Goal: Task Accomplishment & Management: Manage account settings

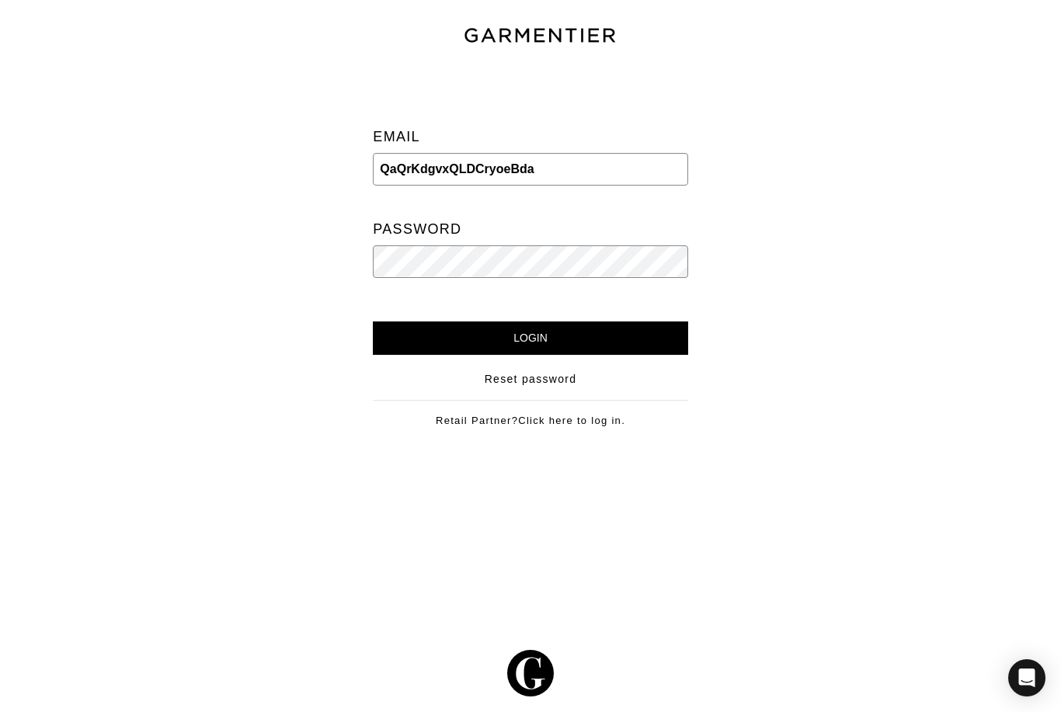
click at [530, 338] on input "Login" at bounding box center [530, 337] width 314 height 33
click at [440, 163] on input "QaQrKdgvxQLDCryoeBda" at bounding box center [530, 169] width 314 height 33
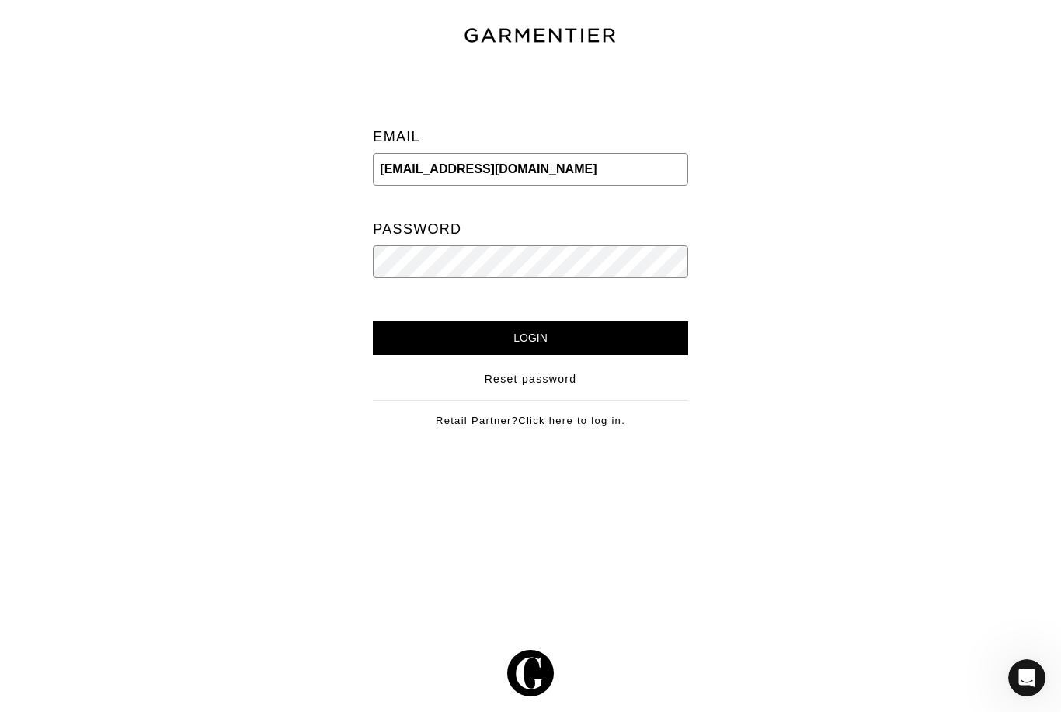
type input "[EMAIL_ADDRESS][DOMAIN_NAME]"
click at [445, 338] on input "Login" at bounding box center [530, 337] width 314 height 33
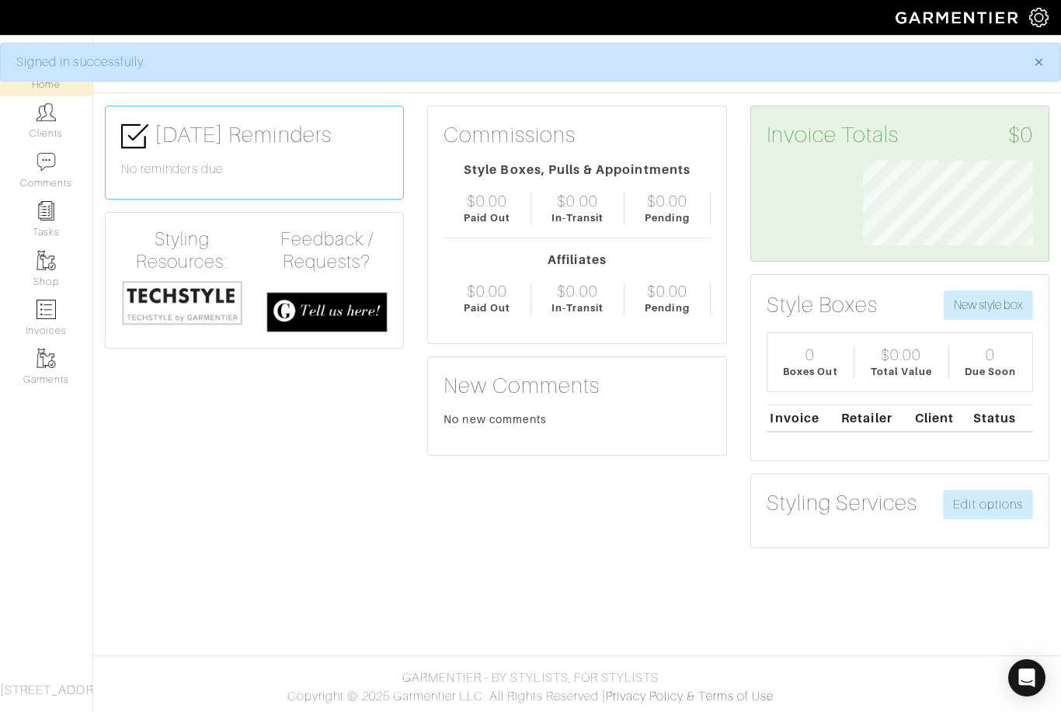
scroll to position [85, 193]
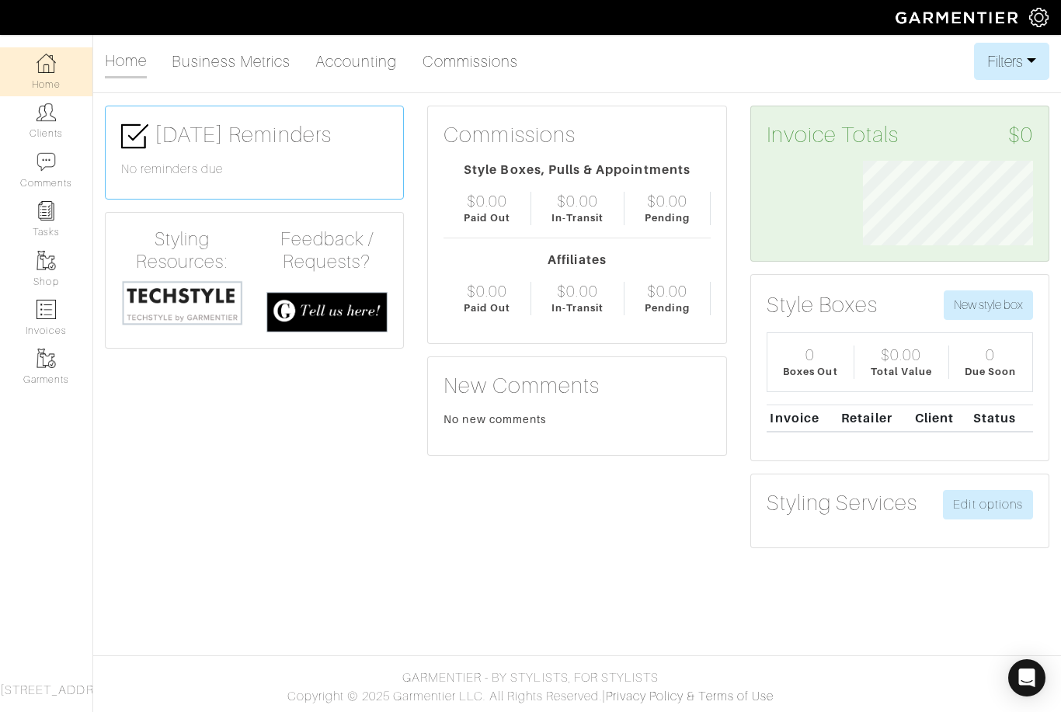
click at [30, 683] on span "8200 Sunbury Ln Apt 1201, Houston, TX 77095" at bounding box center [61, 690] width 122 height 14
click at [40, 123] on link "Clients" at bounding box center [46, 120] width 92 height 49
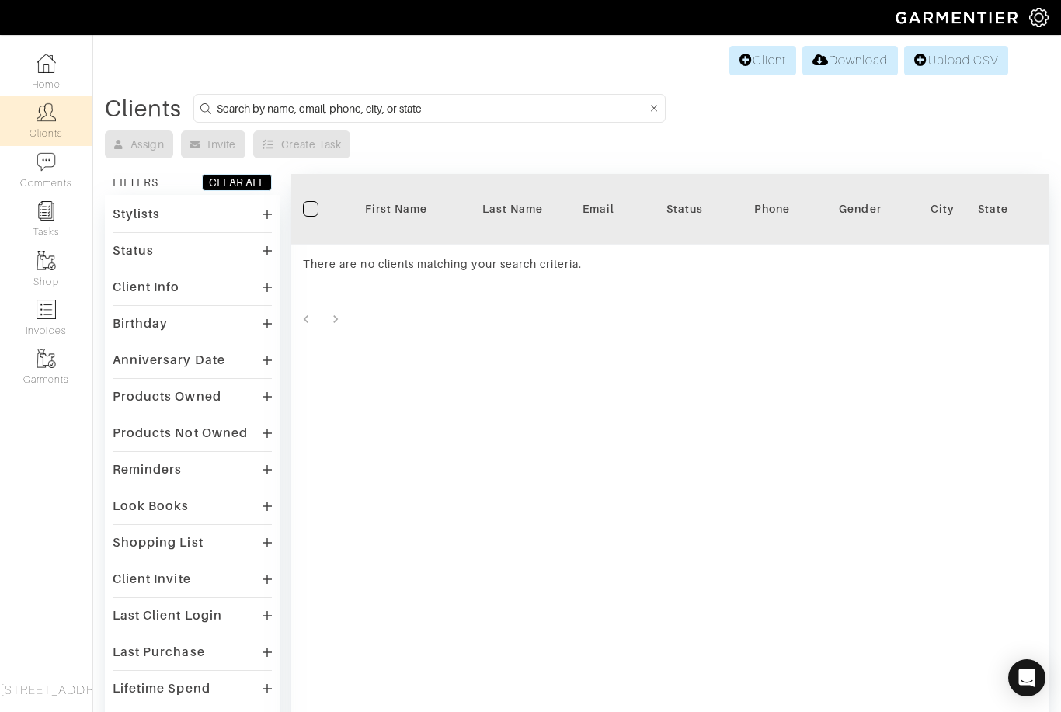
click at [1046, 12] on img at bounding box center [1038, 17] width 19 height 19
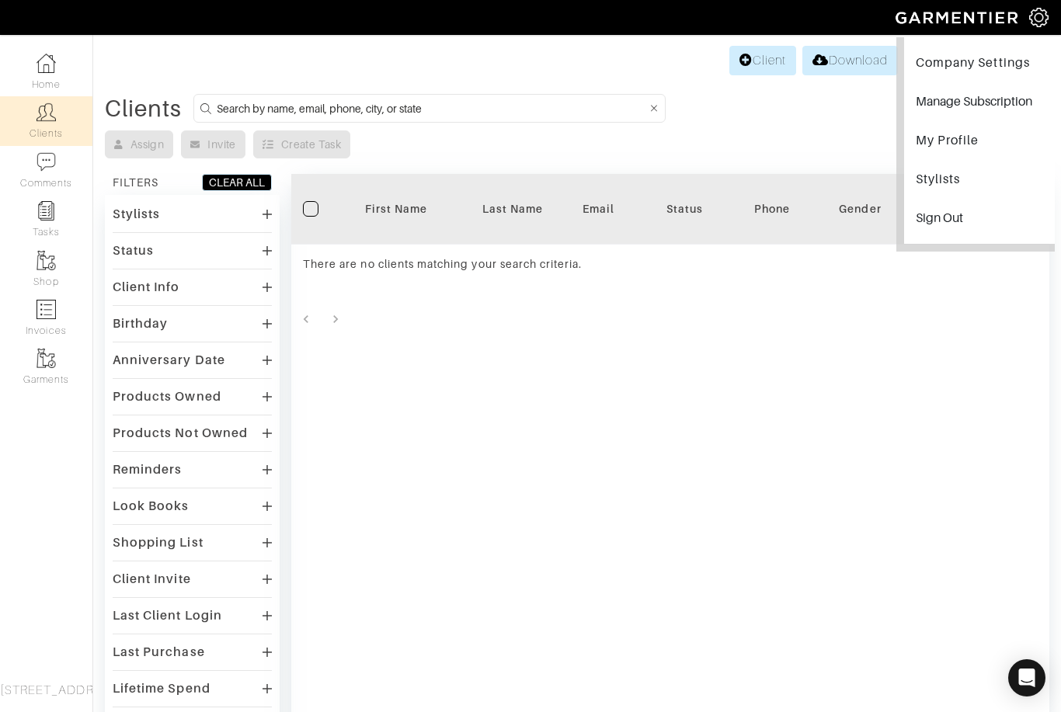
scroll to position [57, 0]
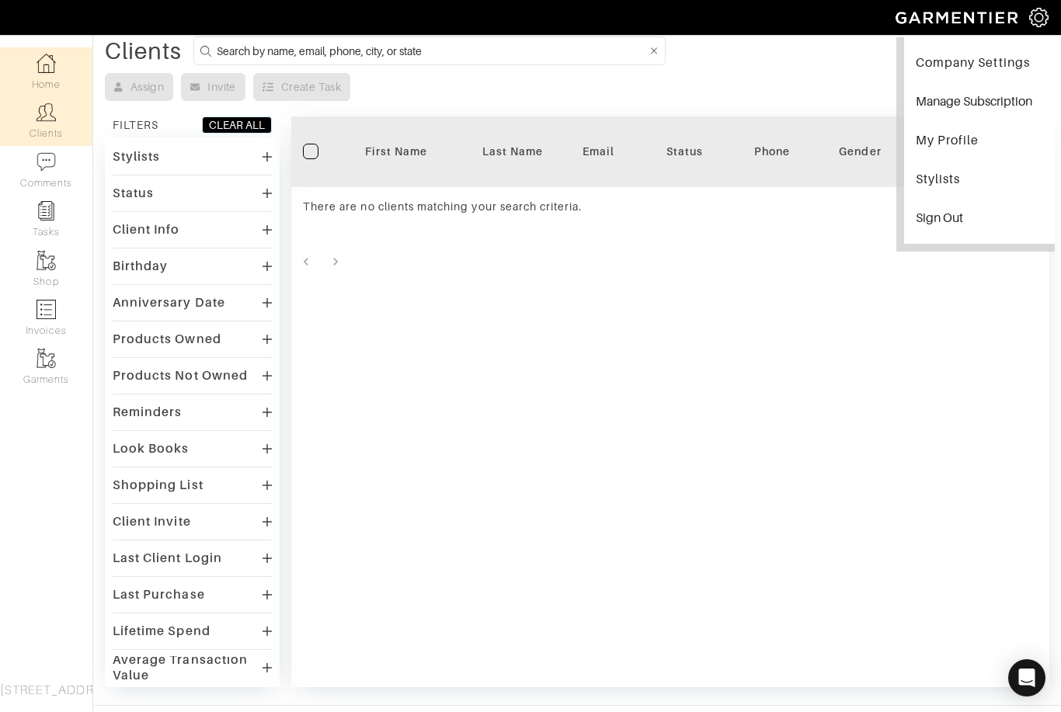
click at [41, 72] on img at bounding box center [45, 63] width 19 height 19
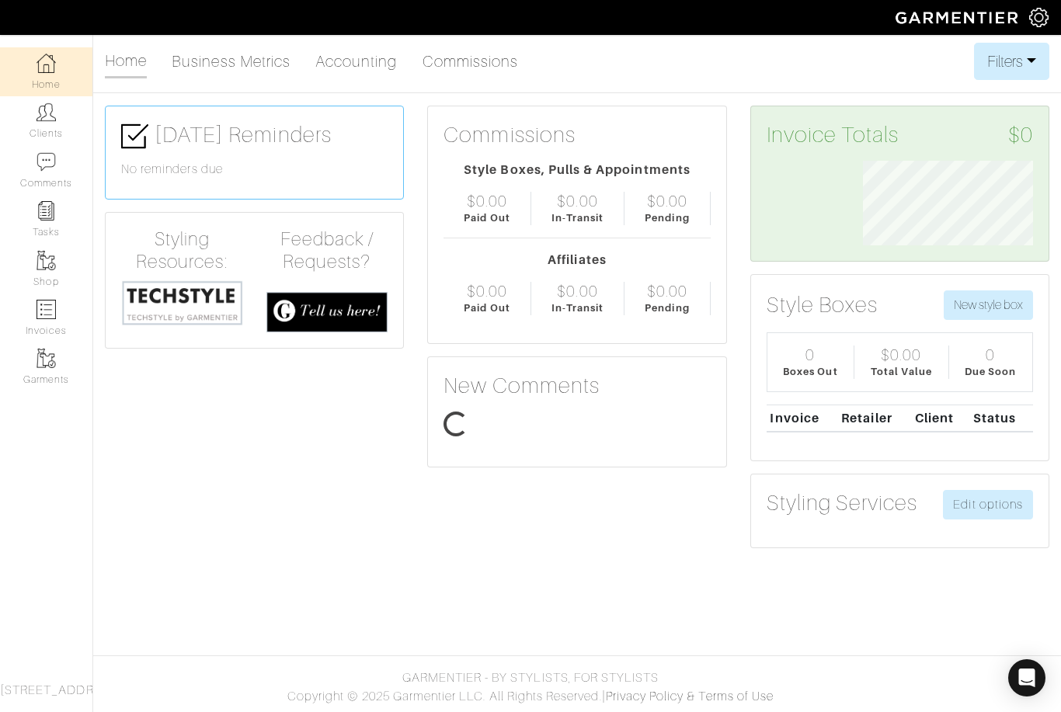
scroll to position [85, 193]
click at [228, 64] on link "Business Metrics" at bounding box center [231, 61] width 119 height 31
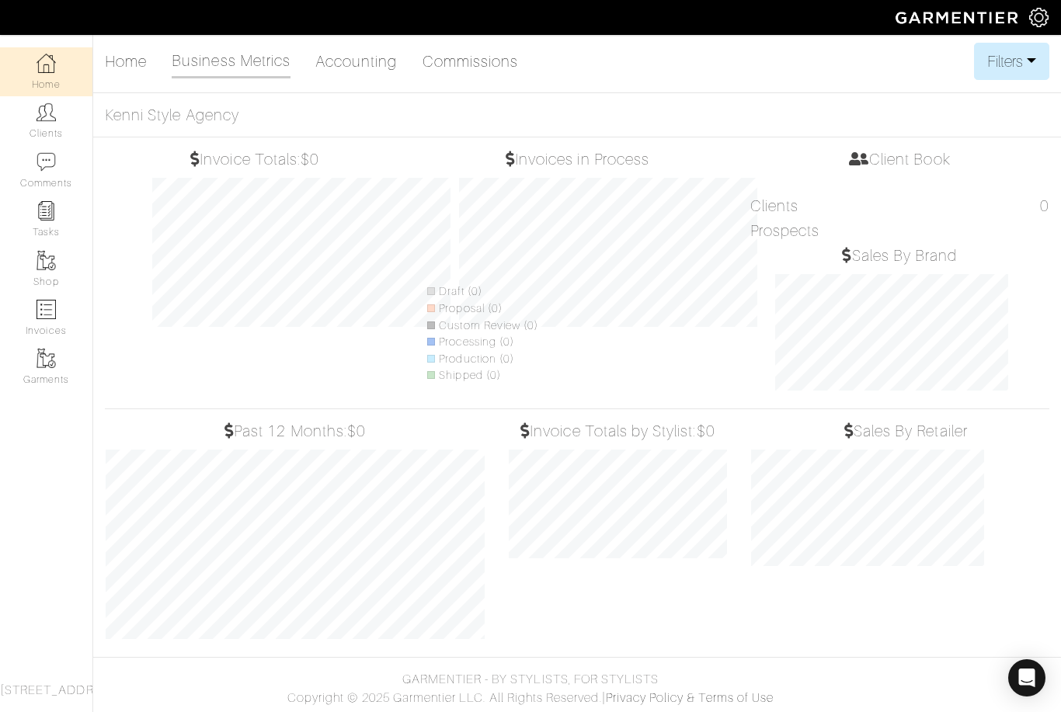
scroll to position [217, 241]
click at [374, 67] on link "Accounting" at bounding box center [356, 61] width 82 height 31
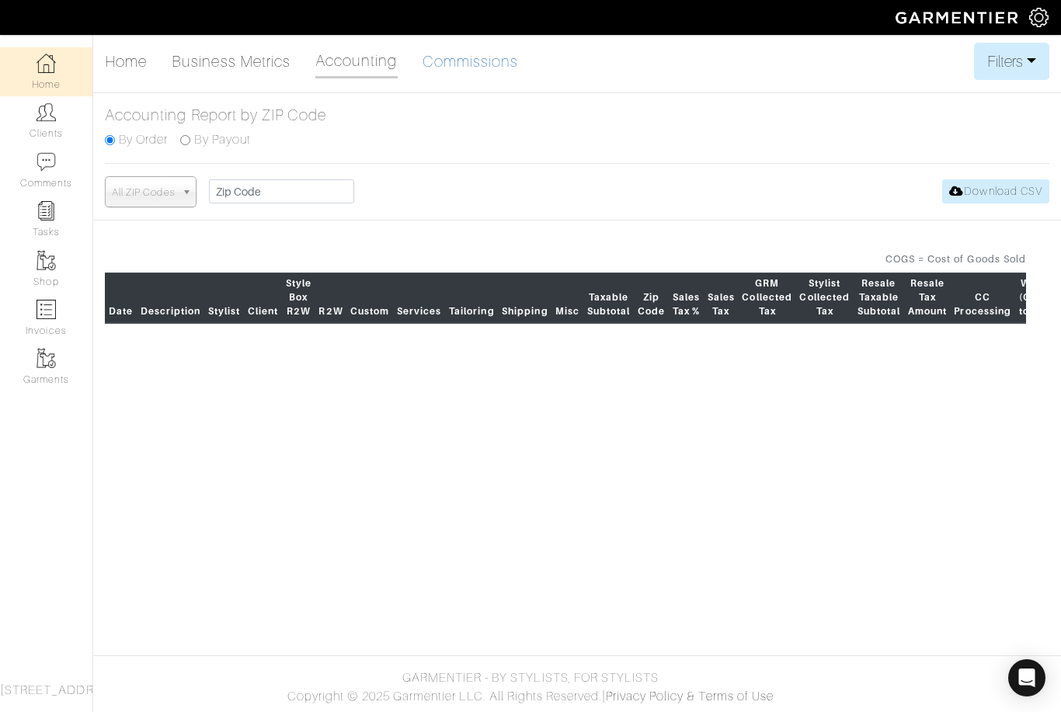
click at [453, 62] on link "Commissions" at bounding box center [470, 61] width 96 height 31
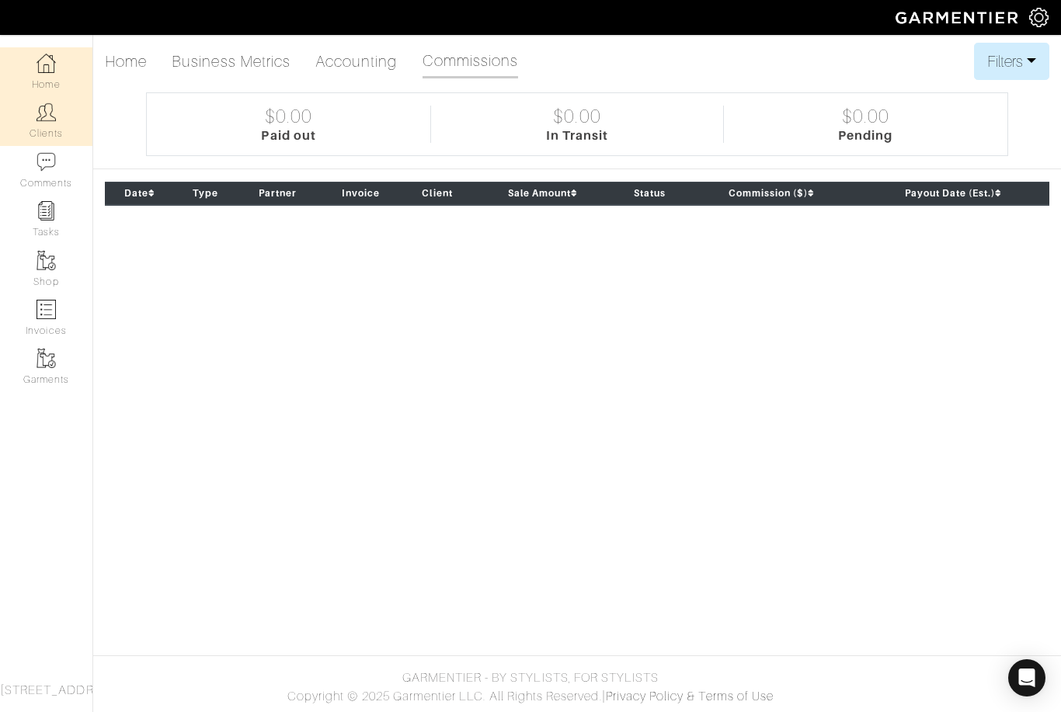
click at [51, 113] on img at bounding box center [45, 111] width 19 height 19
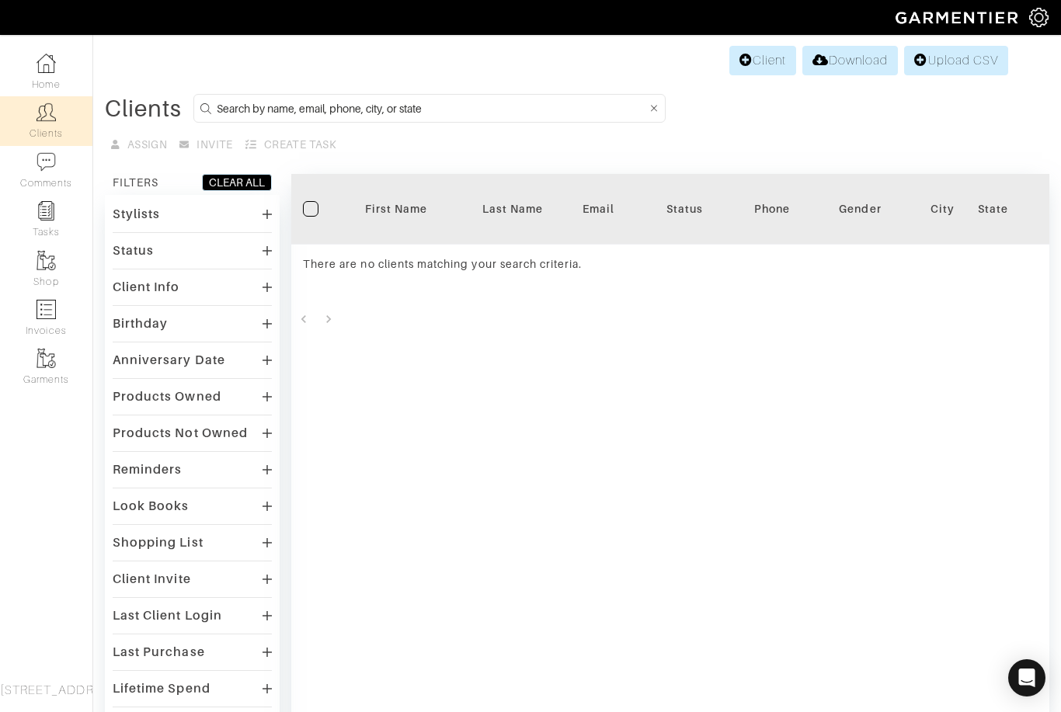
click at [29, 117] on link "Clients" at bounding box center [46, 120] width 92 height 49
click at [745, 59] on link "Client" at bounding box center [762, 61] width 67 height 30
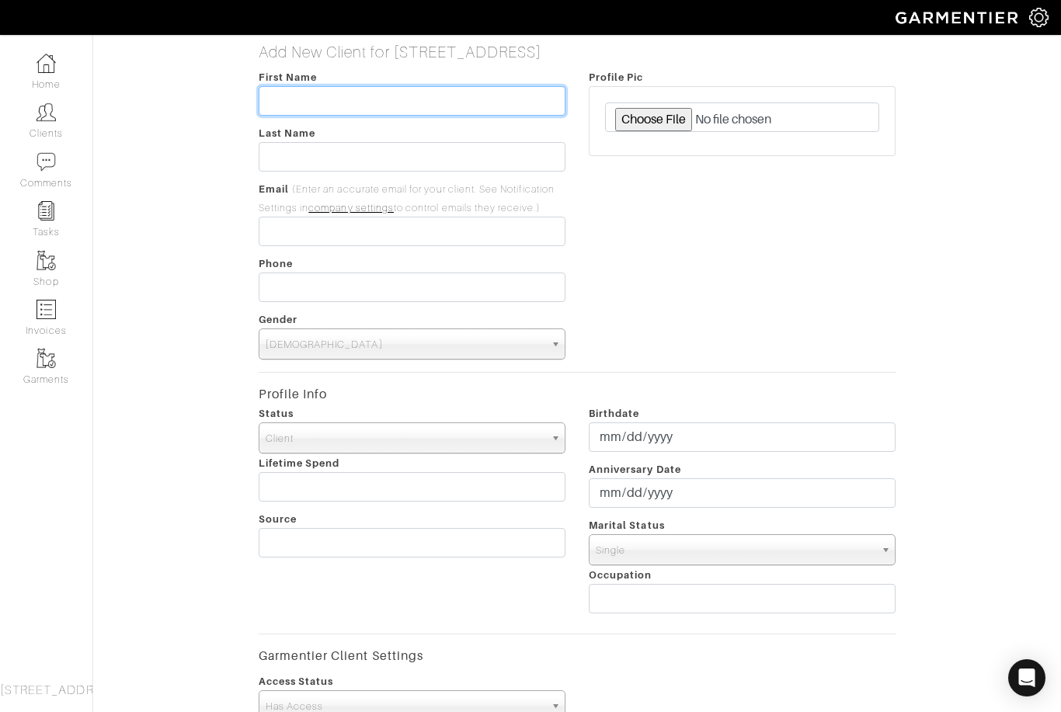
click at [332, 92] on input "text" at bounding box center [412, 101] width 307 height 30
click at [463, 48] on h5 "Add New Client for 8200 Sunbury Ln Apt 1201, Houston, TX 77095" at bounding box center [578, 52] width 638 height 19
click at [1034, 25] on img at bounding box center [1038, 17] width 19 height 19
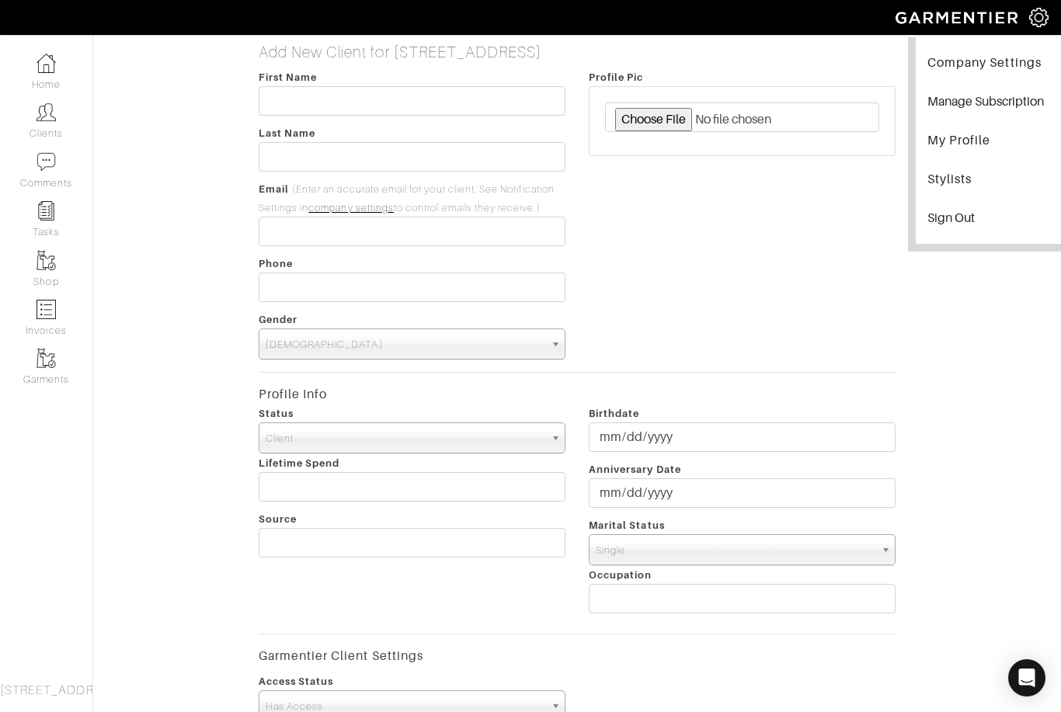
click at [1004, 61] on link "Company Settings" at bounding box center [994, 64] width 151 height 35
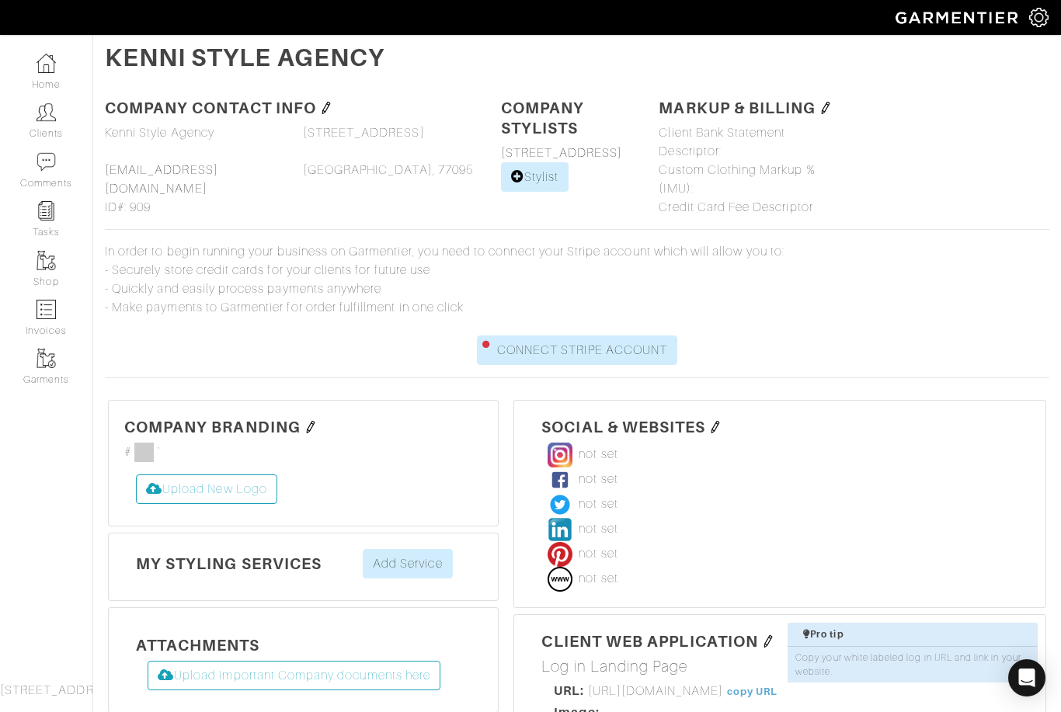
click at [325, 102] on img at bounding box center [326, 108] width 12 height 12
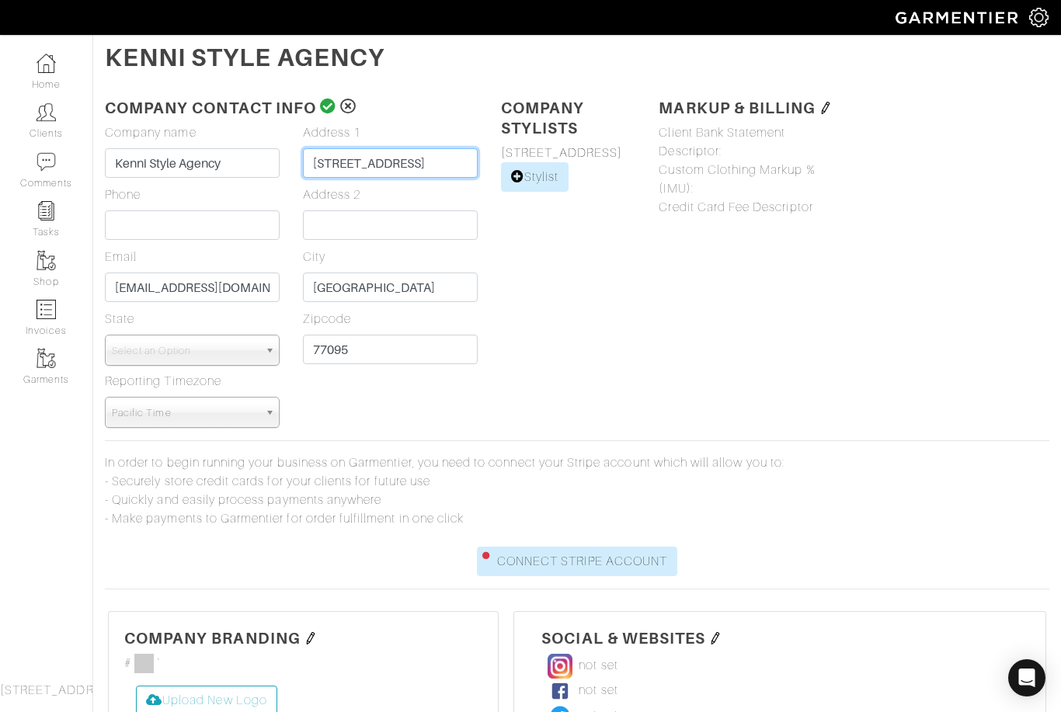
click at [352, 164] on input "8200 Sunbury Lane Apt 1201" at bounding box center [390, 163] width 175 height 30
click at [490, 263] on div "Company Stylists 8200 Sunbury Ln Apt 1201, Houston, TX 77095 Stylist" at bounding box center [568, 262] width 158 height 331
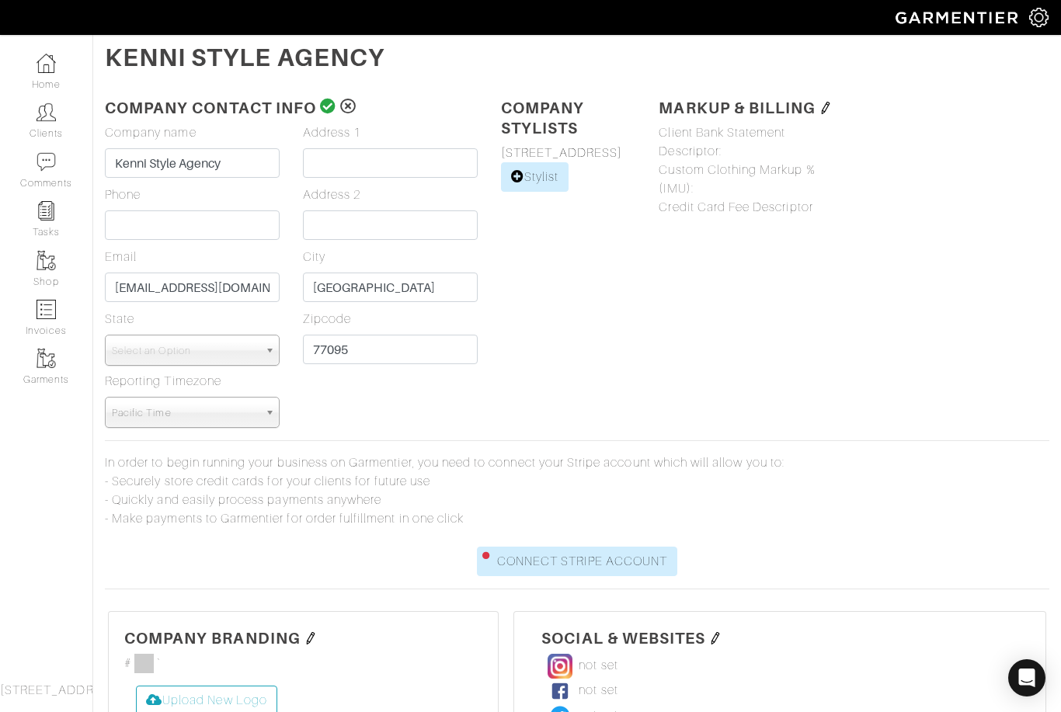
click at [724, 342] on div "Markup & Billing Client Bank Statement Descriptor: Custom Clothing Markup % (IM…" at bounding box center [845, 262] width 396 height 331
click at [711, 347] on div "Markup & Billing Client Bank Statement Descriptor: Custom Clothing Markup % (IM…" at bounding box center [845, 262] width 396 height 331
click at [332, 106] on icon at bounding box center [328, 107] width 16 height 16
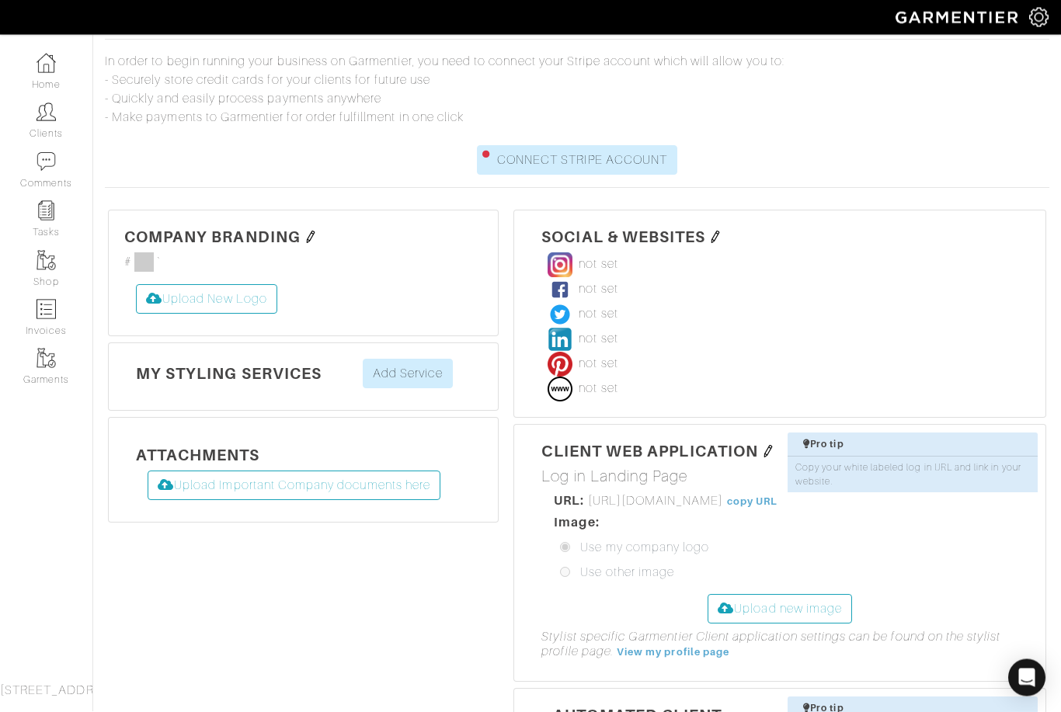
scroll to position [9, 0]
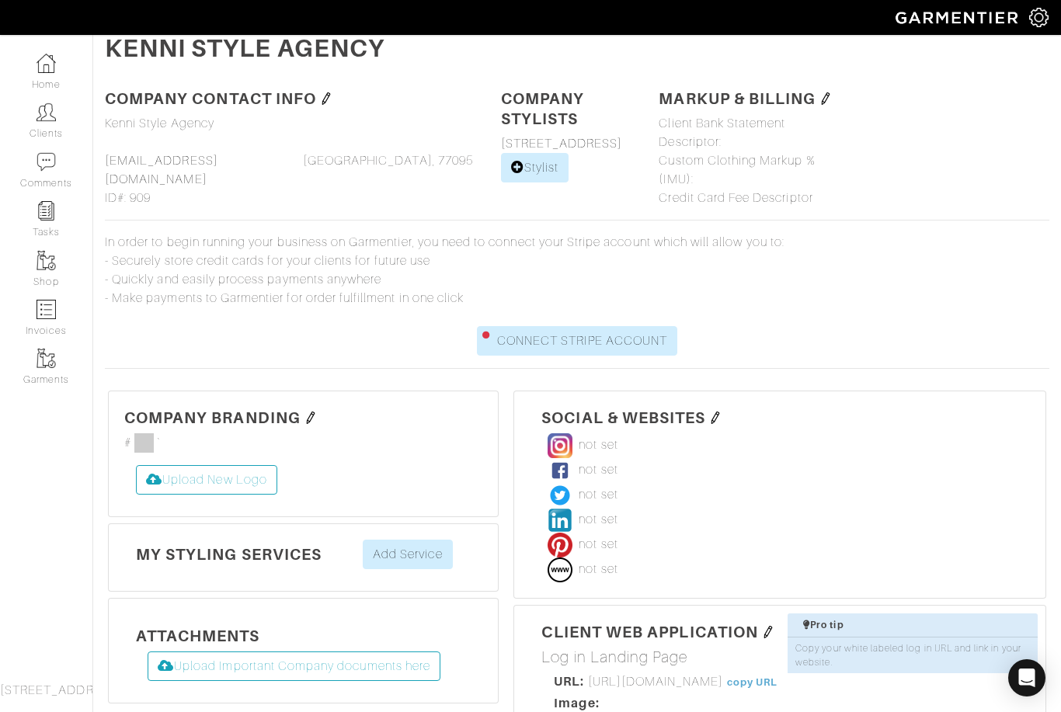
click at [1034, 27] on img at bounding box center [1038, 17] width 19 height 19
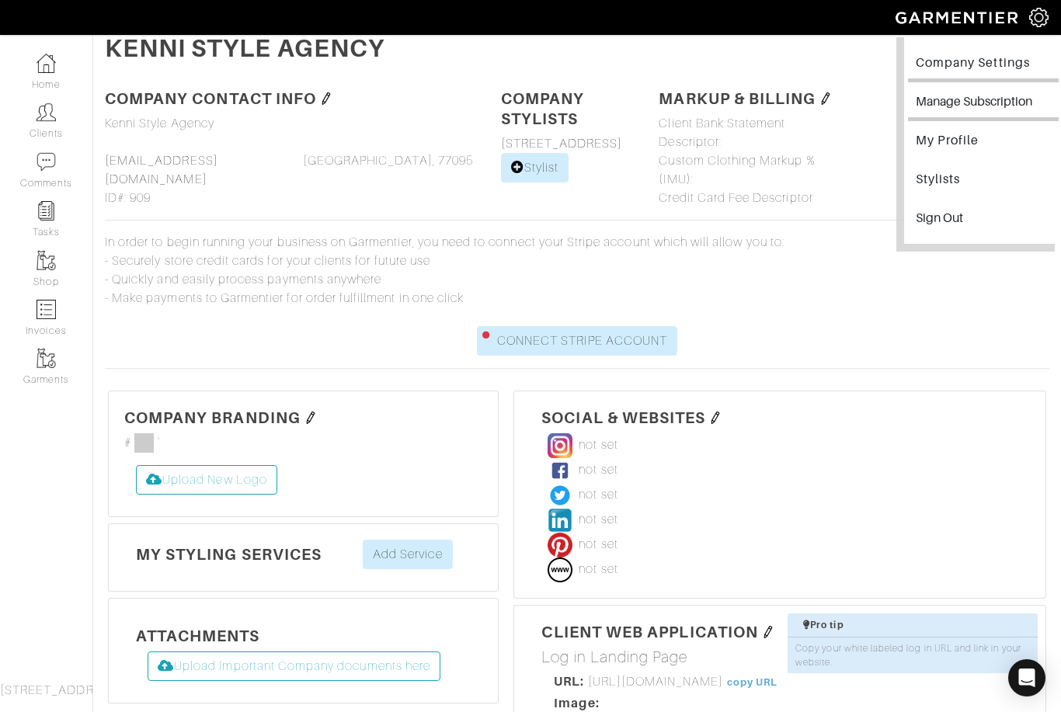
click at [971, 102] on button "Manage Subscription" at bounding box center [983, 103] width 151 height 35
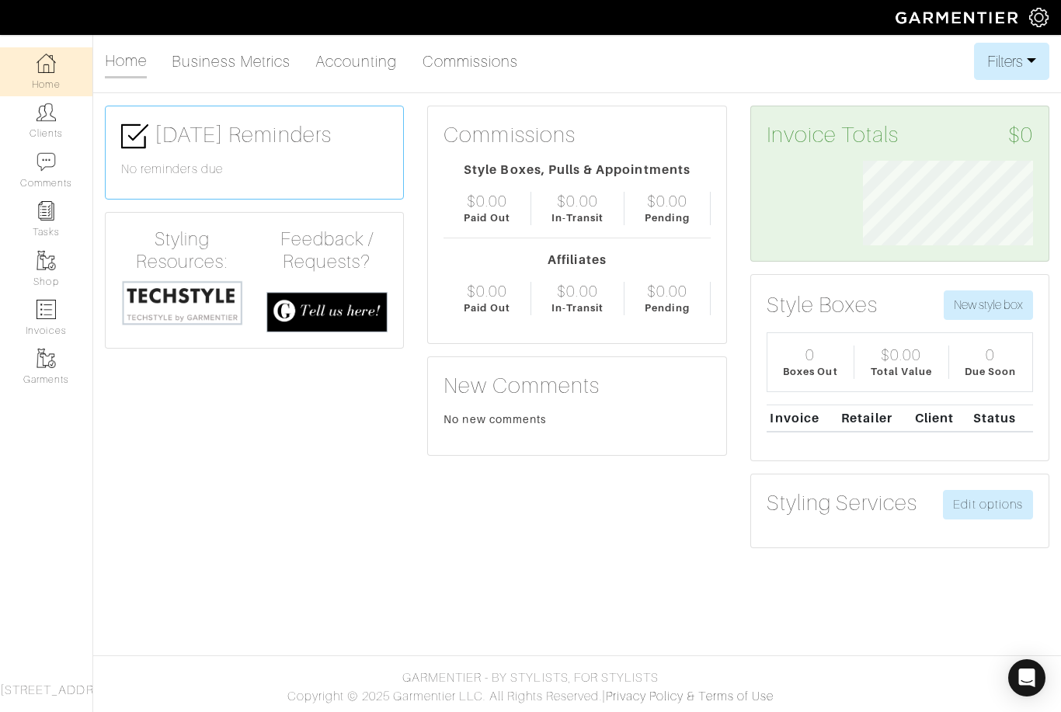
scroll to position [85, 193]
click at [1044, 17] on img at bounding box center [1038, 17] width 19 height 19
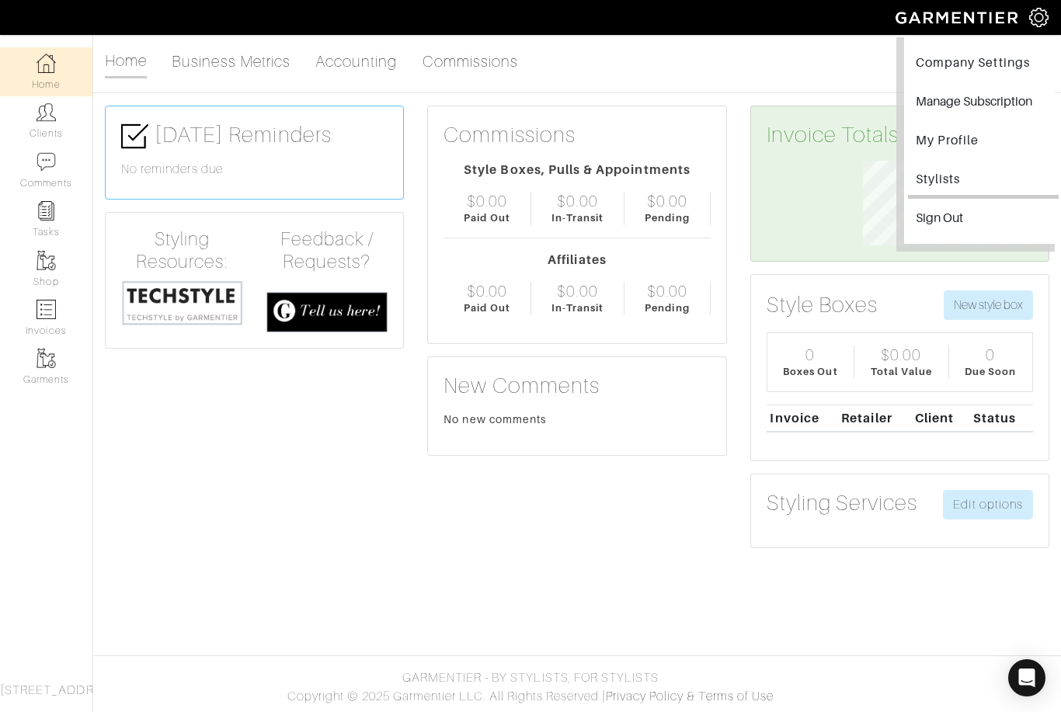
click at [950, 178] on link "Stylists" at bounding box center [983, 181] width 151 height 35
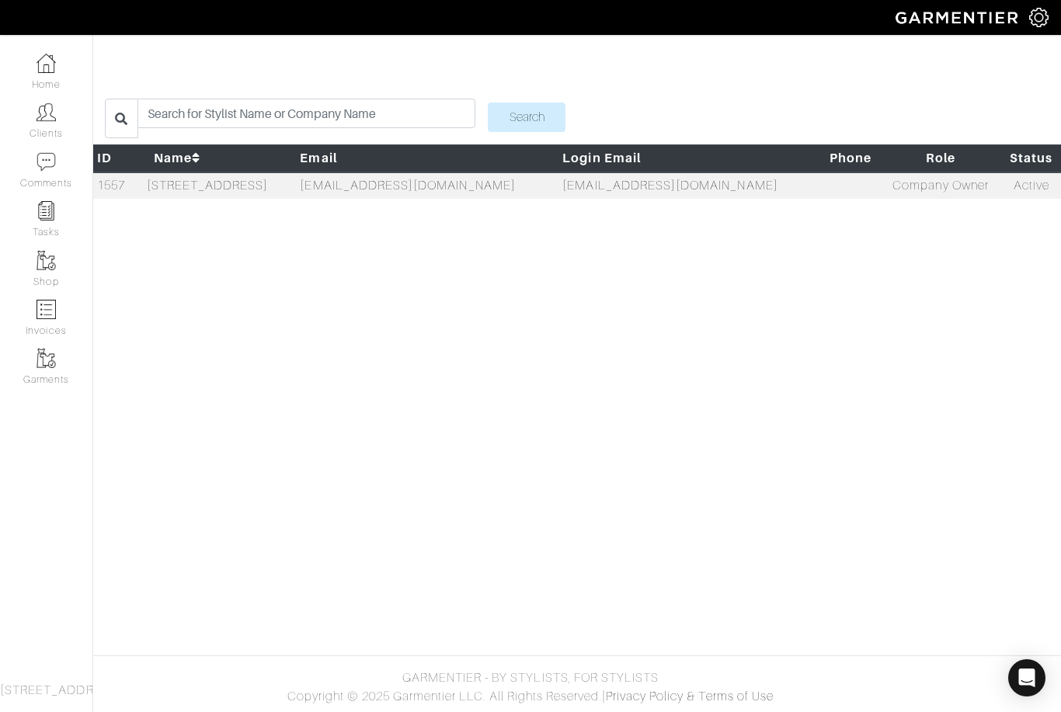
click at [1034, 191] on td "Active" at bounding box center [1031, 185] width 59 height 27
click at [177, 192] on link "8200 Sunbury Ln Apt 1201, Houston, TX 77095" at bounding box center [208, 186] width 122 height 14
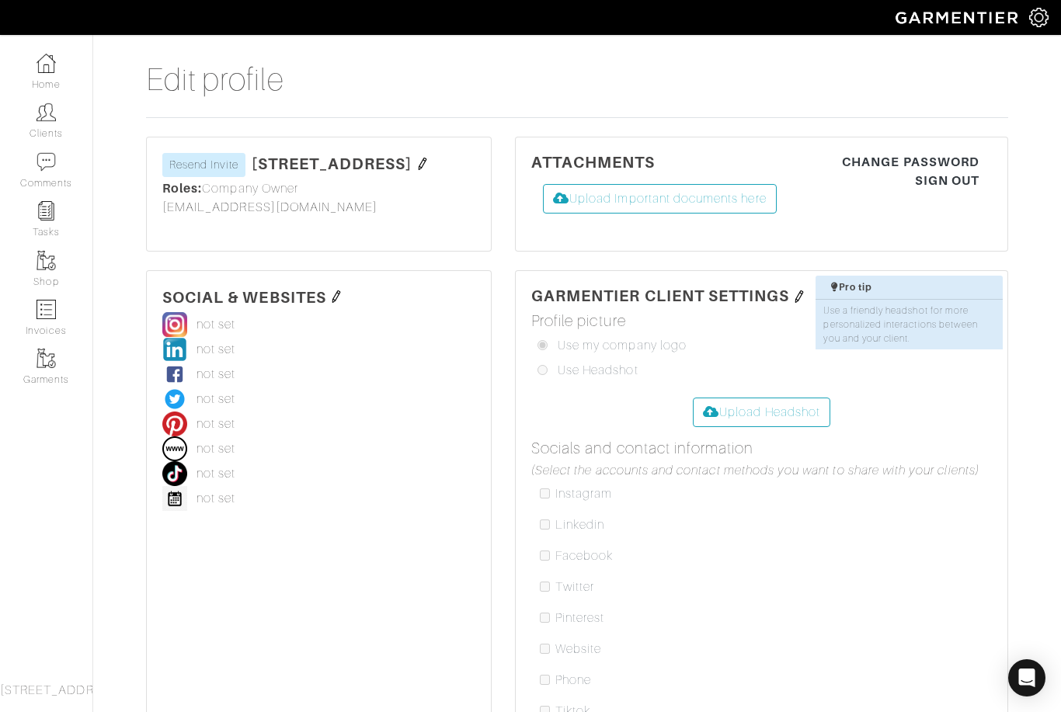
click at [416, 170] on img at bounding box center [422, 164] width 12 height 12
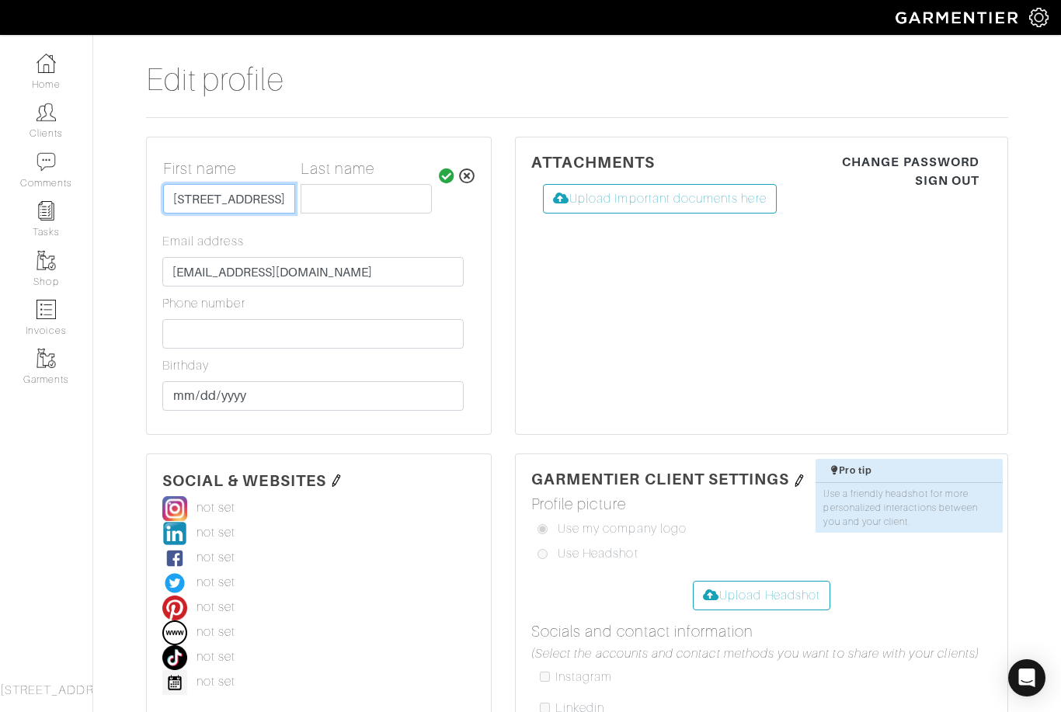
click at [211, 197] on input "8200 Sunbury Ln Apt 1201, Houston, TX 77095" at bounding box center [229, 199] width 132 height 30
type input "[PERSON_NAME]"
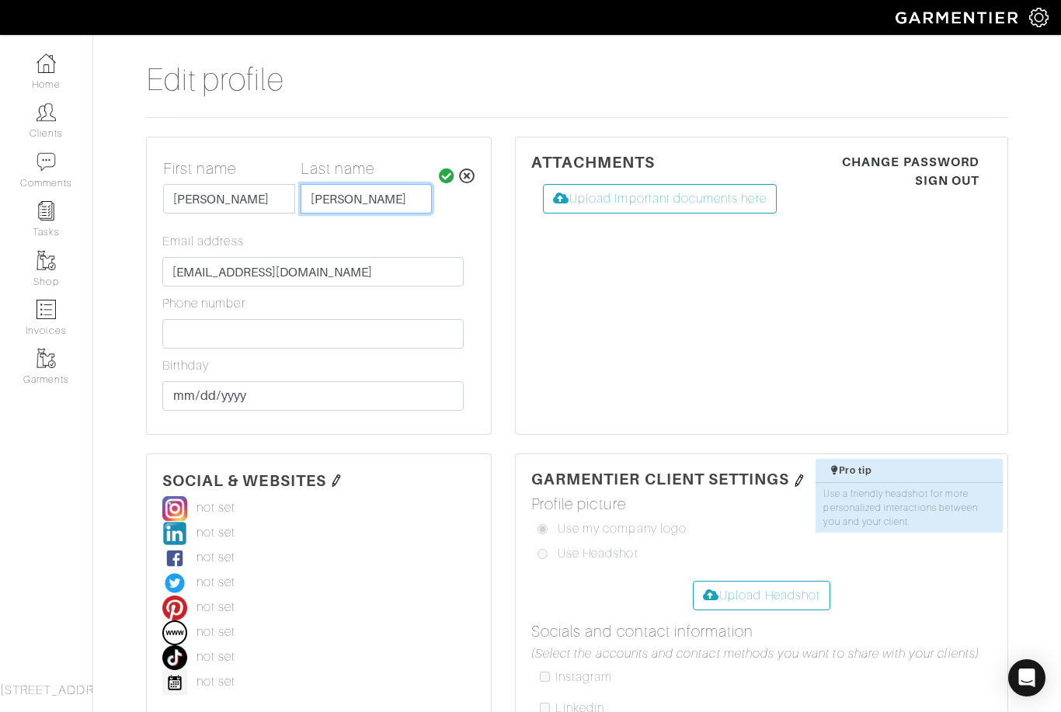
type input "[PERSON_NAME]"
click at [447, 178] on icon at bounding box center [447, 177] width 16 height 16
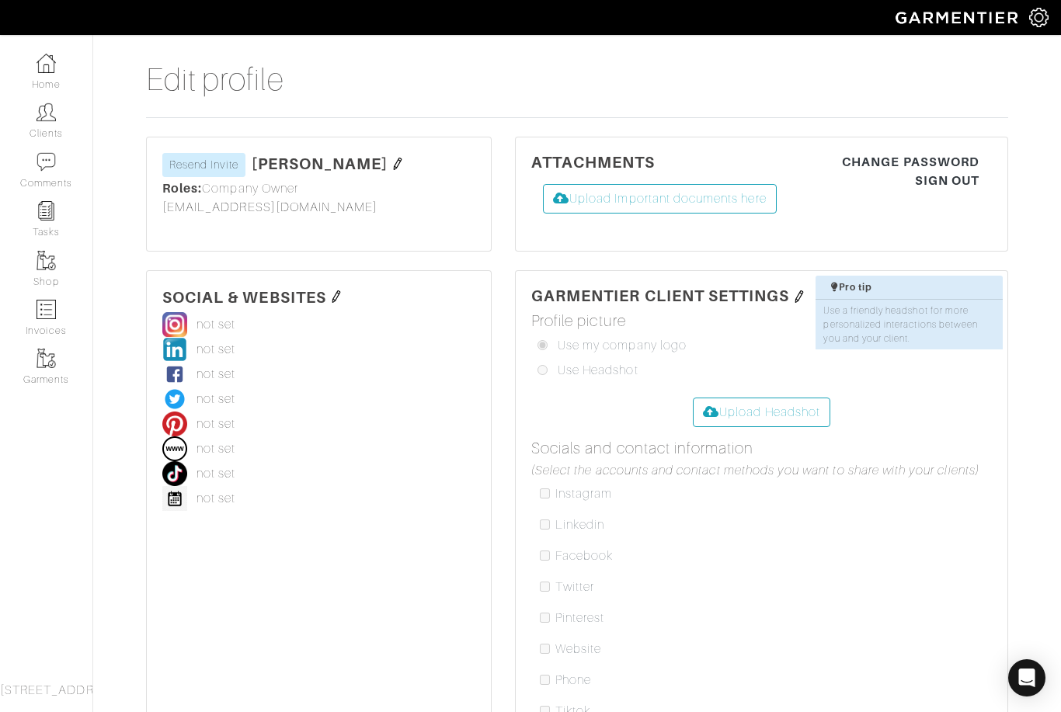
click at [392, 162] on img at bounding box center [397, 164] width 12 height 12
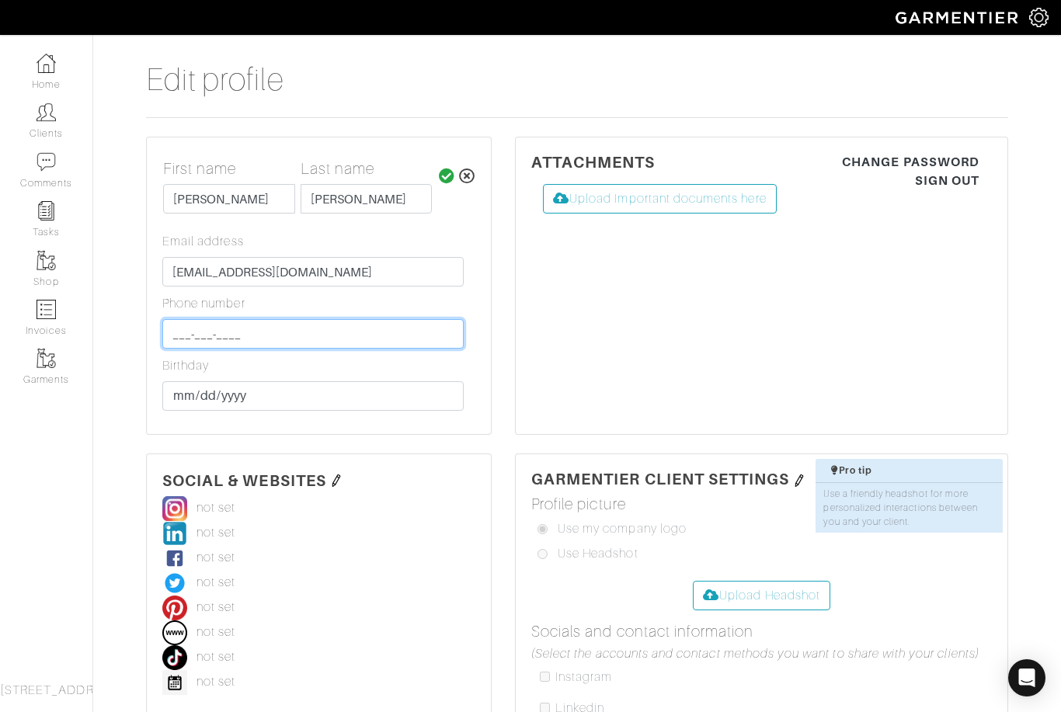
click at [231, 321] on input "___-___-____" at bounding box center [312, 334] width 301 height 30
type input "[PHONE_NUMBER]"
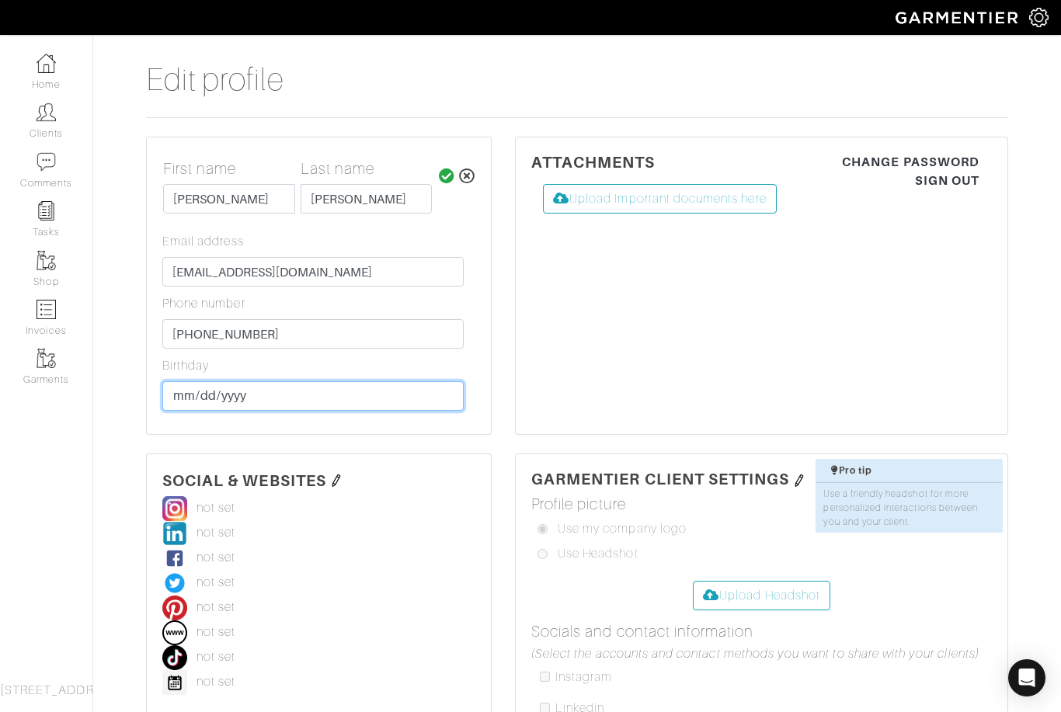
click at [292, 387] on input "[DATE]" at bounding box center [312, 396] width 301 height 30
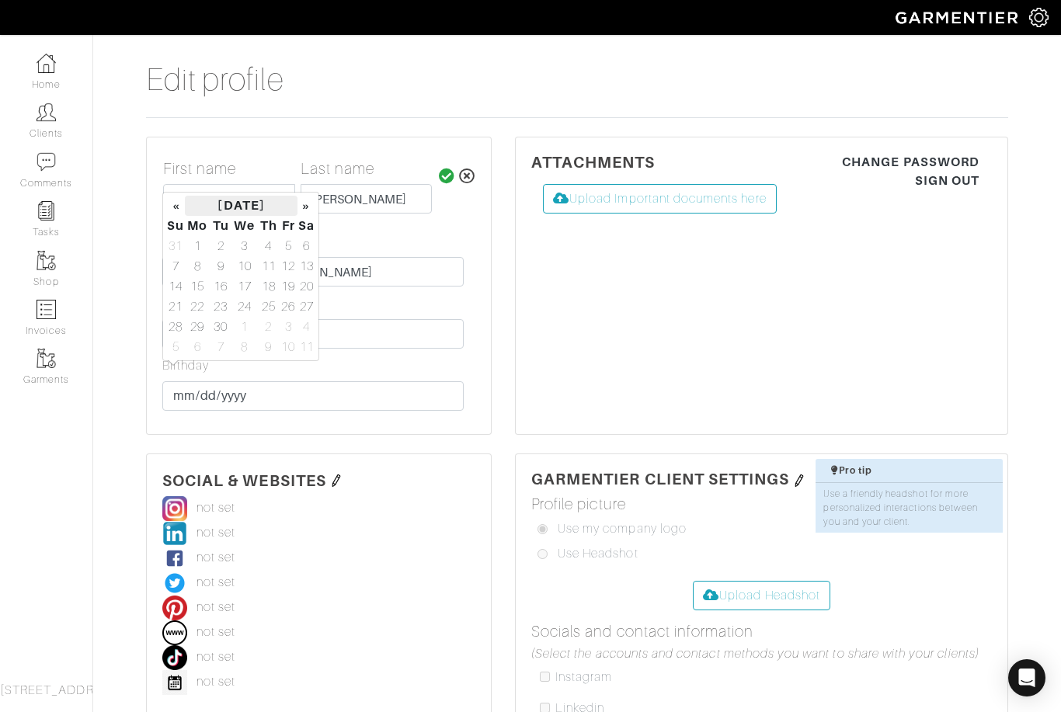
click at [282, 216] on th "September 2025" at bounding box center [241, 206] width 113 height 20
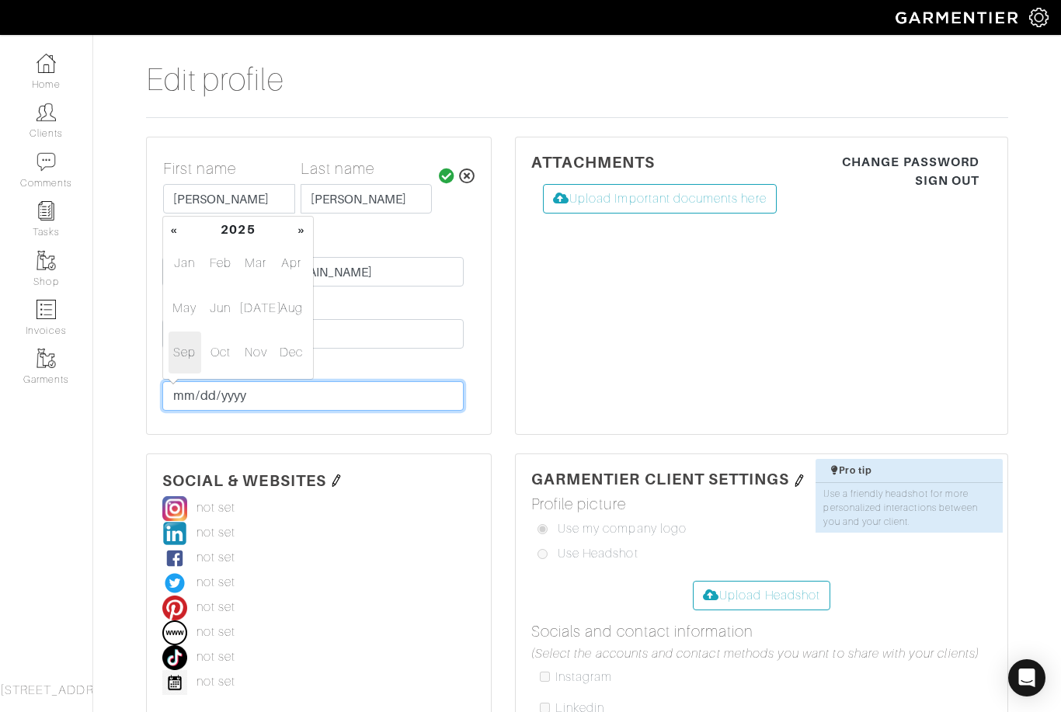
type input "[DATE]"
click at [469, 367] on div "First name Last name Kenisha Smith Roles: Company Owner Email address info@kenn…" at bounding box center [318, 288] width 313 height 259
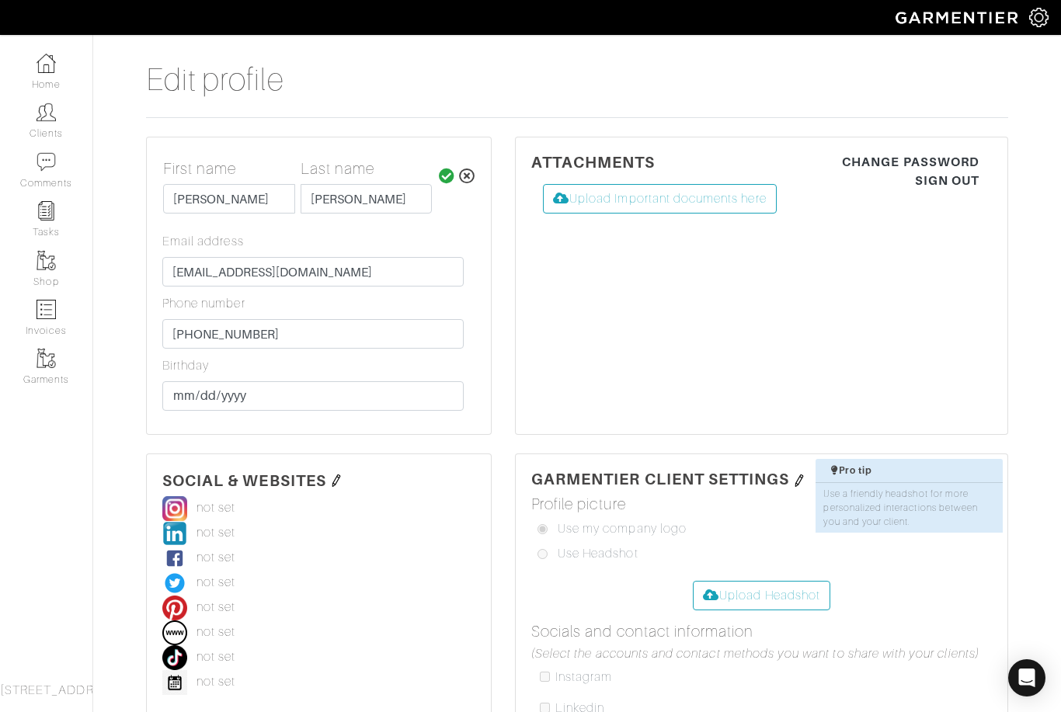
click at [287, 379] on div "First name Last name Kenisha Smith Roles: Company Owner Email address info@kenn…" at bounding box center [318, 288] width 313 height 259
click at [262, 393] on input "[DATE]" at bounding box center [312, 396] width 301 height 30
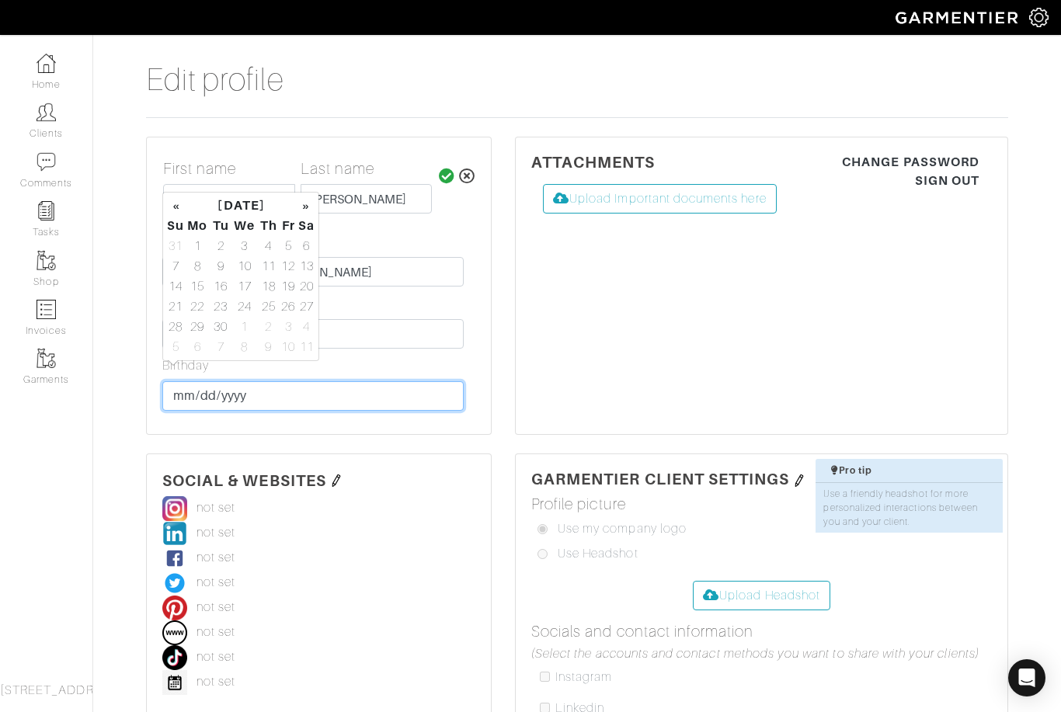
type input "1993-07-22"
click at [182, 214] on th "«" at bounding box center [175, 206] width 19 height 20
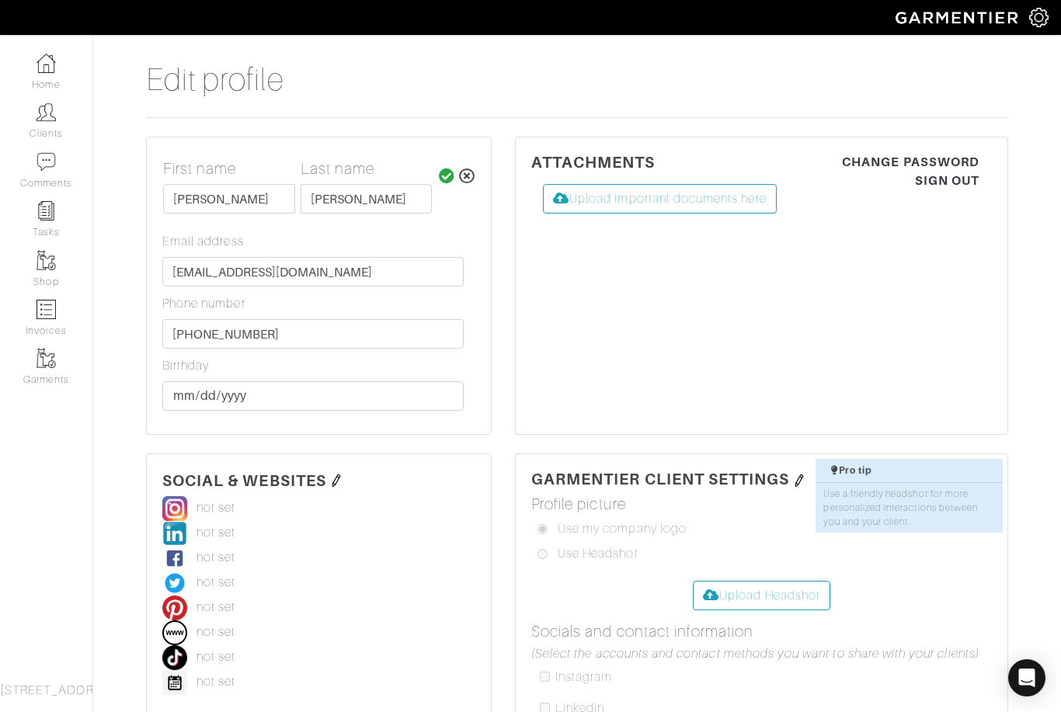
drag, startPoint x: 182, startPoint y: 214, endPoint x: 241, endPoint y: 229, distance: 61.0
click at [0, 0] on html "Kenni Style Agency 8200 Sunbury Ln Apt 1201, Houston, TX 77095 Home Clients Inv…" at bounding box center [530, 528] width 1061 height 1057
type input "[DATE]"
click at [204, 394] on input "[DATE]" at bounding box center [312, 396] width 301 height 30
drag, startPoint x: 204, startPoint y: 394, endPoint x: 341, endPoint y: 394, distance: 136.7
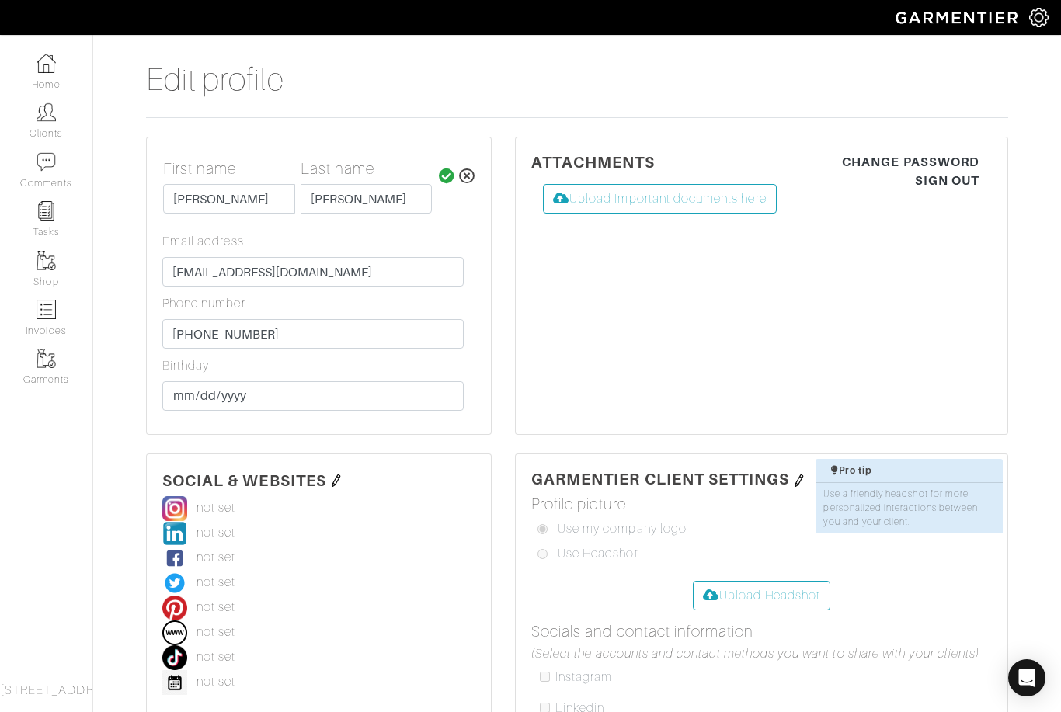
click at [0, 0] on html "Kenni Style Agency 8200 Sunbury Ln Apt 1201, Houston, TX 77095 Home Clients Inv…" at bounding box center [530, 528] width 1061 height 1057
type input "[DATE]"
click at [280, 398] on input "[DATE]" at bounding box center [312, 396] width 301 height 30
drag, startPoint x: 280, startPoint y: 398, endPoint x: 179, endPoint y: 229, distance: 196.4
click at [0, 0] on html "Kenni Style Agency 8200 Sunbury Ln Apt 1201, Houston, TX 77095 Home Clients Inv…" at bounding box center [530, 528] width 1061 height 1057
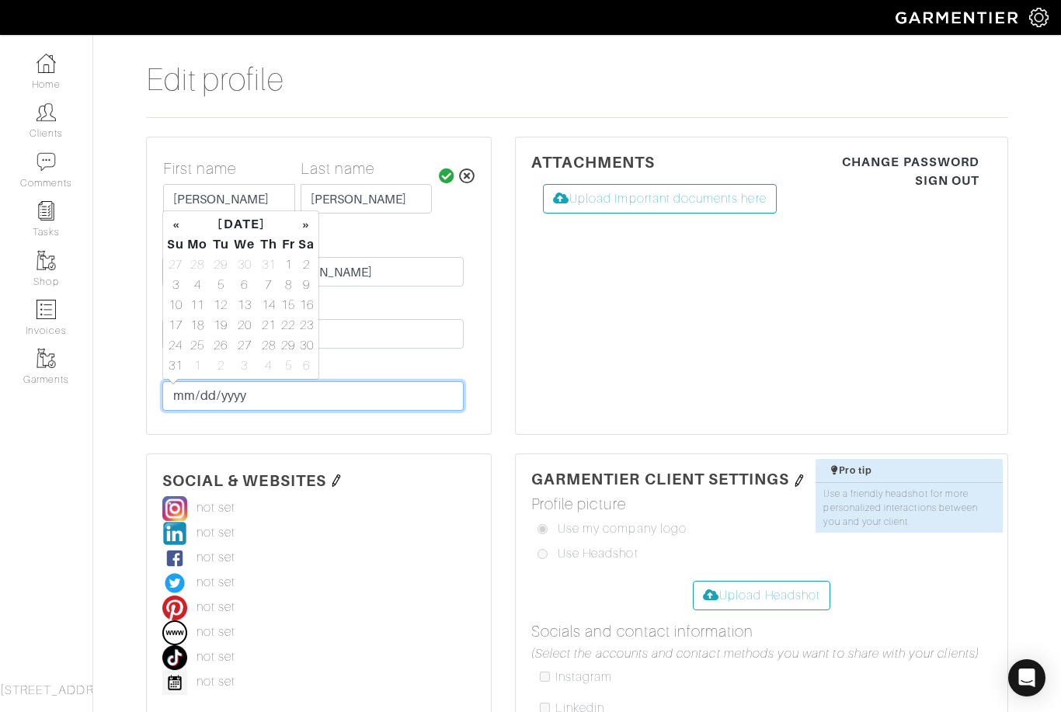
click at [180, 407] on input "[DATE]" at bounding box center [312, 396] width 301 height 30
click at [174, 221] on th "«" at bounding box center [175, 224] width 19 height 20
click at [178, 232] on th "«" at bounding box center [175, 224] width 19 height 20
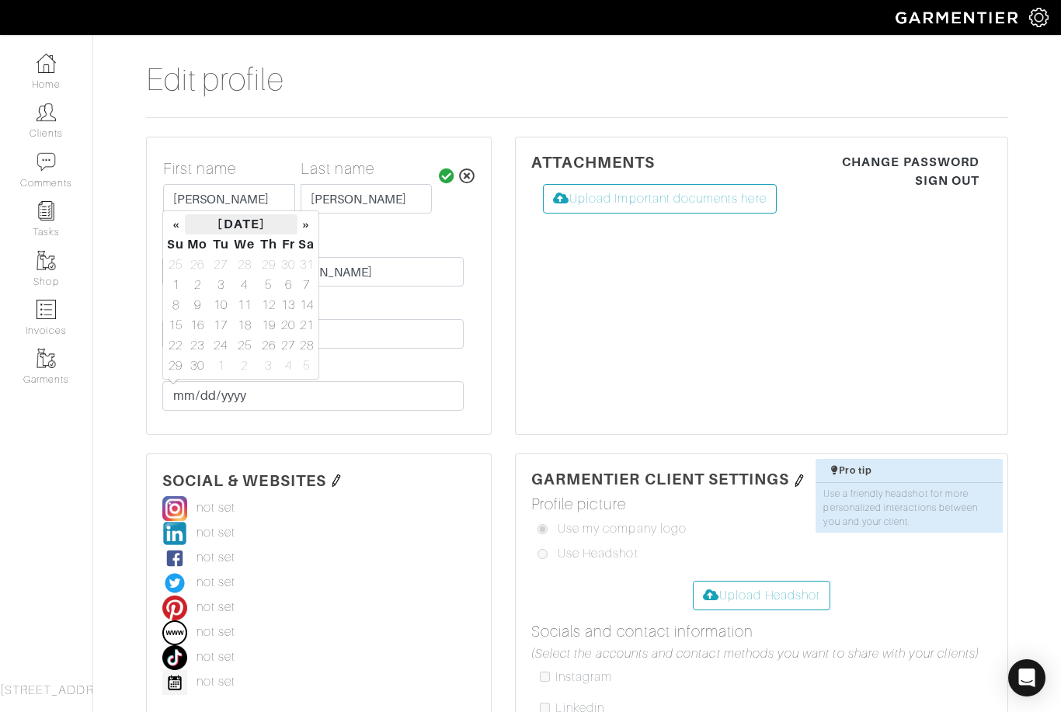
click at [212, 230] on th "June 2025" at bounding box center [241, 224] width 113 height 20
click at [223, 239] on th "2025" at bounding box center [238, 230] width 113 height 20
click at [178, 236] on th "«" at bounding box center [174, 230] width 16 height 20
click at [175, 234] on th "«" at bounding box center [174, 230] width 16 height 20
click at [177, 234] on th "«" at bounding box center [174, 230] width 16 height 20
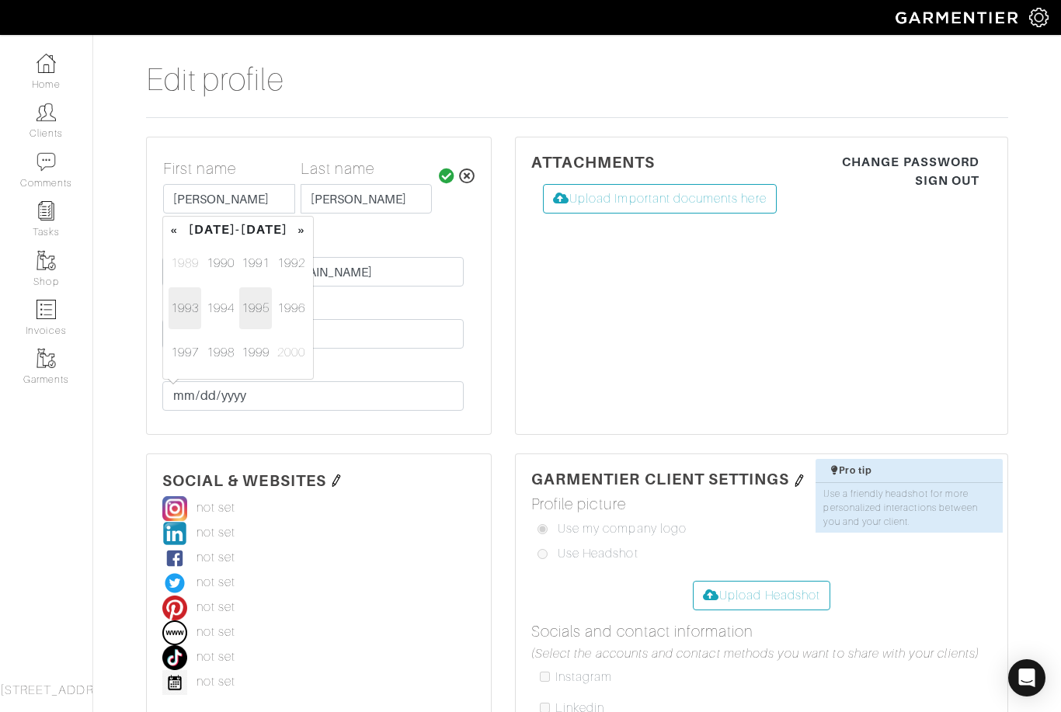
click at [183, 304] on span "1993" at bounding box center [185, 308] width 33 height 42
click at [258, 307] on span "Jul" at bounding box center [255, 308] width 33 height 42
click at [248, 346] on td "28" at bounding box center [244, 345] width 26 height 20
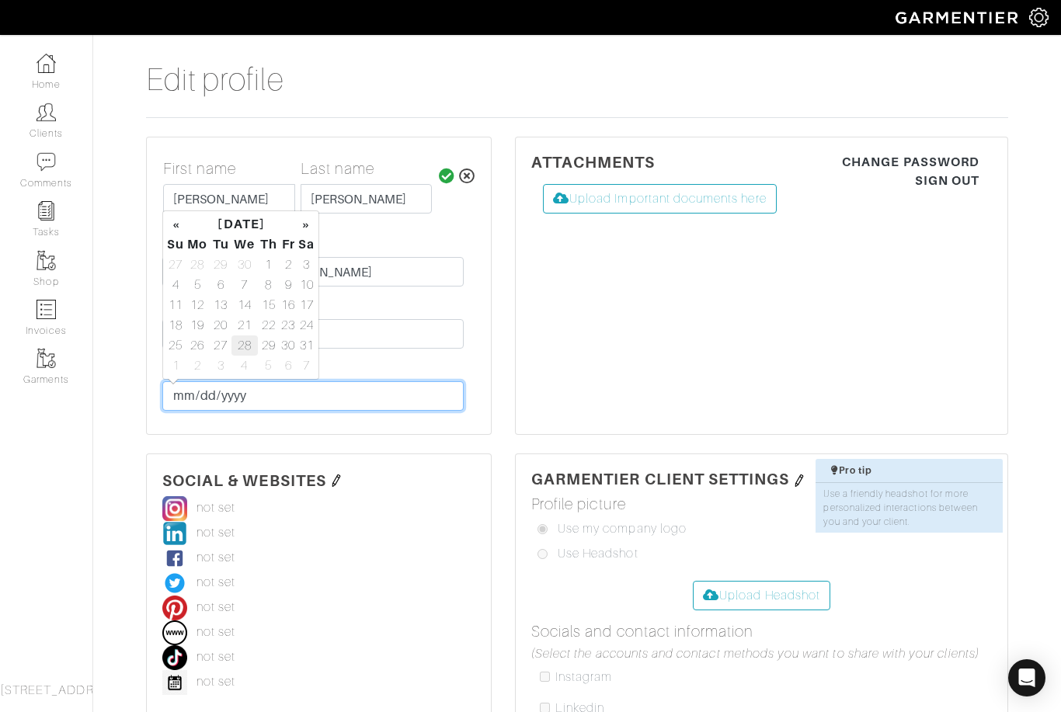
type input "[DATE]"
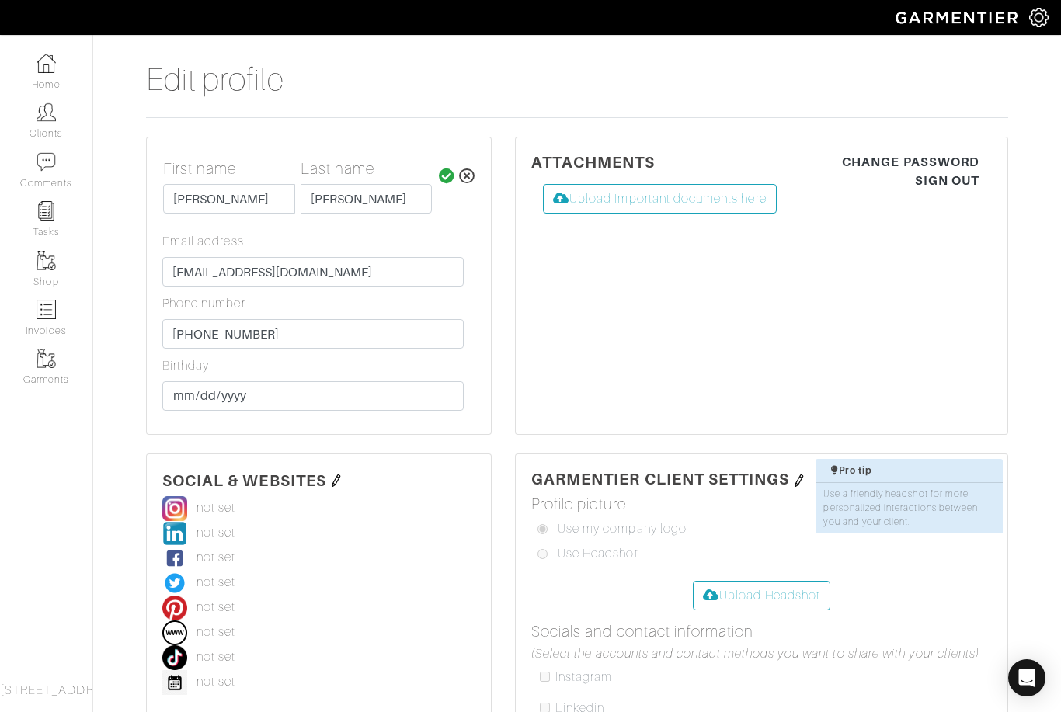
click at [342, 355] on div "First name Last name Kenisha Smith Roles: Company Owner Email address info@kenn…" at bounding box center [318, 288] width 313 height 259
click at [443, 179] on icon at bounding box center [447, 177] width 16 height 16
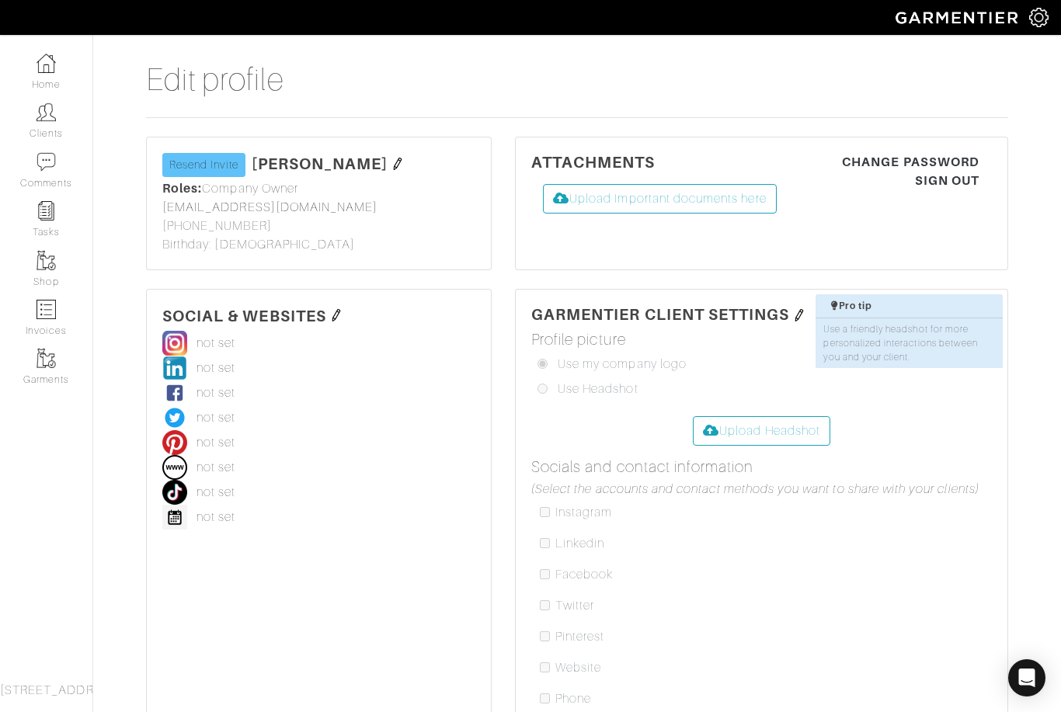
click at [203, 163] on link "Resend Invite" at bounding box center [203, 165] width 83 height 24
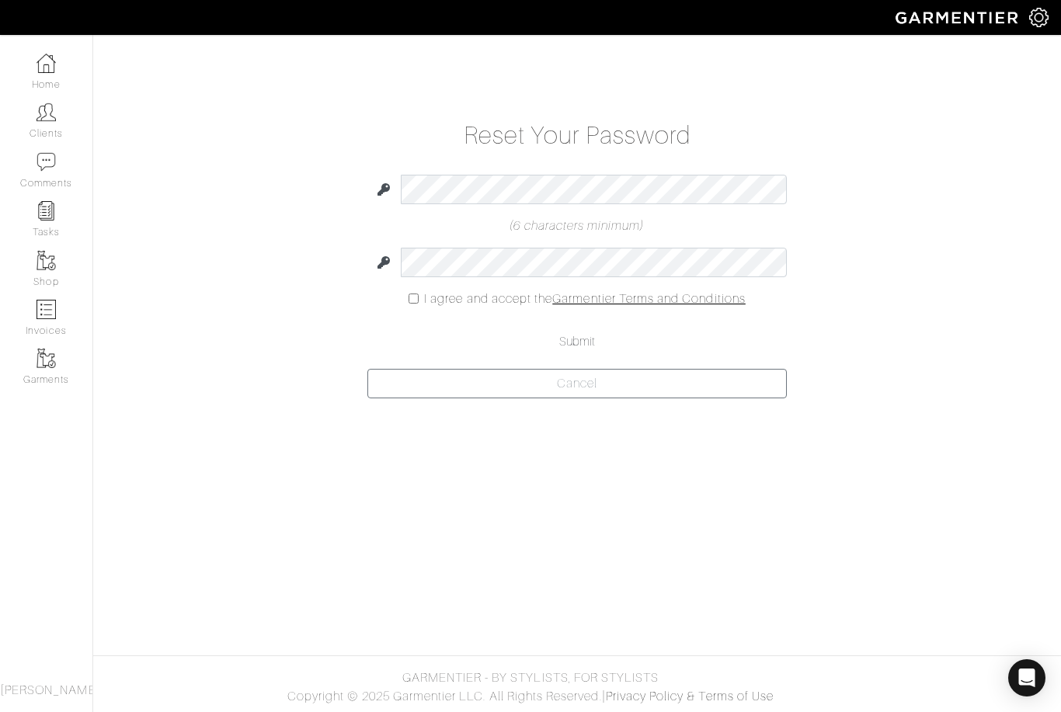
click at [414, 303] on input "checkbox" at bounding box center [413, 299] width 10 height 10
checkbox input "true"
click at [579, 339] on input "Submit" at bounding box center [576, 342] width 419 height 30
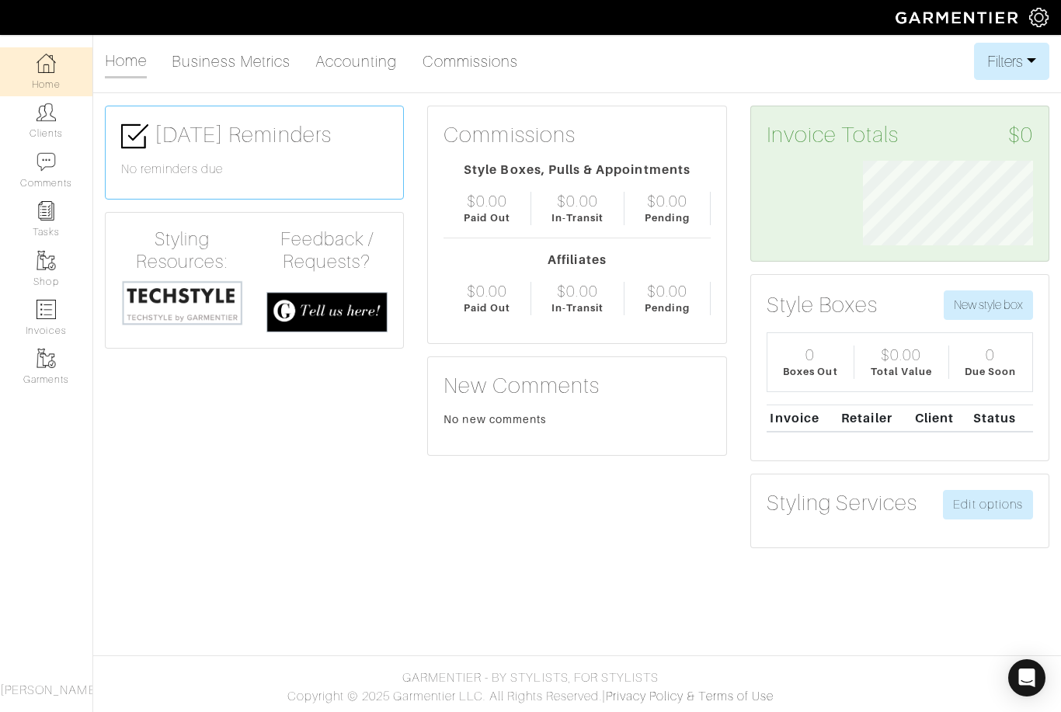
scroll to position [776429, 776320]
click at [1036, 18] on img at bounding box center [1038, 17] width 19 height 19
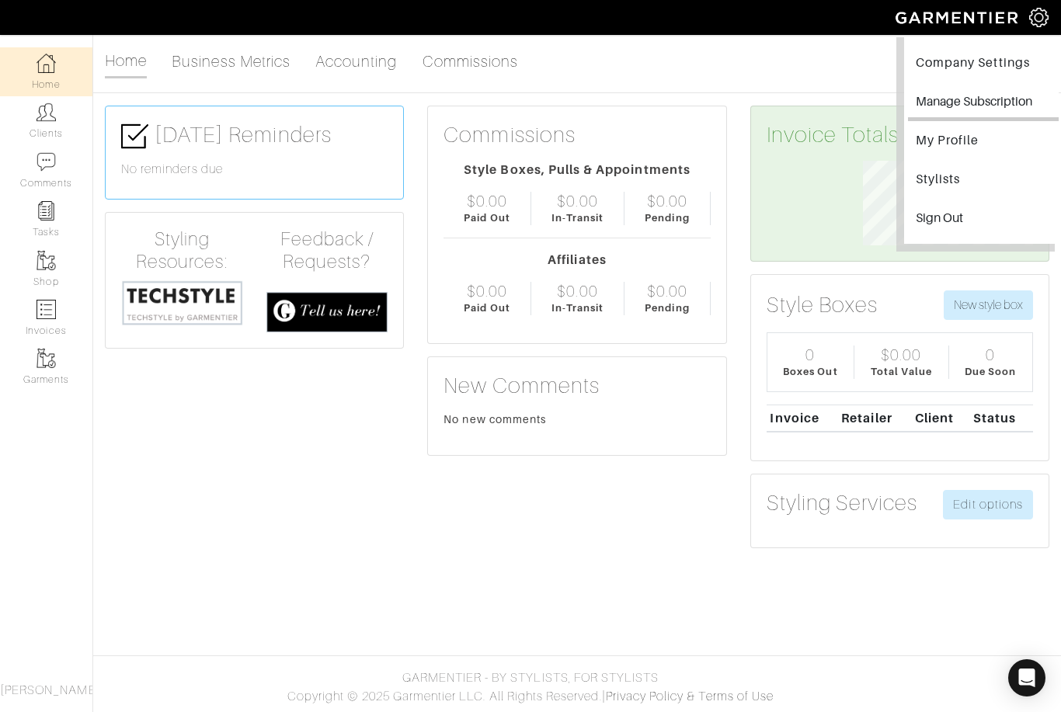
click at [971, 92] on button "Manage Subscription" at bounding box center [983, 103] width 151 height 35
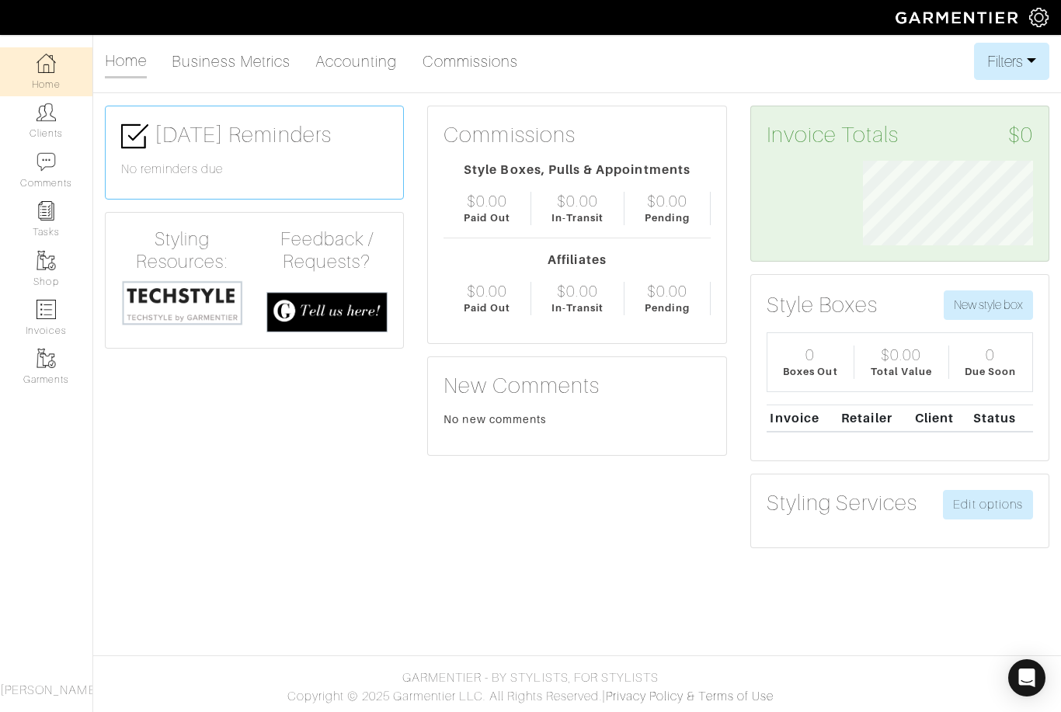
scroll to position [85, 193]
click at [1026, 12] on img at bounding box center [958, 17] width 141 height 27
click at [1036, 18] on img at bounding box center [1038, 17] width 19 height 19
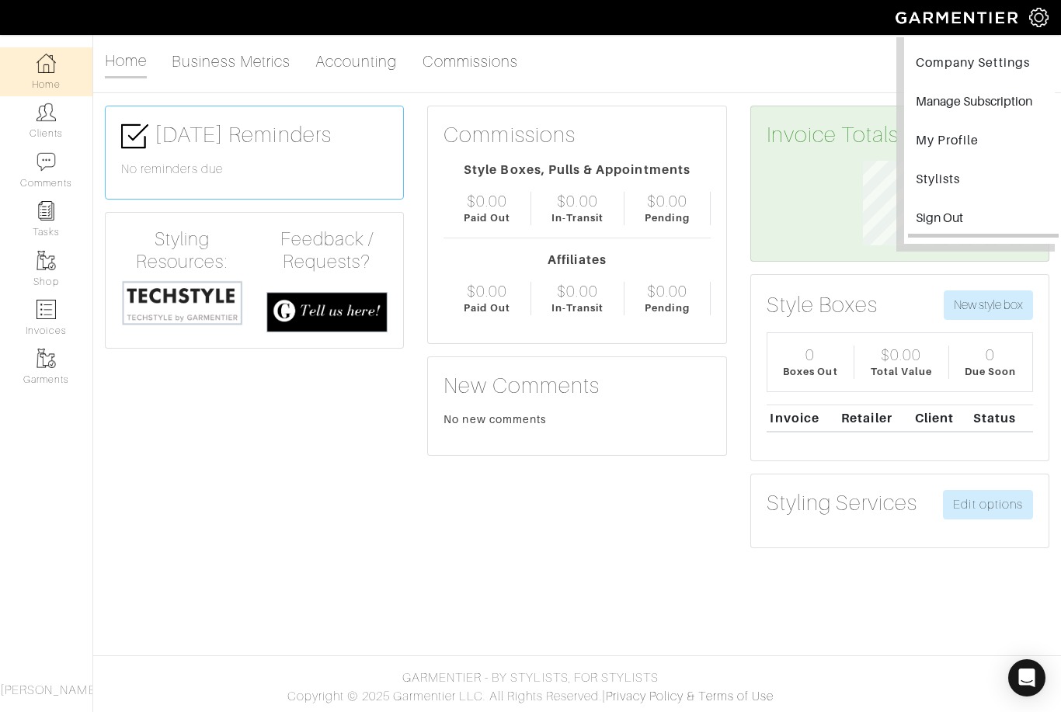
click at [946, 204] on input "Sign Out" at bounding box center [983, 220] width 151 height 35
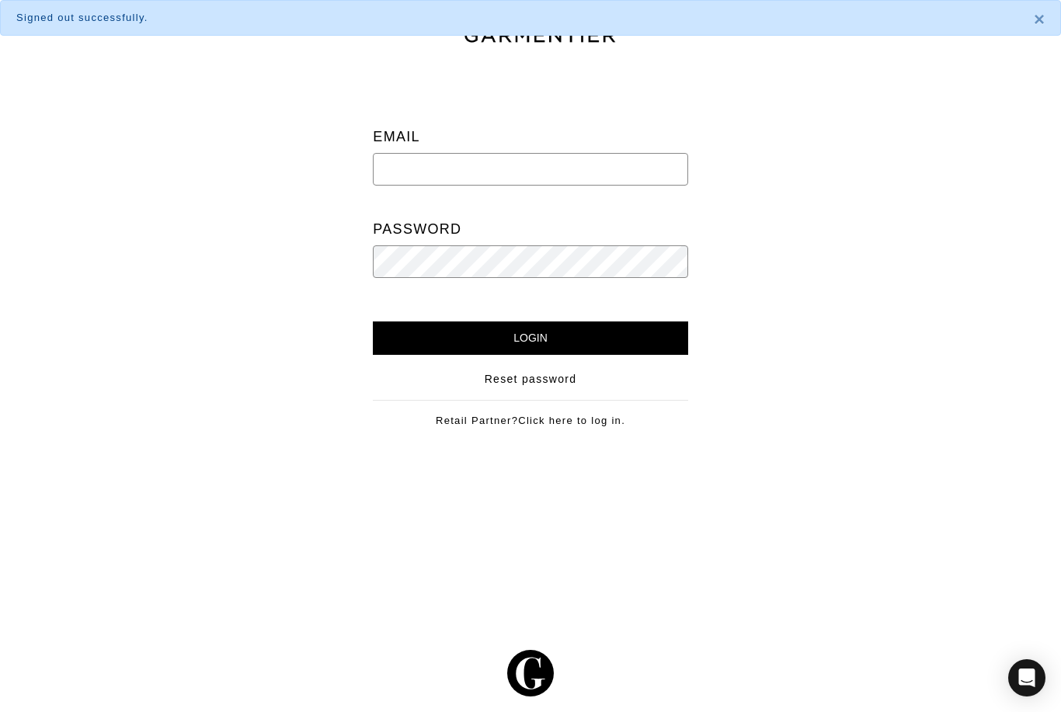
type input "[EMAIL_ADDRESS][DOMAIN_NAME]"
click at [530, 338] on input "Login" at bounding box center [530, 337] width 314 height 33
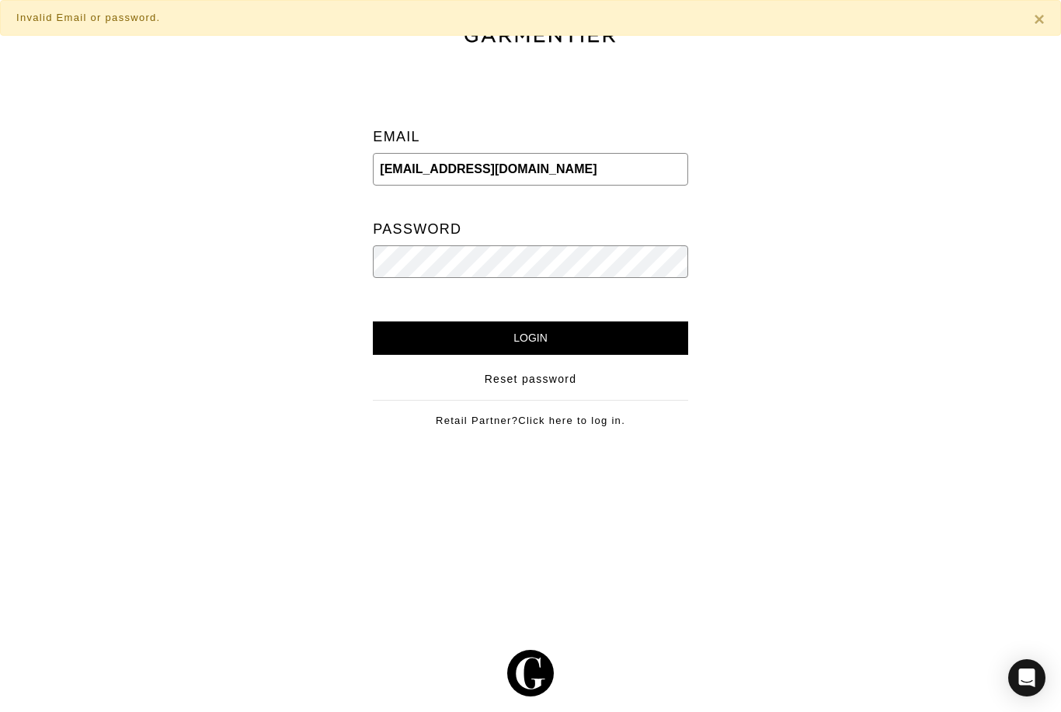
click at [494, 341] on input "Login" at bounding box center [530, 337] width 314 height 33
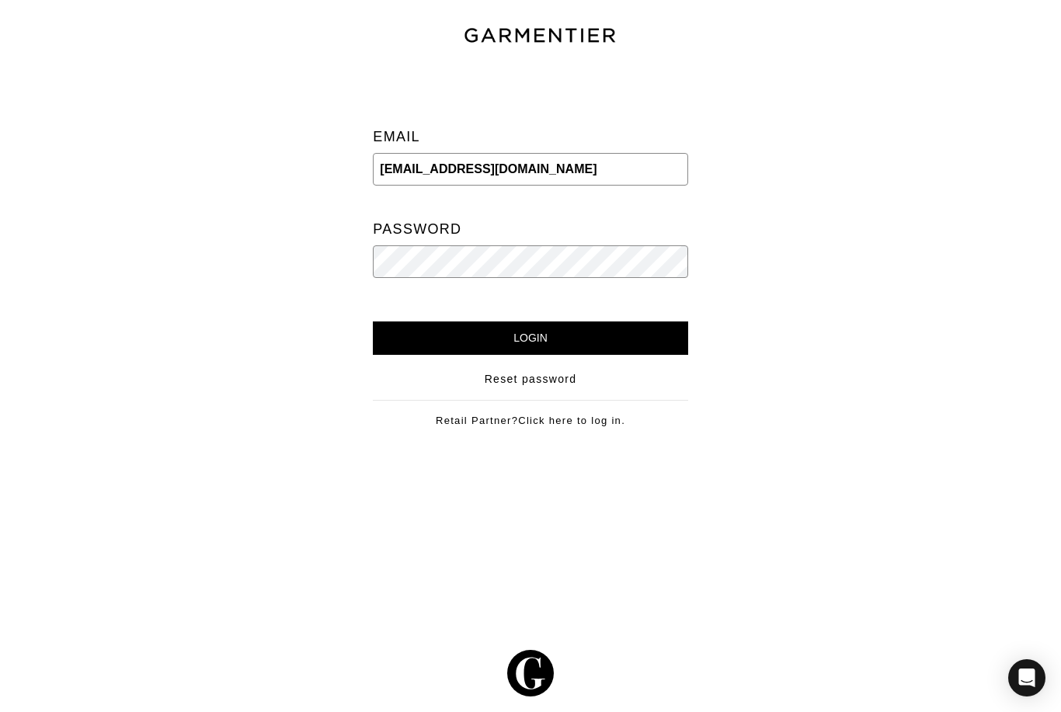
click at [519, 332] on input "Login" at bounding box center [530, 337] width 314 height 33
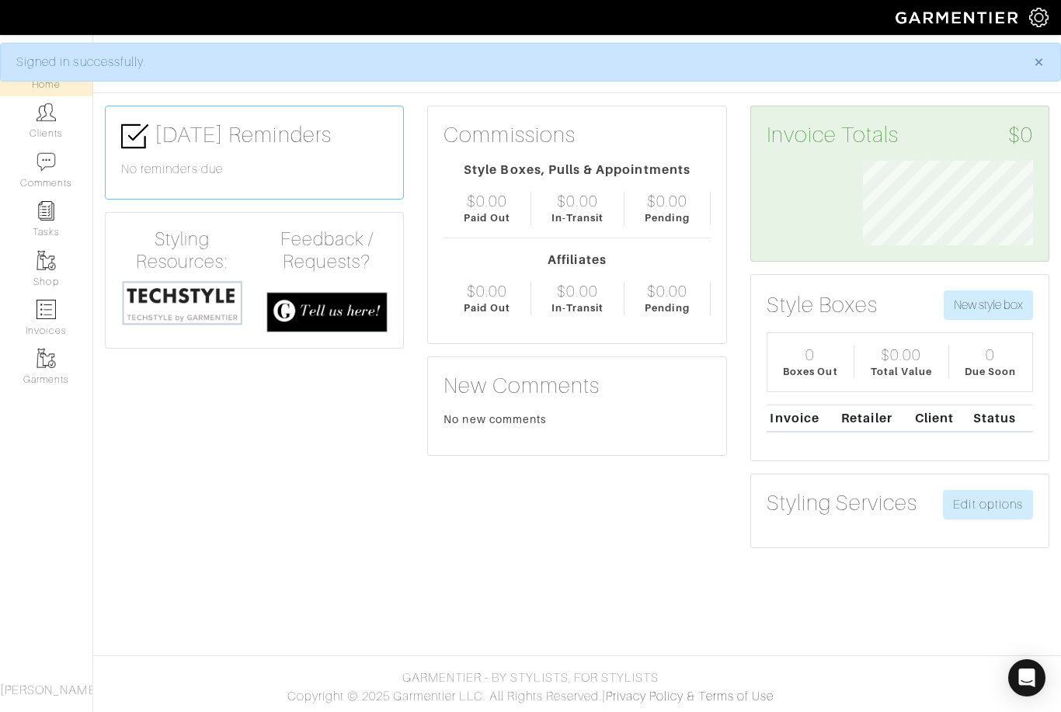
scroll to position [85, 193]
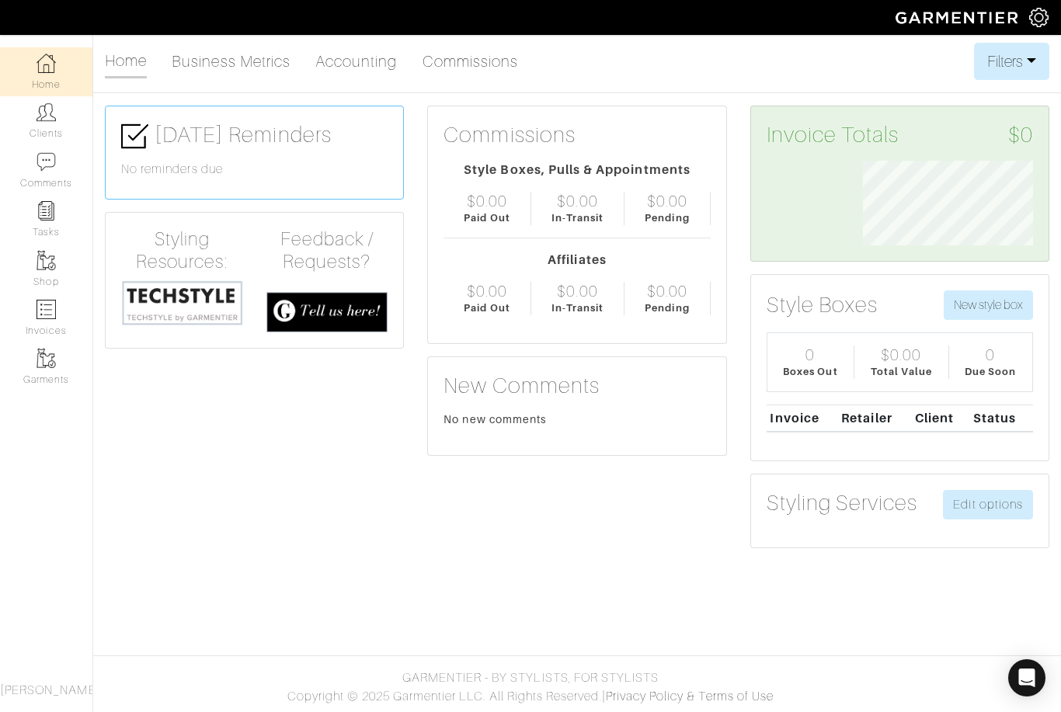
click at [1034, 21] on img at bounding box center [1038, 17] width 19 height 19
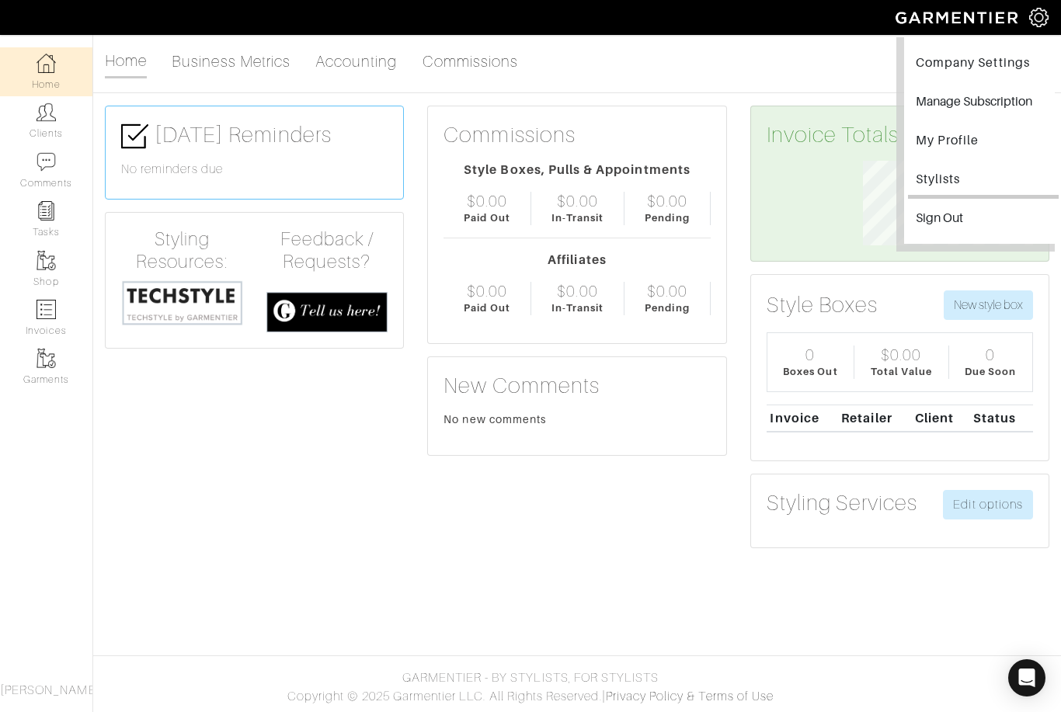
click at [987, 171] on link "Stylists" at bounding box center [983, 181] width 151 height 35
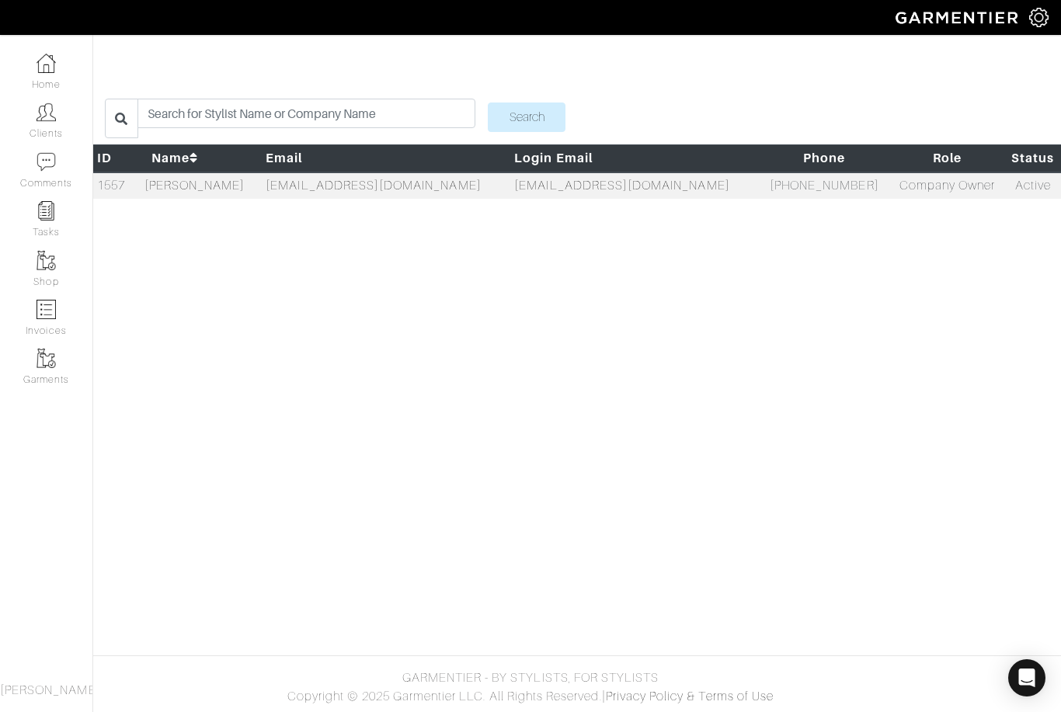
click at [468, 192] on td "[EMAIL_ADDRESS][DOMAIN_NAME]" at bounding box center [386, 185] width 248 height 27
click at [165, 189] on link "[PERSON_NAME]" at bounding box center [194, 186] width 101 height 14
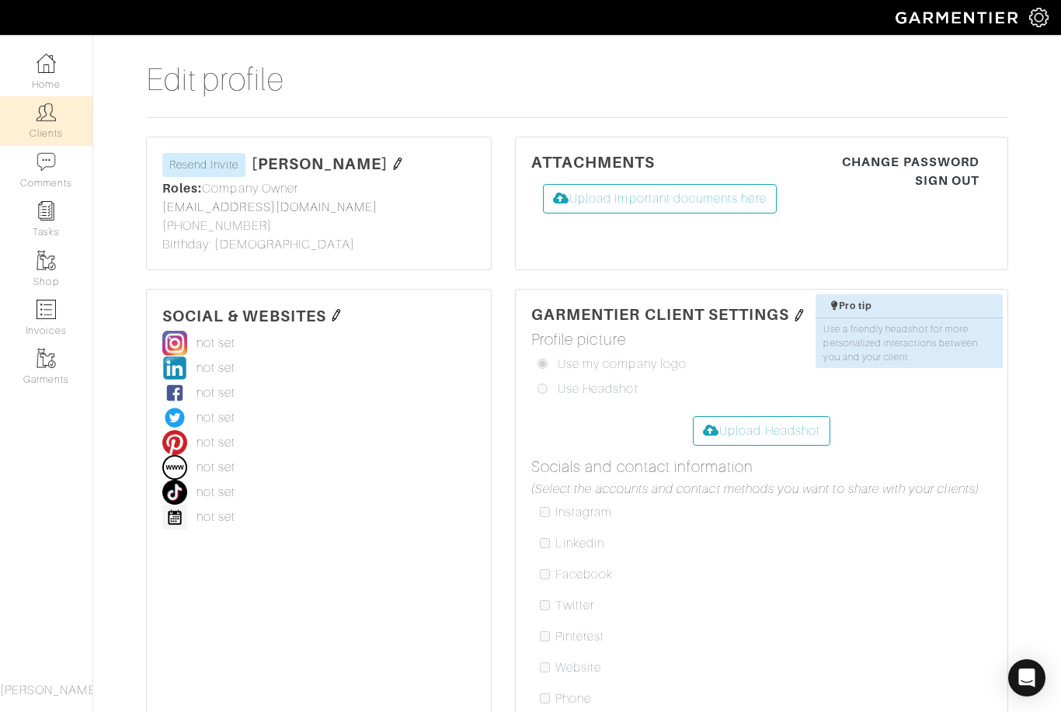
click at [41, 117] on img at bounding box center [45, 111] width 19 height 19
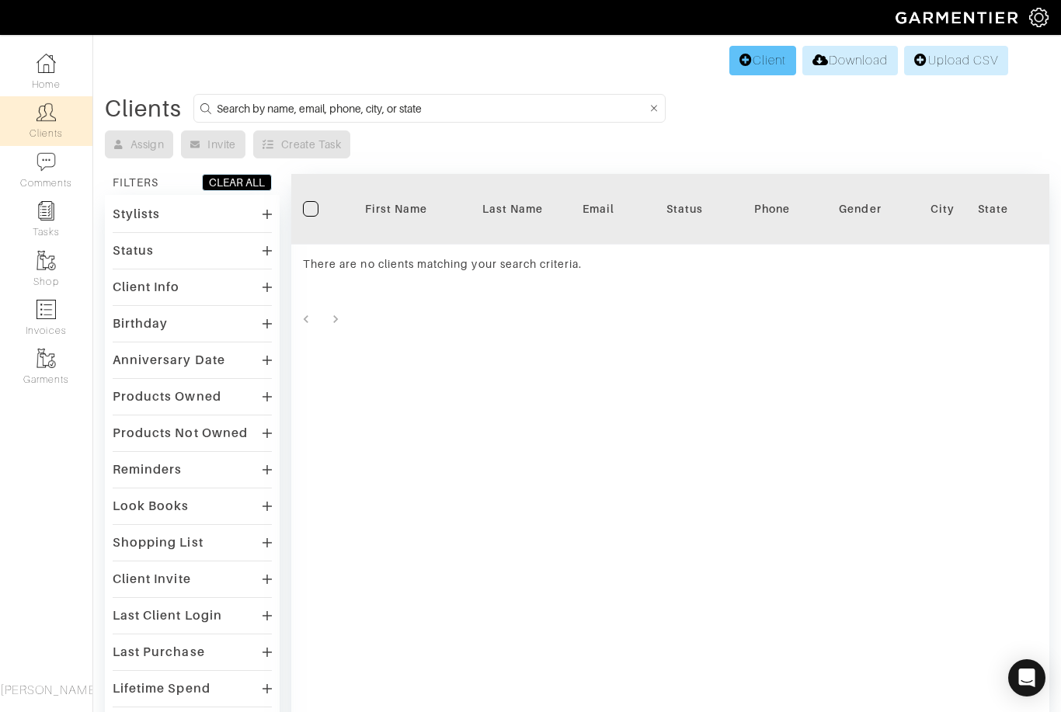
click at [753, 54] on link "Client" at bounding box center [762, 61] width 67 height 30
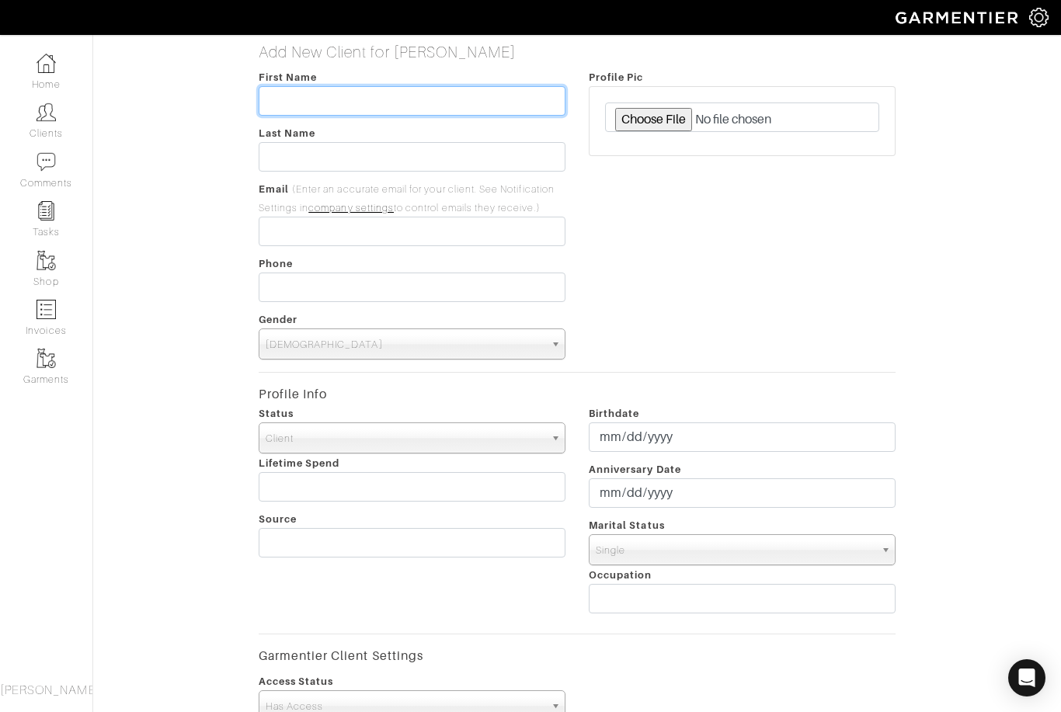
click at [320, 95] on input "text" at bounding box center [412, 101] width 307 height 30
click at [267, 102] on input "Dar" at bounding box center [412, 101] width 307 height 30
paste input "[PERSON_NAME]"
click at [327, 99] on input "[PERSON_NAME]" at bounding box center [412, 101] width 307 height 30
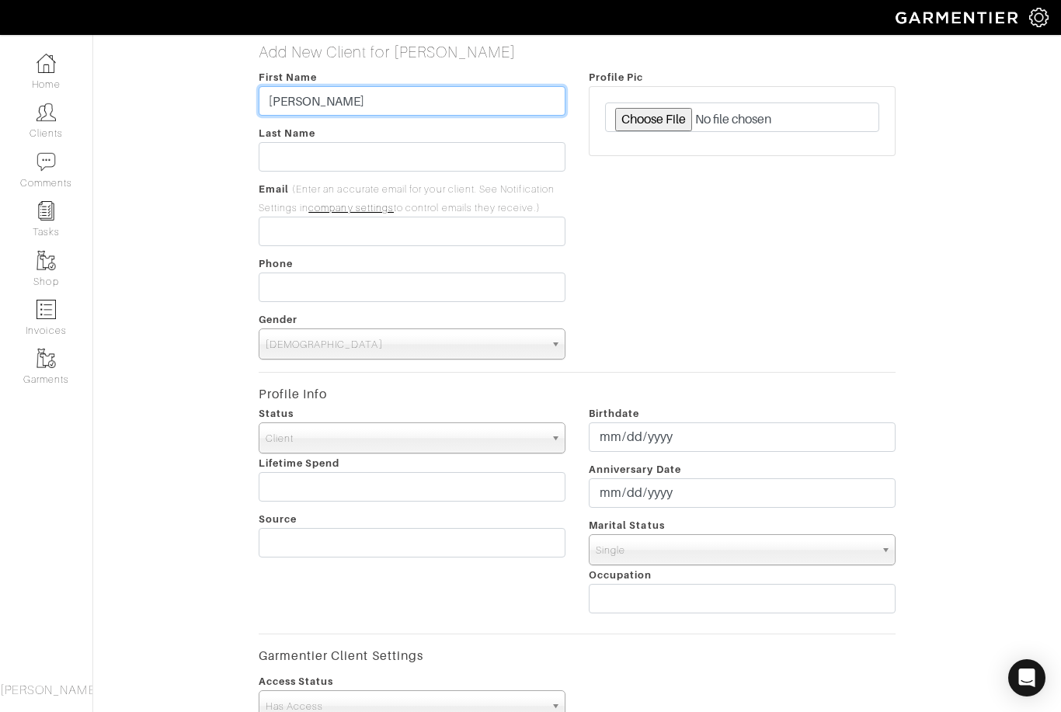
click at [327, 99] on input "[PERSON_NAME]" at bounding box center [412, 101] width 307 height 30
type input "Darshi"
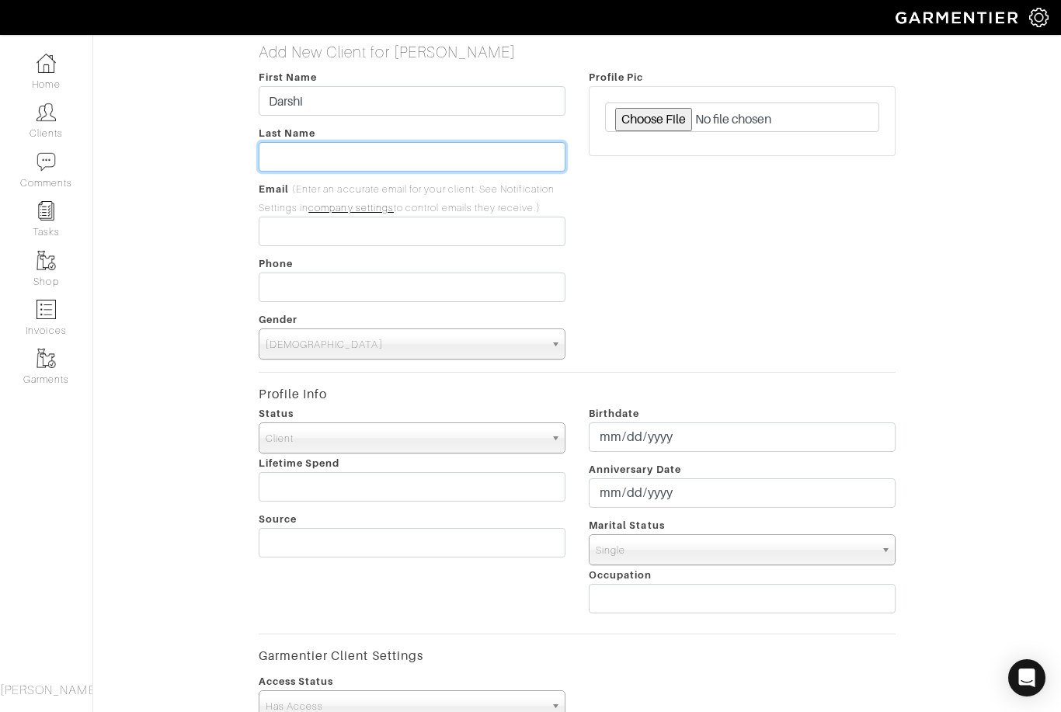
click at [303, 155] on input "text" at bounding box center [412, 157] width 307 height 30
paste input "[PERSON_NAME]"
type input "[PERSON_NAME]"
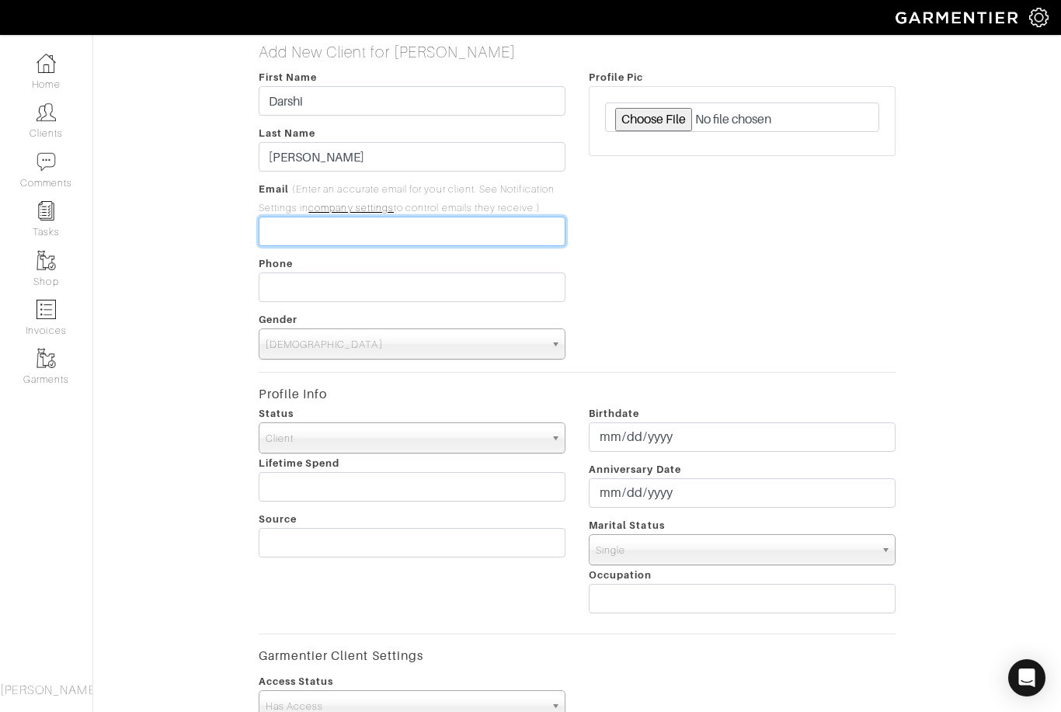
click at [290, 231] on input "email" at bounding box center [412, 232] width 307 height 30
paste input "[EMAIL_ADDRESS][DOMAIN_NAME]"
type input "[EMAIL_ADDRESS][DOMAIN_NAME]"
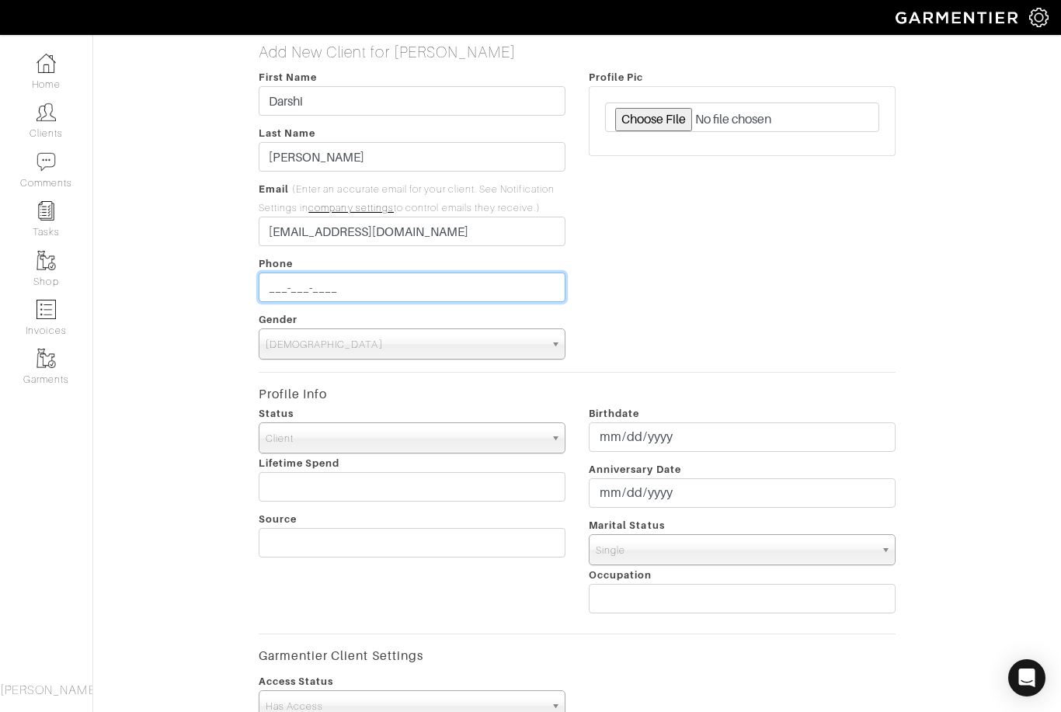
click at [321, 288] on input "___-___-____" at bounding box center [412, 288] width 307 height 30
paste input "[PHONE_NUMBER]"
type input "[PHONE_NUMBER]"
click at [300, 343] on span "[DEMOGRAPHIC_DATA]" at bounding box center [405, 344] width 279 height 31
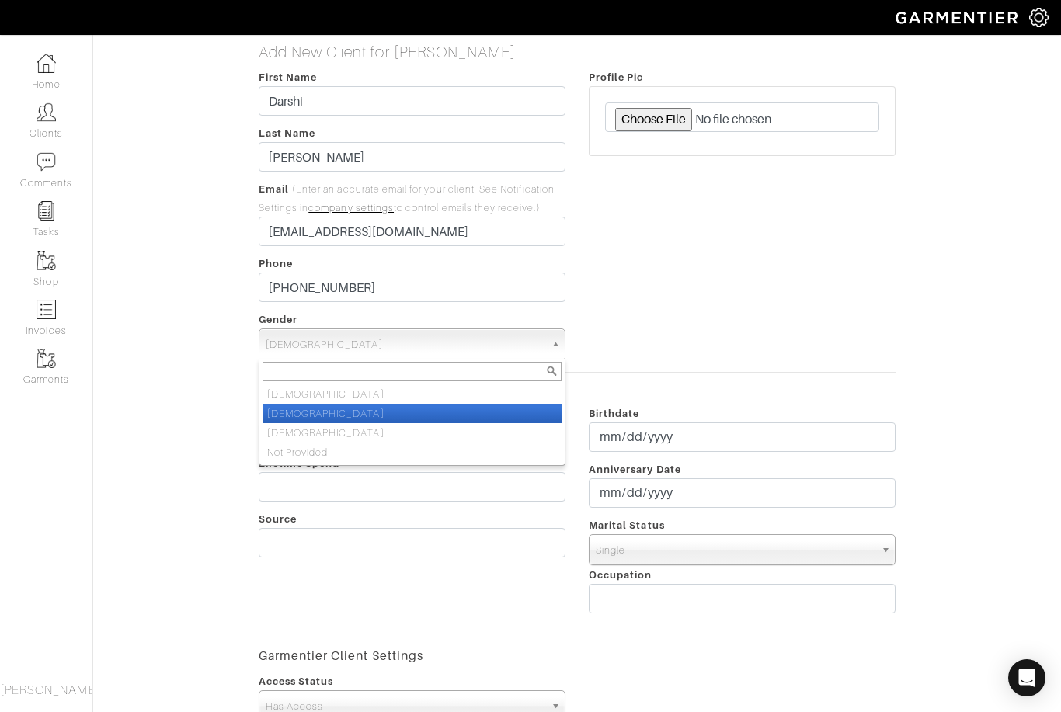
click at [295, 414] on li "[DEMOGRAPHIC_DATA]" at bounding box center [411, 413] width 299 height 19
select select "[DEMOGRAPHIC_DATA]"
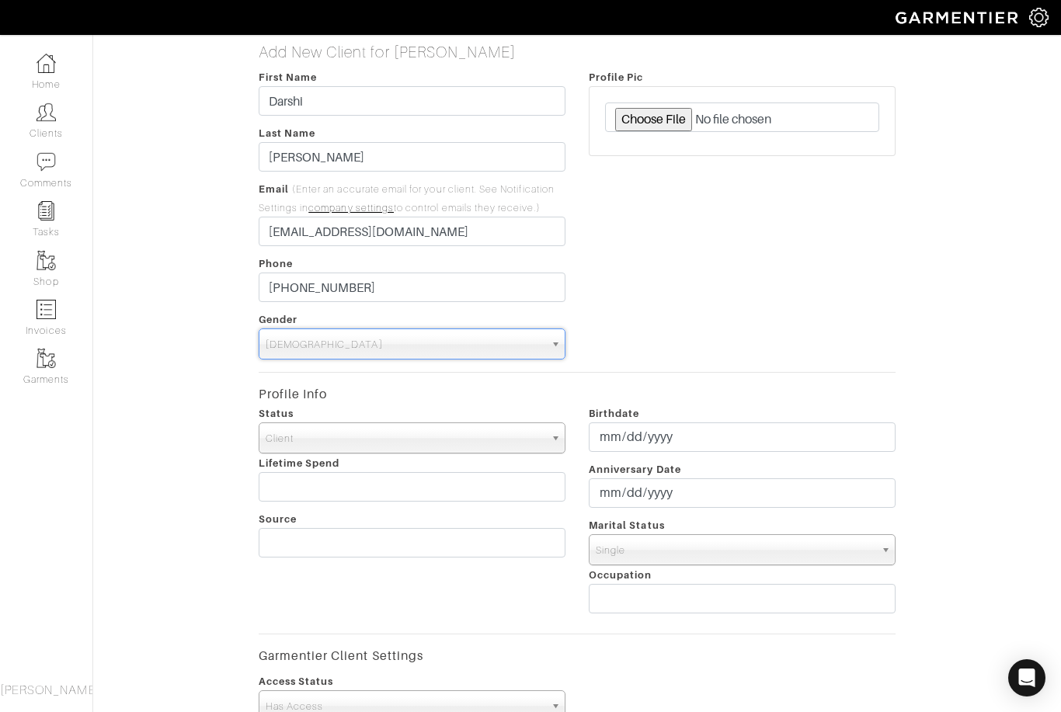
click at [243, 410] on div "Add New Client for [PERSON_NAME] First Name [PERSON_NAME] Last Name [PERSON_NAM…" at bounding box center [577, 550] width 991 height 1014
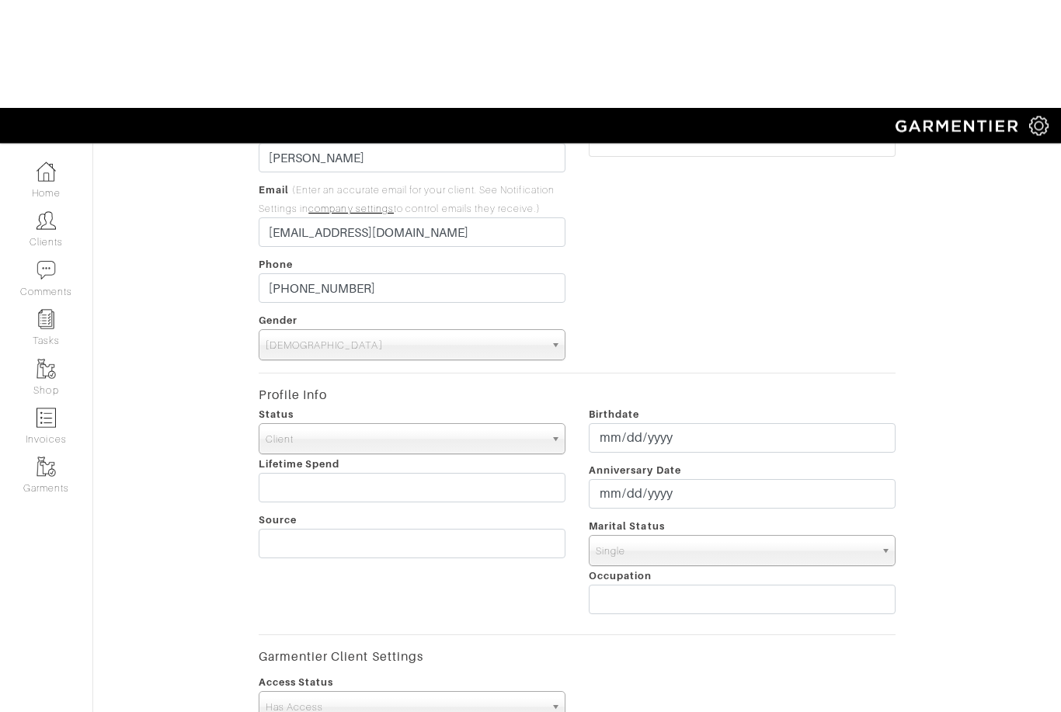
scroll to position [109, 0]
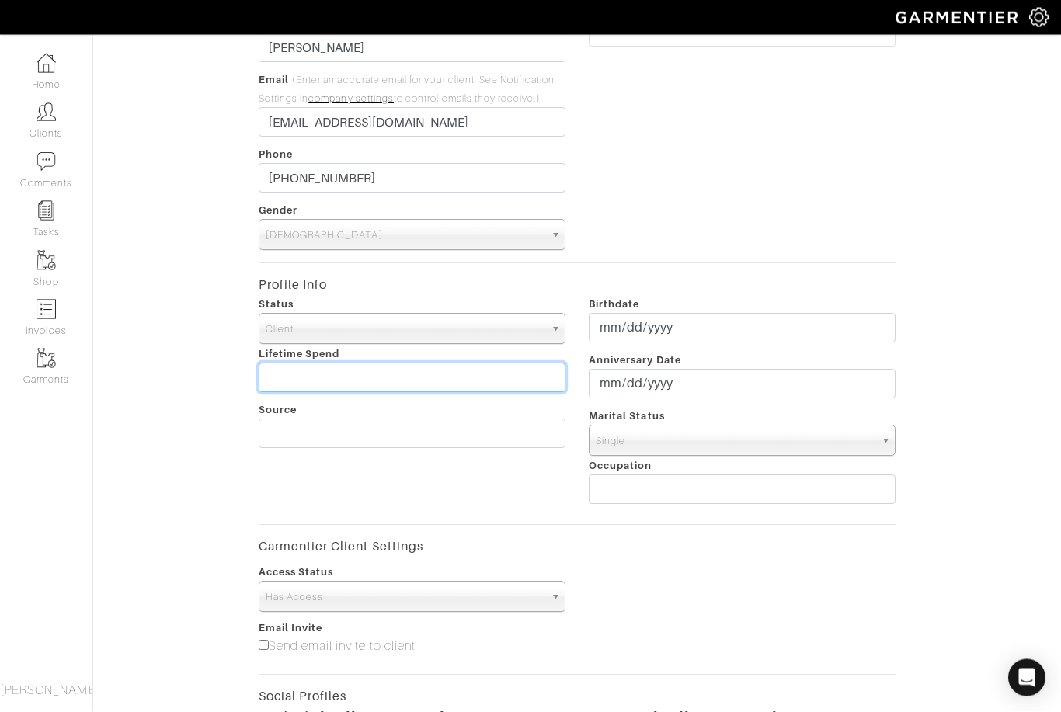
click at [305, 375] on input "text" at bounding box center [412, 378] width 307 height 30
type input "1"
click at [280, 383] on input "3000" at bounding box center [412, 378] width 307 height 30
type input "3,000"
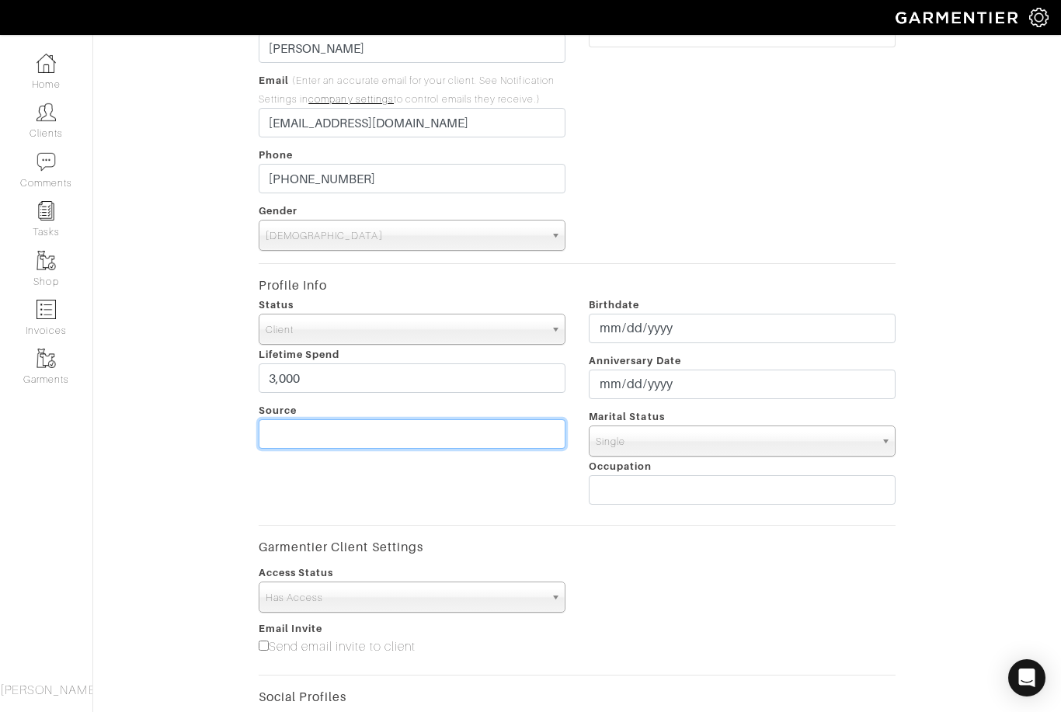
click at [353, 436] on input "text" at bounding box center [412, 434] width 307 height 30
type input "Thumbtack"
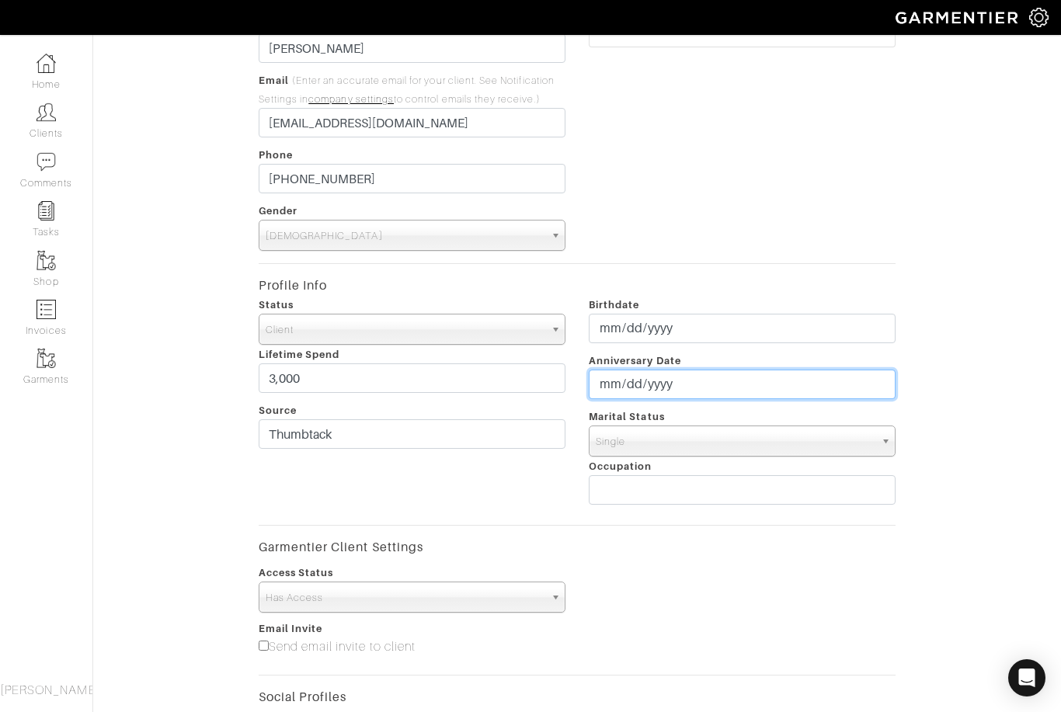
type input "2025-09-22"
click at [672, 387] on input "2025-09-22" at bounding box center [742, 385] width 307 height 30
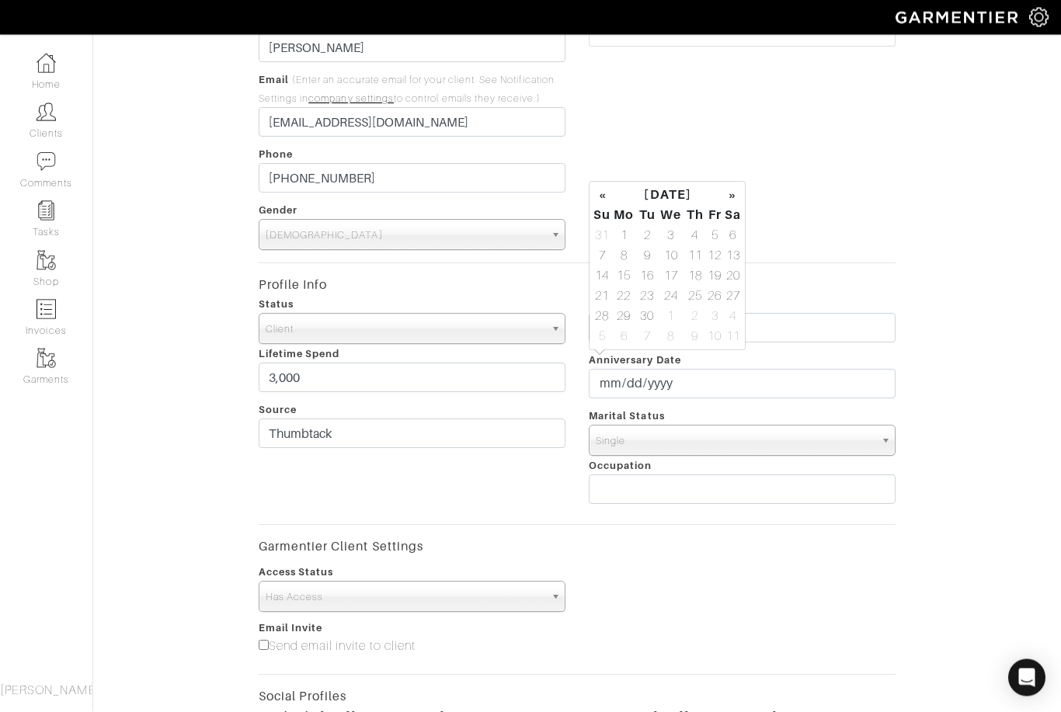
drag, startPoint x: 672, startPoint y: 387, endPoint x: 963, endPoint y: 331, distance: 295.7
click at [0, 0] on html "Kenni Style Agency Kenisha Smith Home Clients Invoices Comments Reminders Styli…" at bounding box center [530, 456] width 1061 height 1131
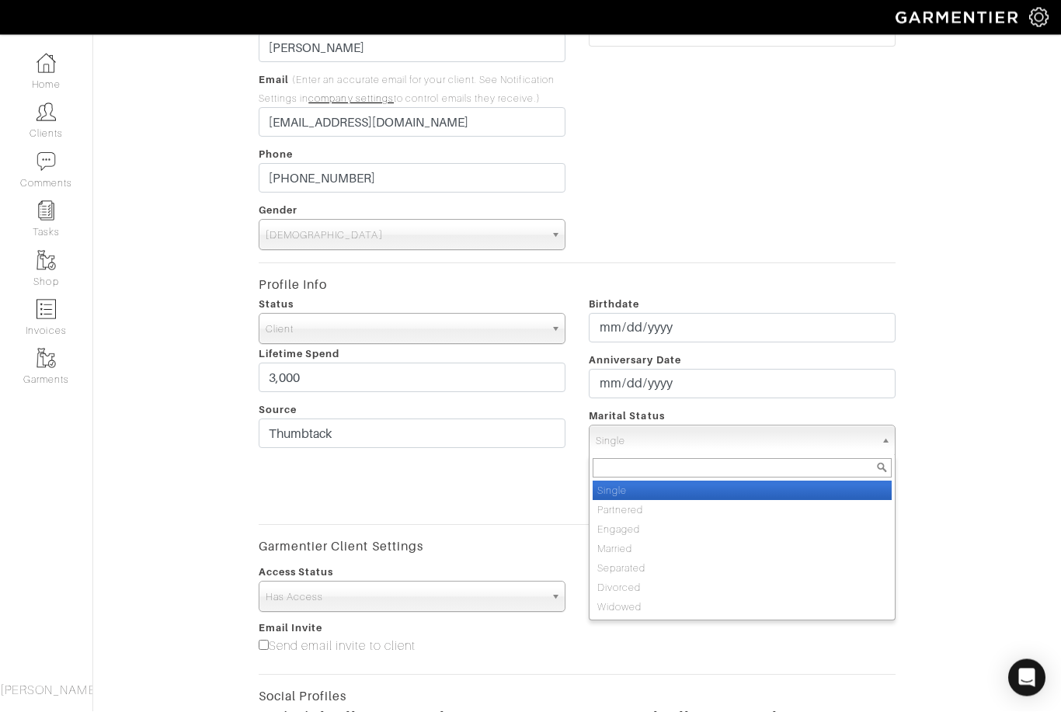
click at [751, 438] on span "Single" at bounding box center [735, 441] width 279 height 31
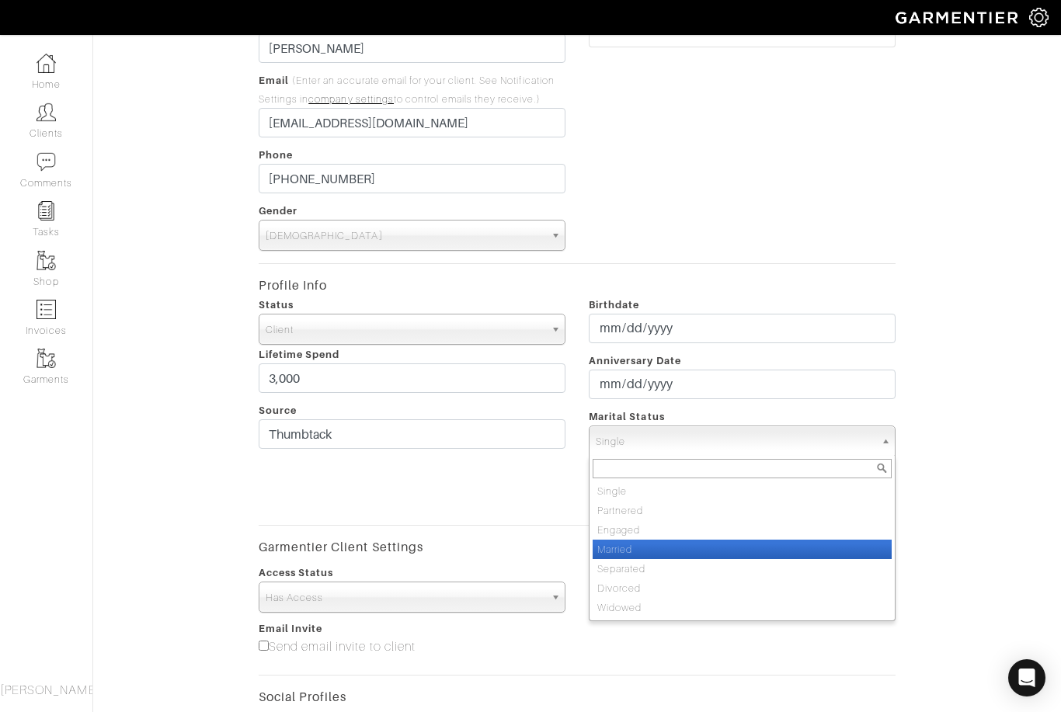
click at [637, 554] on li "Married" at bounding box center [741, 549] width 299 height 19
select select "Married"
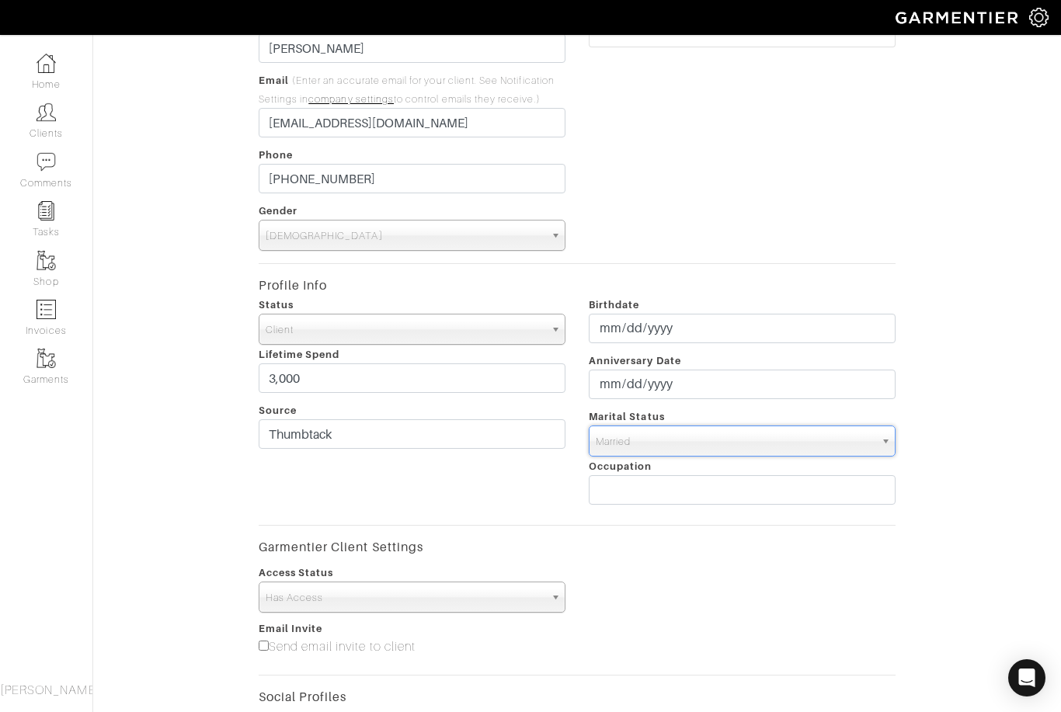
click at [905, 529] on div "Add New Client for Kenisha Smith First Name Darshi Last Name Shah Email (Enter …" at bounding box center [577, 441] width 661 height 1014
click at [682, 481] on input "text" at bounding box center [742, 490] width 307 height 30
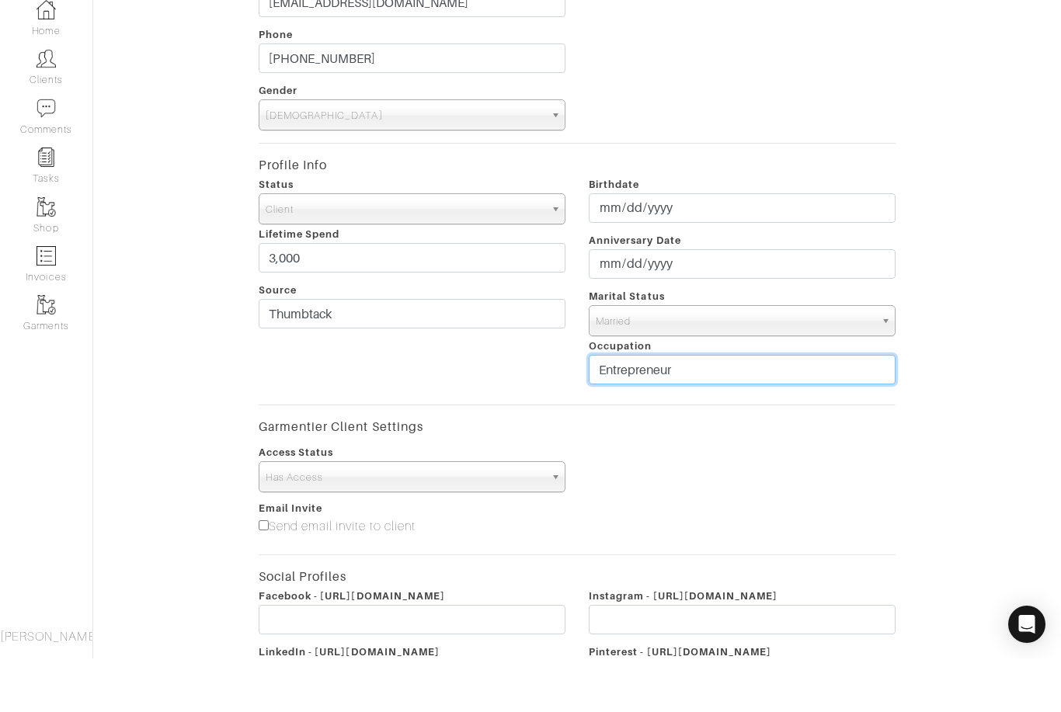
scroll to position [422, 0]
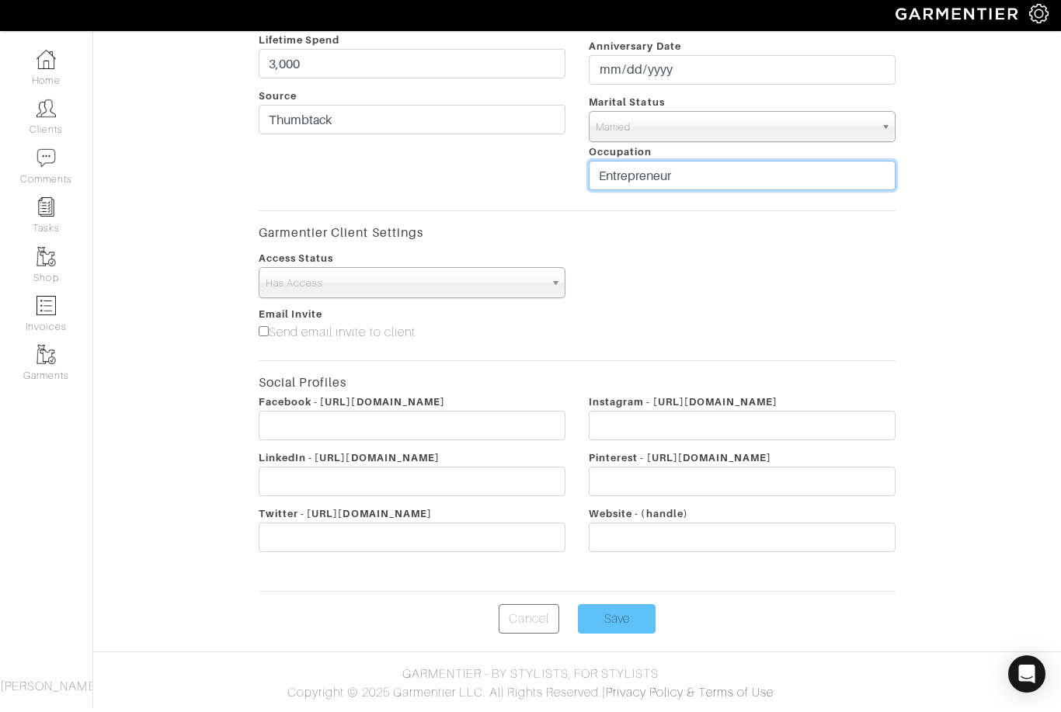
type input "Entrepreneur"
click at [631, 616] on input "Save" at bounding box center [617, 623] width 78 height 30
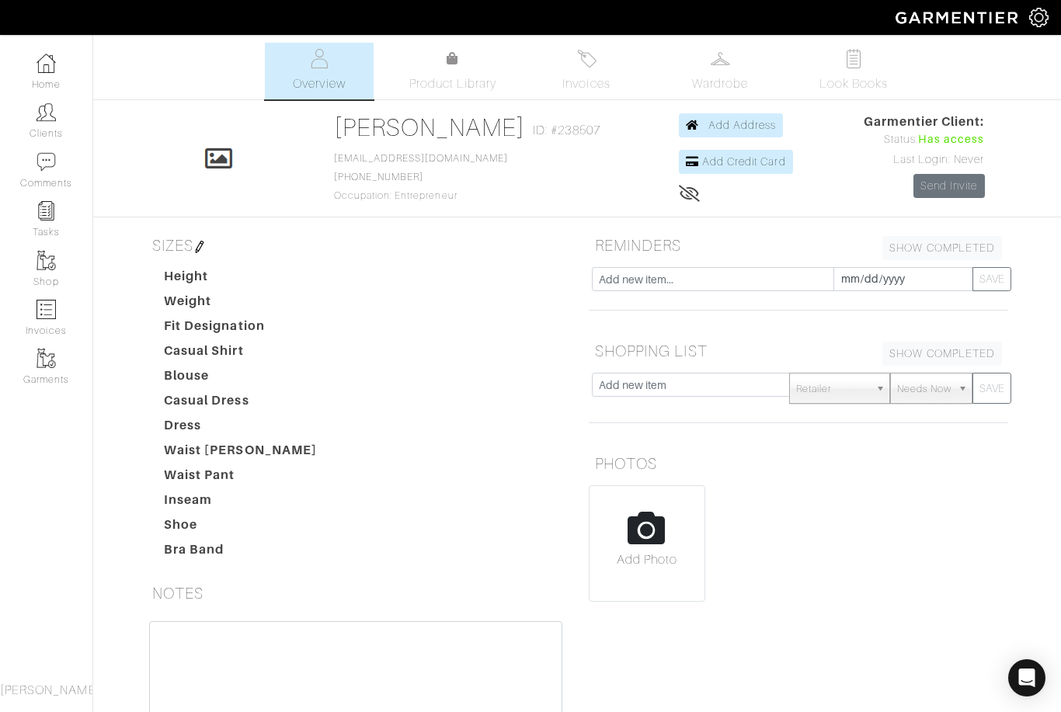
click at [50, 690] on span "[PERSON_NAME]" at bounding box center [50, 690] width 101 height 14
click at [1035, 15] on img at bounding box center [1038, 17] width 19 height 19
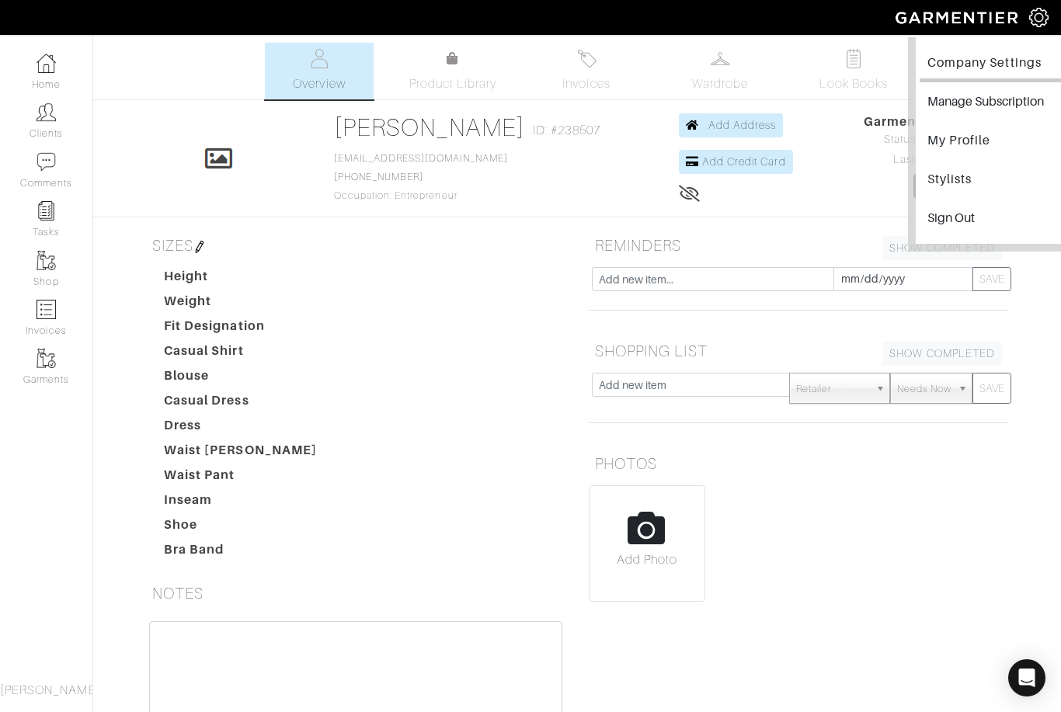
click at [989, 63] on link "Company Settings" at bounding box center [994, 64] width 151 height 35
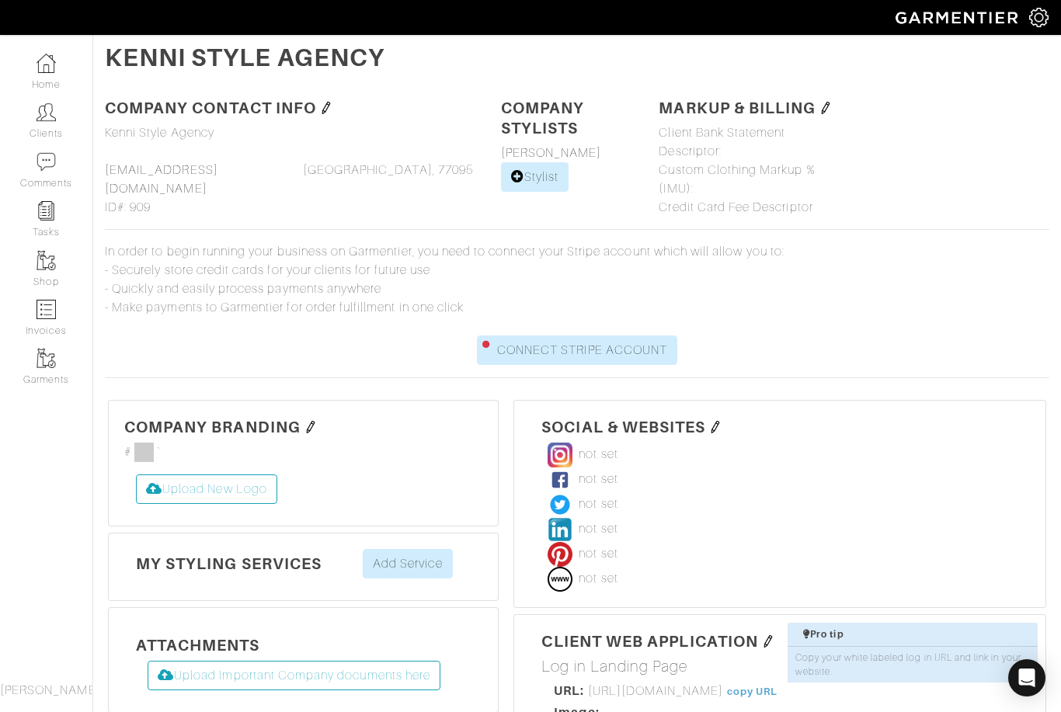
click at [309, 426] on img at bounding box center [310, 427] width 12 height 12
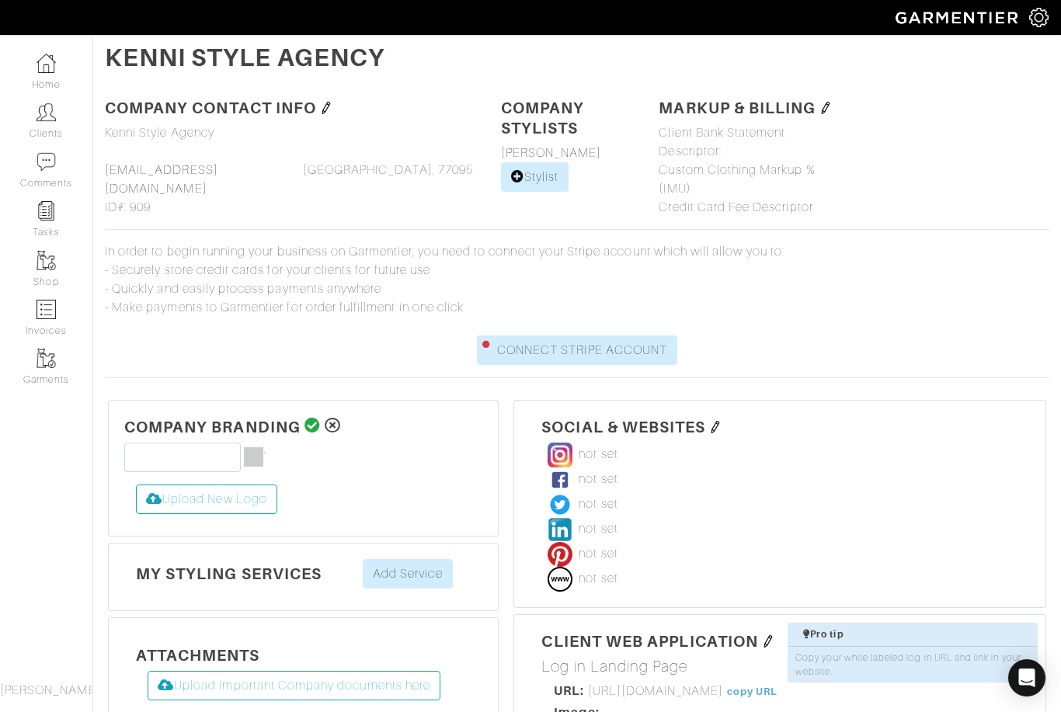
type input "#333333"
type input "#000000"
drag, startPoint x: 259, startPoint y: 460, endPoint x: 210, endPoint y: 464, distance: 49.0
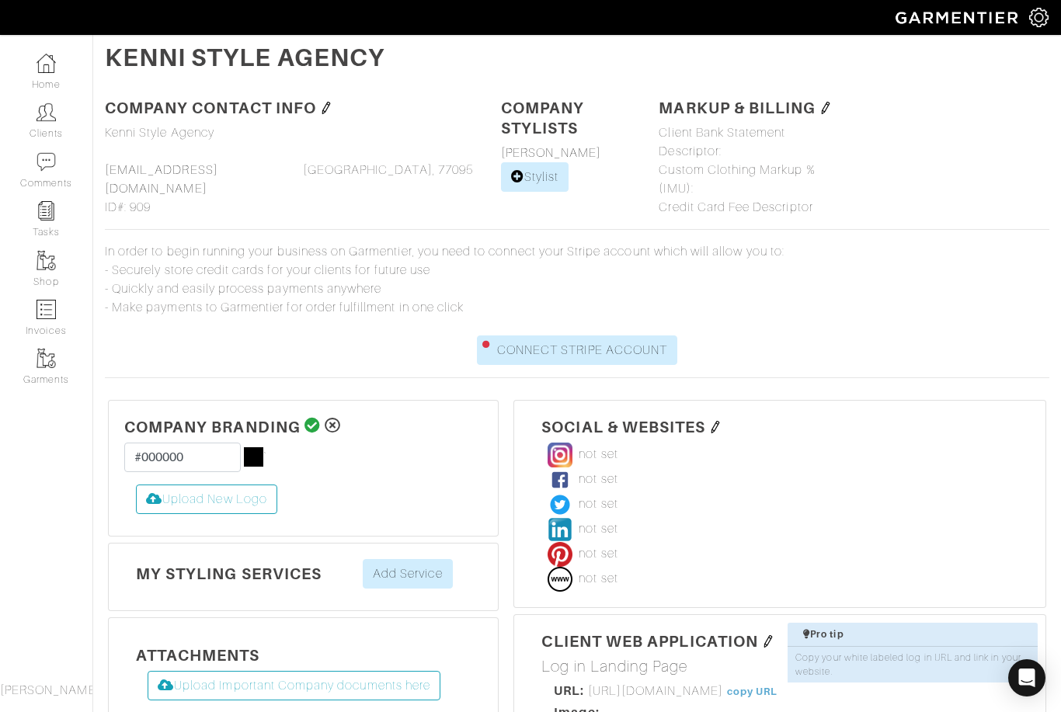
click at [0, 0] on html "Kenni Style Agency [PERSON_NAME] Home Clients Invoices Comments Reminders Styli…" at bounding box center [530, 534] width 1061 height 1068
click at [233, 487] on label "Upload New Logo" at bounding box center [206, 500] width 141 height 30
click at [136, 485] on input "Upload New Logo" at bounding box center [136, 485] width 0 height 0
type input "C:\fakepath\KenniStyleMain.jpg"
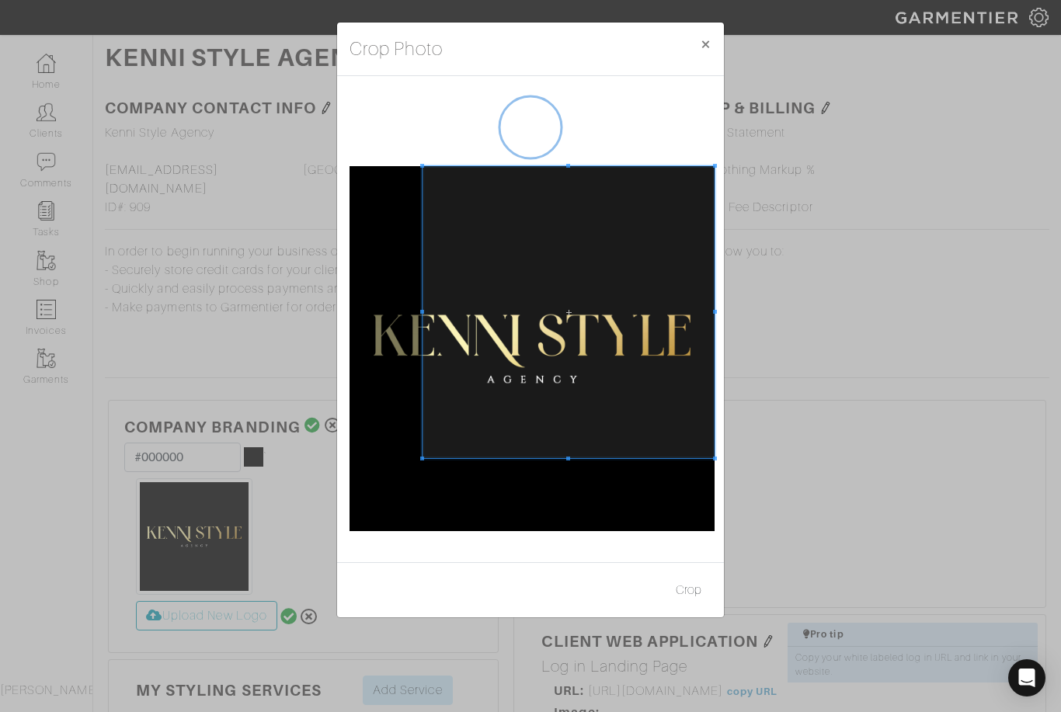
click at [768, 130] on div "Crop Photo × Crop" at bounding box center [530, 356] width 1061 height 712
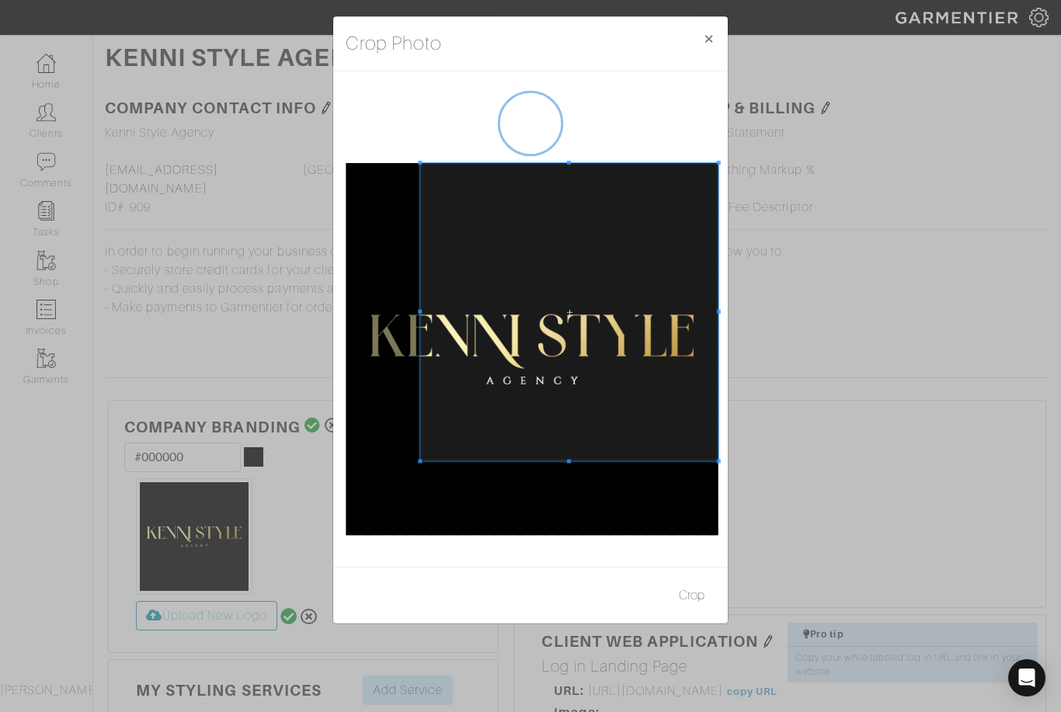
click at [769, 130] on div "Crop Photo × Crop" at bounding box center [530, 356] width 1061 height 712
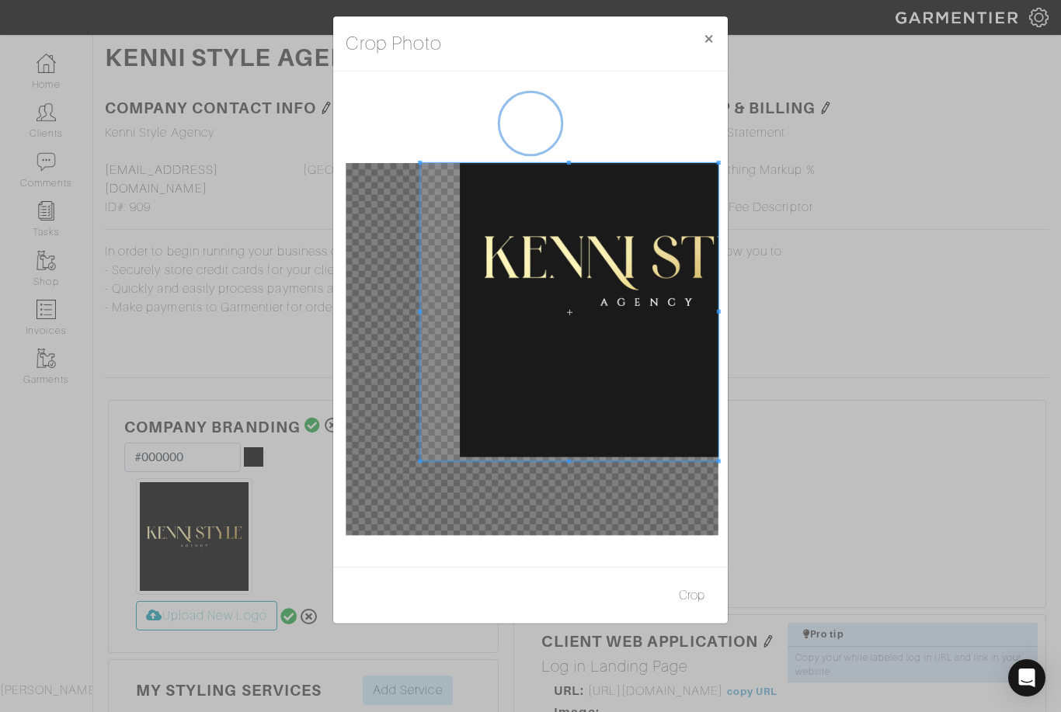
click at [495, 391] on div at bounding box center [532, 349] width 372 height 372
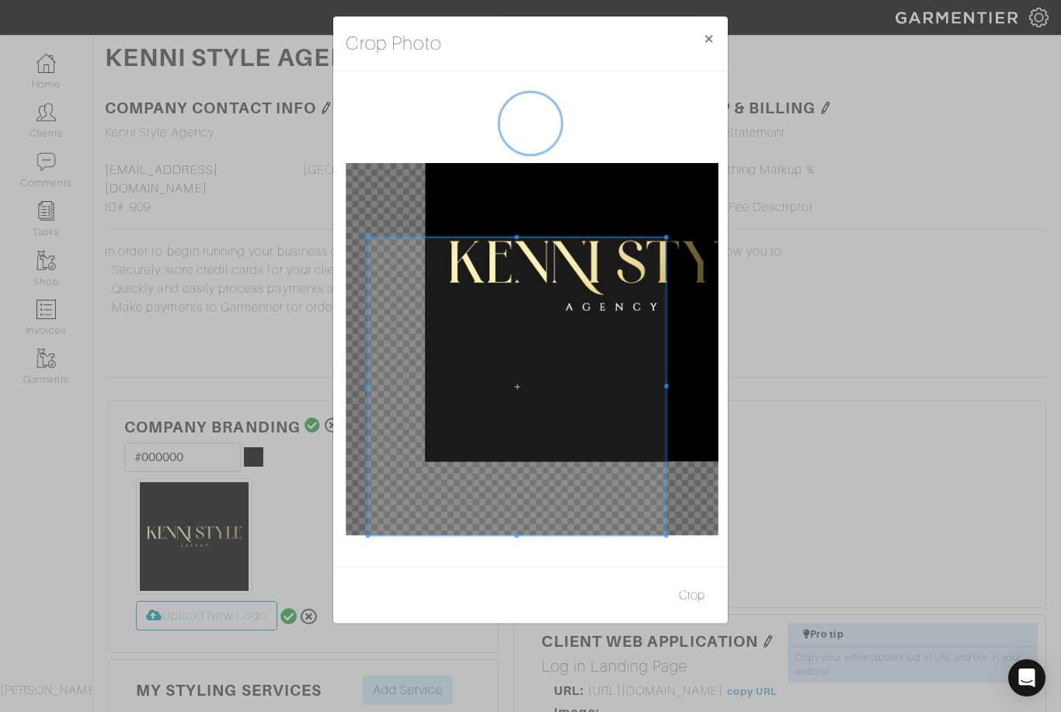
click at [421, 460] on span at bounding box center [517, 387] width 298 height 298
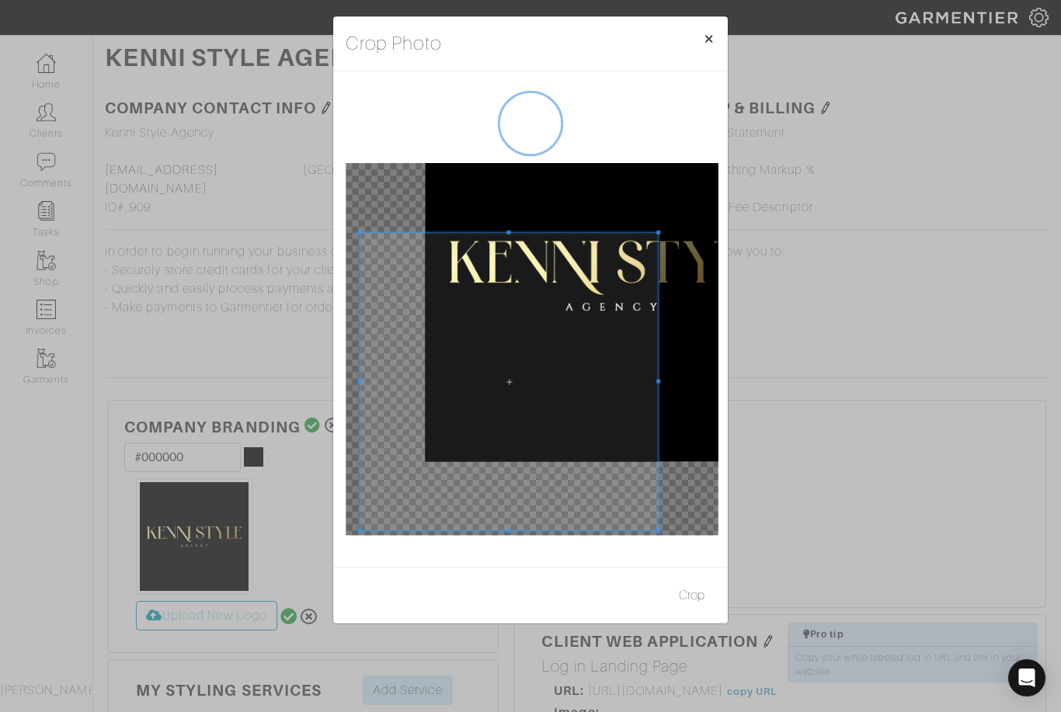
click at [709, 36] on button "×" at bounding box center [708, 38] width 37 height 44
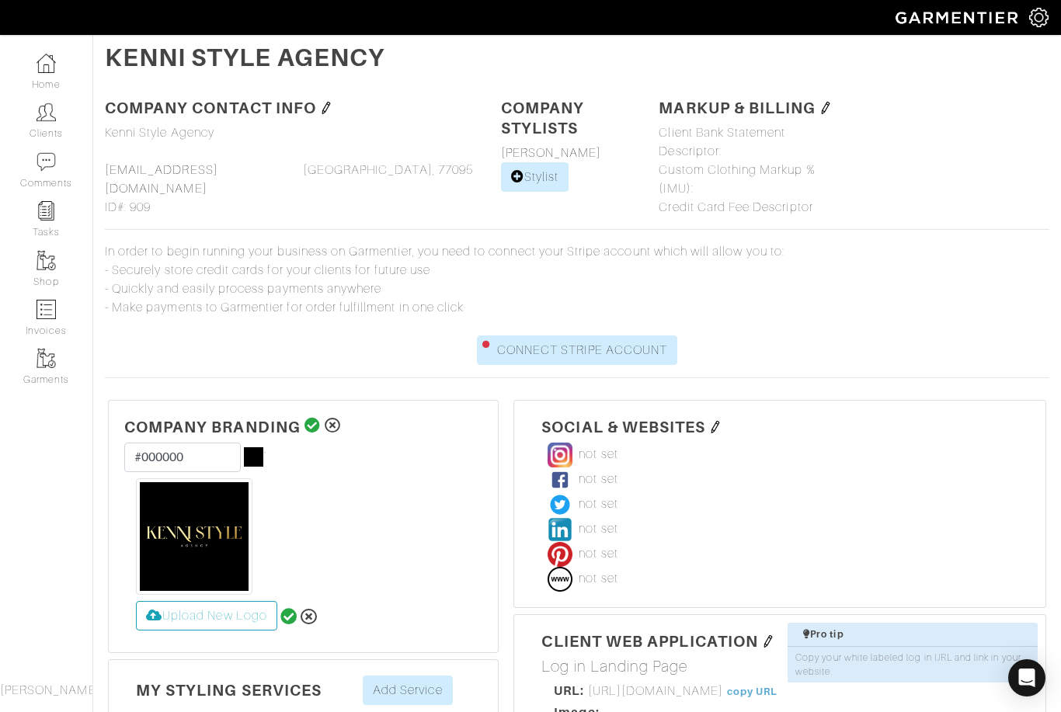
click at [203, 531] on img at bounding box center [194, 536] width 116 height 116
click at [318, 535] on div at bounding box center [303, 536] width 335 height 116
click at [191, 499] on img at bounding box center [194, 536] width 116 height 116
click at [205, 564] on img at bounding box center [194, 536] width 116 height 116
click at [360, 566] on div at bounding box center [303, 536] width 335 height 116
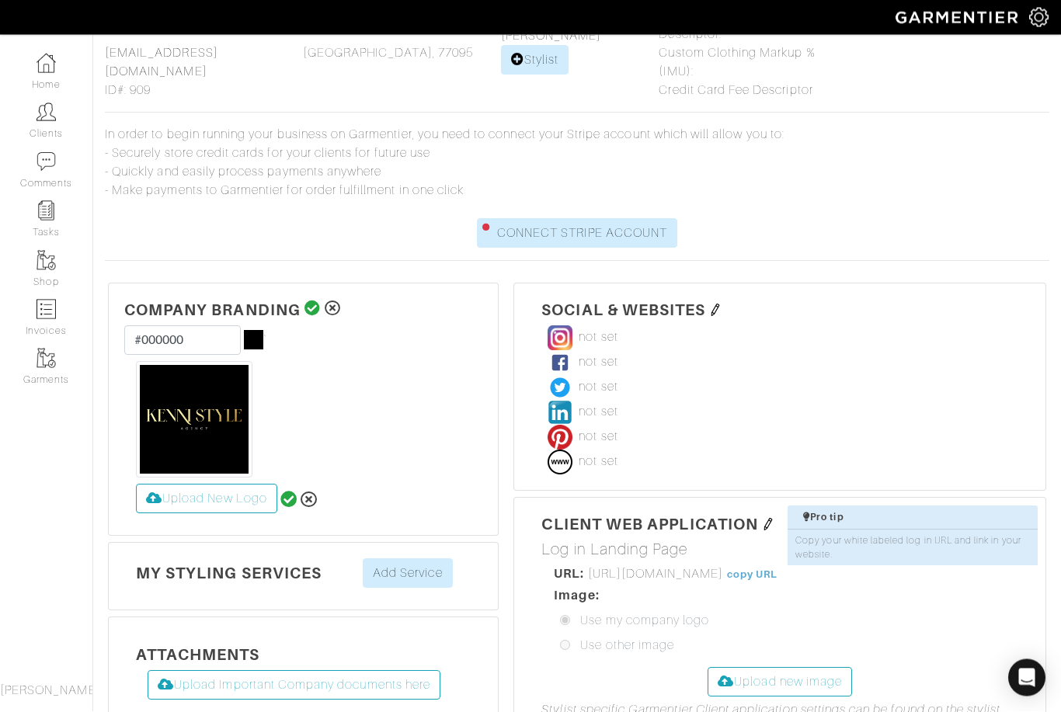
scroll to position [120, 0]
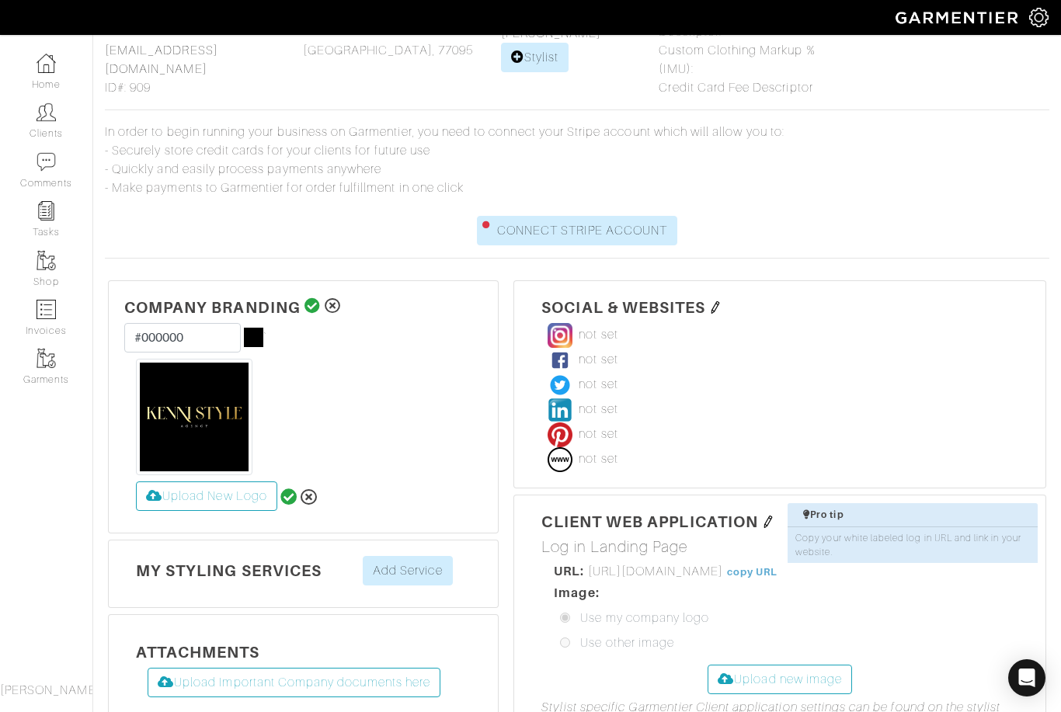
click at [294, 503] on icon at bounding box center [288, 496] width 17 height 17
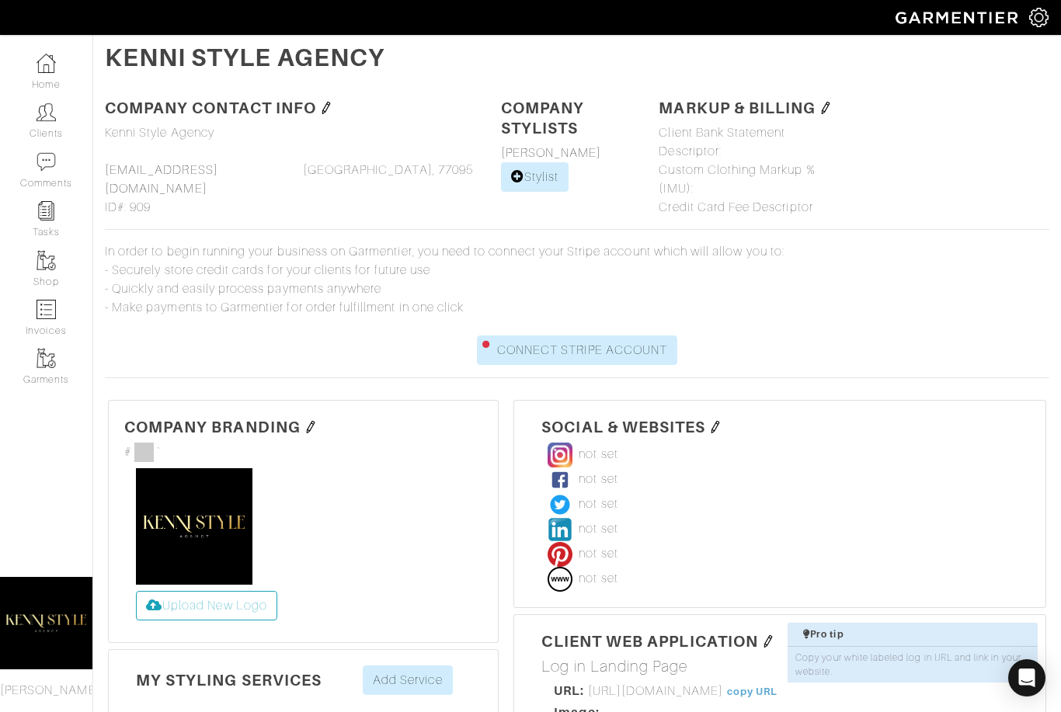
click at [1043, 20] on img at bounding box center [1038, 17] width 19 height 19
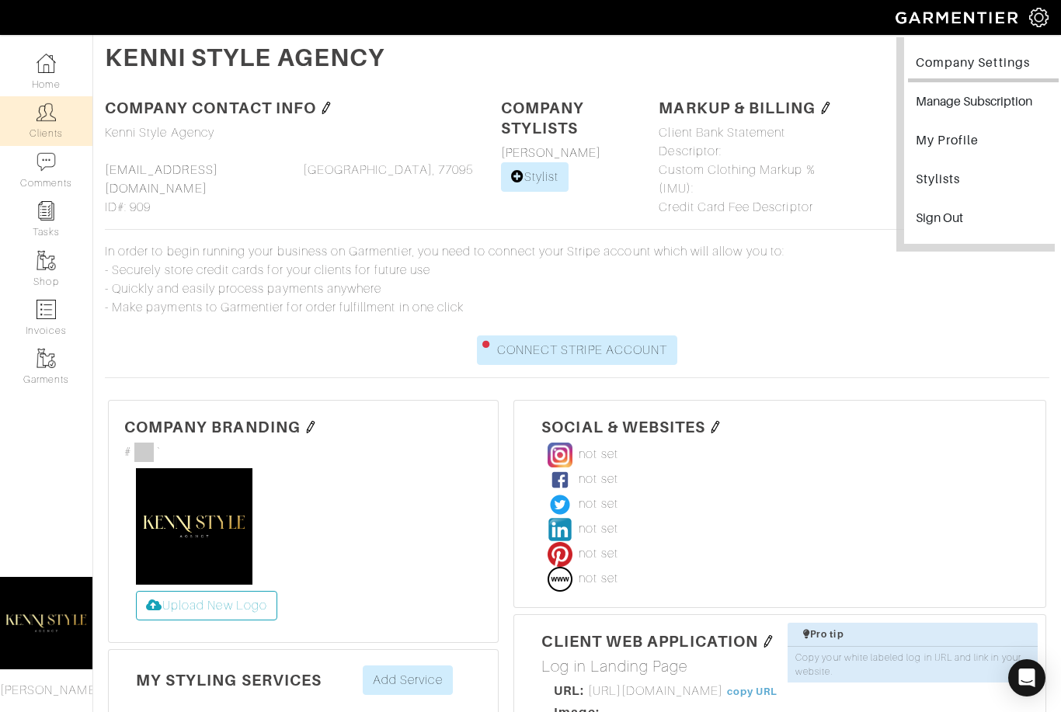
click at [35, 118] on link "Clients" at bounding box center [46, 120] width 92 height 49
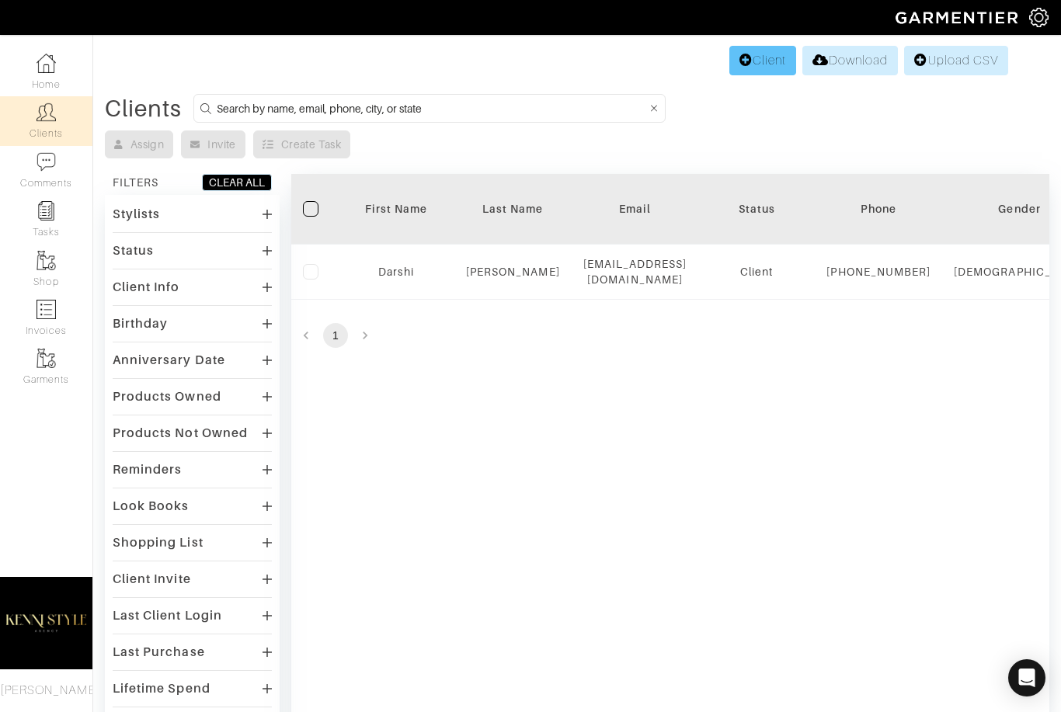
click at [739, 61] on icon at bounding box center [745, 60] width 13 height 12
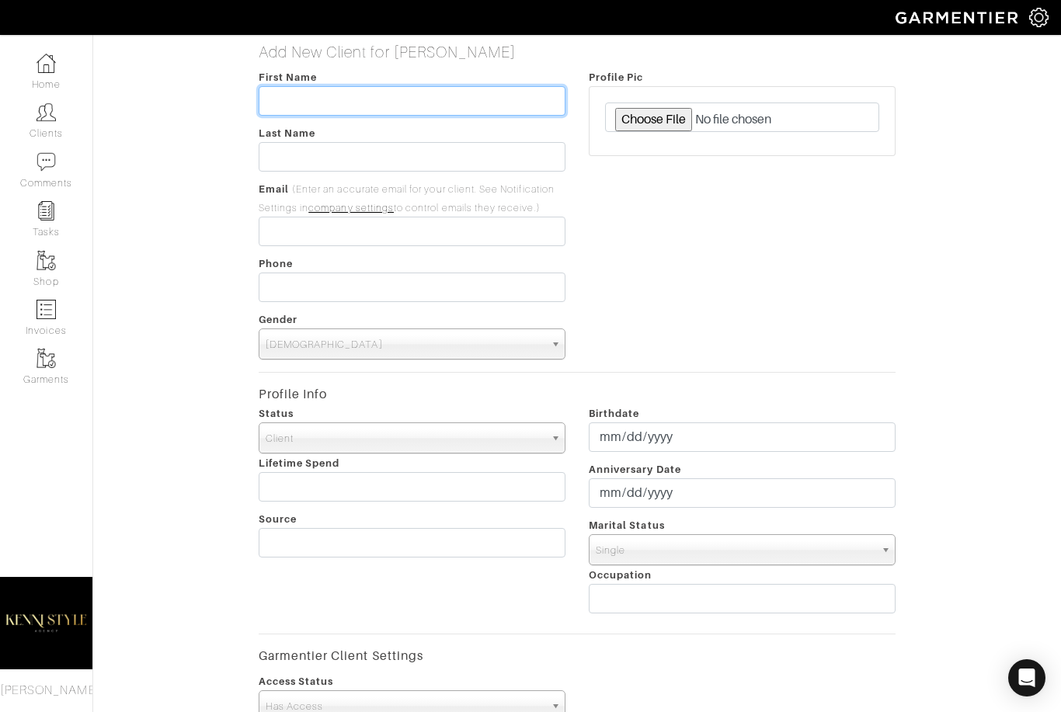
click at [360, 106] on input "text" at bounding box center [412, 101] width 307 height 30
type input "[PERSON_NAME]"
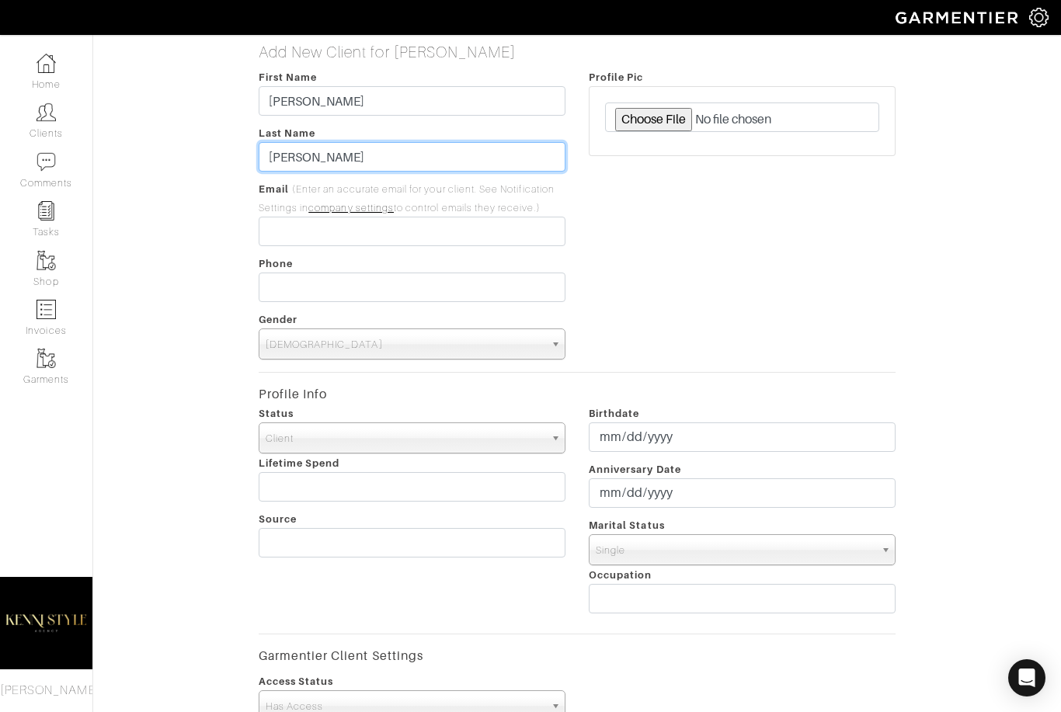
type input "[PERSON_NAME]"
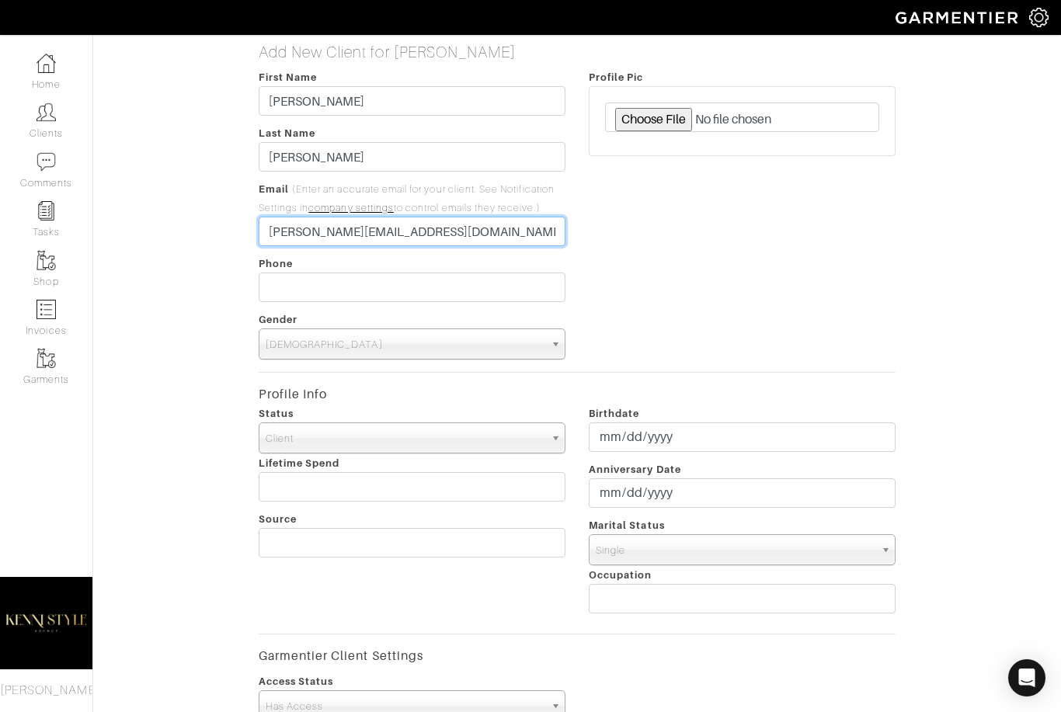
type input "[PERSON_NAME][EMAIL_ADDRESS][DOMAIN_NAME]"
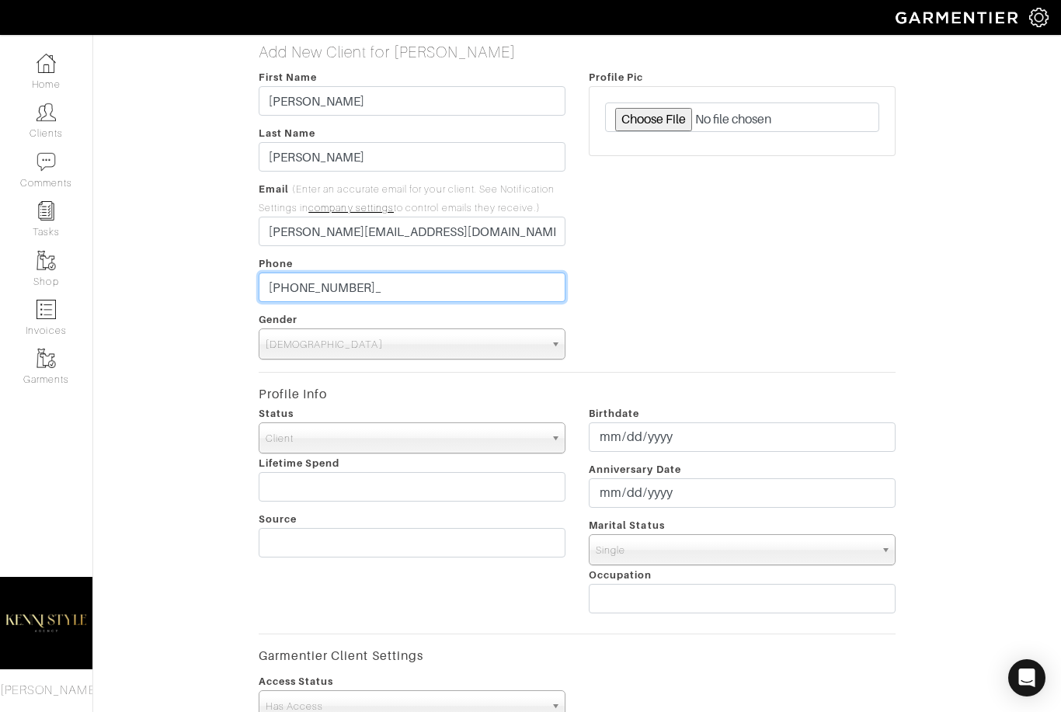
type input "[PHONE_NUMBER]"
click at [316, 361] on form "First Name [PERSON_NAME] Last Name [PERSON_NAME] Email (Enter an accurate email…" at bounding box center [578, 562] width 638 height 989
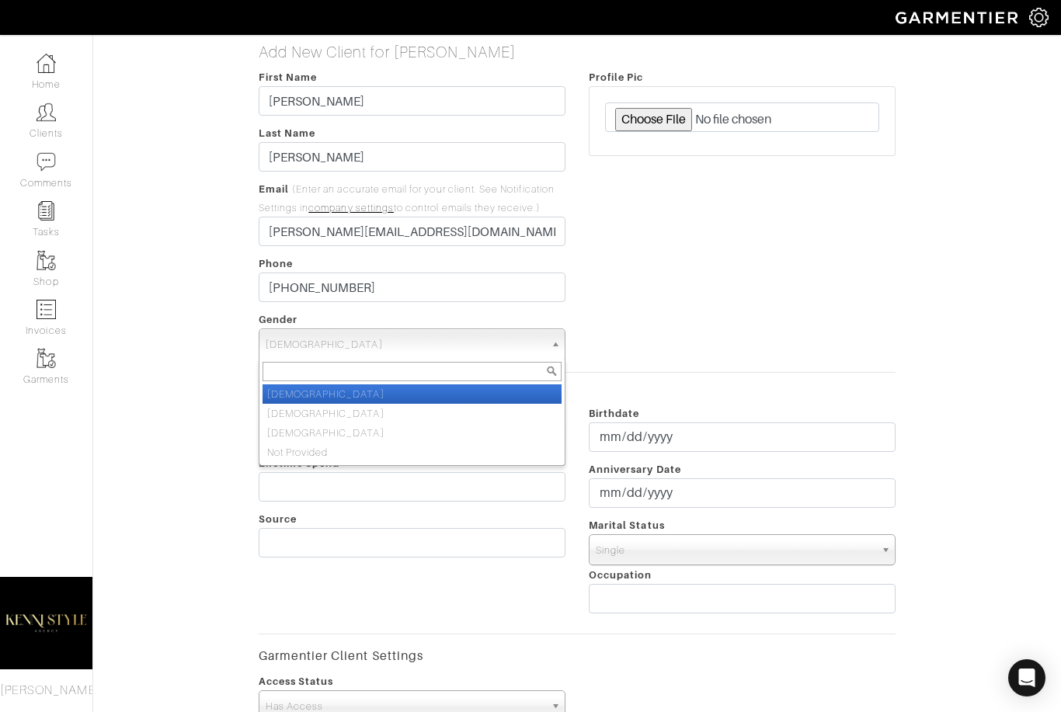
click at [307, 332] on span "[DEMOGRAPHIC_DATA]" at bounding box center [405, 344] width 279 height 31
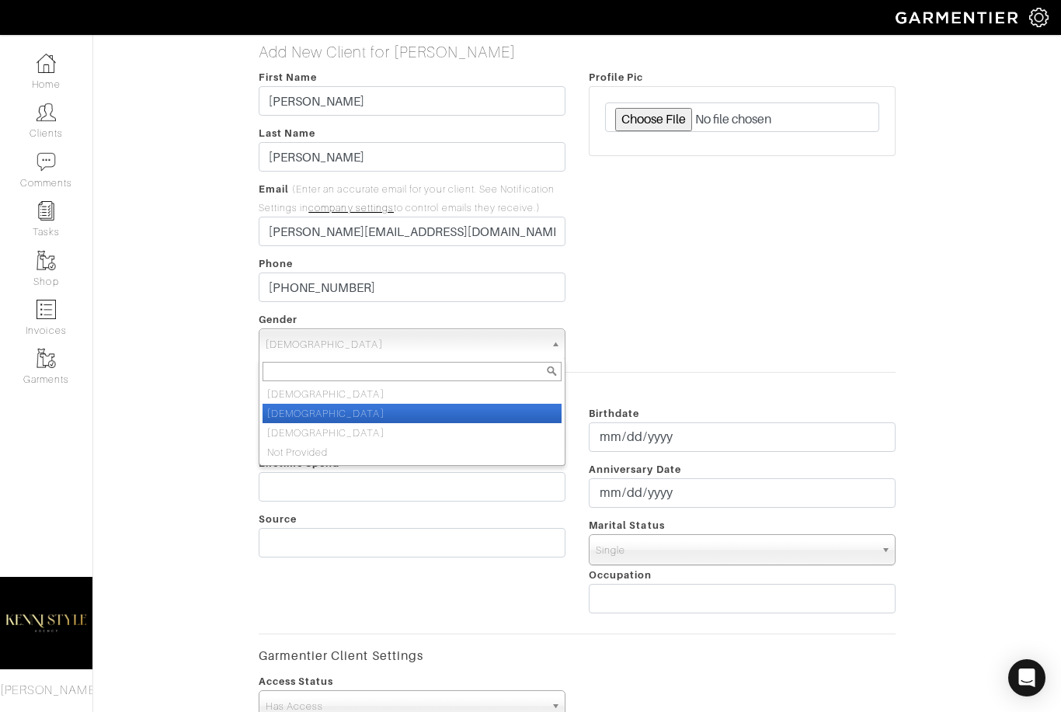
click at [303, 415] on li "[DEMOGRAPHIC_DATA]" at bounding box center [411, 413] width 299 height 19
select select "[DEMOGRAPHIC_DATA]"
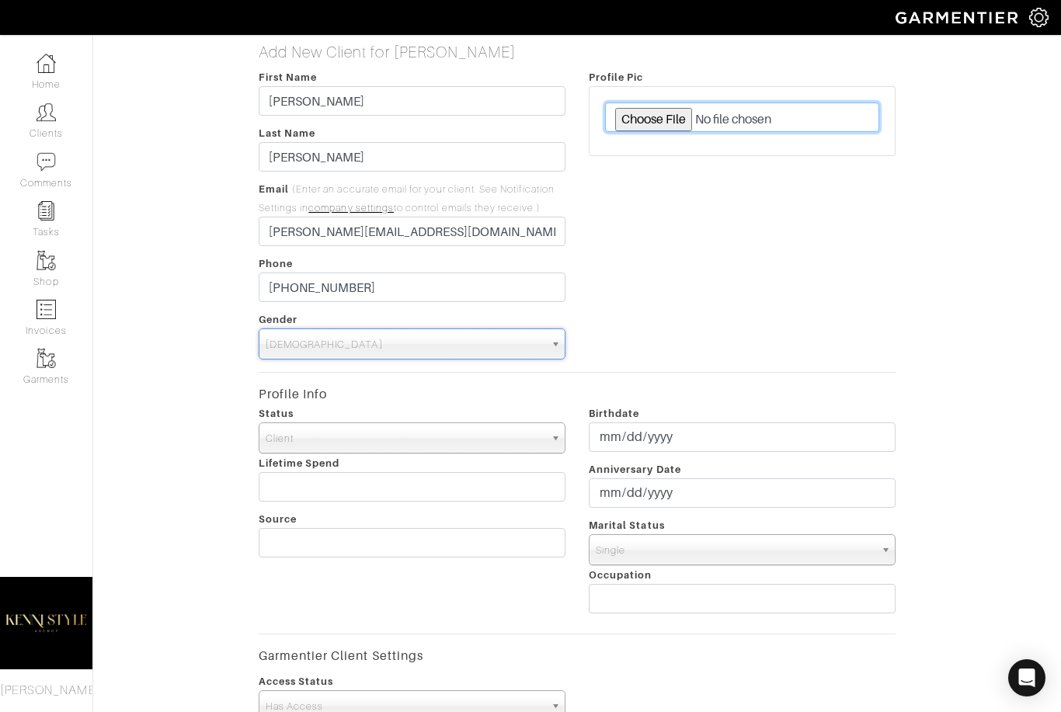
click at [631, 115] on input "file" at bounding box center [742, 117] width 274 height 30
type input "C:\fakepath\[PERSON_NAME].png"
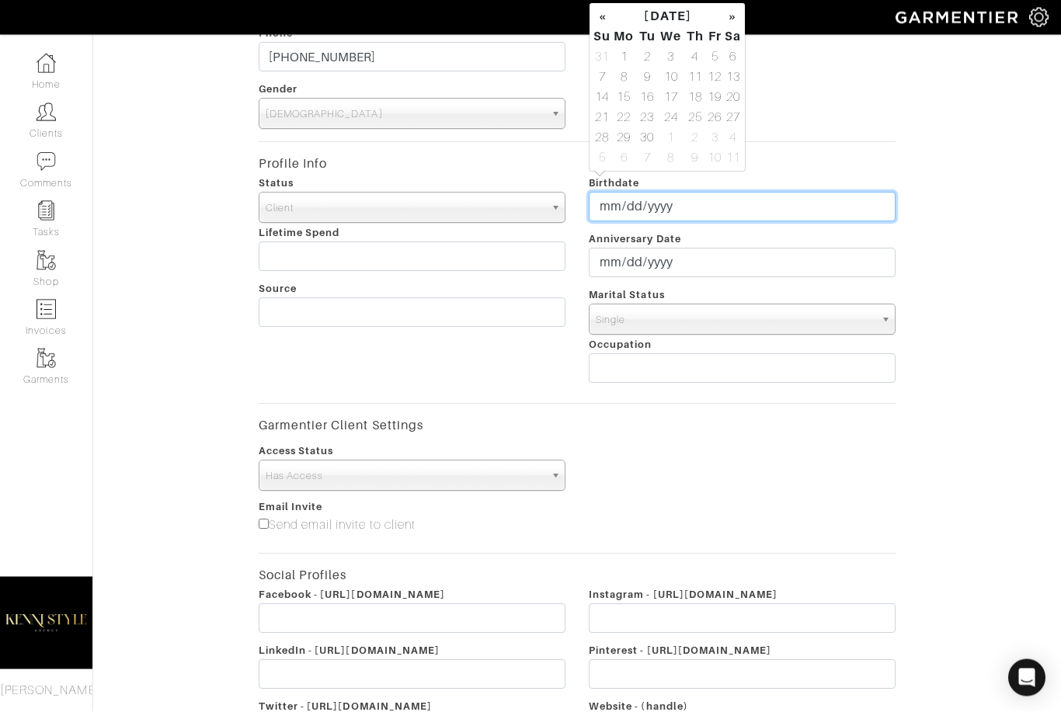
click at [620, 206] on input "[DATE]" at bounding box center [742, 208] width 307 height 30
click at [739, 209] on input "[DATE]" at bounding box center [742, 207] width 307 height 30
type input "[DATE]"
click at [962, 172] on div "Add New Client for [PERSON_NAME] First Name [PERSON_NAME] Last Name [PERSON_NAM…" at bounding box center [577, 319] width 991 height 1014
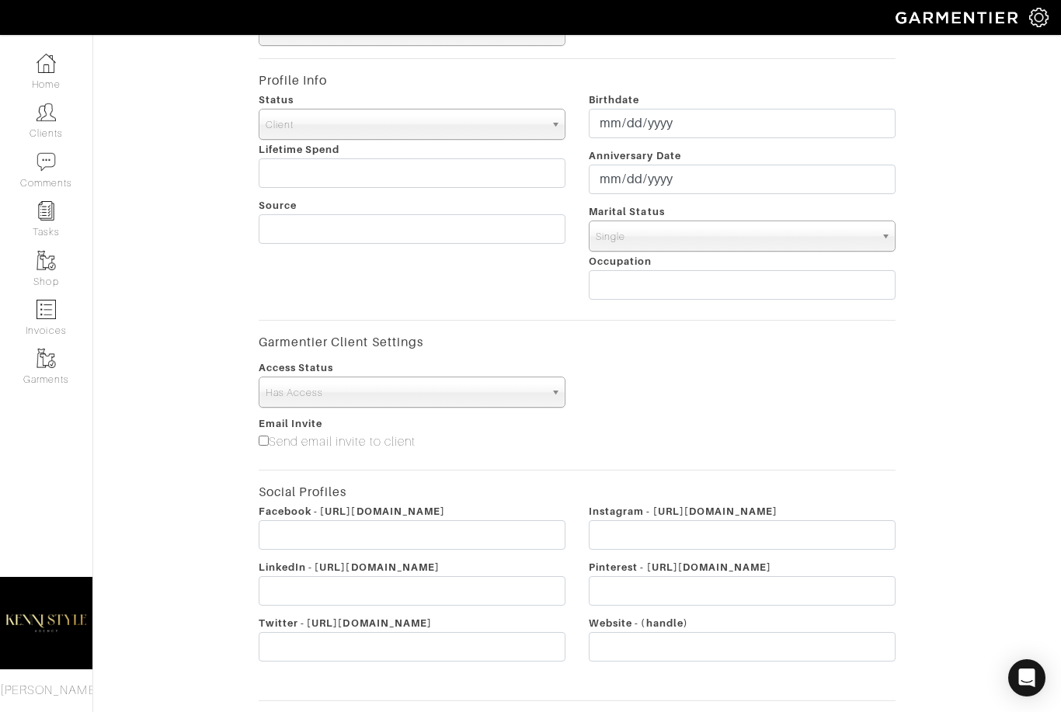
scroll to position [305, 0]
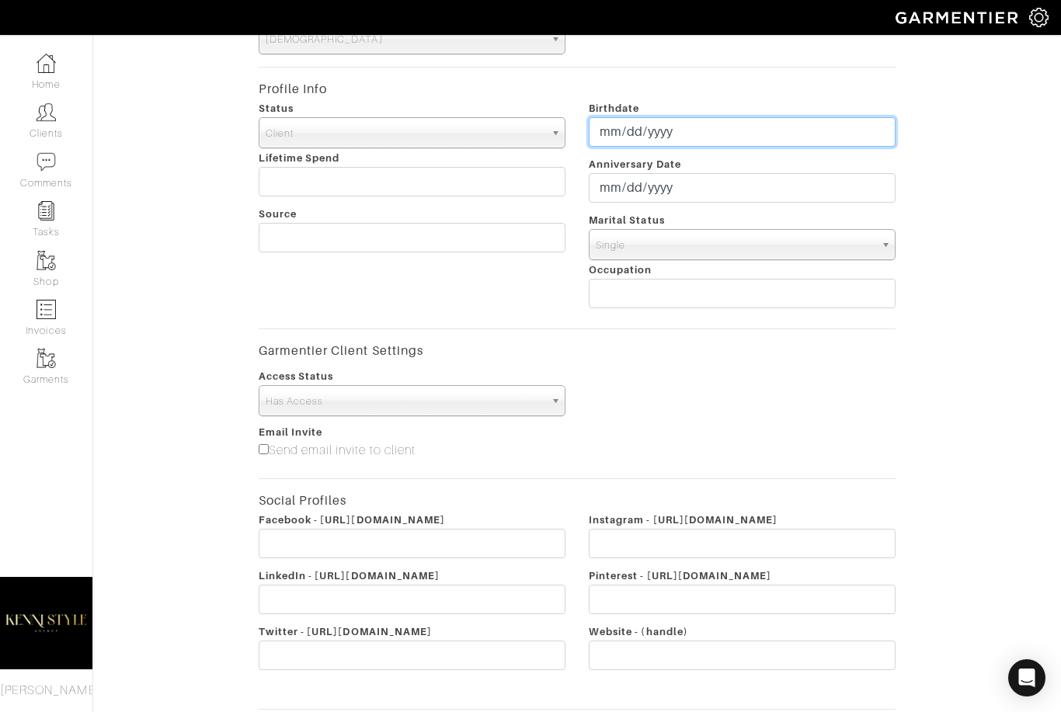
type input "[DATE]"
click at [613, 128] on input "[DATE]" at bounding box center [742, 132] width 307 height 30
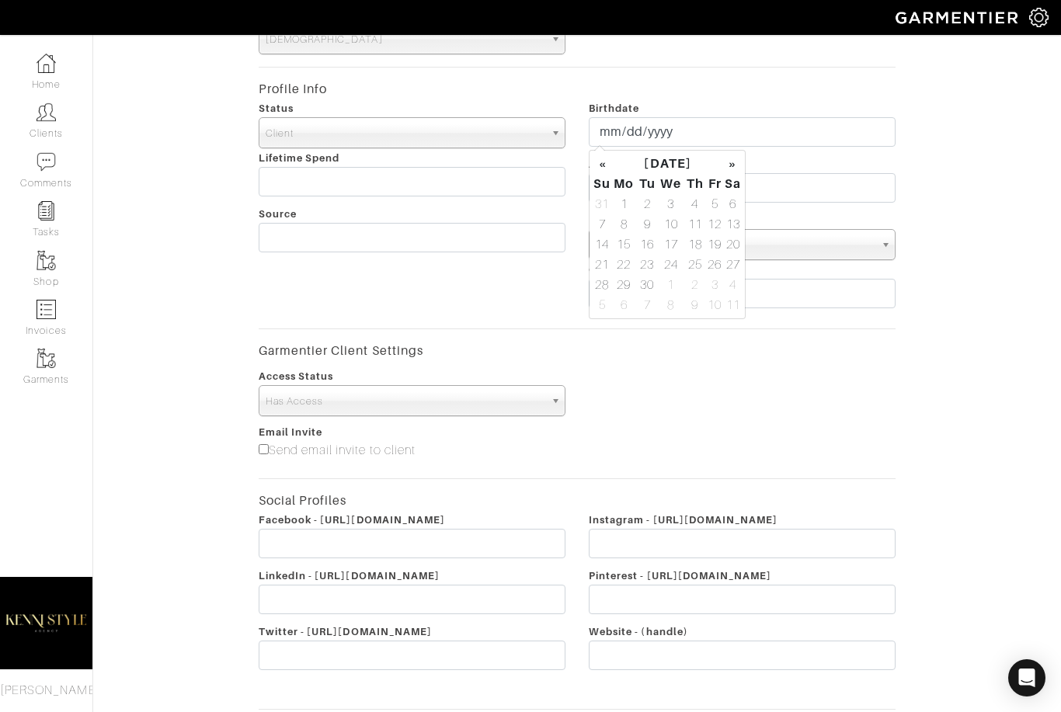
drag, startPoint x: 613, startPoint y: 128, endPoint x: 598, endPoint y: 175, distance: 48.9
click at [0, 0] on html "Kenni Style Agency [PERSON_NAME] Home Clients Invoices Comments Reminders Styli…" at bounding box center [530, 260] width 1061 height 1131
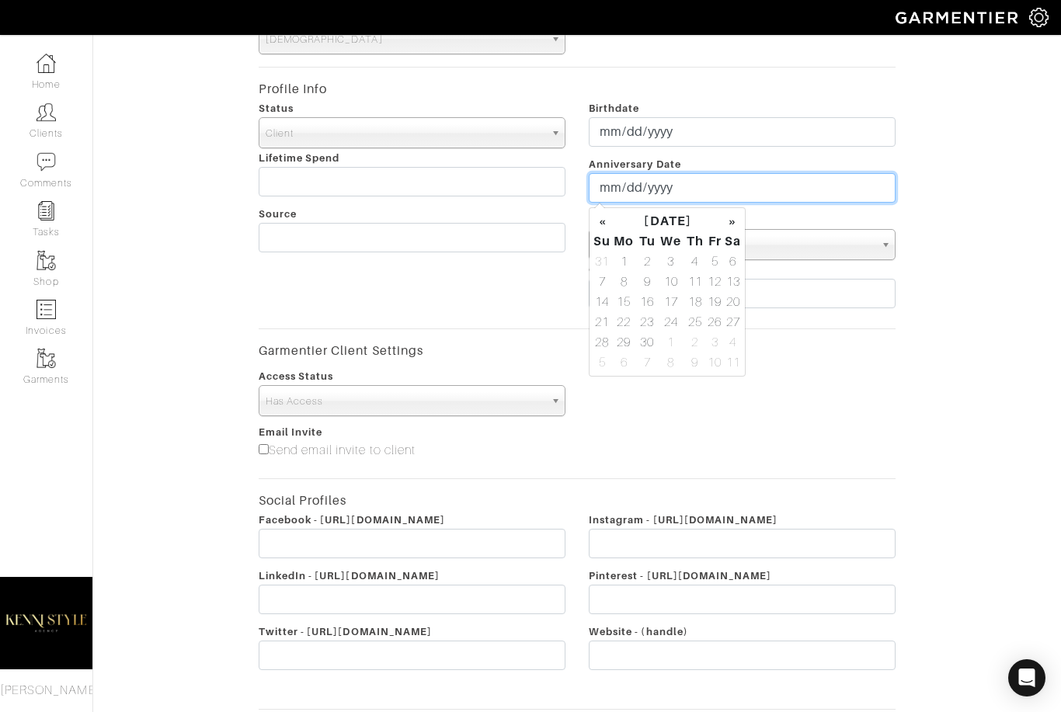
type input "[DATE]"
click at [613, 183] on input "[DATE]" at bounding box center [742, 188] width 307 height 30
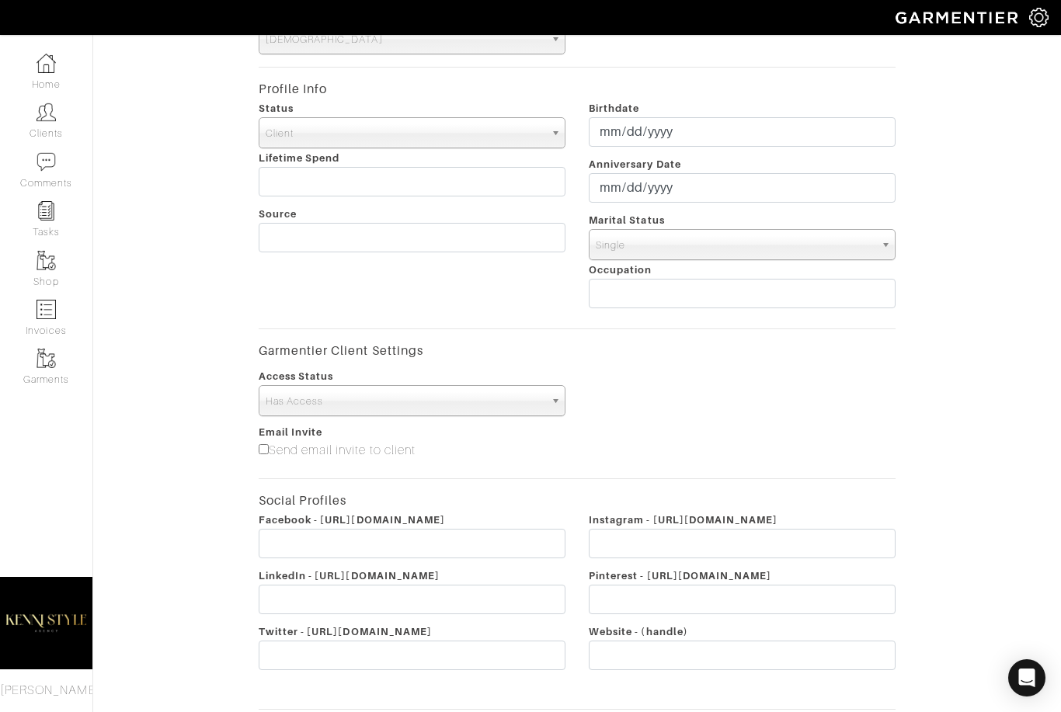
drag, startPoint x: 613, startPoint y: 183, endPoint x: 624, endPoint y: 139, distance: 45.4
click at [0, 0] on html "Kenni Style Agency Kenisha Smith Home Clients Invoices Comments Reminders Styli…" at bounding box center [530, 260] width 1061 height 1131
type input "[DATE]"
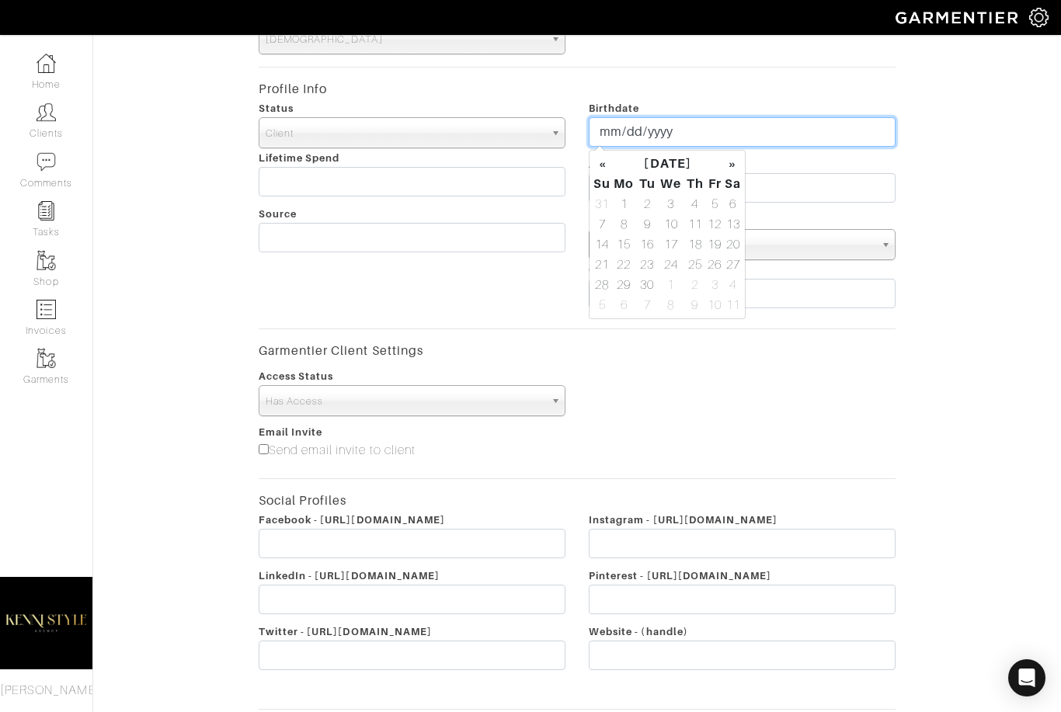
click at [616, 127] on input "[DATE]" at bounding box center [742, 132] width 307 height 30
drag, startPoint x: 616, startPoint y: 127, endPoint x: 604, endPoint y: 175, distance: 49.5
click at [0, 0] on html "Kenni Style Agency Kenisha Smith Home Clients Invoices Comments Reminders Styli…" at bounding box center [530, 260] width 1061 height 1131
click at [610, 123] on input "[DATE]" at bounding box center [742, 132] width 307 height 30
click at [608, 174] on th "«" at bounding box center [601, 164] width 19 height 20
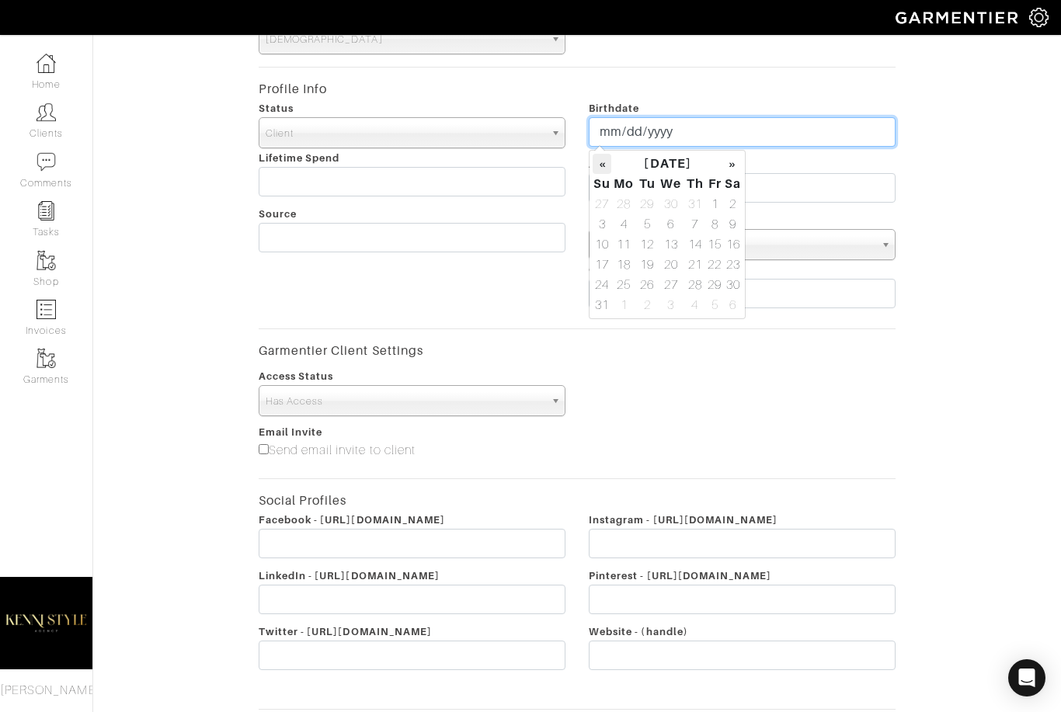
click at [609, 163] on th "«" at bounding box center [601, 164] width 19 height 20
click at [665, 159] on th "July 2025" at bounding box center [667, 164] width 113 height 20
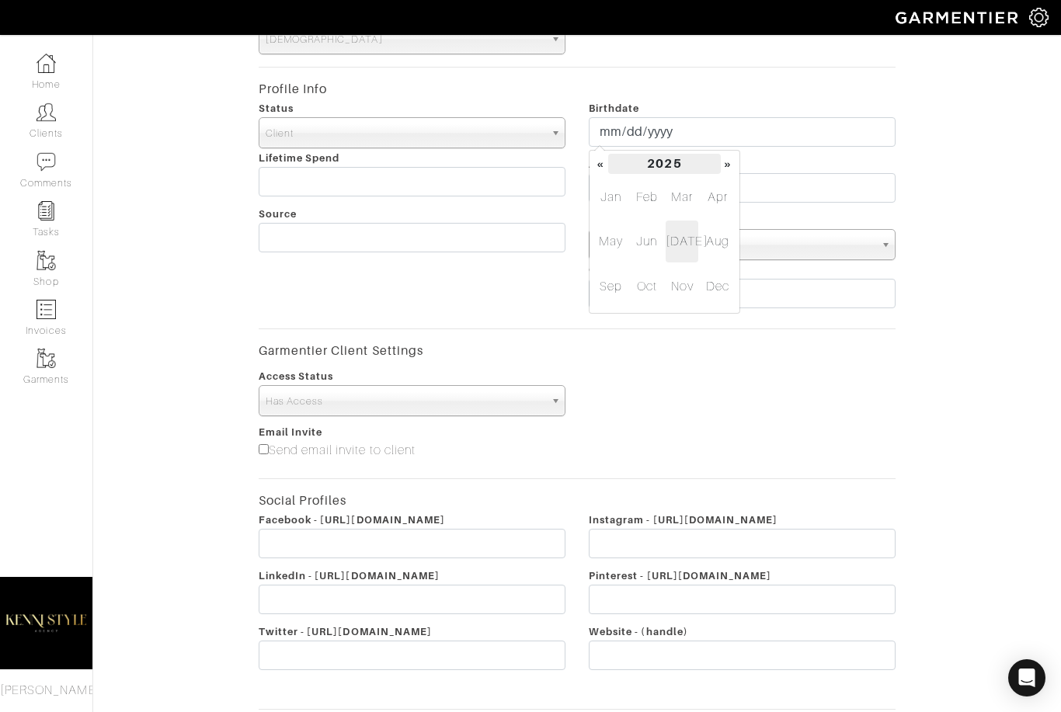
click at [672, 155] on th "2025" at bounding box center [664, 164] width 113 height 20
click at [662, 163] on th "2020-2029" at bounding box center [664, 164] width 113 height 20
click at [603, 169] on th "«" at bounding box center [600, 164] width 16 height 20
click at [686, 283] on span "1990" at bounding box center [681, 287] width 33 height 42
click at [615, 247] on span "1993" at bounding box center [611, 242] width 33 height 42
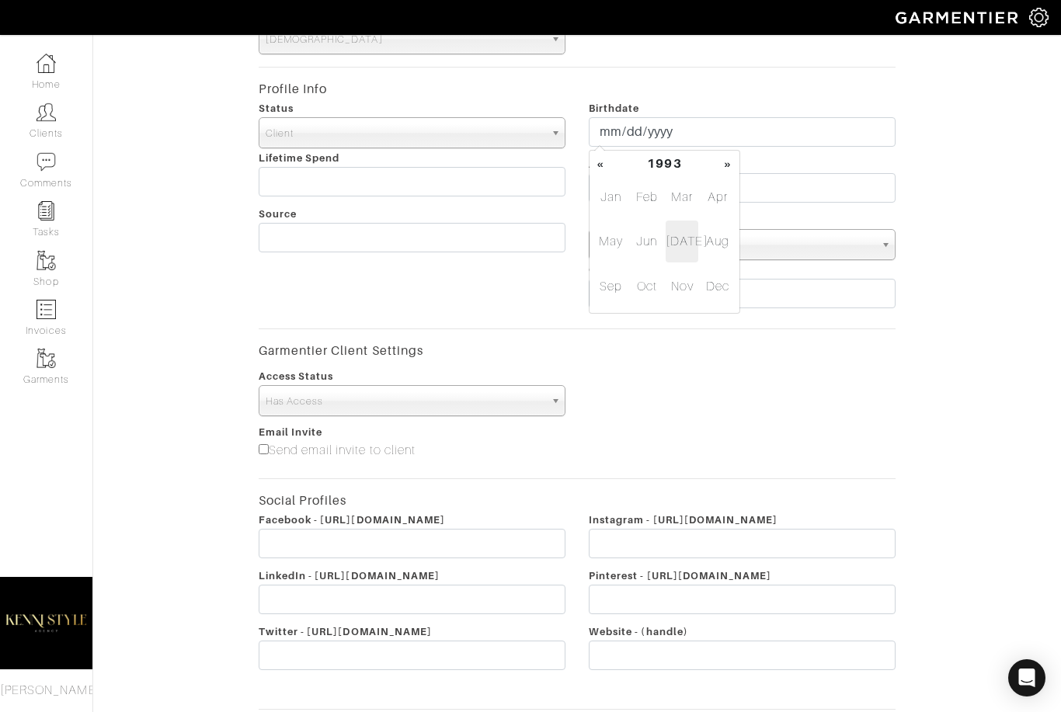
click at [679, 243] on span "Jul" at bounding box center [681, 242] width 33 height 42
click at [672, 290] on td "28" at bounding box center [671, 285] width 26 height 20
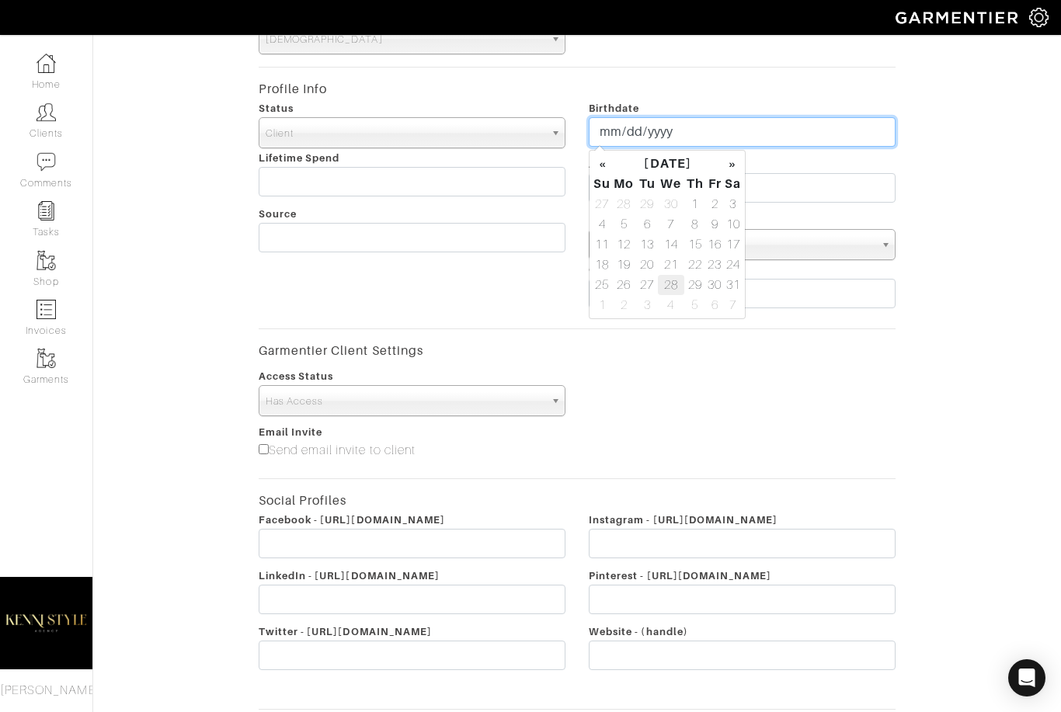
type input "1993-07-28"
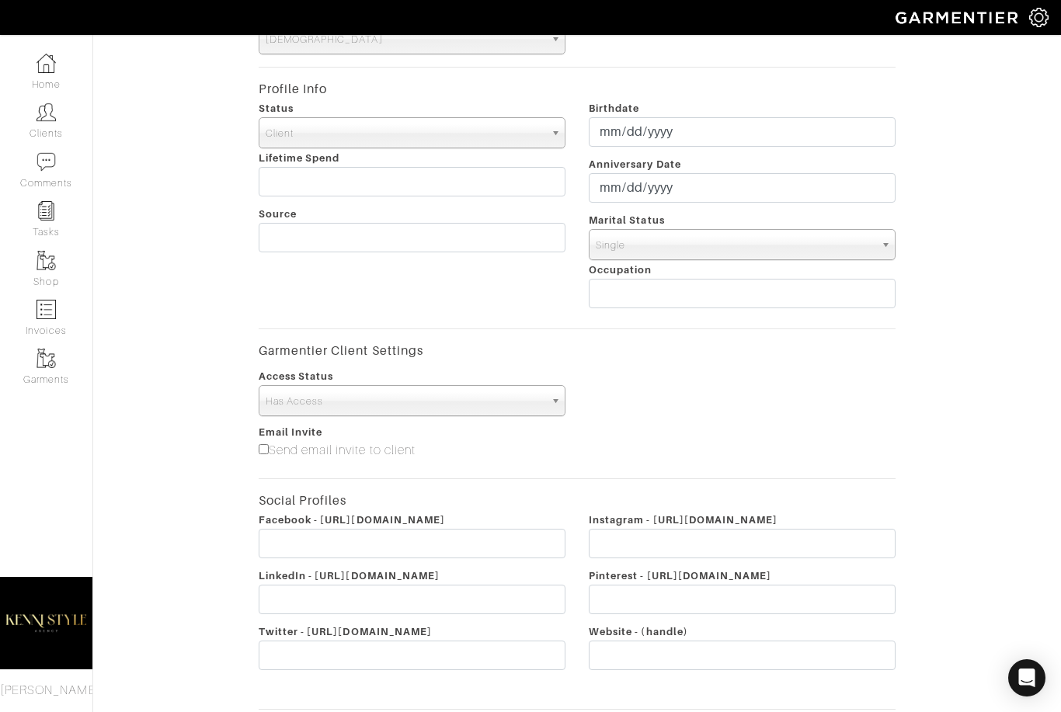
click at [973, 190] on div "Add New Client for Kenisha Smith First Name Kenisha Last Name Smith Email (Ente…" at bounding box center [577, 245] width 991 height 1014
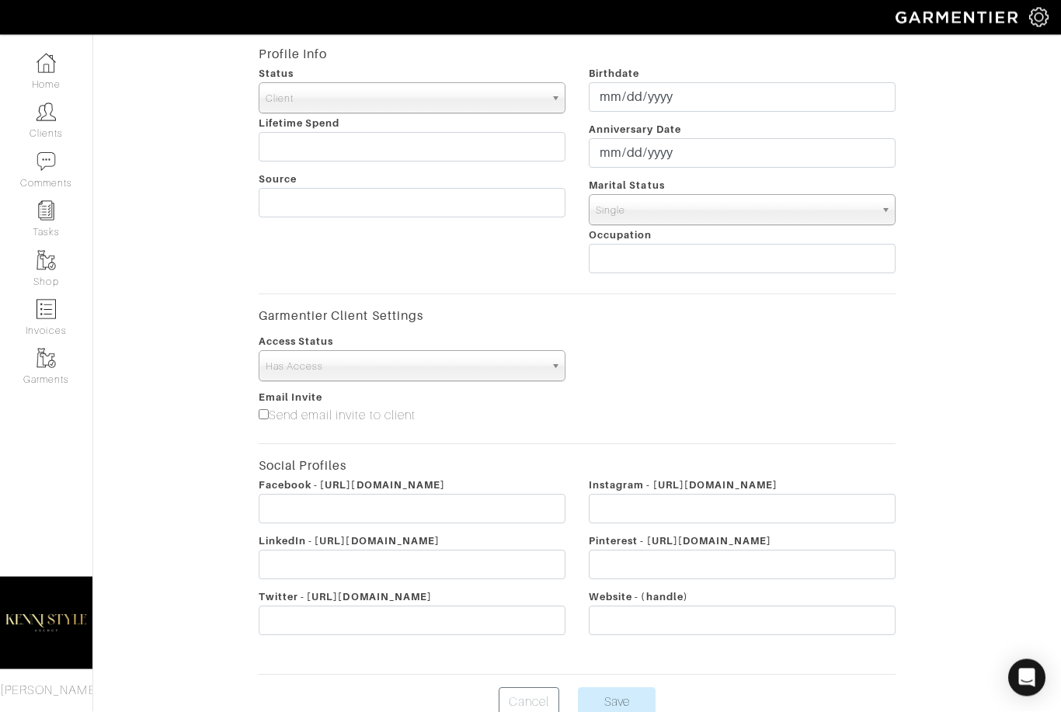
scroll to position [373, 0]
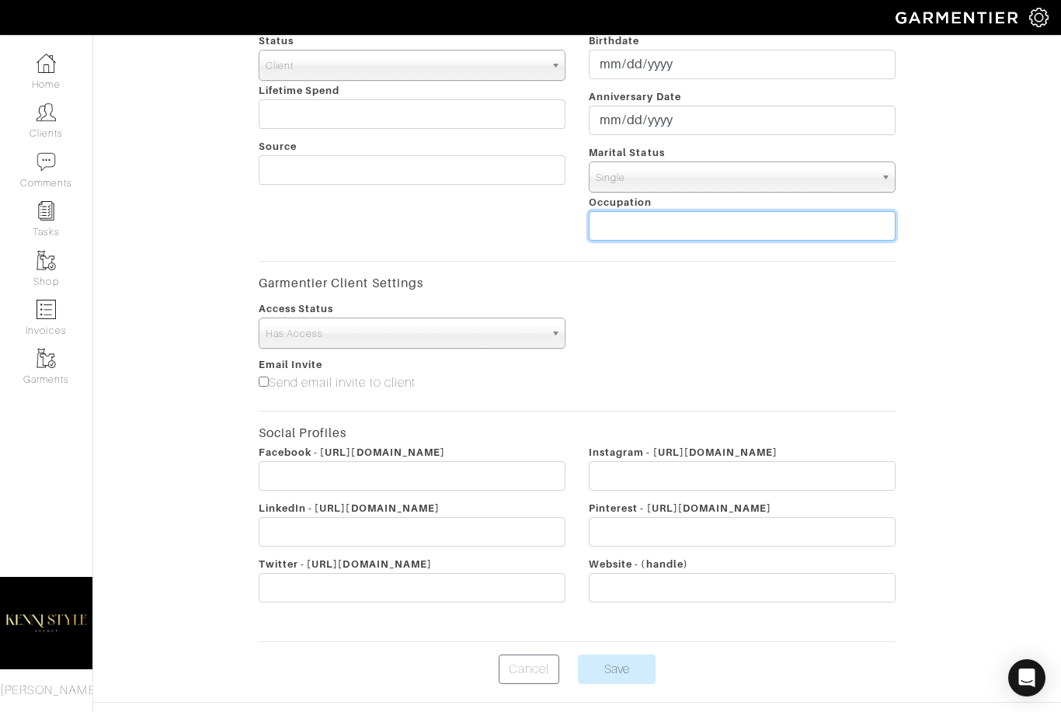
click at [643, 234] on input "text" at bounding box center [742, 226] width 307 height 30
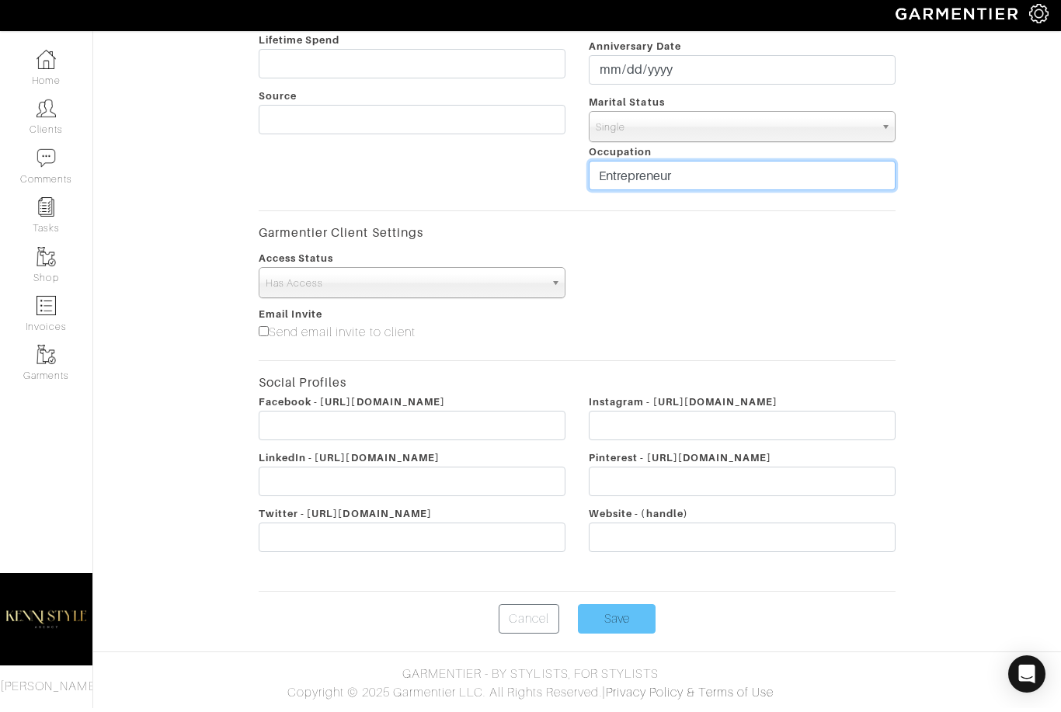
type input "Entrepreneur"
click at [606, 620] on input "Save" at bounding box center [617, 623] width 78 height 30
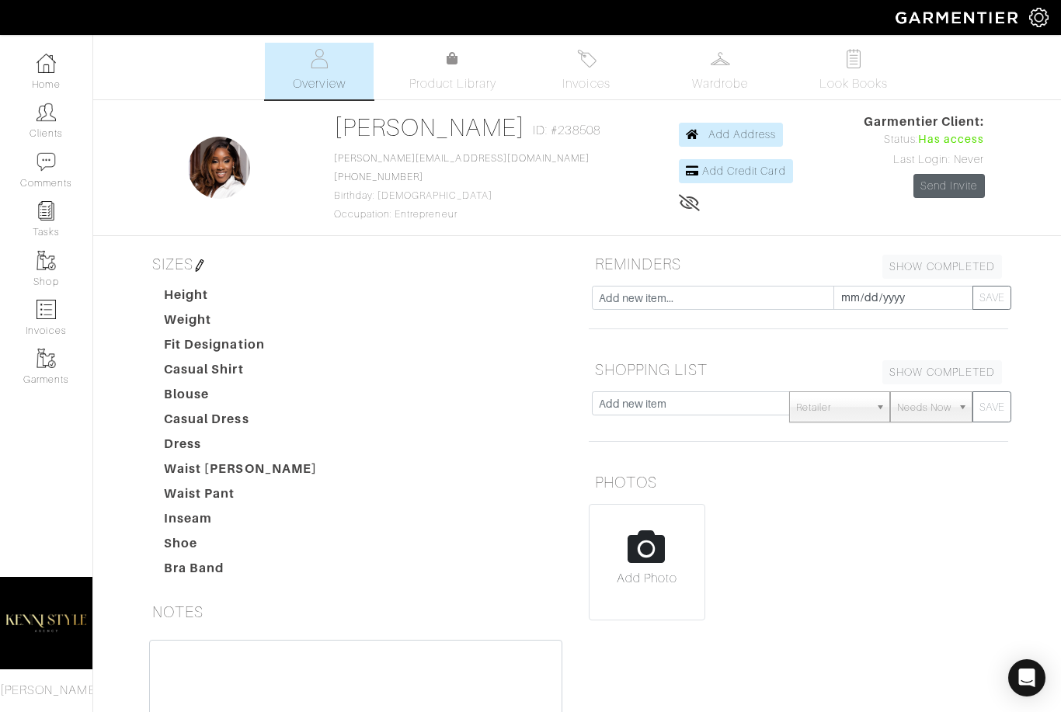
click at [936, 187] on link "Send Invite" at bounding box center [948, 186] width 71 height 24
click at [72, 621] on img at bounding box center [46, 623] width 92 height 116
click at [50, 124] on link "Clients" at bounding box center [46, 120] width 92 height 49
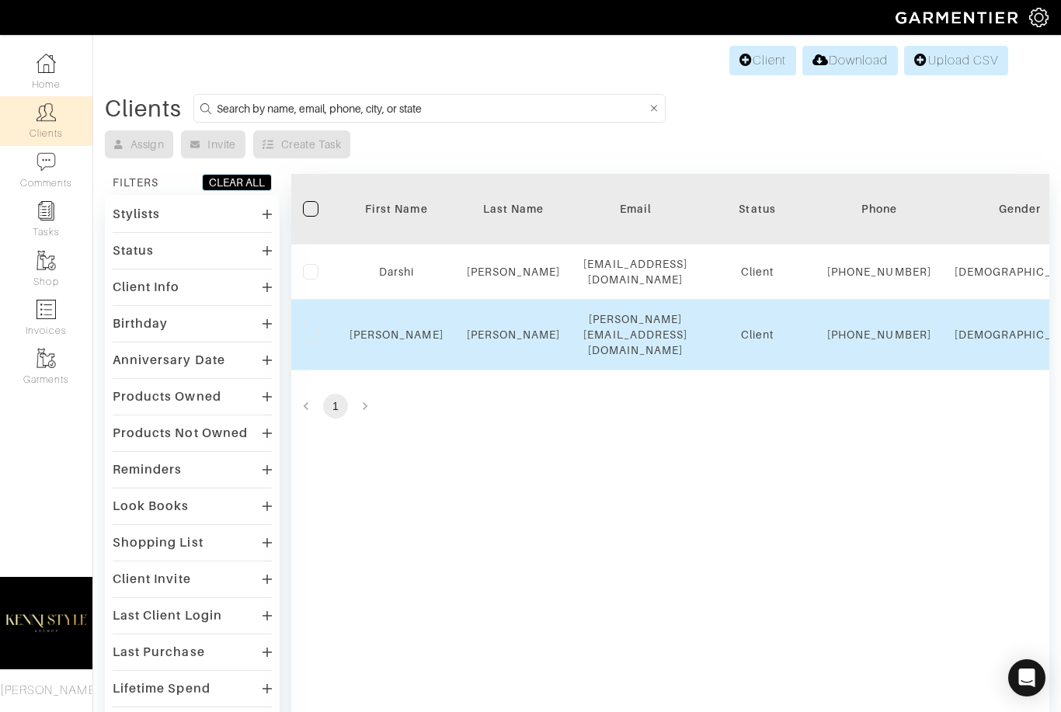
click at [393, 339] on td "Kenisha" at bounding box center [396, 335] width 117 height 71
click at [405, 341] on link "Kenisha" at bounding box center [396, 334] width 94 height 12
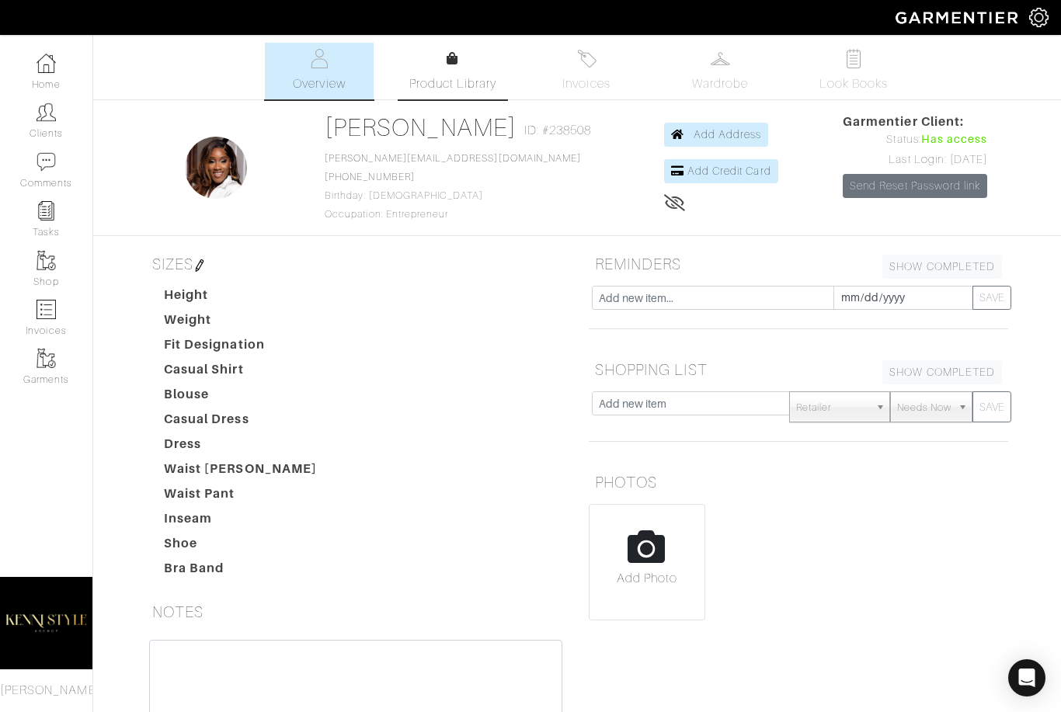
click at [467, 80] on span "Product Library" at bounding box center [453, 84] width 88 height 19
click at [724, 61] on img at bounding box center [720, 58] width 19 height 19
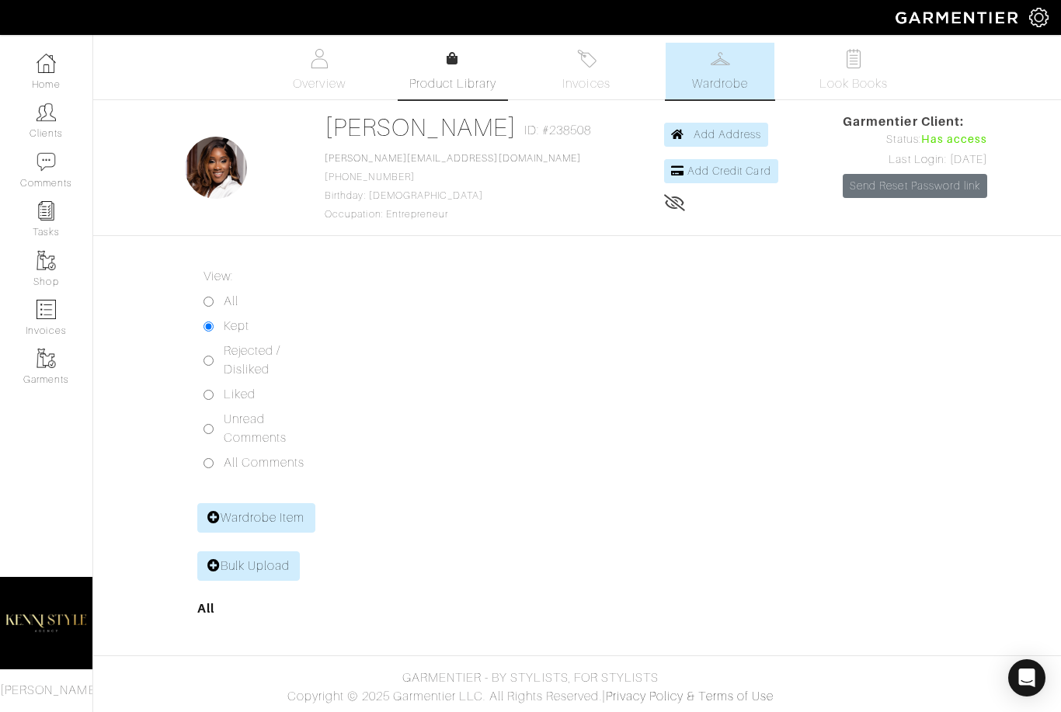
click at [468, 56] on link "Product Library" at bounding box center [452, 71] width 109 height 43
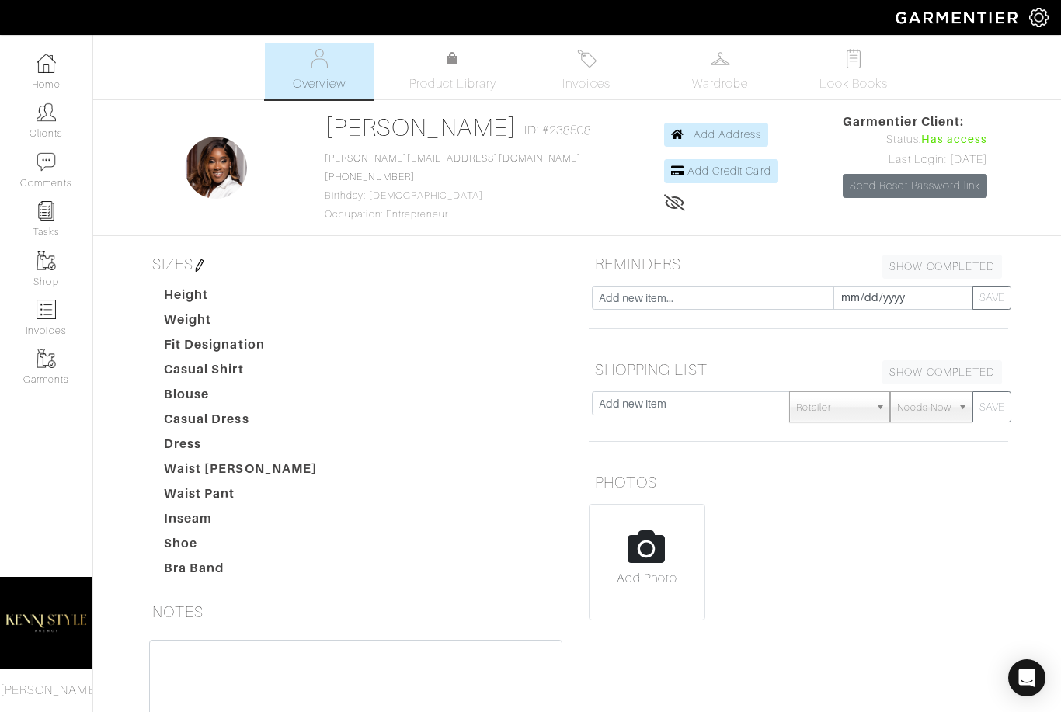
click at [40, 696] on span "[PERSON_NAME]" at bounding box center [50, 690] width 101 height 14
click at [23, 690] on span "[PERSON_NAME]" at bounding box center [50, 690] width 101 height 14
click at [23, 658] on img at bounding box center [46, 623] width 92 height 116
click at [1017, 31] on img at bounding box center [958, 17] width 141 height 27
click at [1038, 22] on img at bounding box center [1038, 17] width 19 height 19
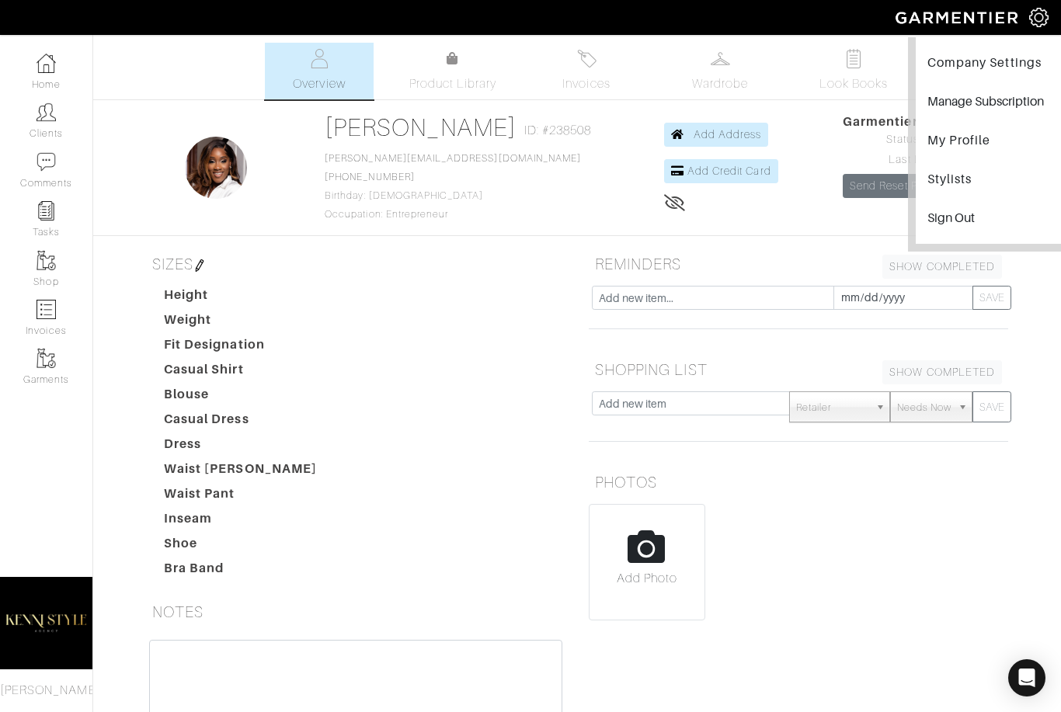
click at [991, 58] on link "Company Settings" at bounding box center [994, 64] width 151 height 35
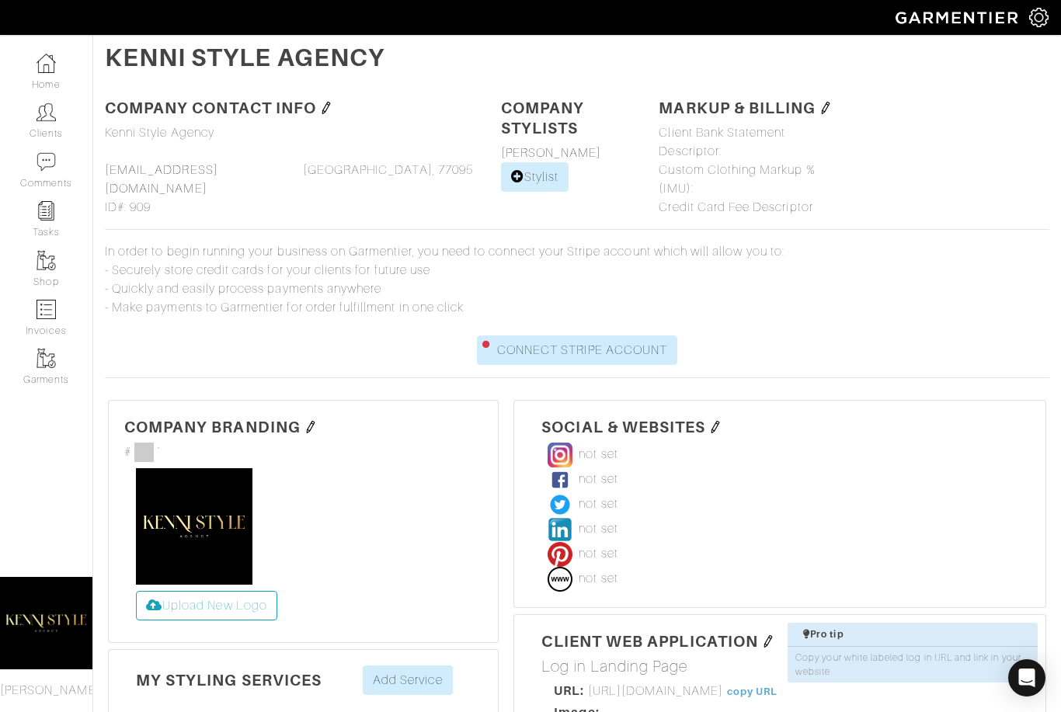
click at [210, 513] on img at bounding box center [194, 526] width 116 height 116
click at [310, 422] on img at bounding box center [310, 427] width 12 height 12
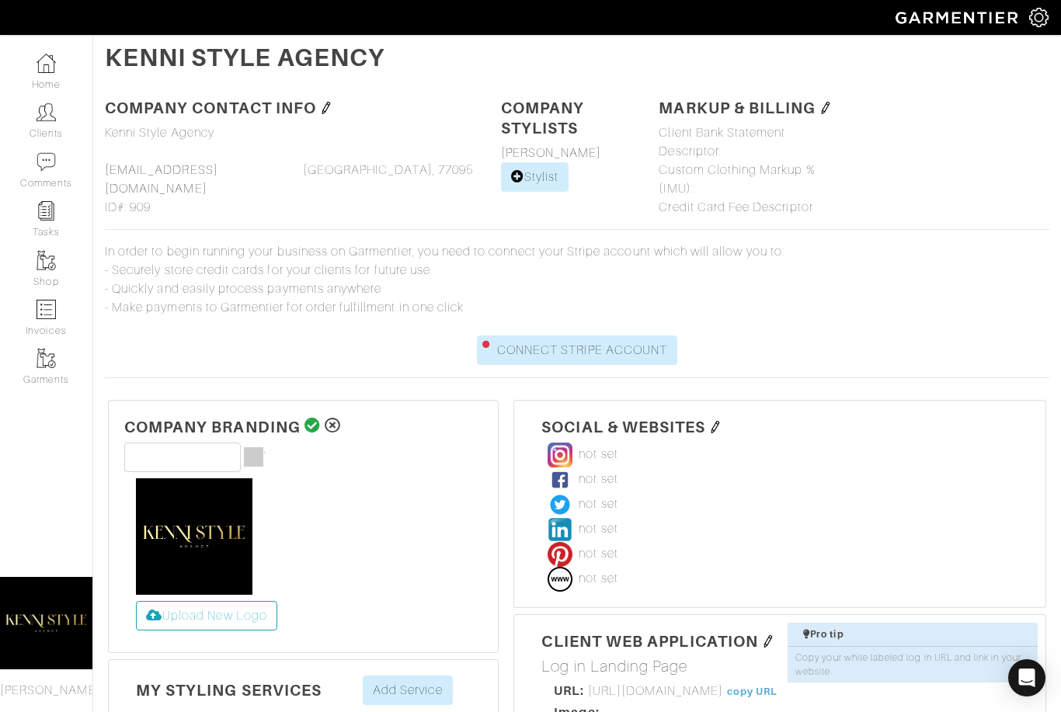
click at [204, 516] on img at bounding box center [194, 536] width 116 height 116
type input "#333333"
type input "#000000"
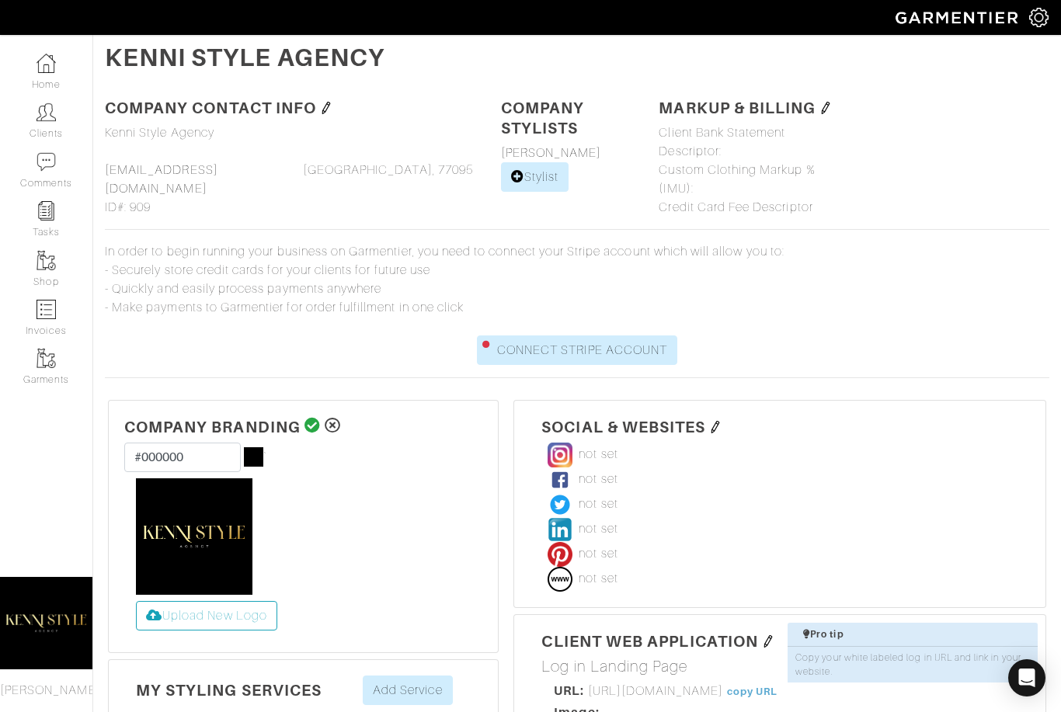
drag, startPoint x: 254, startPoint y: 461, endPoint x: 216, endPoint y: 416, distance: 59.0
click at [0, 0] on html "Kenni Style Agency Kenisha Smith Home Clients Invoices Comments Reminders Styli…" at bounding box center [530, 534] width 1061 height 1068
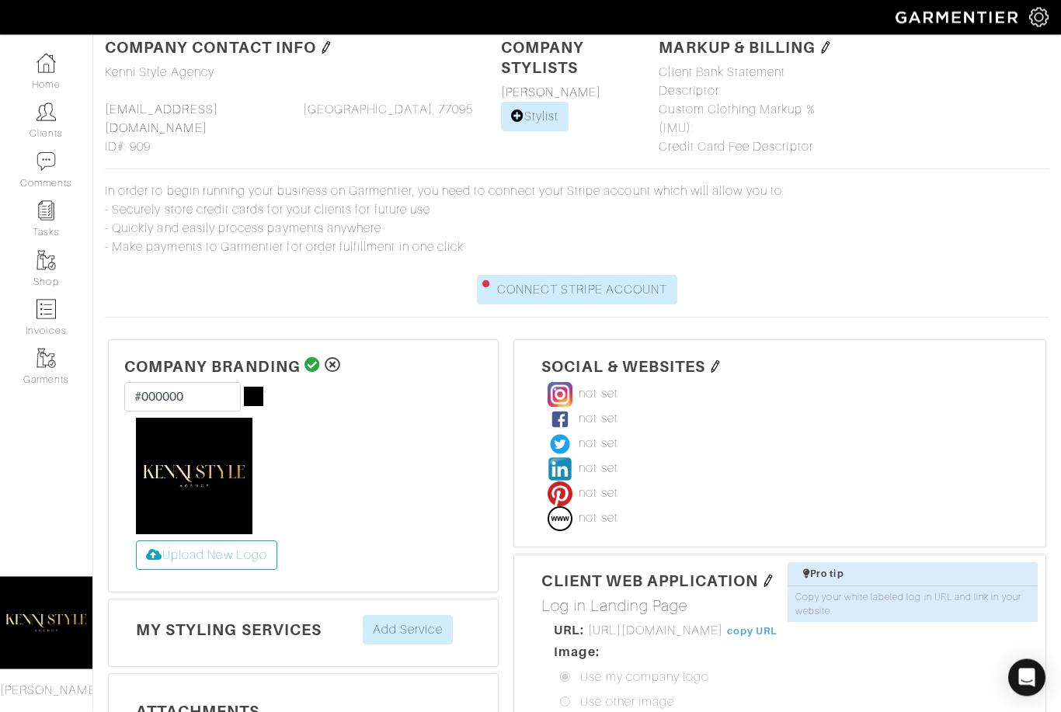
scroll to position [61, 0]
click at [200, 464] on img at bounding box center [194, 476] width 116 height 116
click at [311, 366] on icon at bounding box center [312, 365] width 16 height 16
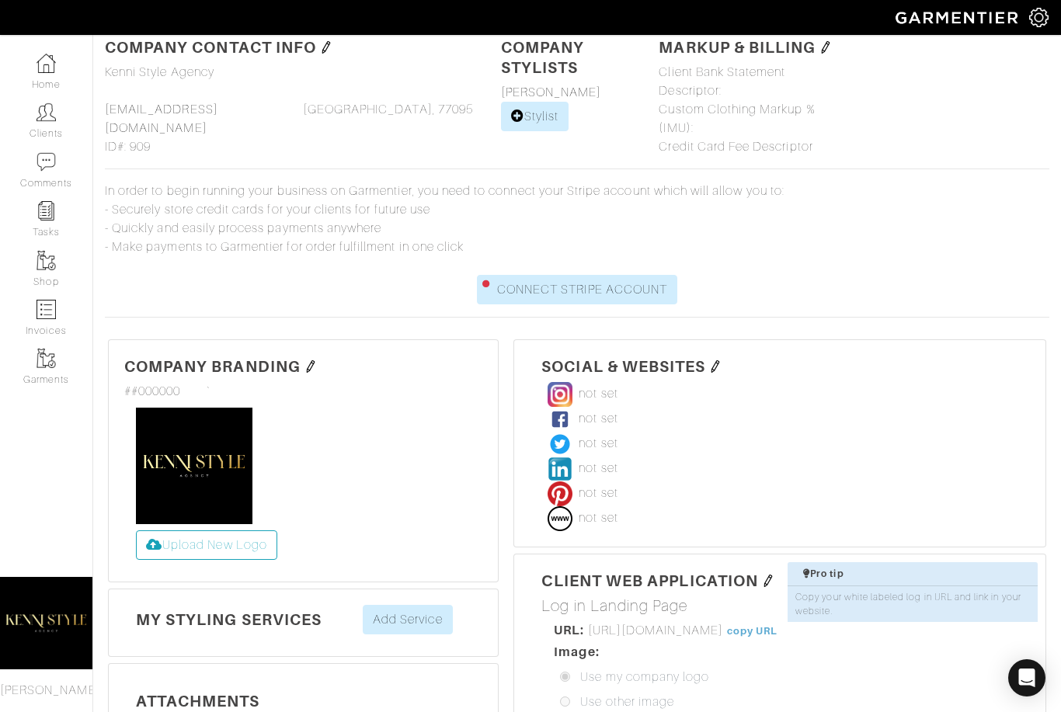
click at [304, 366] on img at bounding box center [310, 366] width 12 height 12
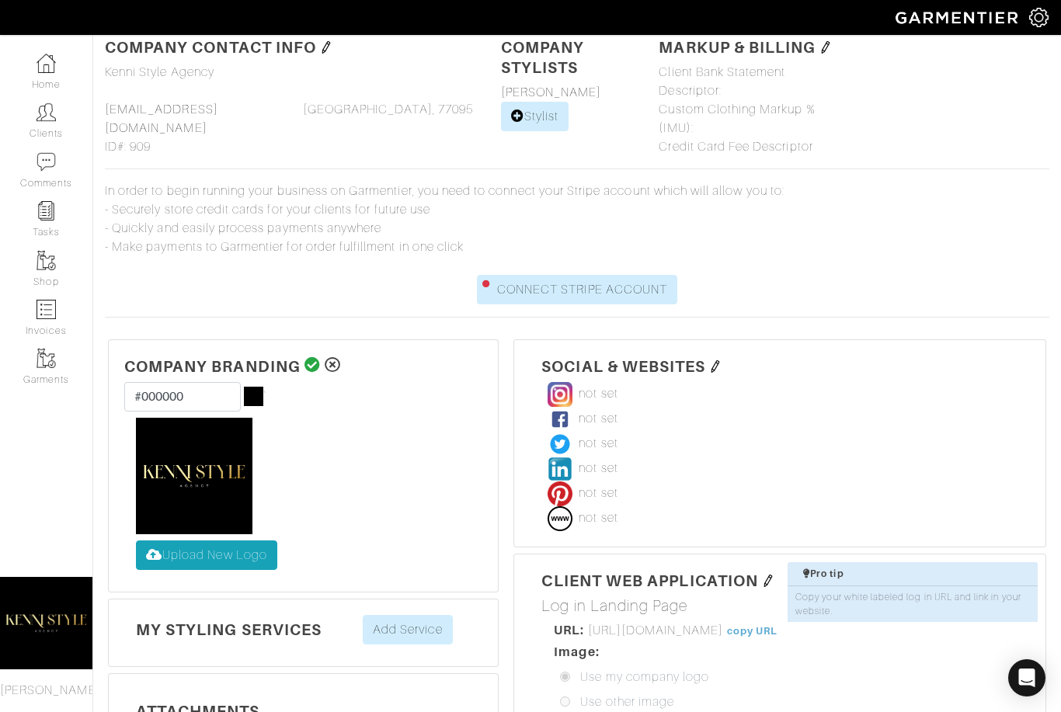
click at [193, 546] on label "Upload New Logo" at bounding box center [206, 555] width 141 height 30
click at [136, 540] on input "Upload New Logo" at bounding box center [136, 540] width 0 height 0
type input "C:\fakepath\KenniStyleMain.jpg"
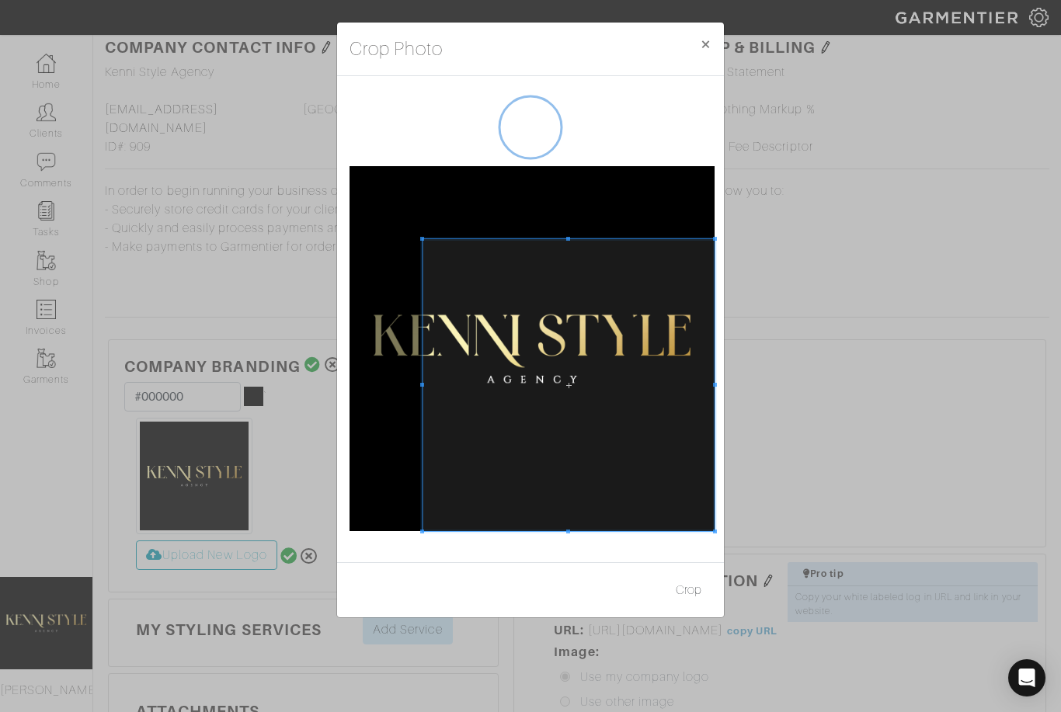
click at [721, 531] on div at bounding box center [530, 319] width 387 height 486
click at [356, 198] on div at bounding box center [531, 348] width 365 height 365
click at [338, 166] on div at bounding box center [530, 319] width 387 height 486
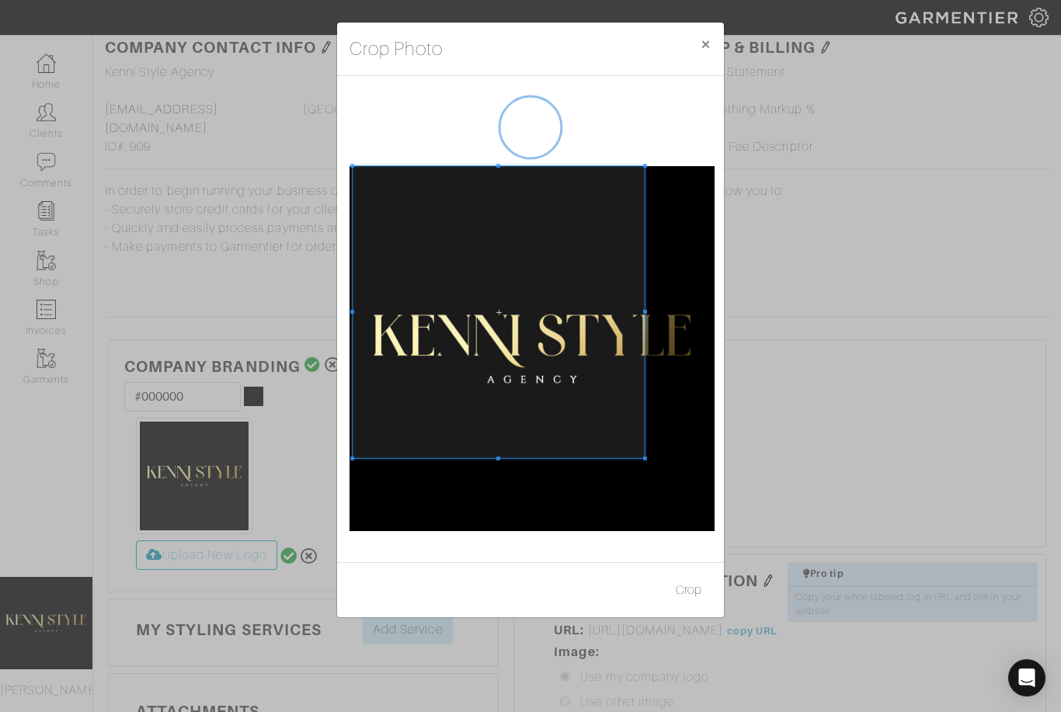
click at [353, 166] on div at bounding box center [499, 312] width 292 height 292
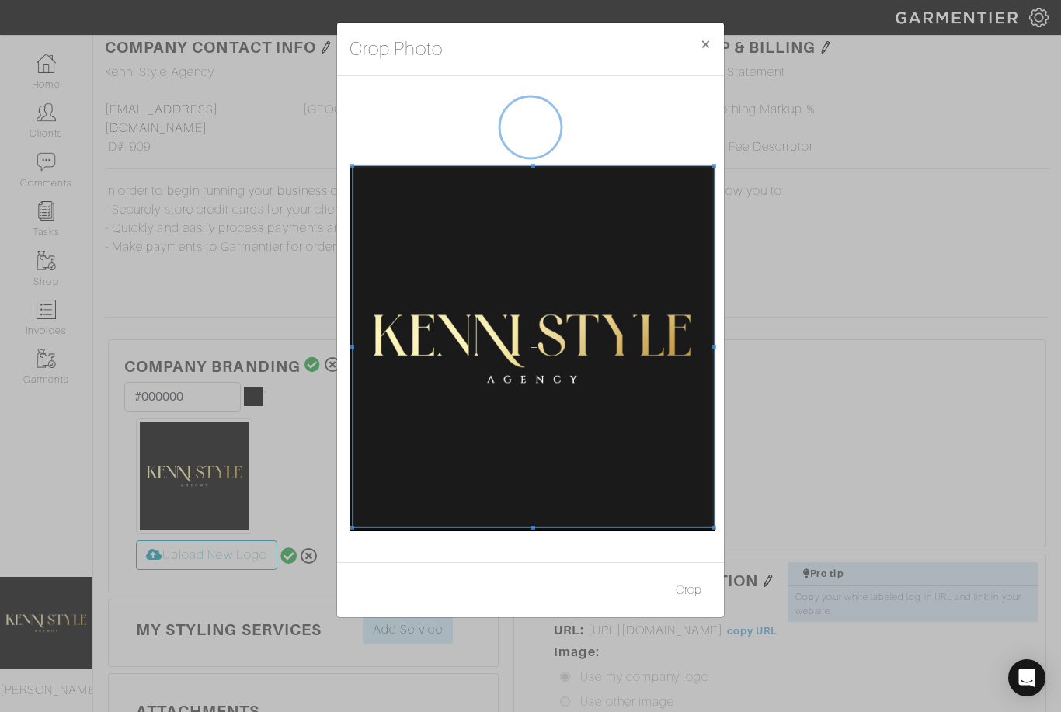
click at [735, 534] on div "Crop Photo × Crop" at bounding box center [530, 356] width 1061 height 712
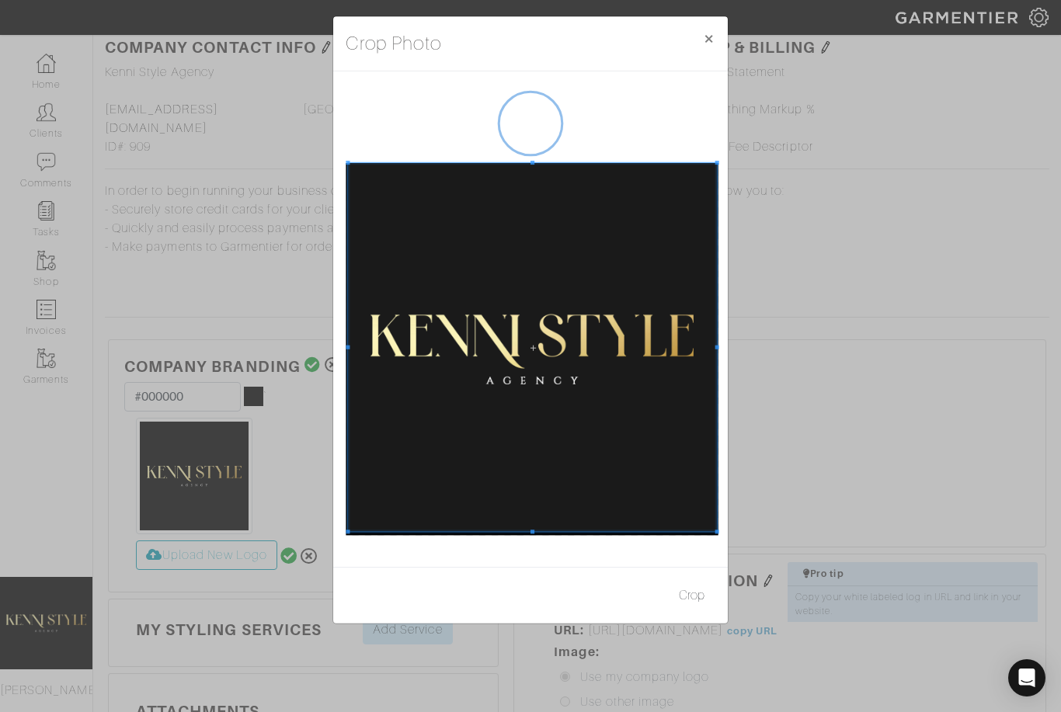
click at [627, 455] on span at bounding box center [532, 347] width 368 height 368
click at [690, 600] on button "Crop" at bounding box center [691, 596] width 47 height 30
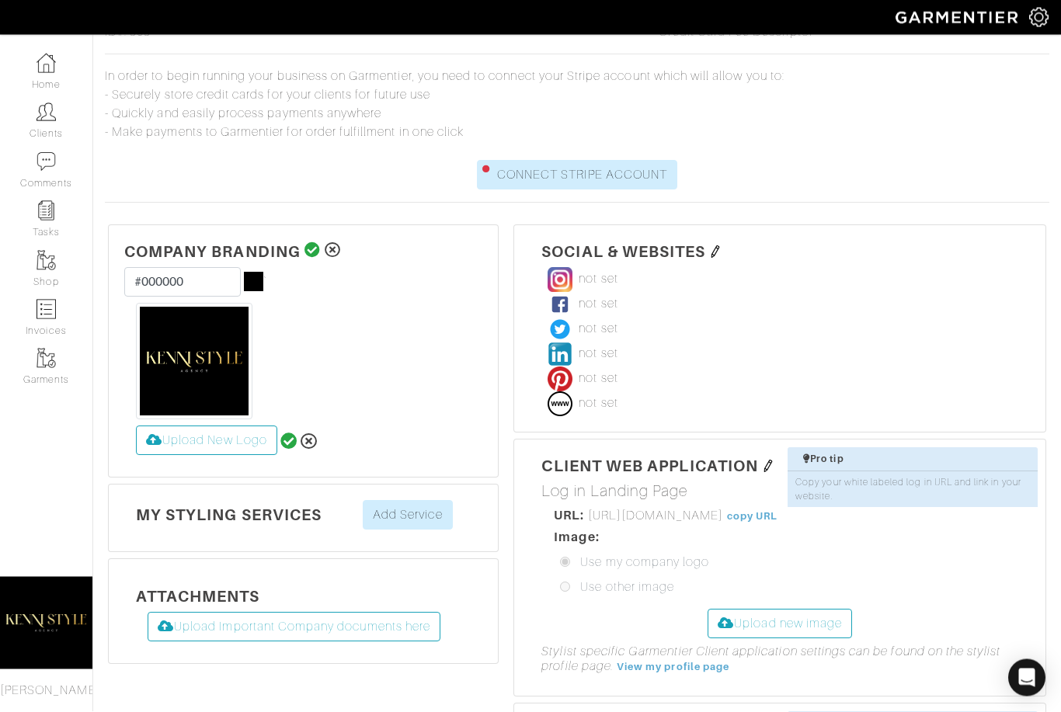
scroll to position [175, 0]
click at [289, 442] on icon at bounding box center [288, 441] width 17 height 17
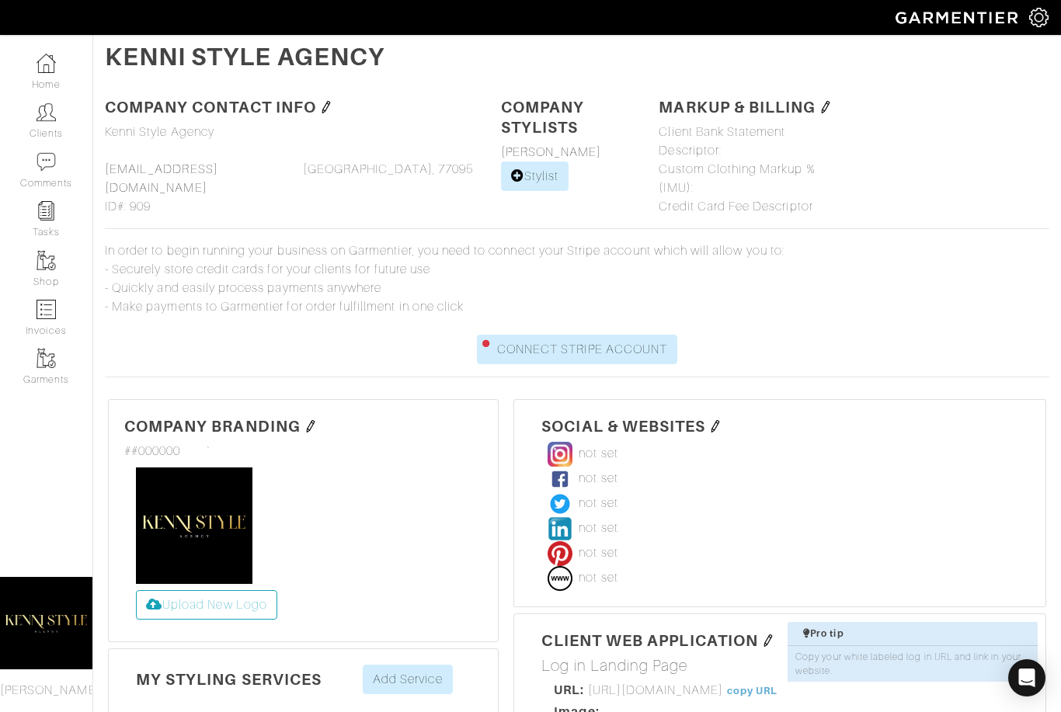
scroll to position [0, 0]
click at [540, 154] on link "[PERSON_NAME]" at bounding box center [551, 153] width 101 height 14
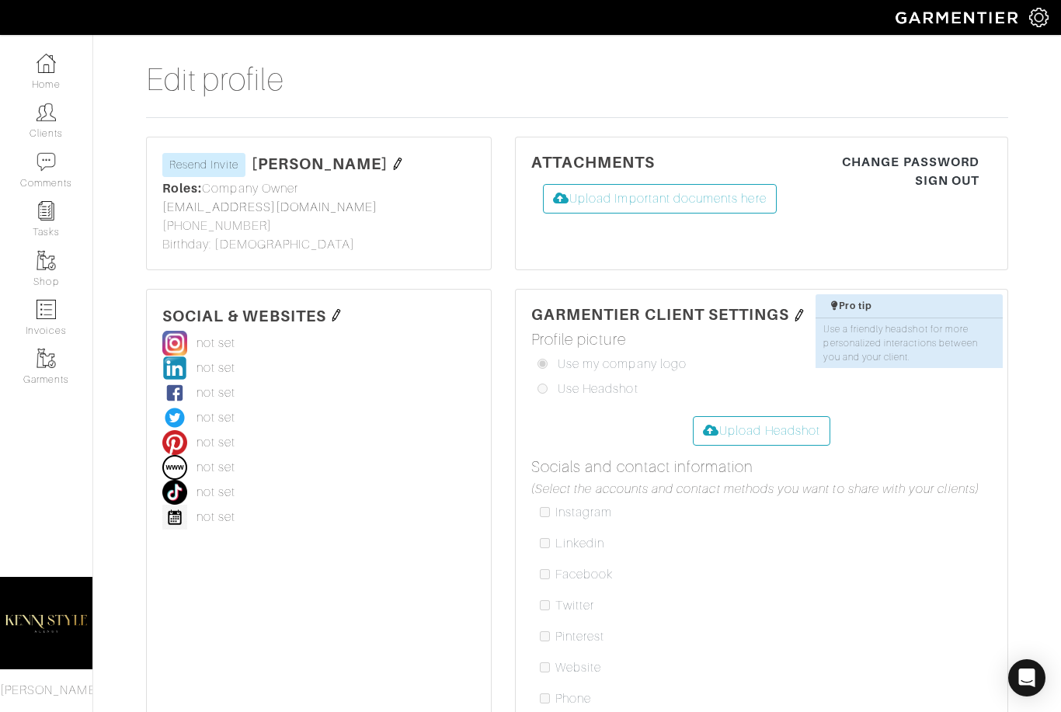
click at [396, 161] on img at bounding box center [397, 164] width 12 height 12
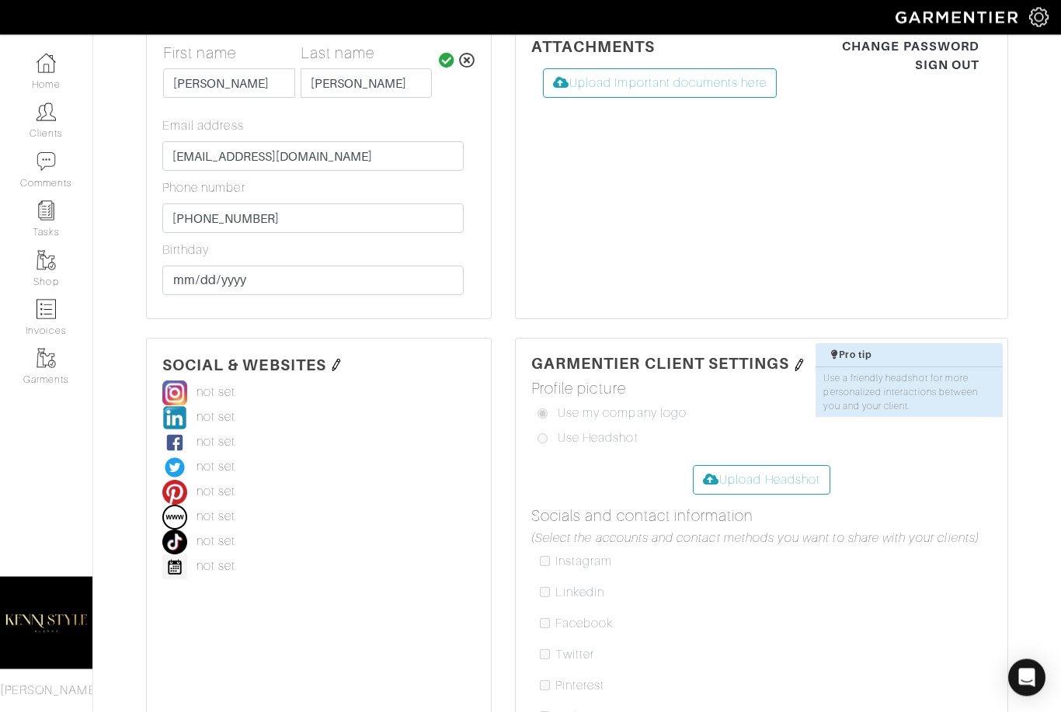
scroll to position [116, 0]
click at [733, 480] on input "file" at bounding box center [75, 525] width 1531 height 121
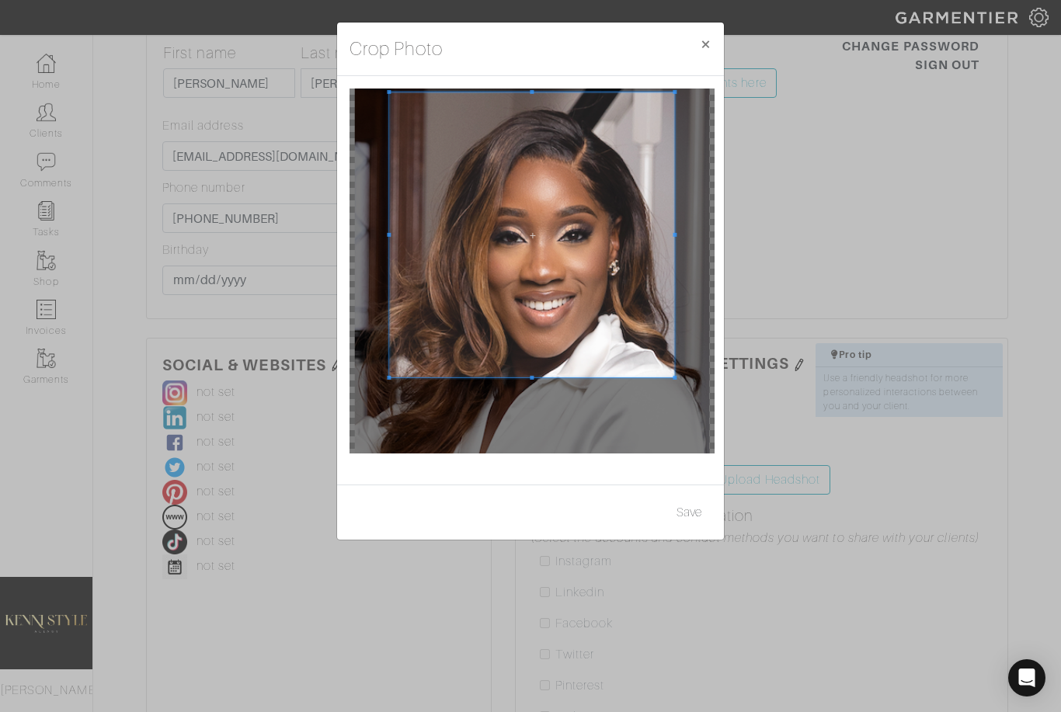
click at [340, 91] on div at bounding box center [530, 280] width 387 height 408
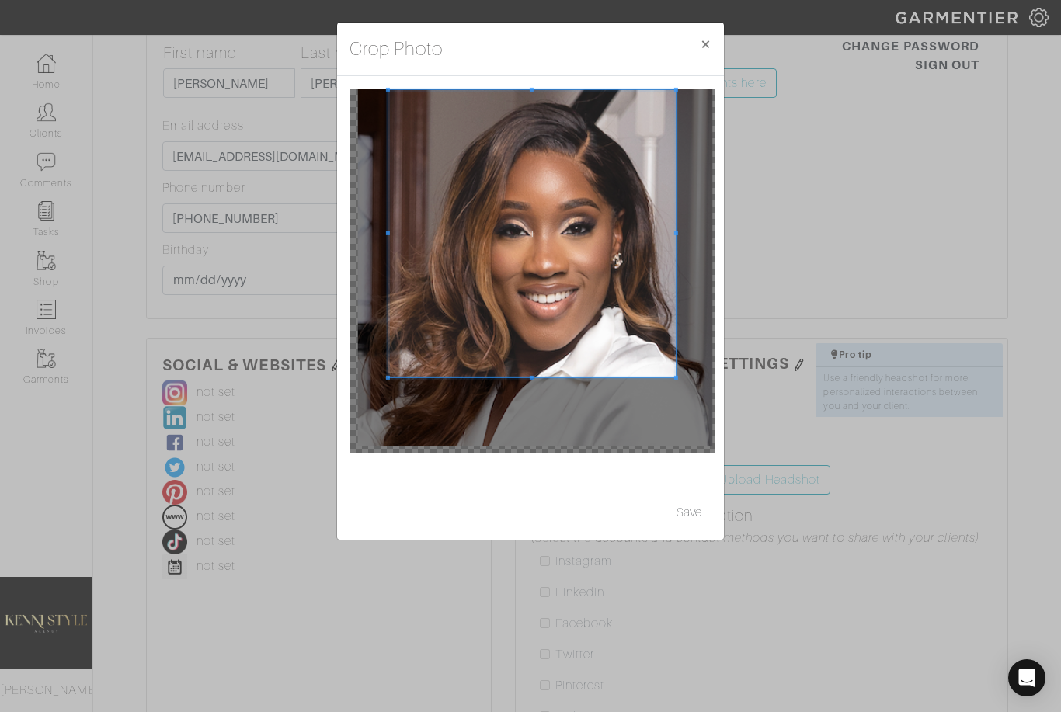
click at [387, 363] on div at bounding box center [531, 271] width 365 height 365
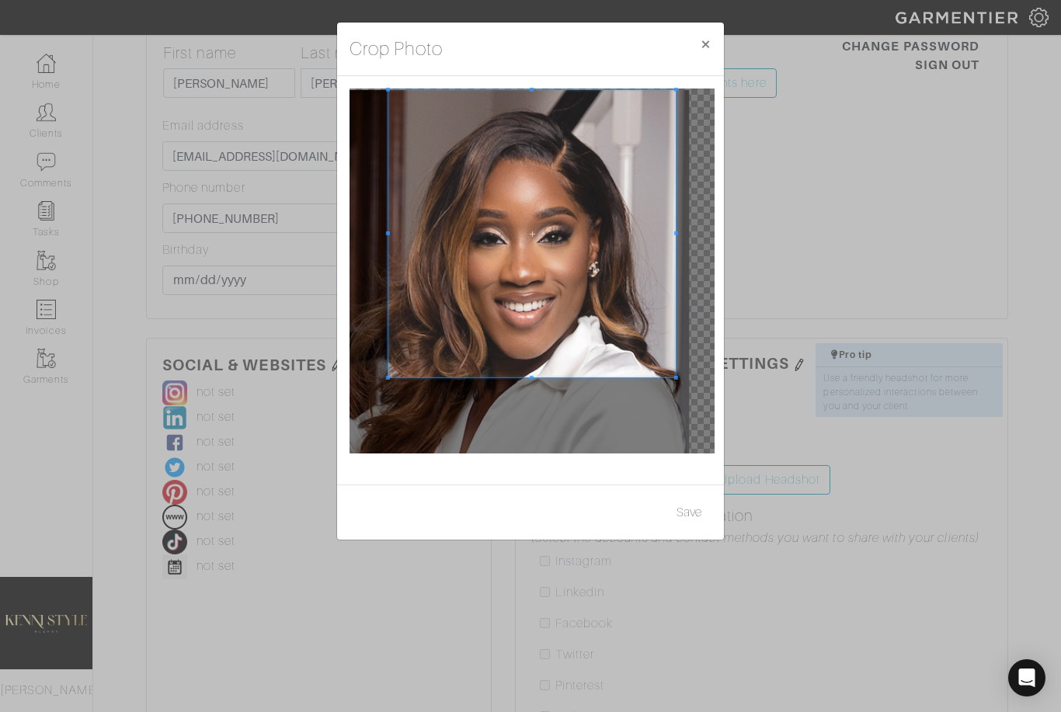
click at [464, 440] on div at bounding box center [531, 271] width 365 height 365
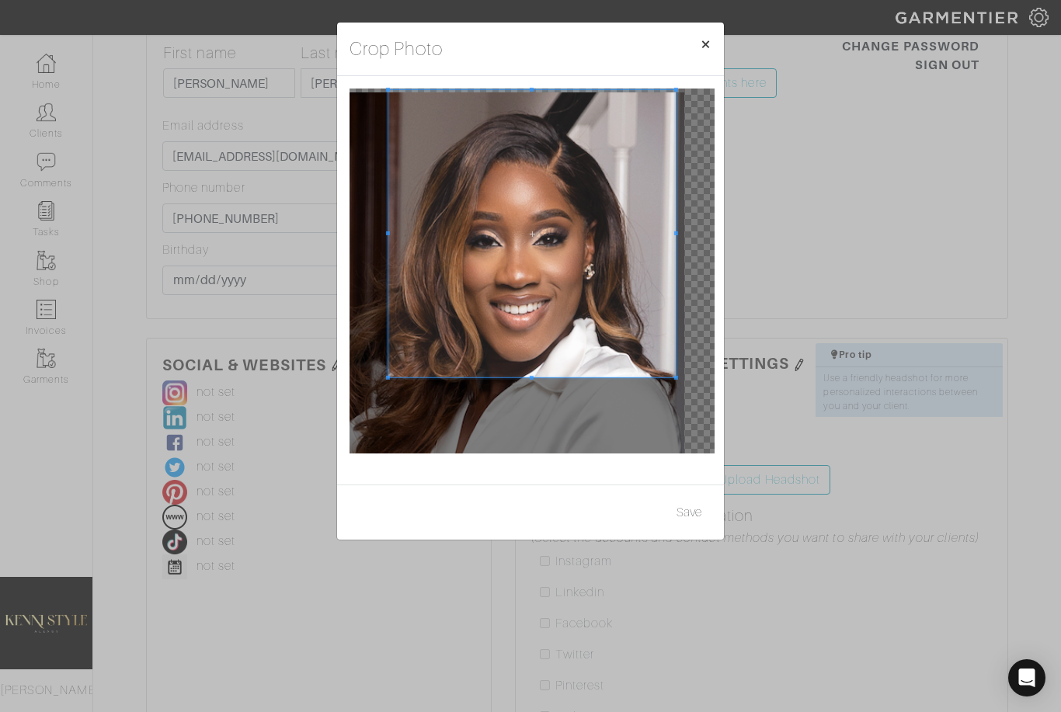
click at [703, 46] on button "×" at bounding box center [705, 44] width 36 height 43
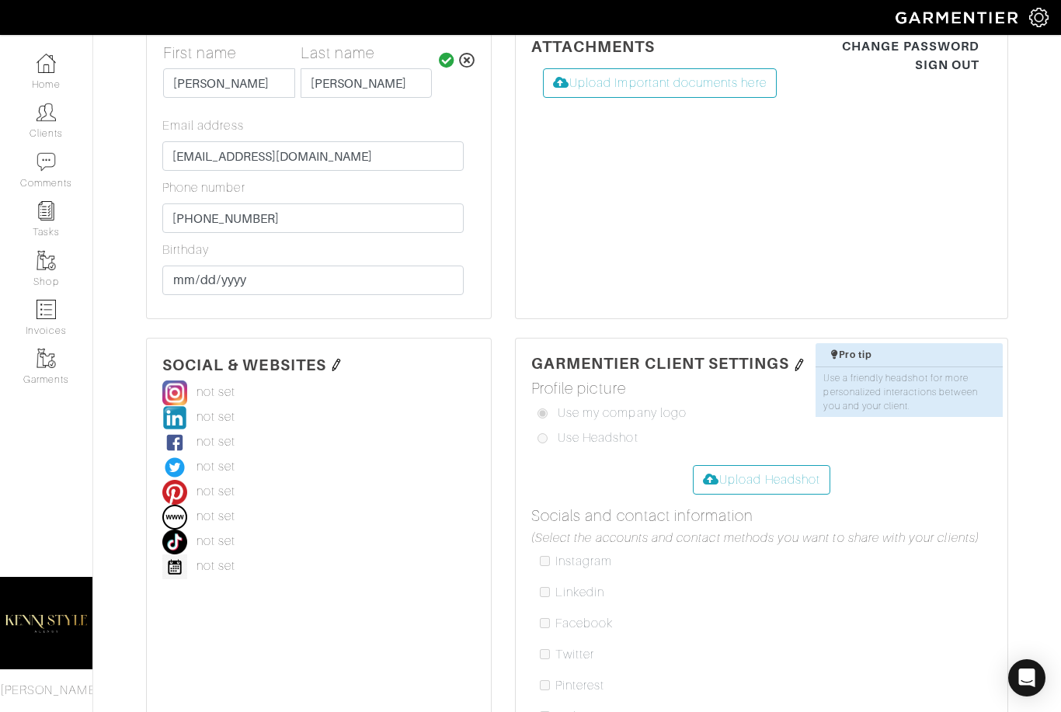
click at [764, 485] on input "file" at bounding box center [75, 525] width 1531 height 121
type input "C:\fakepath\Kenisha Smith.png"
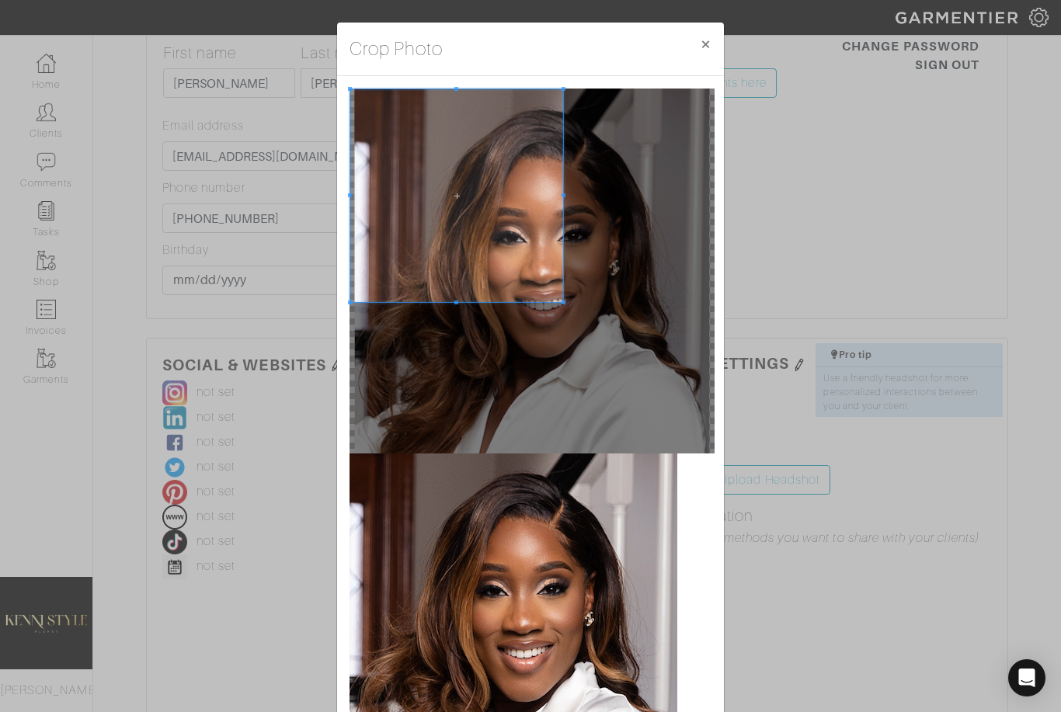
click at [390, 120] on span at bounding box center [456, 195] width 213 height 213
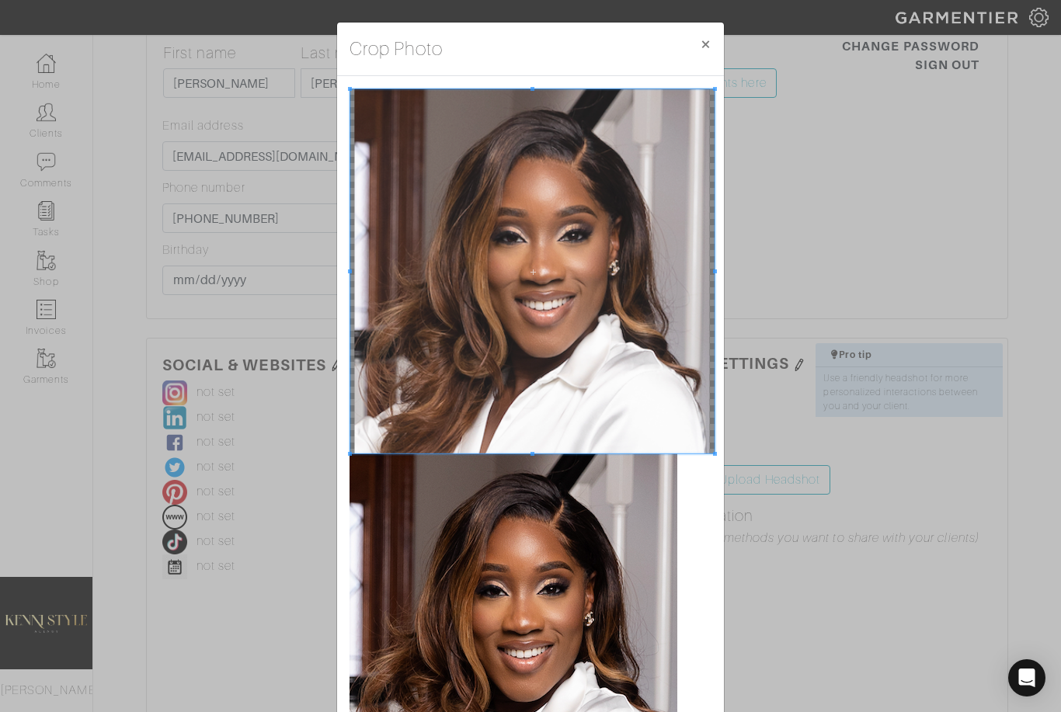
click at [716, 470] on div at bounding box center [530, 448] width 387 height 745
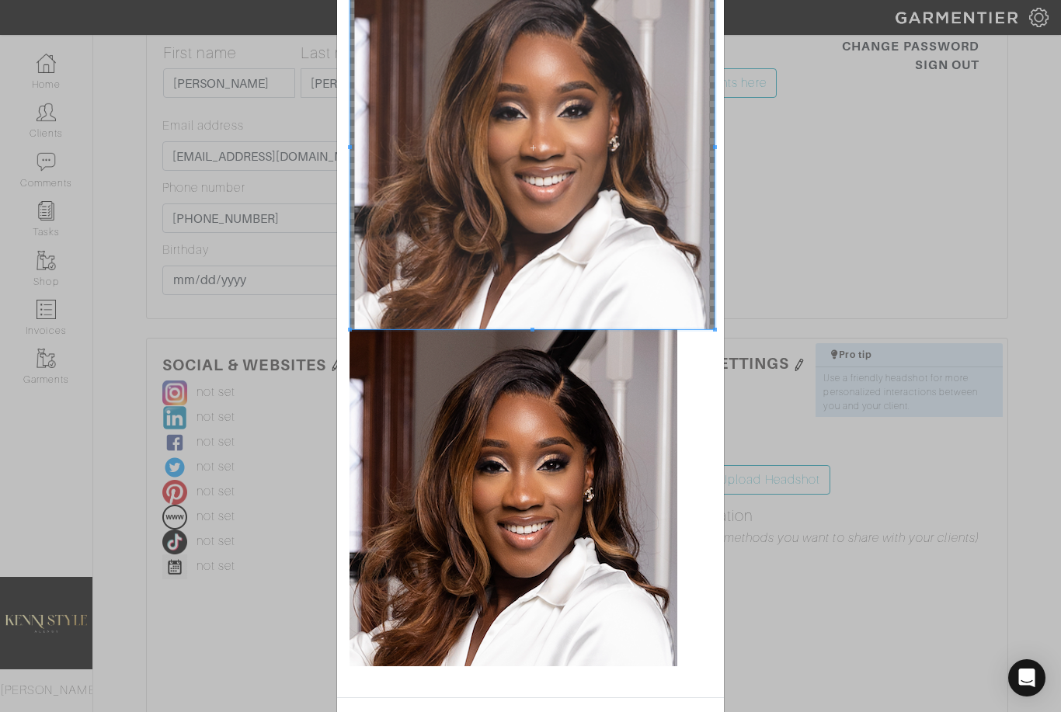
click at [688, 711] on button "Save" at bounding box center [688, 726] width 45 height 30
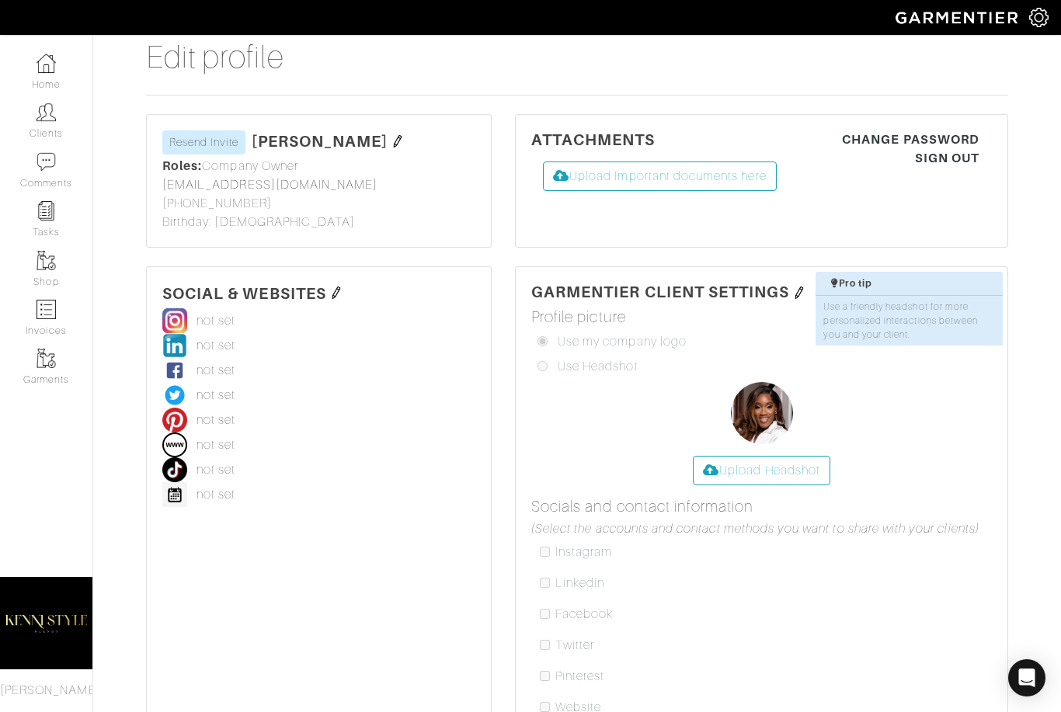
scroll to position [0, 0]
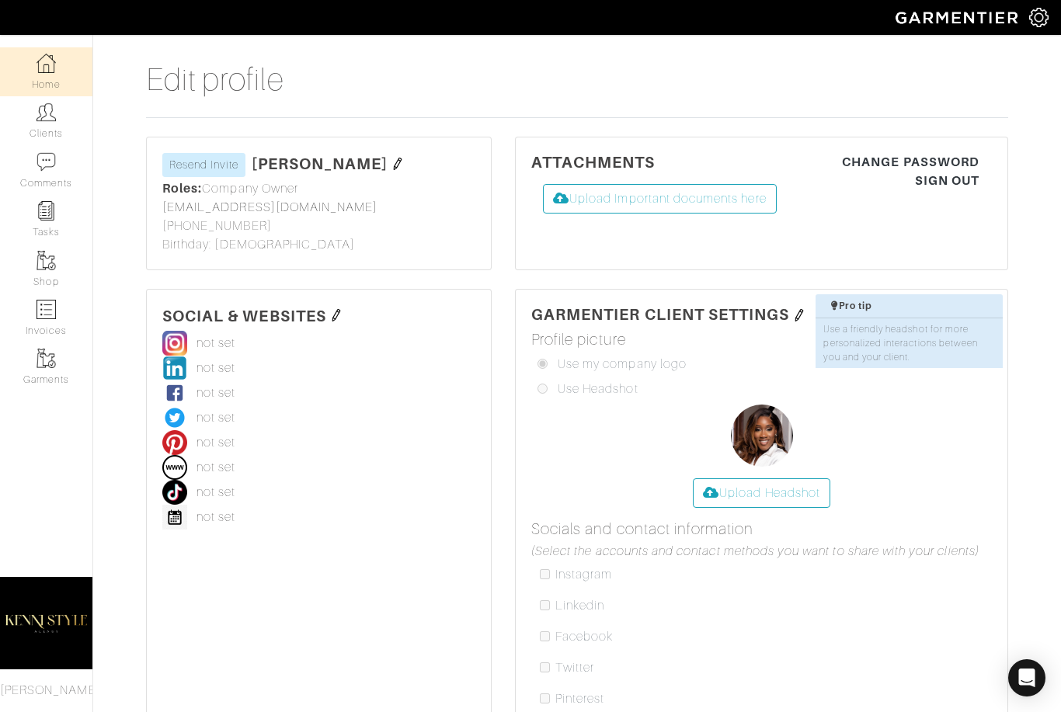
click at [51, 75] on link "Home" at bounding box center [46, 71] width 92 height 49
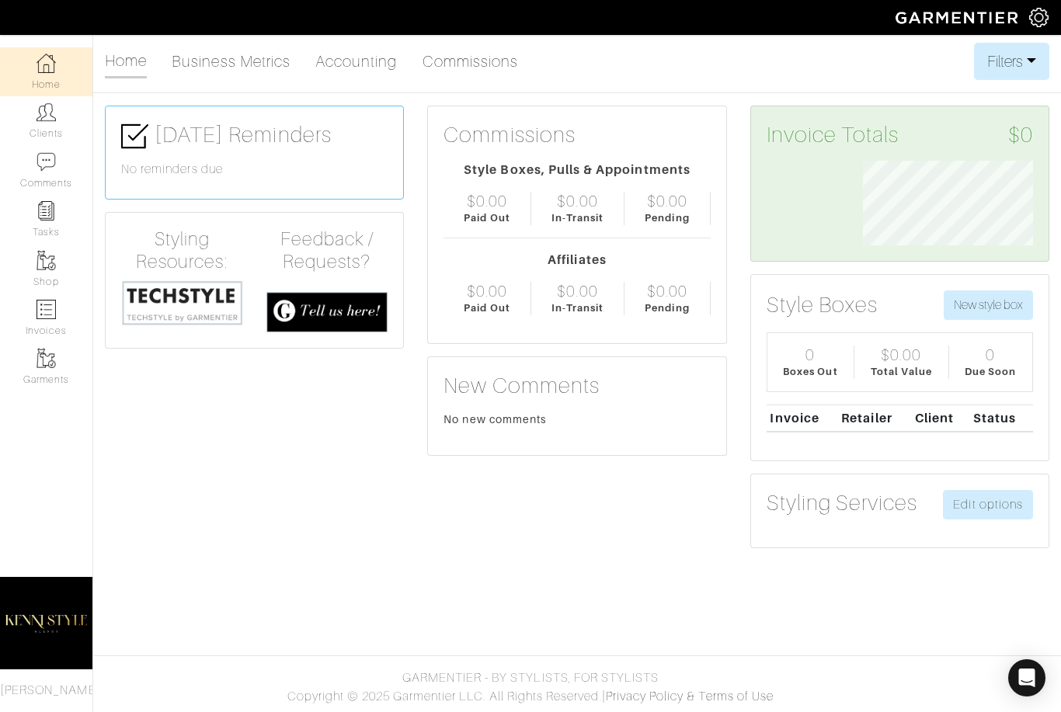
scroll to position [85, 193]
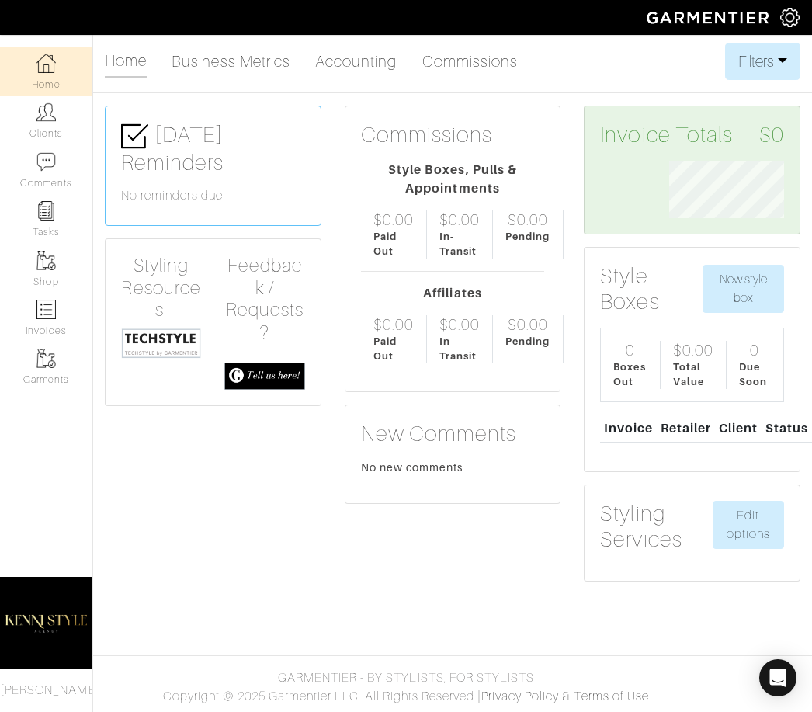
scroll to position [57, 138]
click at [36, 123] on link "Clients" at bounding box center [46, 120] width 92 height 49
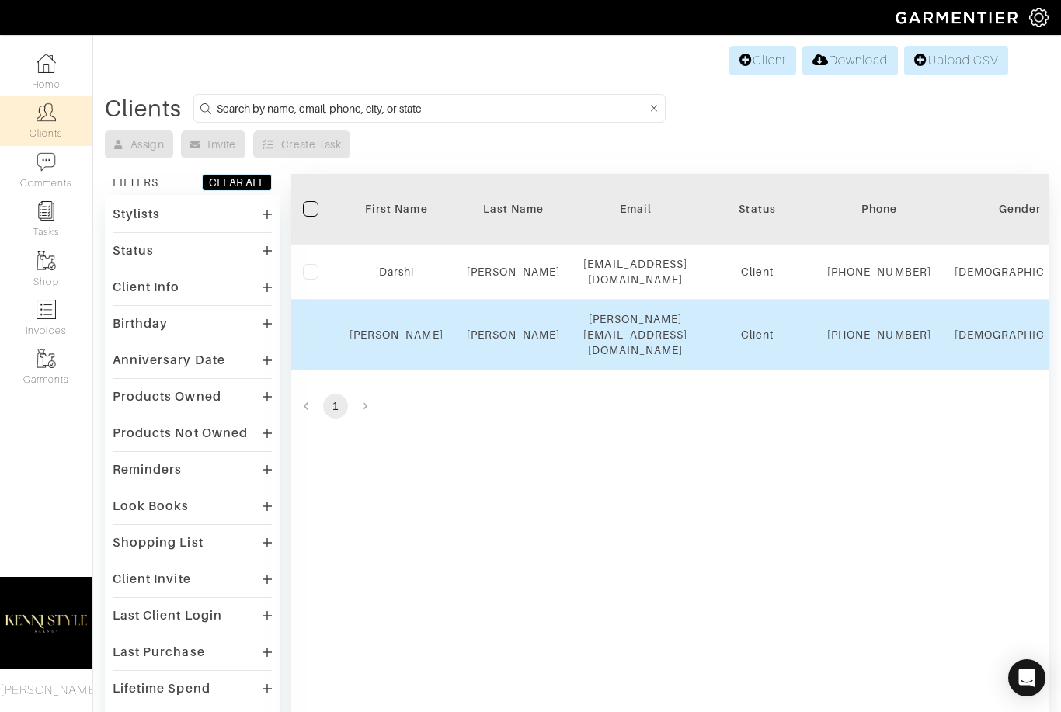
click at [432, 342] on div "[PERSON_NAME]" at bounding box center [396, 335] width 94 height 16
click at [405, 341] on link "[PERSON_NAME]" at bounding box center [396, 334] width 94 height 12
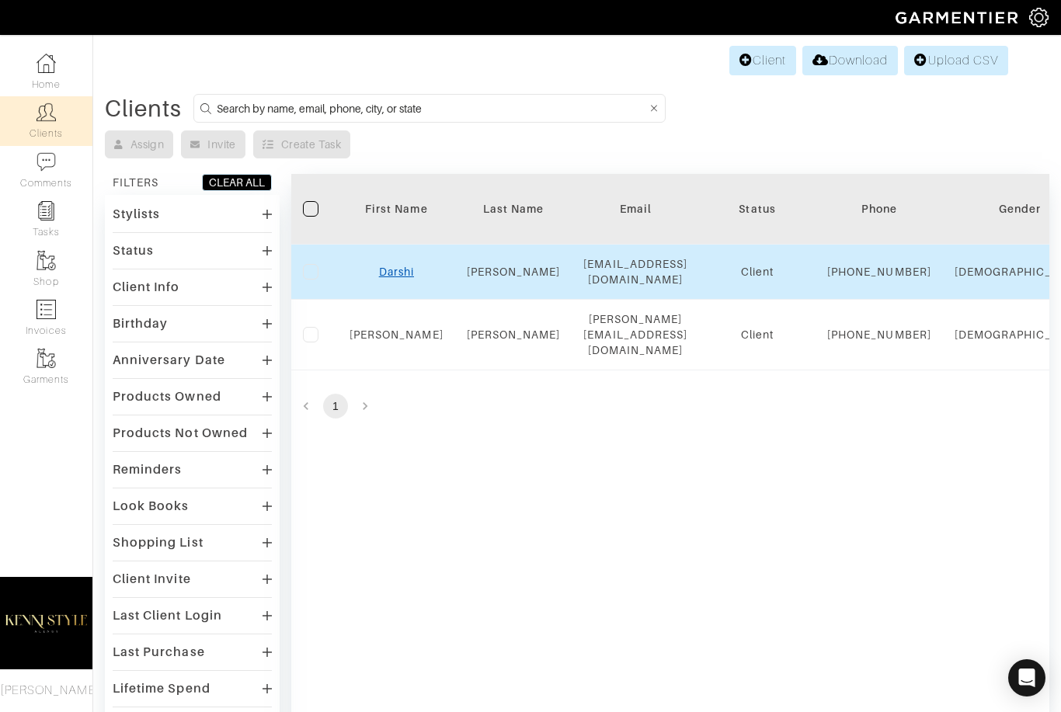
click at [397, 278] on link "Darshi" at bounding box center [396, 272] width 35 height 12
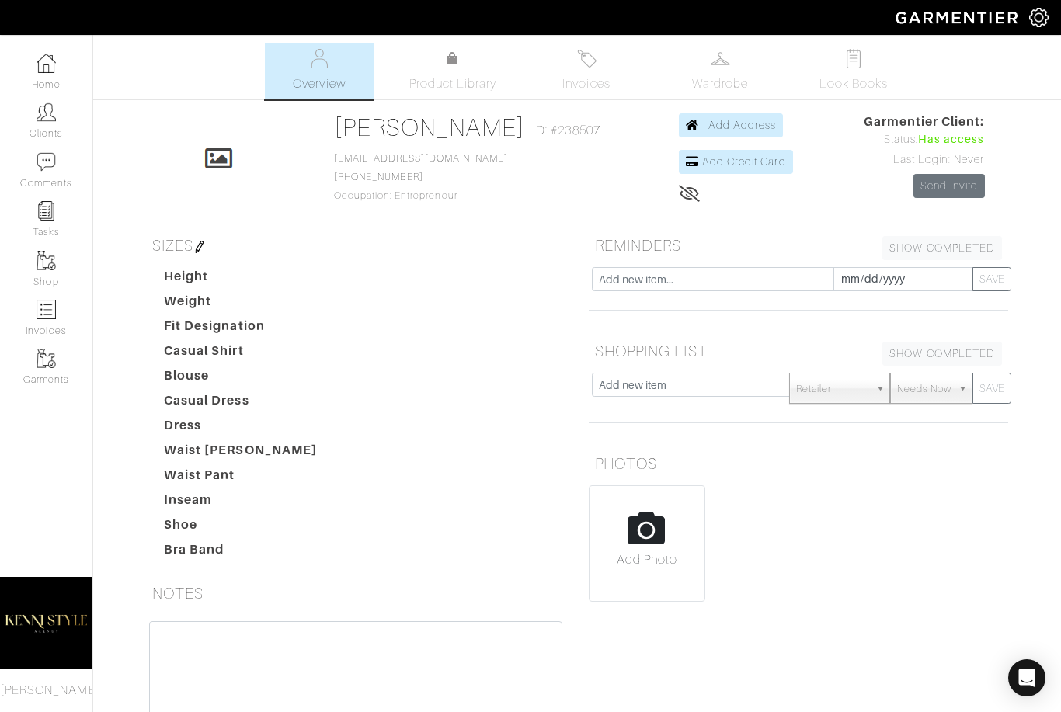
click at [60, 686] on span "[PERSON_NAME]" at bounding box center [50, 690] width 101 height 14
click at [51, 647] on img at bounding box center [46, 623] width 92 height 116
click at [1045, 30] on div "Company Settings Manage Subscription My Profile Stylists Sign Out" at bounding box center [1045, 17] width 32 height 35
click at [1044, 26] on img at bounding box center [1038, 17] width 19 height 19
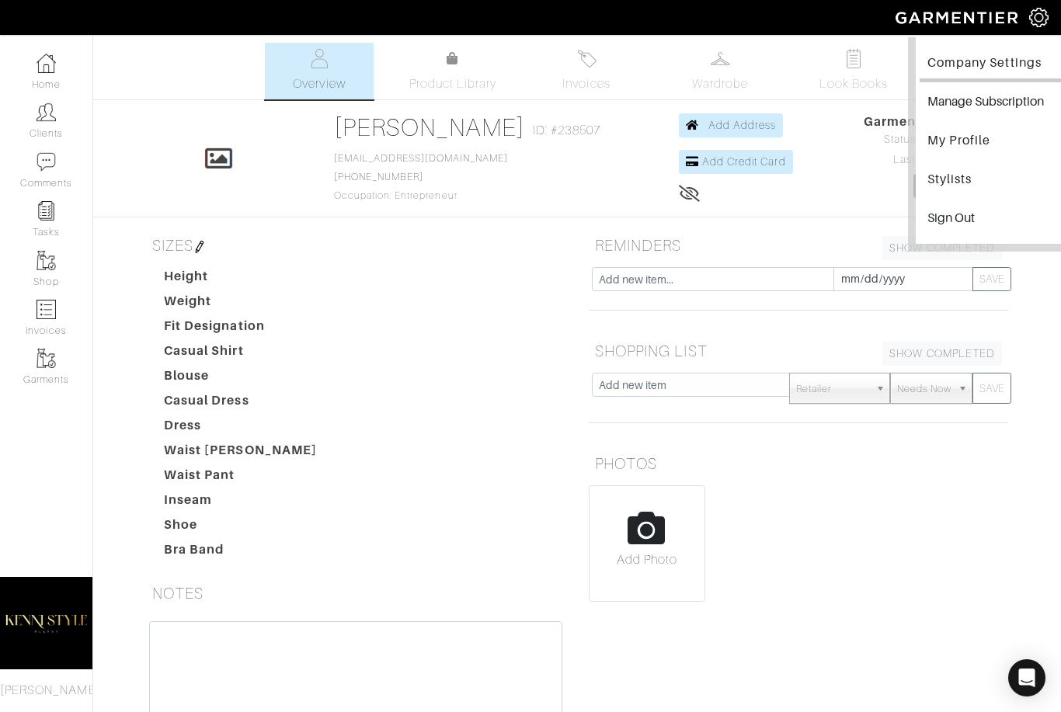
click at [1003, 67] on link "Company Settings" at bounding box center [994, 64] width 151 height 35
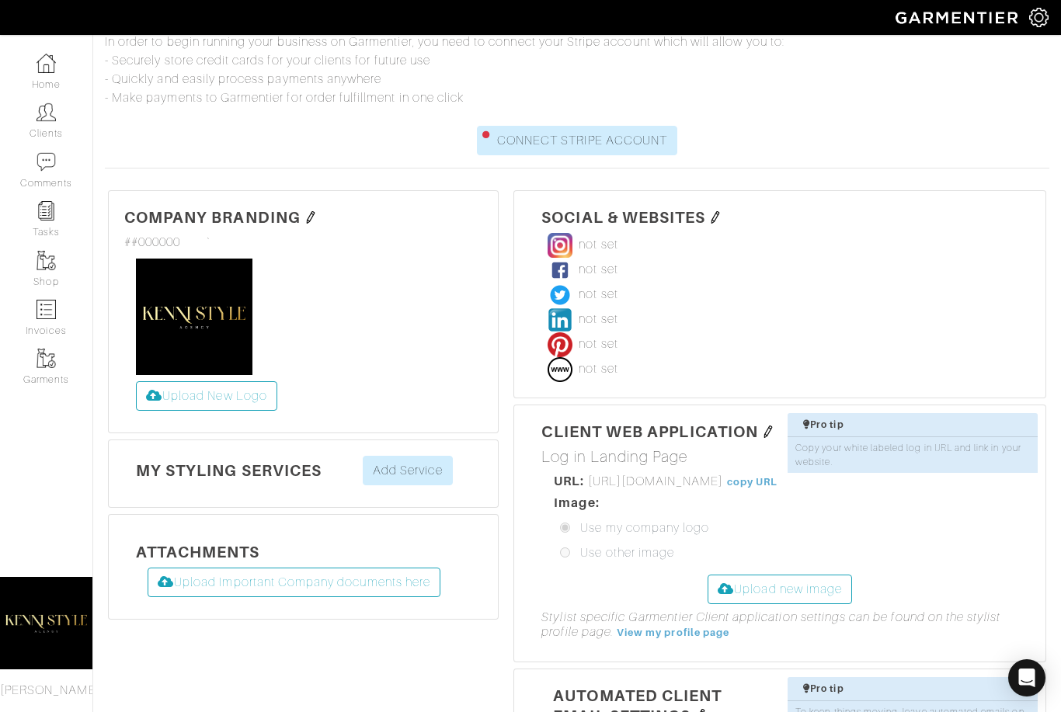
scroll to position [321, 0]
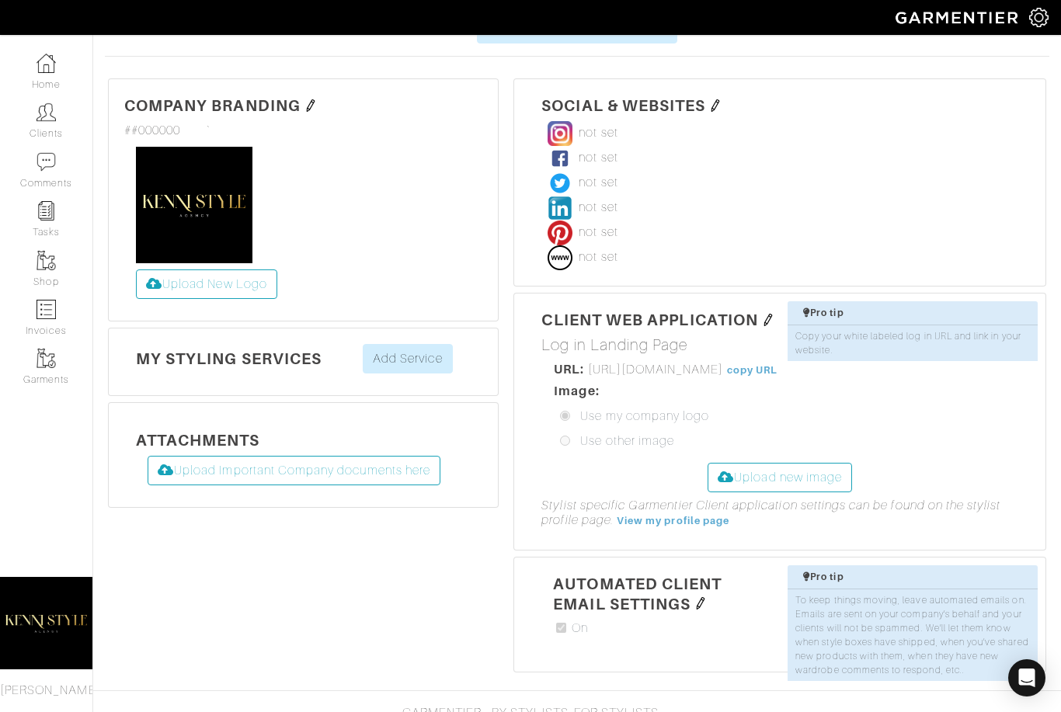
click at [703, 610] on img at bounding box center [700, 603] width 12 height 12
click at [703, 610] on icon at bounding box center [702, 603] width 16 height 16
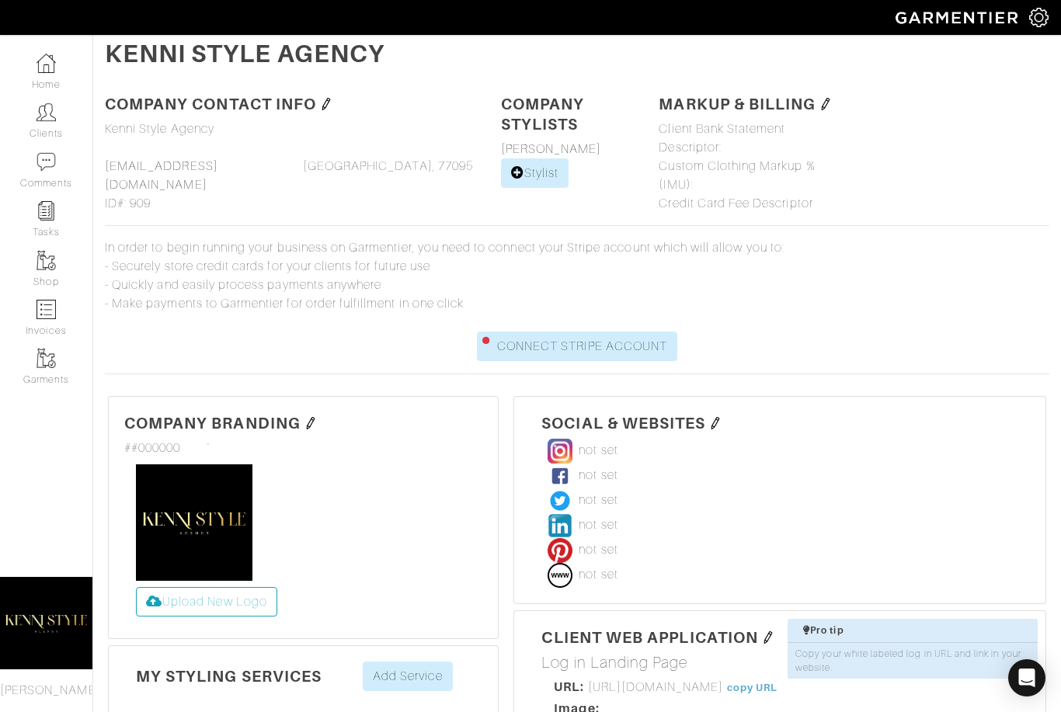
scroll to position [0, 0]
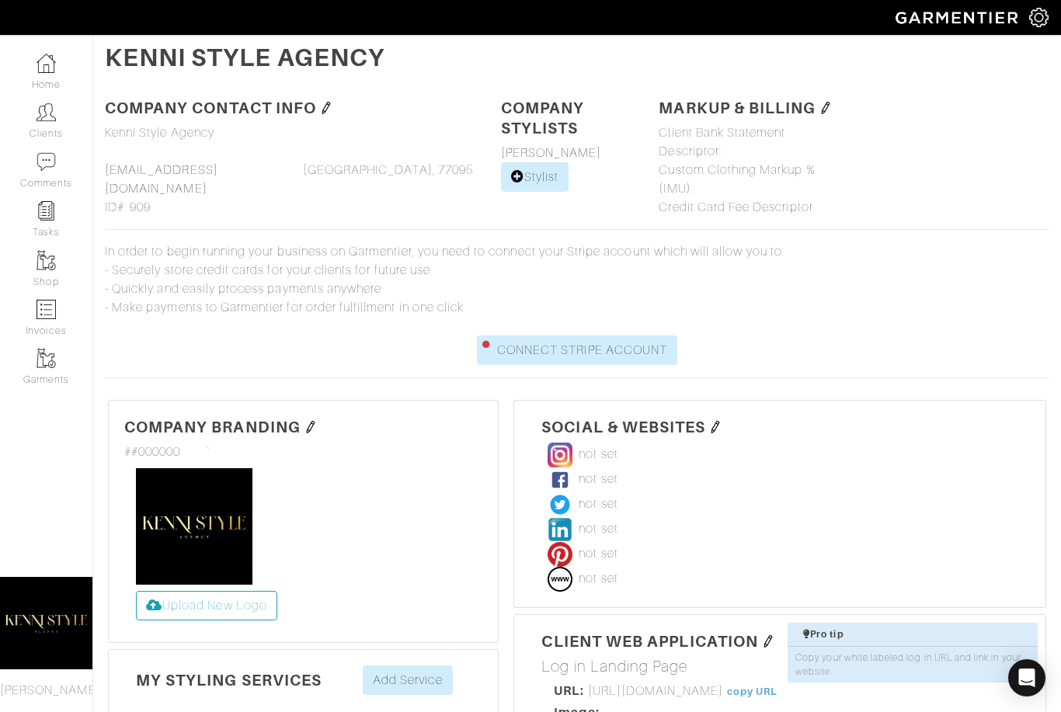
click at [1045, 12] on img at bounding box center [1038, 17] width 19 height 19
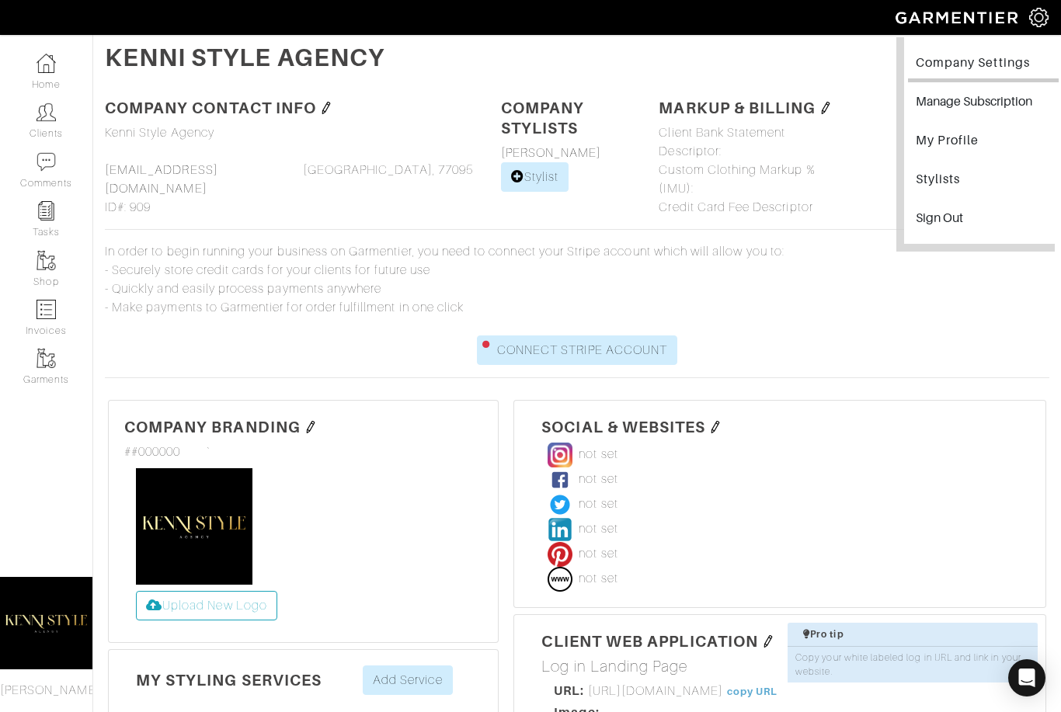
click at [971, 143] on link "My Profile" at bounding box center [983, 142] width 151 height 35
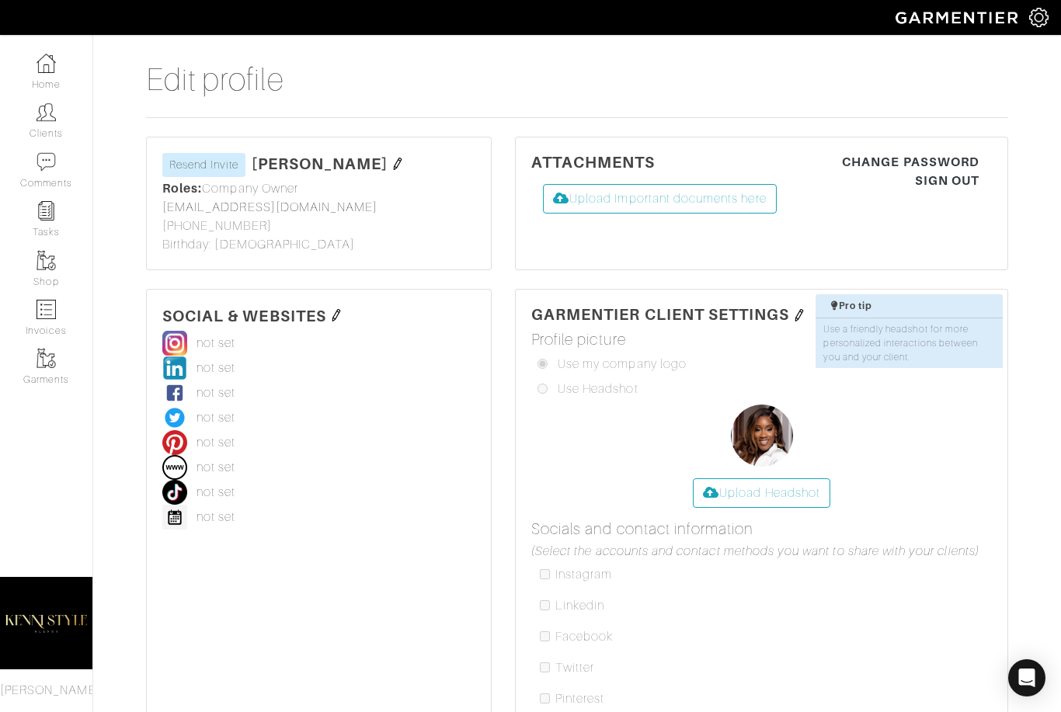
click at [1054, 14] on div "Company Settings Manage Subscription My Profile Stylists Sign Out" at bounding box center [1045, 17] width 32 height 35
click at [1039, 18] on img at bounding box center [1038, 17] width 19 height 19
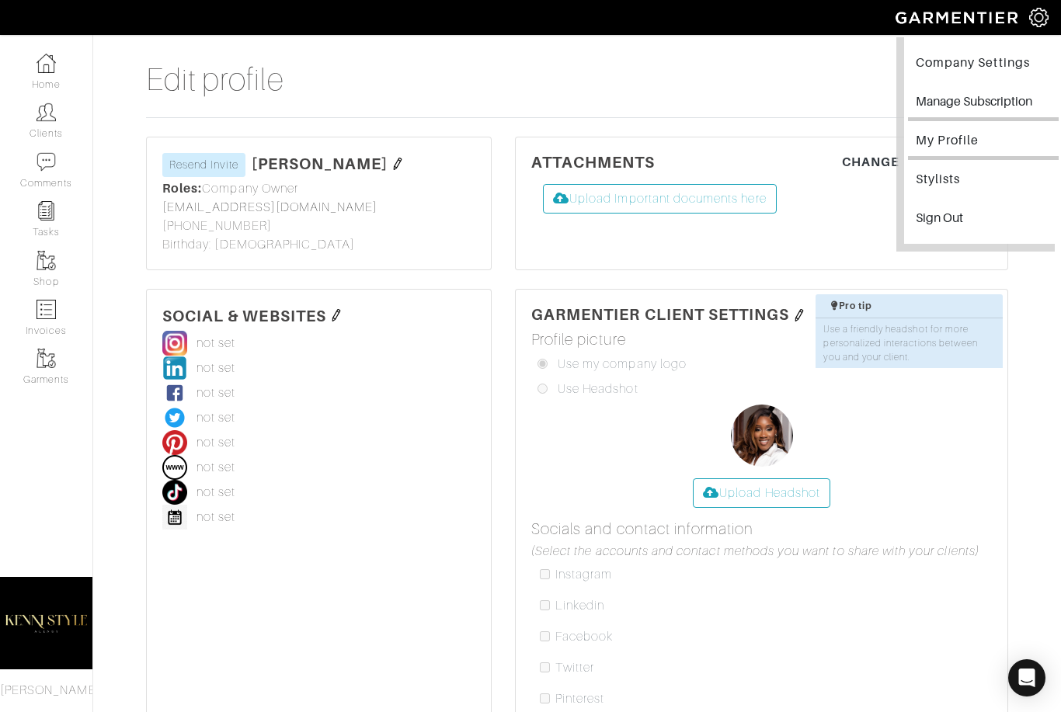
click at [956, 101] on button "Manage Subscription" at bounding box center [983, 103] width 151 height 35
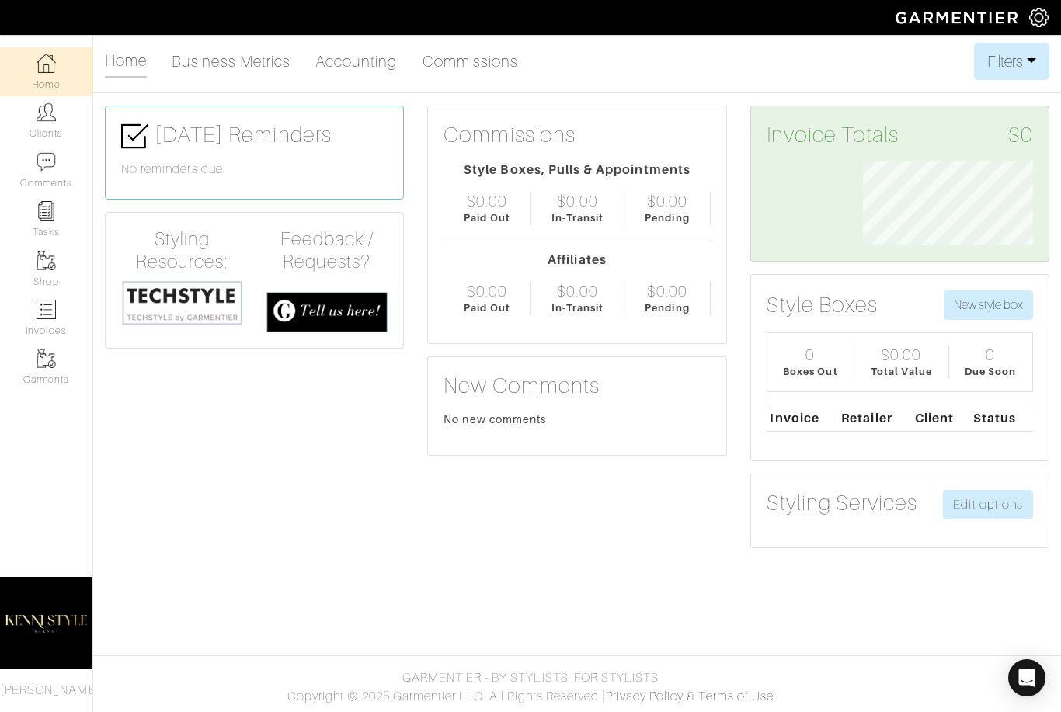
scroll to position [85, 193]
click at [259, 57] on link "Business Metrics" at bounding box center [231, 61] width 119 height 31
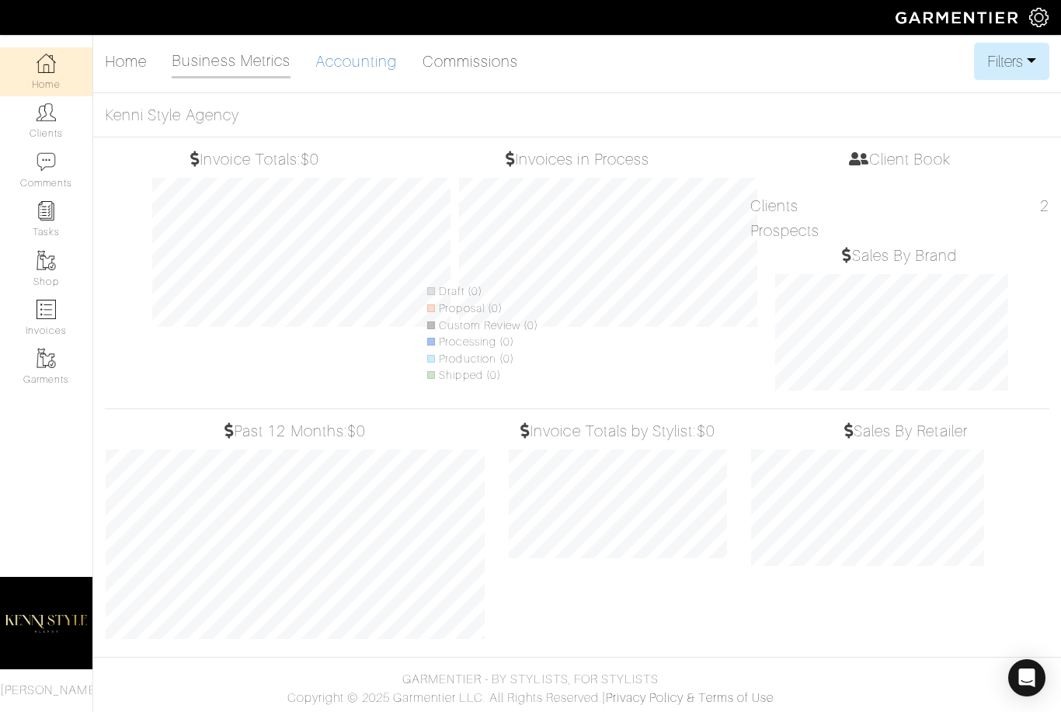
click at [342, 54] on link "Accounting" at bounding box center [356, 61] width 82 height 31
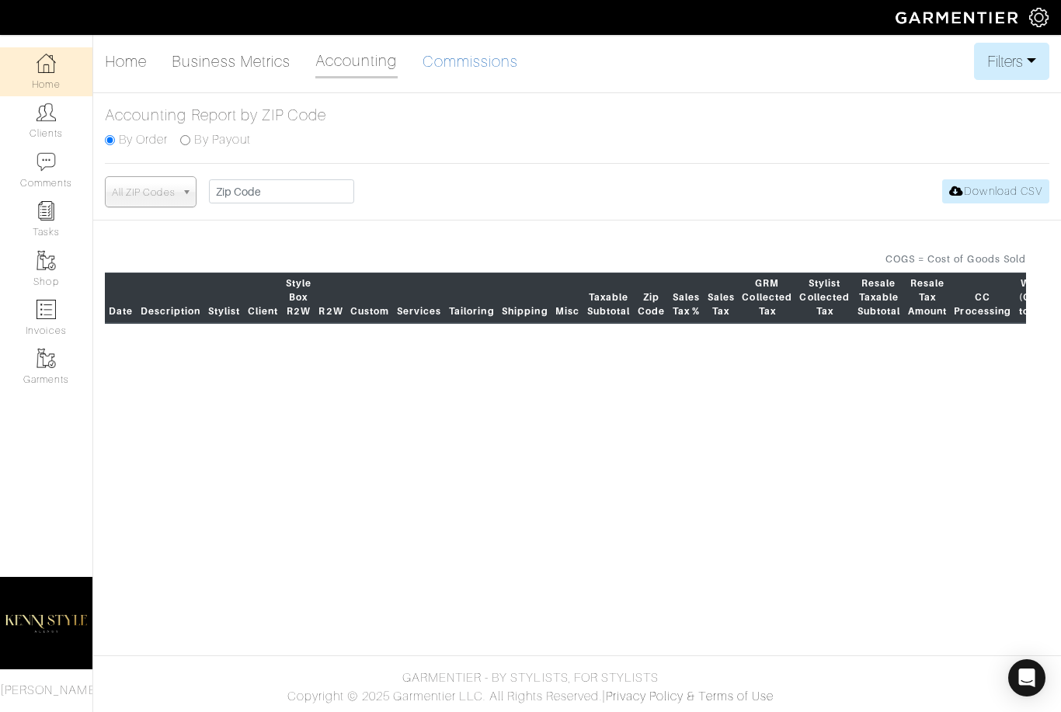
click at [446, 65] on link "Commissions" at bounding box center [470, 61] width 96 height 31
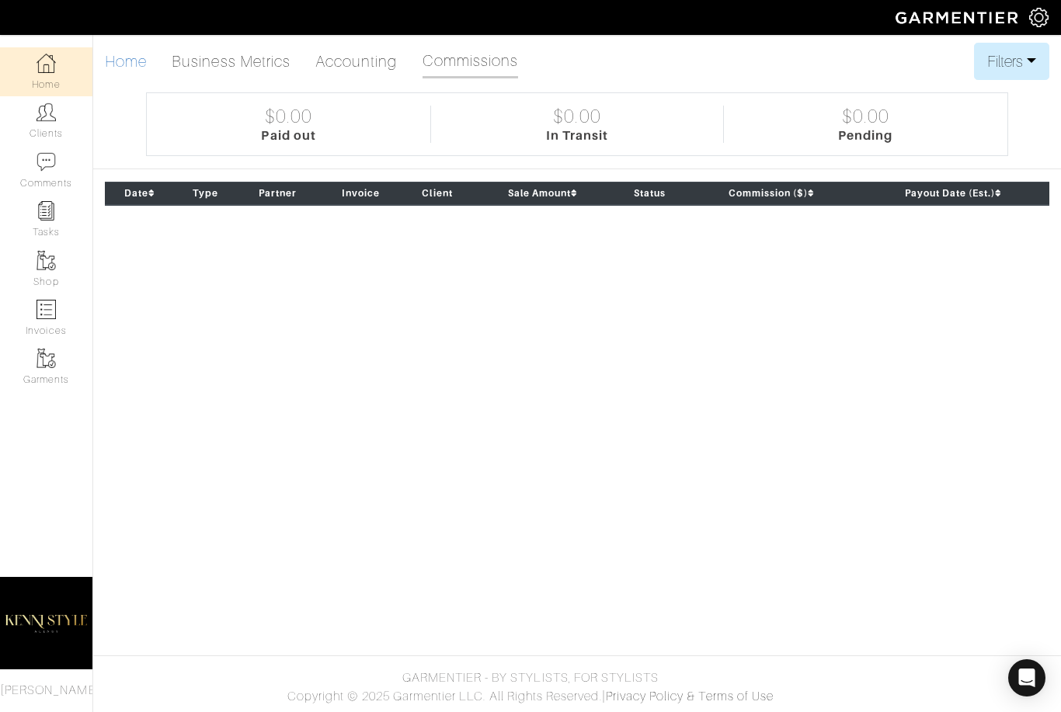
click at [131, 70] on link "Home" at bounding box center [126, 61] width 42 height 31
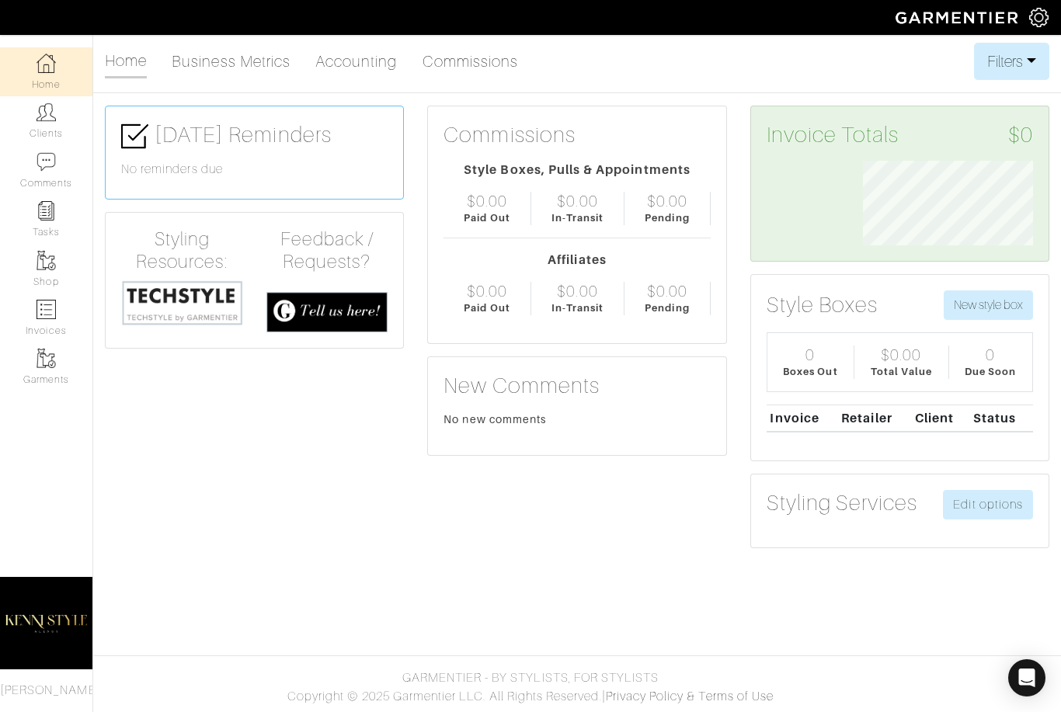
scroll to position [85, 193]
click at [193, 309] on img at bounding box center [182, 303] width 122 height 47
click at [24, 127] on link "Clients" at bounding box center [46, 120] width 92 height 49
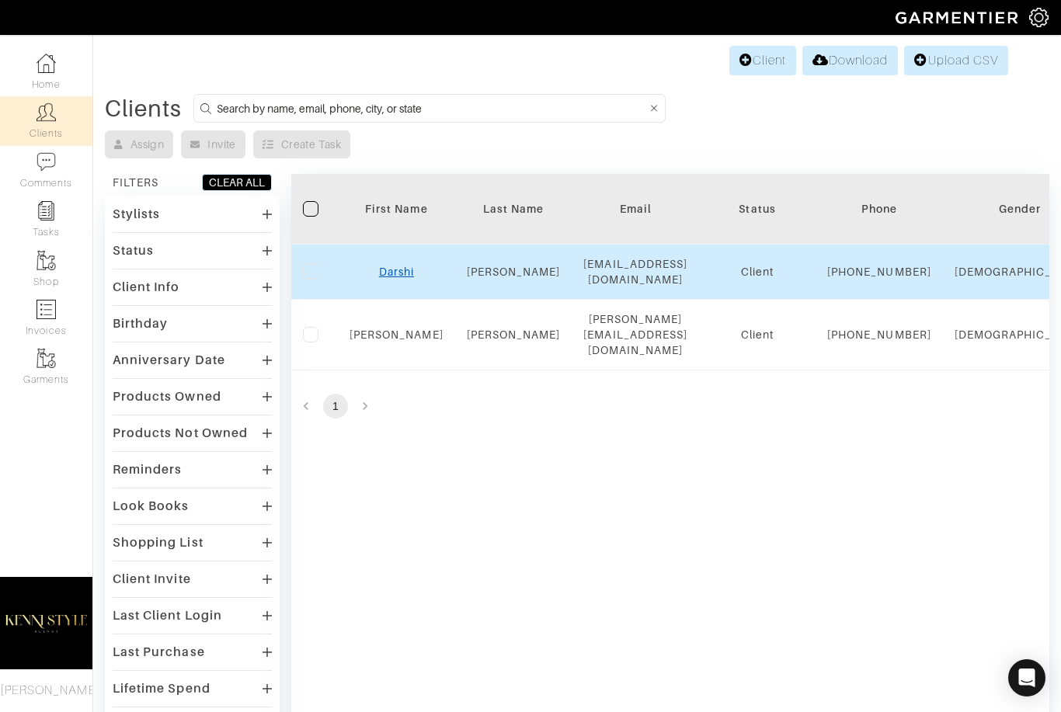
click at [398, 278] on link "Darshi" at bounding box center [396, 272] width 35 height 12
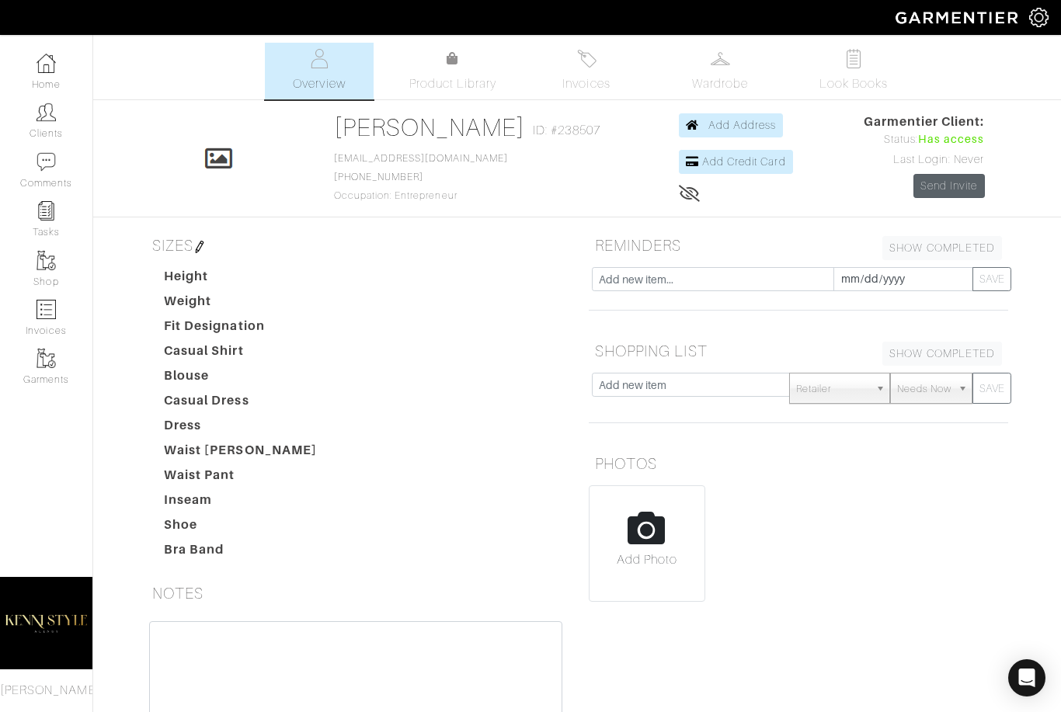
click at [936, 182] on link "Send Invite" at bounding box center [948, 186] width 71 height 24
click at [48, 68] on img at bounding box center [45, 63] width 19 height 19
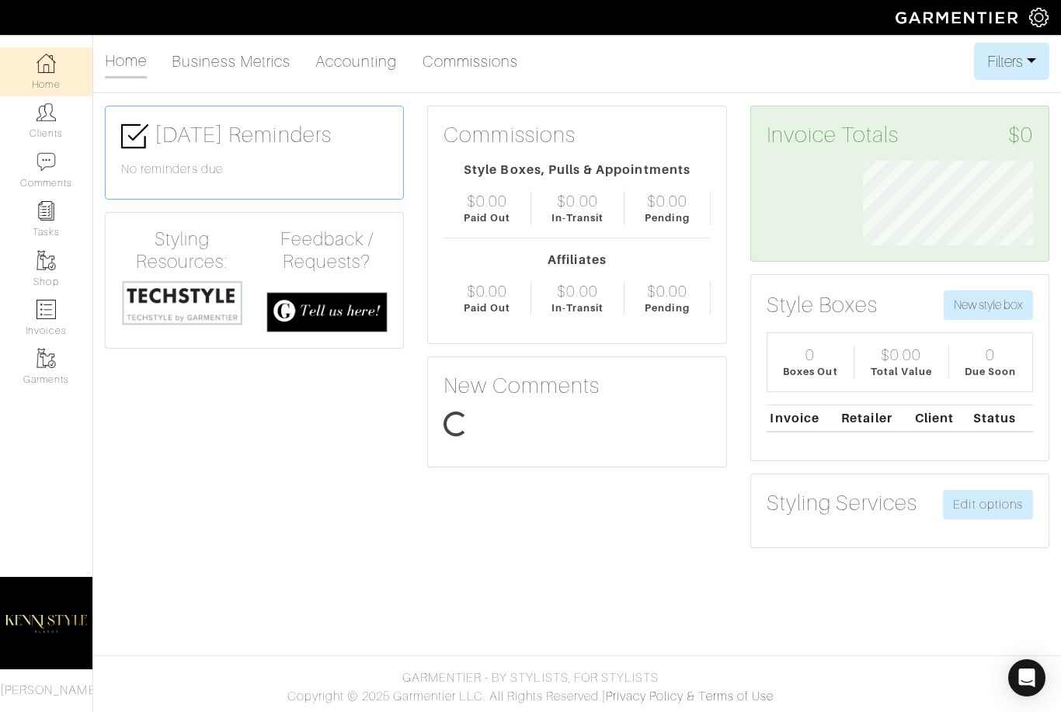
scroll to position [85, 193]
click at [235, 69] on link "Business Metrics" at bounding box center [231, 61] width 119 height 31
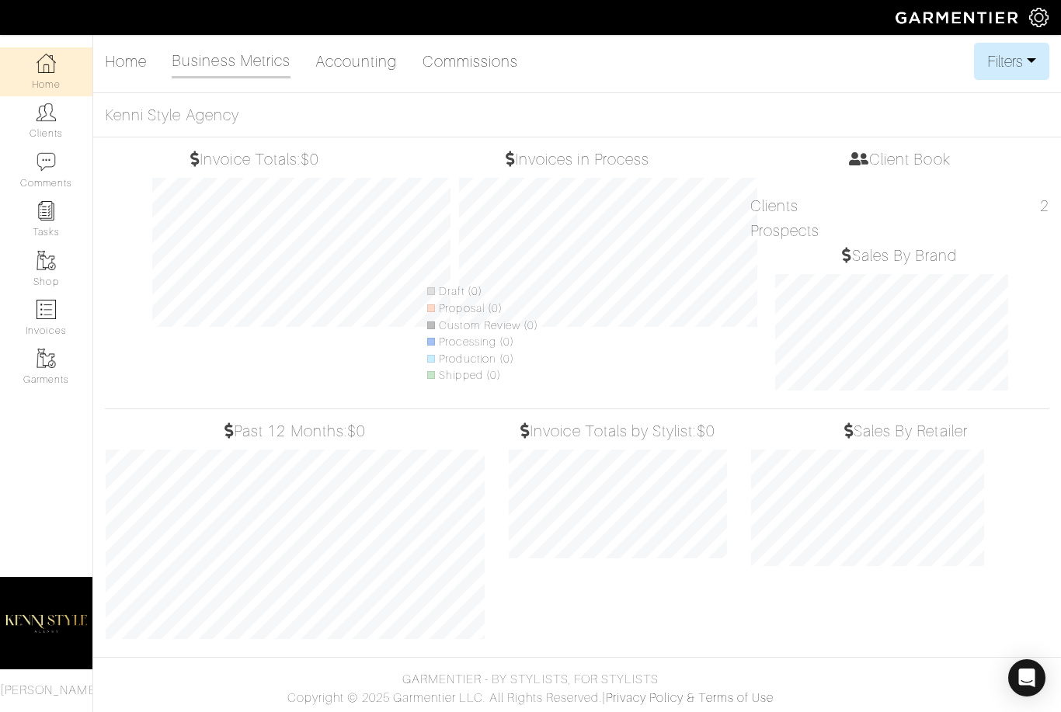
scroll to position [217, 241]
click at [488, 61] on link "Commissions" at bounding box center [470, 61] width 96 height 31
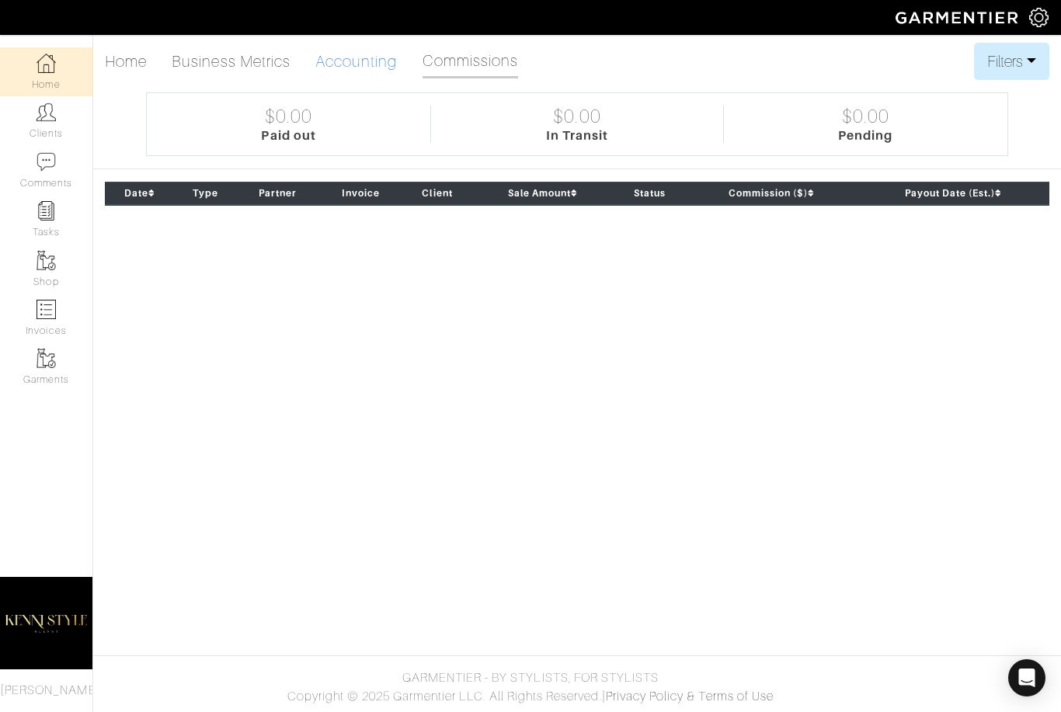
click at [380, 66] on link "Accounting" at bounding box center [356, 61] width 82 height 31
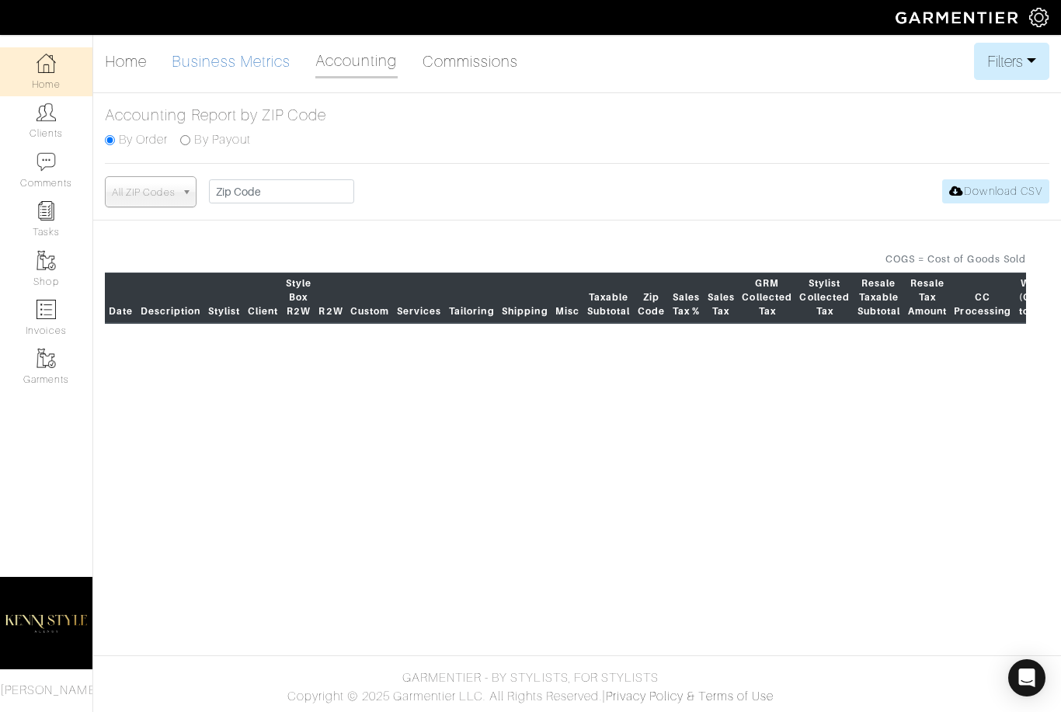
click at [273, 58] on link "Business Metrics" at bounding box center [231, 61] width 119 height 31
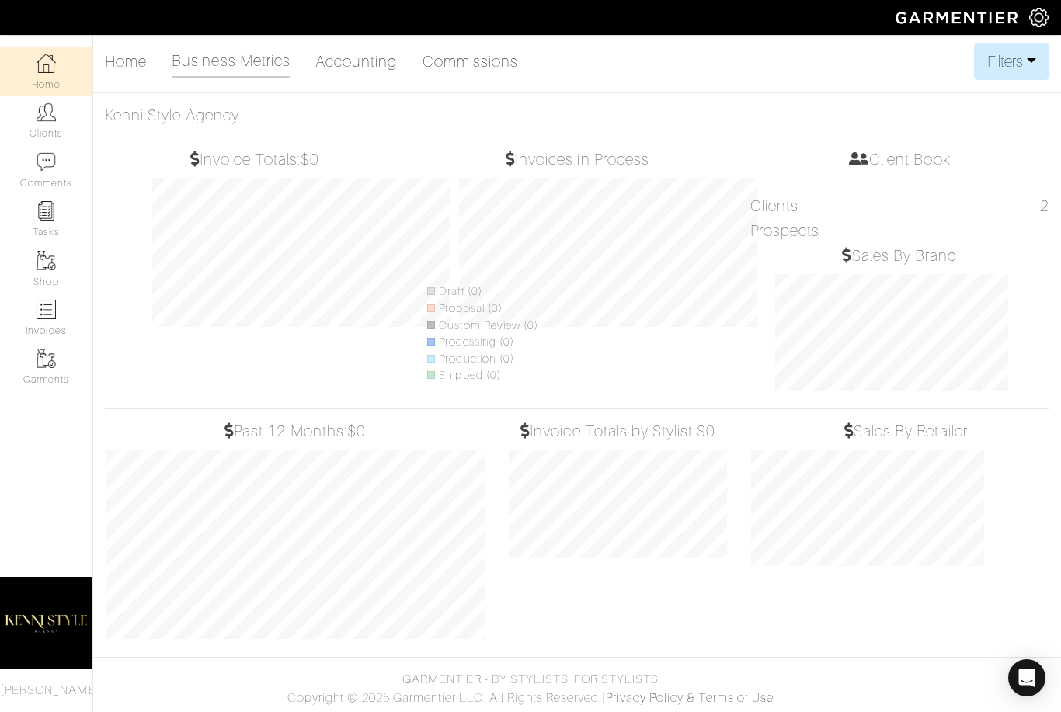
scroll to position [217, 241]
click at [123, 57] on link "Home" at bounding box center [126, 61] width 42 height 31
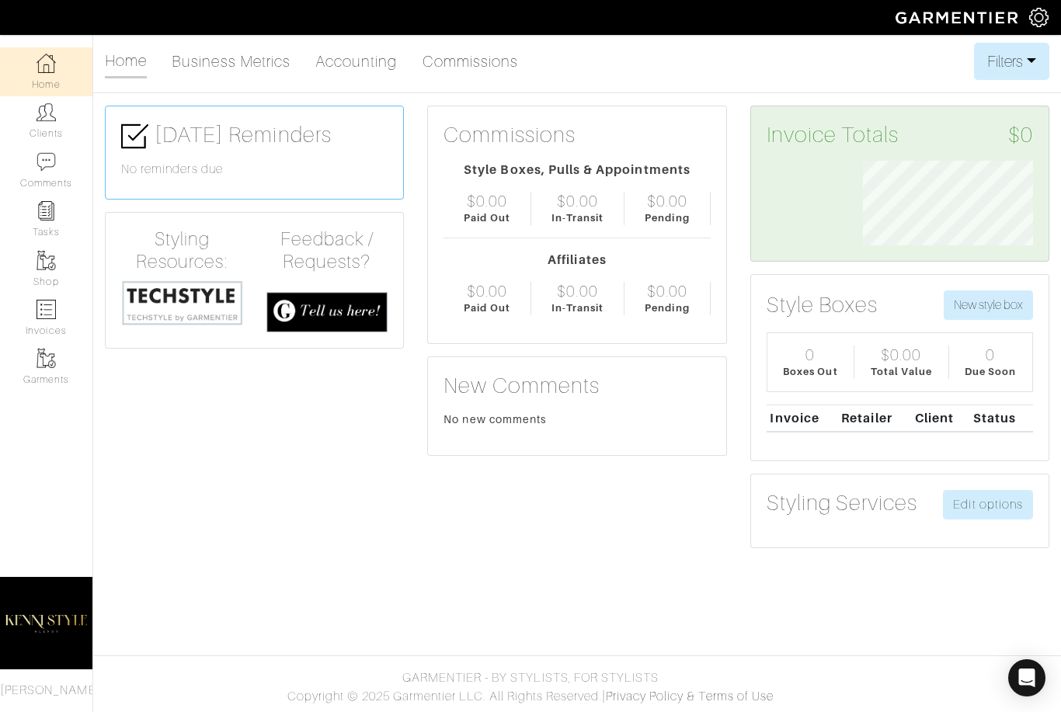
scroll to position [85, 193]
click at [1043, 61] on button "Filters" at bounding box center [1011, 61] width 75 height 37
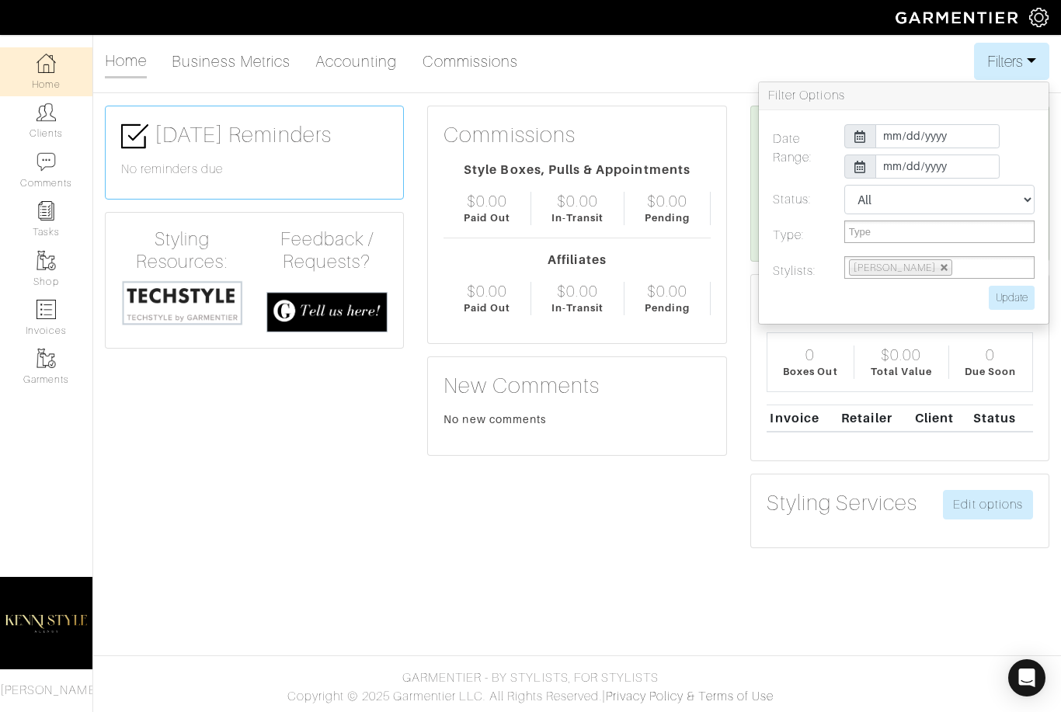
click at [918, 54] on div "Home Business Metrics Accounting Commissions Filters Filter Options Date Range:…" at bounding box center [577, 61] width 944 height 37
click at [1036, 19] on img at bounding box center [1038, 17] width 19 height 19
click at [1044, 21] on img at bounding box center [1038, 17] width 19 height 19
click at [1044, 19] on img at bounding box center [1038, 17] width 19 height 19
click at [1014, 19] on img at bounding box center [958, 17] width 141 height 27
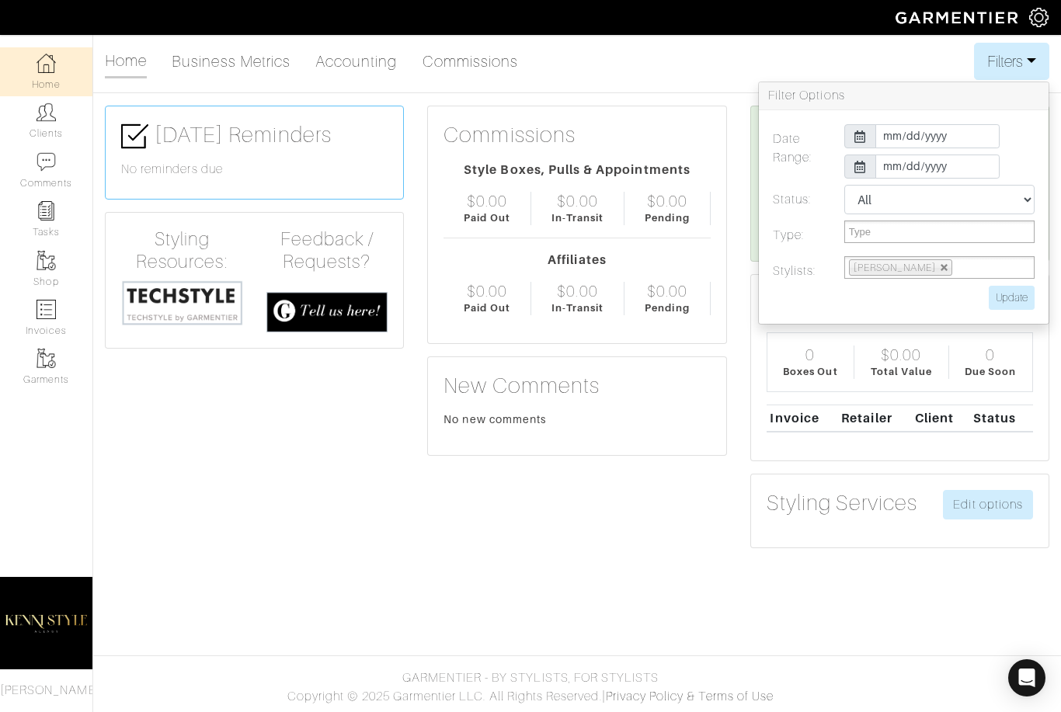
click at [721, 77] on div "Home Business Metrics Accounting Commissions Filters Filter Options Date Range:…" at bounding box center [577, 61] width 944 height 37
click at [797, 63] on div "Home Business Metrics Accounting Commissions Filters Filter Options Date Range:…" at bounding box center [577, 61] width 944 height 37
click at [1036, 57] on button "Filters" at bounding box center [1011, 61] width 75 height 37
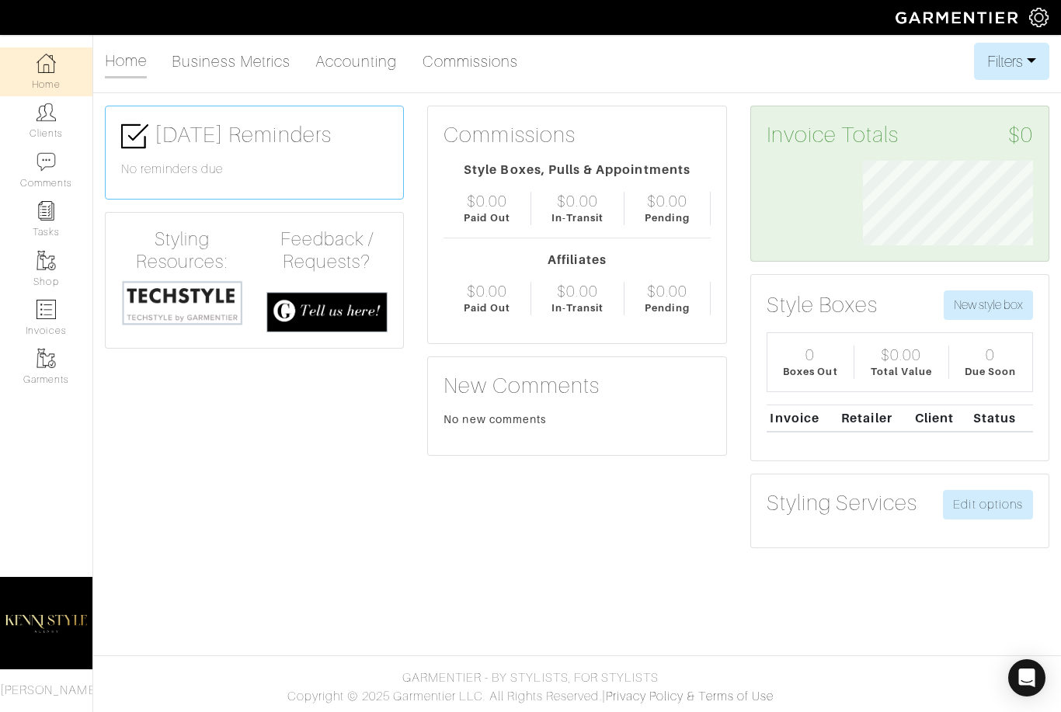
click at [1051, 16] on div "Company Settings Manage Subscription My Profile Stylists Sign Out" at bounding box center [1045, 17] width 32 height 35
click at [1047, 18] on img at bounding box center [1038, 17] width 19 height 19
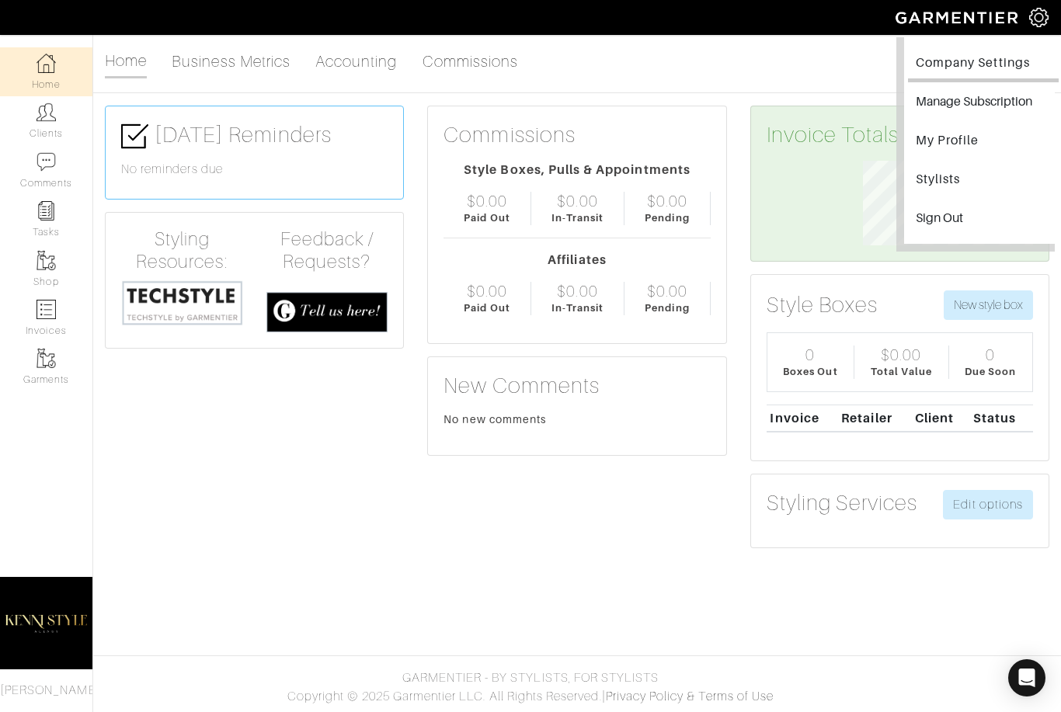
click at [992, 60] on link "Company Settings" at bounding box center [983, 64] width 151 height 35
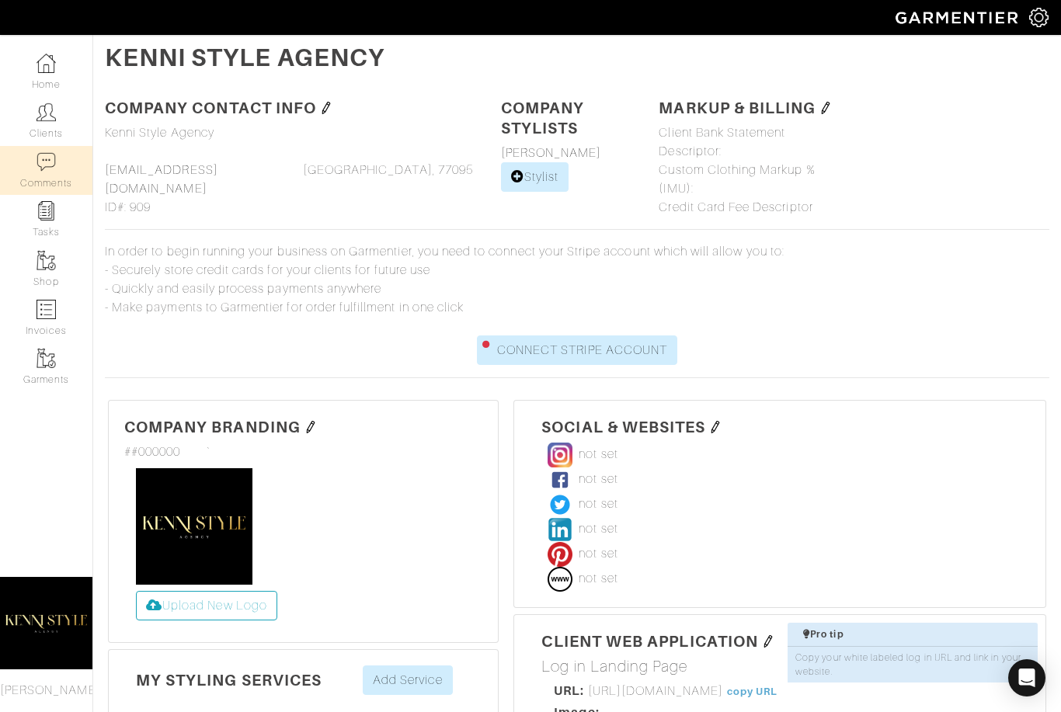
click at [54, 164] on img at bounding box center [45, 161] width 19 height 19
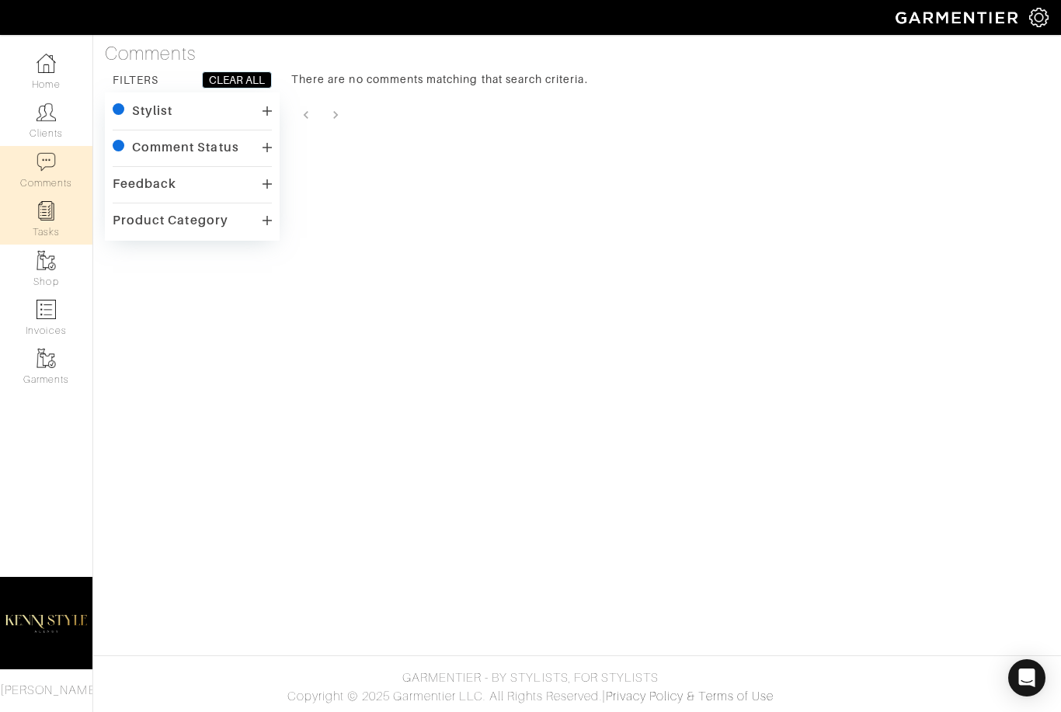
click at [64, 199] on link "Tasks" at bounding box center [46, 219] width 92 height 49
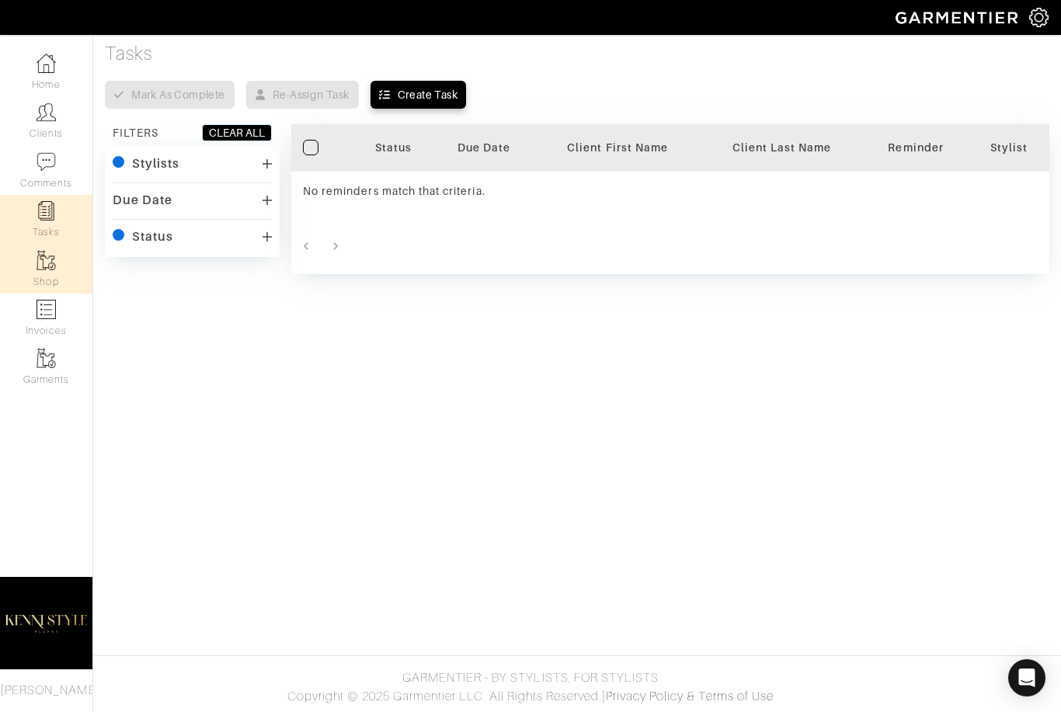
click at [53, 263] on img at bounding box center [45, 260] width 19 height 19
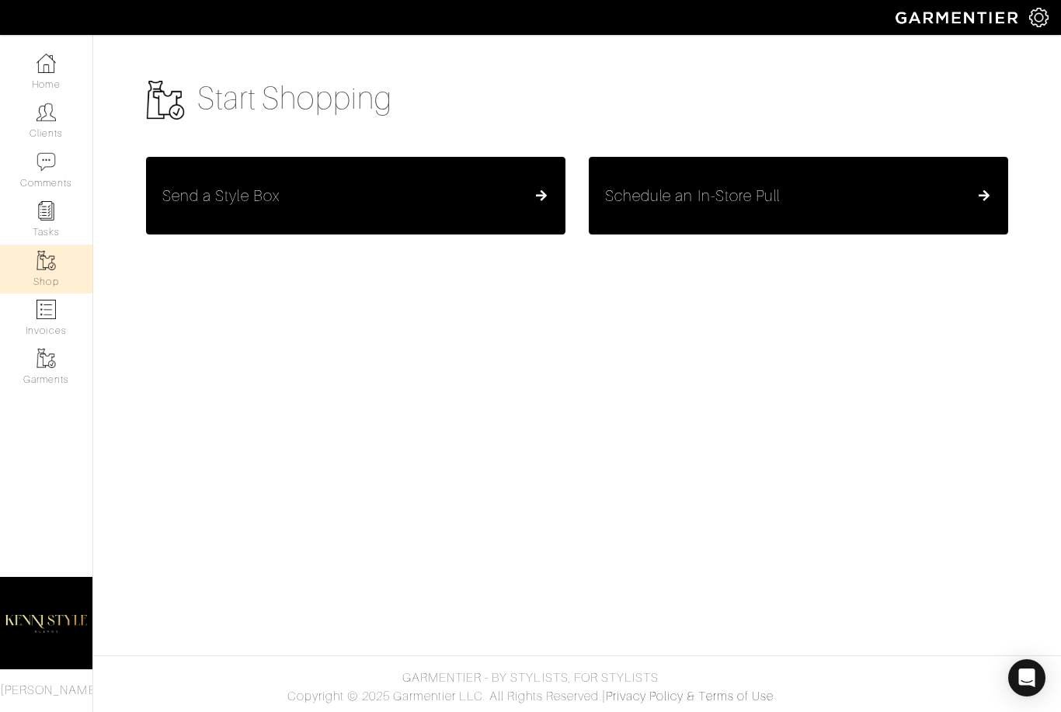
click at [739, 205] on h5 "Schedule an In-Store Pull" at bounding box center [692, 195] width 175 height 19
click at [321, 157] on button "Send a Style Box" at bounding box center [355, 196] width 419 height 78
click at [43, 304] on img at bounding box center [45, 309] width 19 height 19
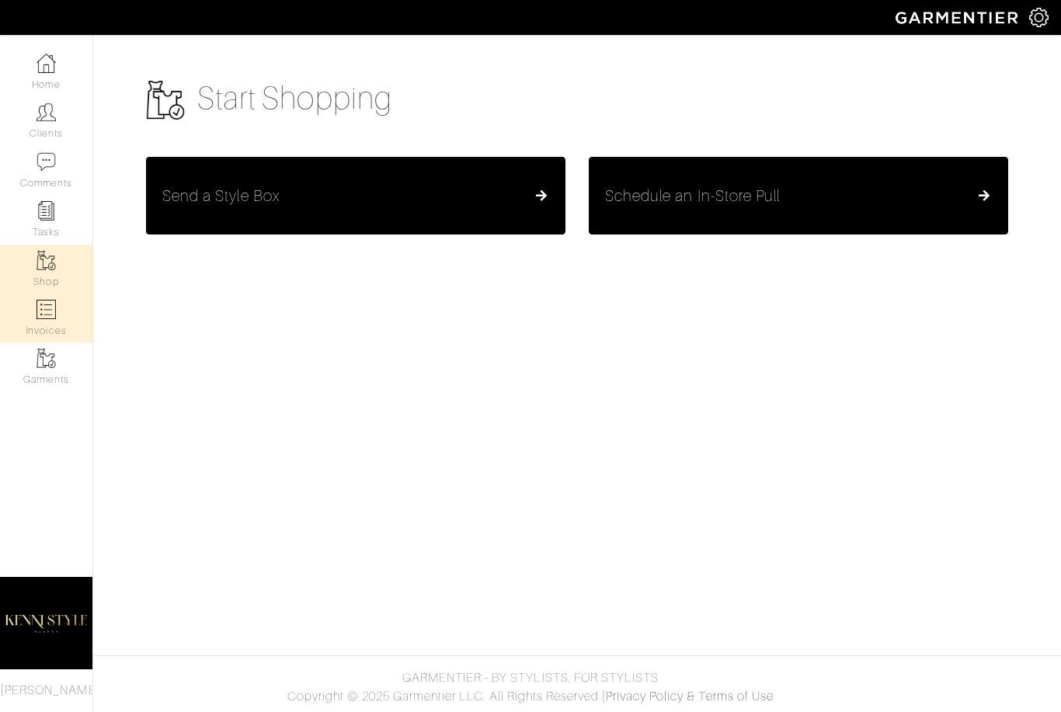
select select
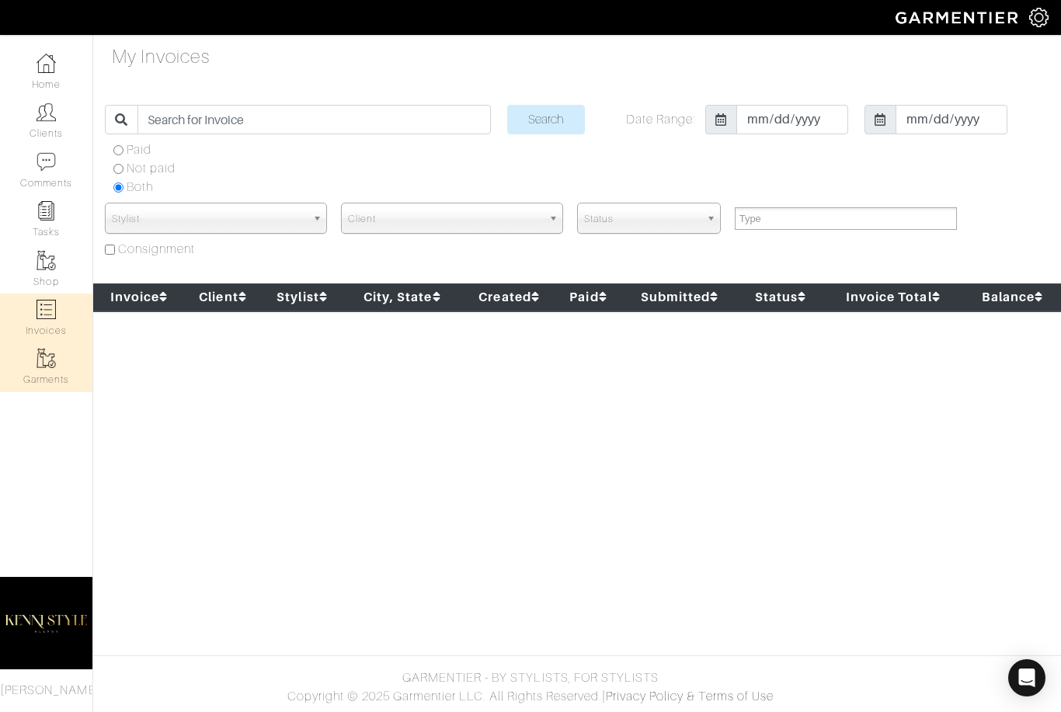
click at [36, 370] on link "Garments" at bounding box center [46, 366] width 92 height 49
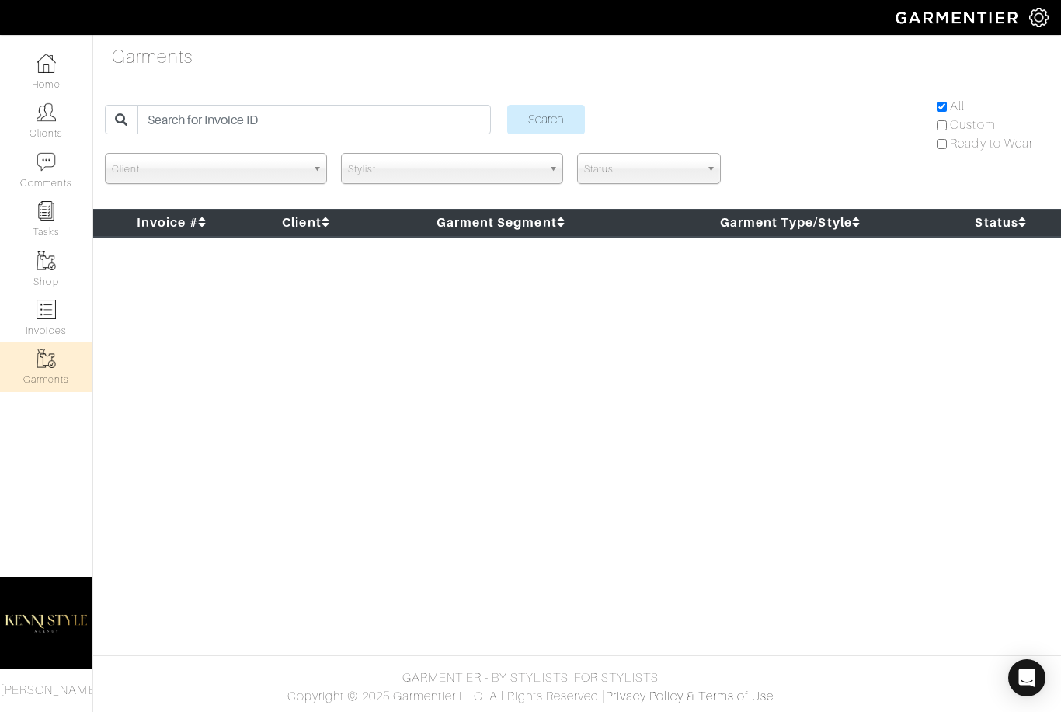
scroll to position [50, 0]
click at [43, 82] on link "Home" at bounding box center [46, 71] width 92 height 49
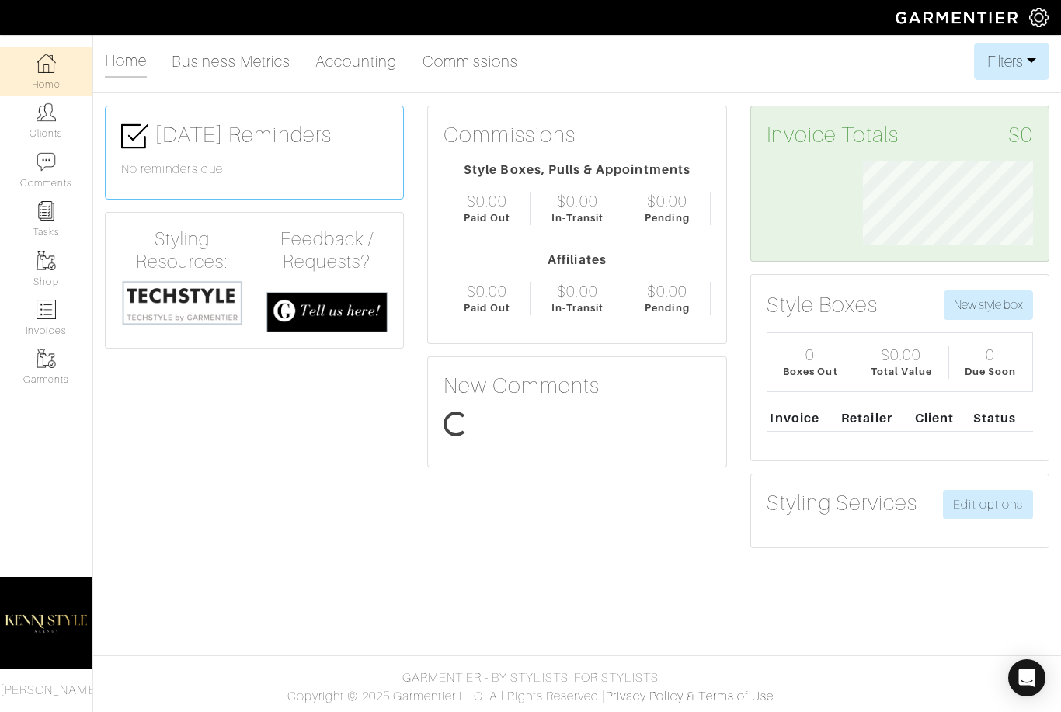
scroll to position [85, 193]
click at [990, 308] on button "New style box" at bounding box center [987, 305] width 89 height 30
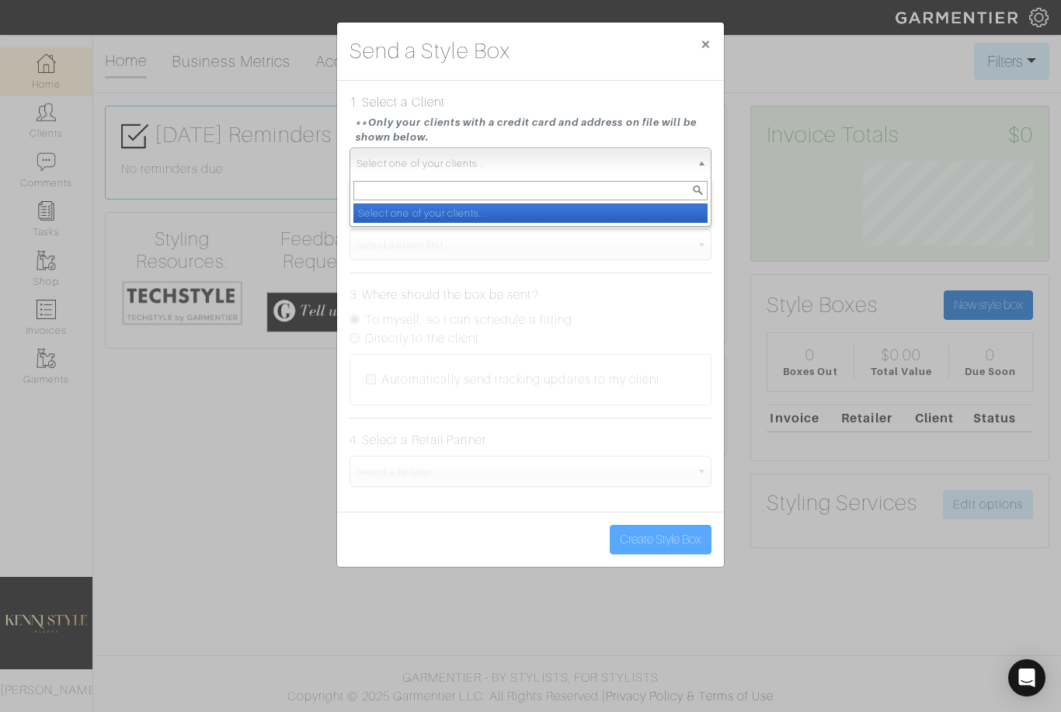
scroll to position [50, 0]
click at [708, 51] on span "×" at bounding box center [706, 43] width 12 height 21
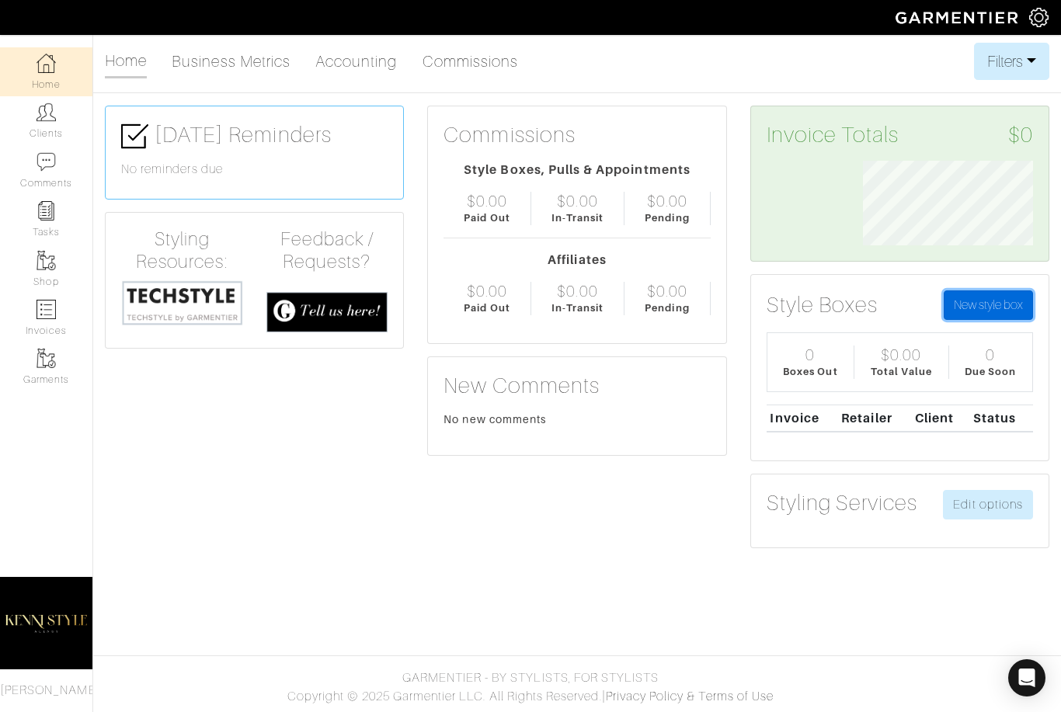
scroll to position [776429, 776320]
click at [1013, 16] on img at bounding box center [958, 17] width 141 height 27
click at [1039, 19] on img at bounding box center [1038, 17] width 19 height 19
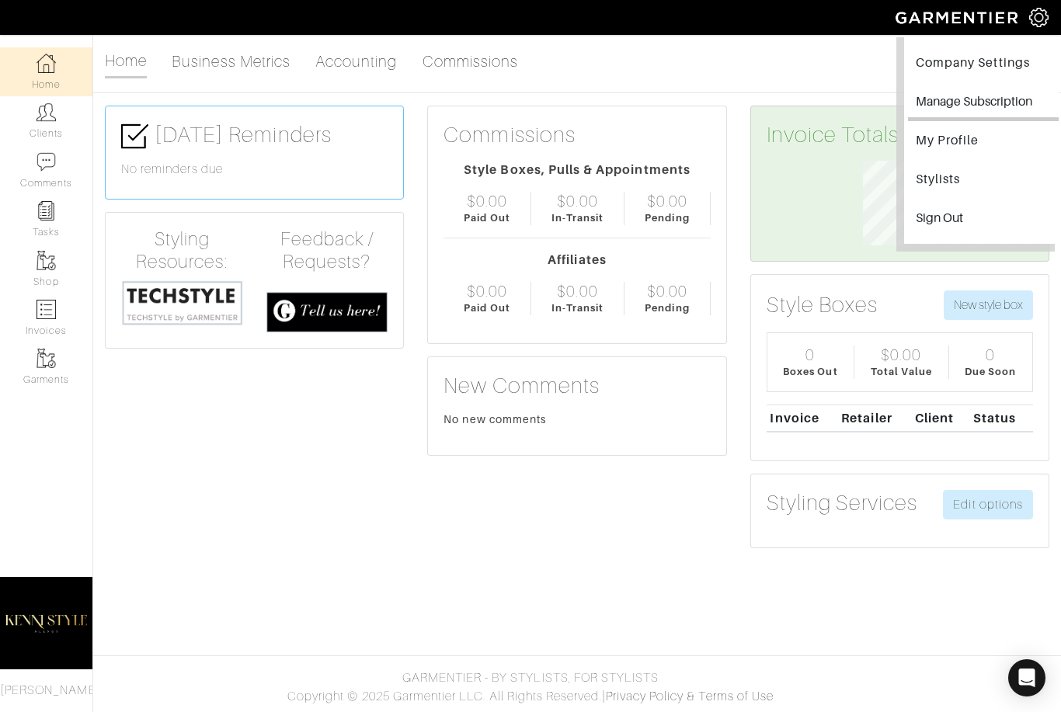
click at [964, 106] on button "Manage Subscription" at bounding box center [983, 103] width 151 height 35
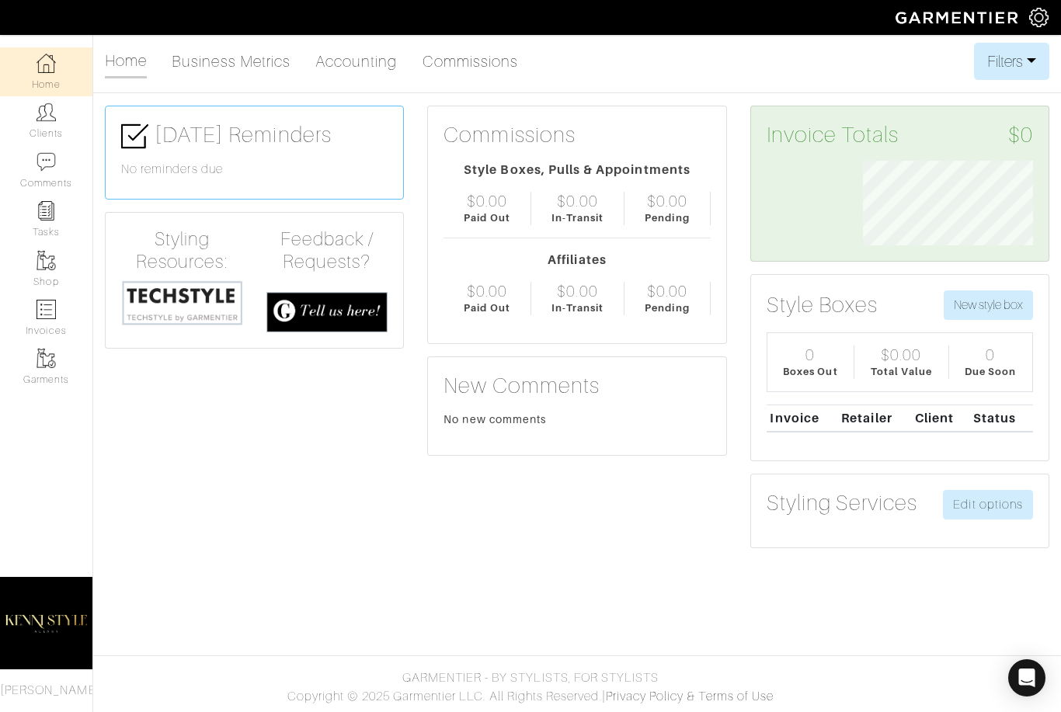
scroll to position [85, 193]
click at [43, 648] on img at bounding box center [46, 623] width 92 height 116
click at [1034, 12] on img at bounding box center [1038, 17] width 19 height 19
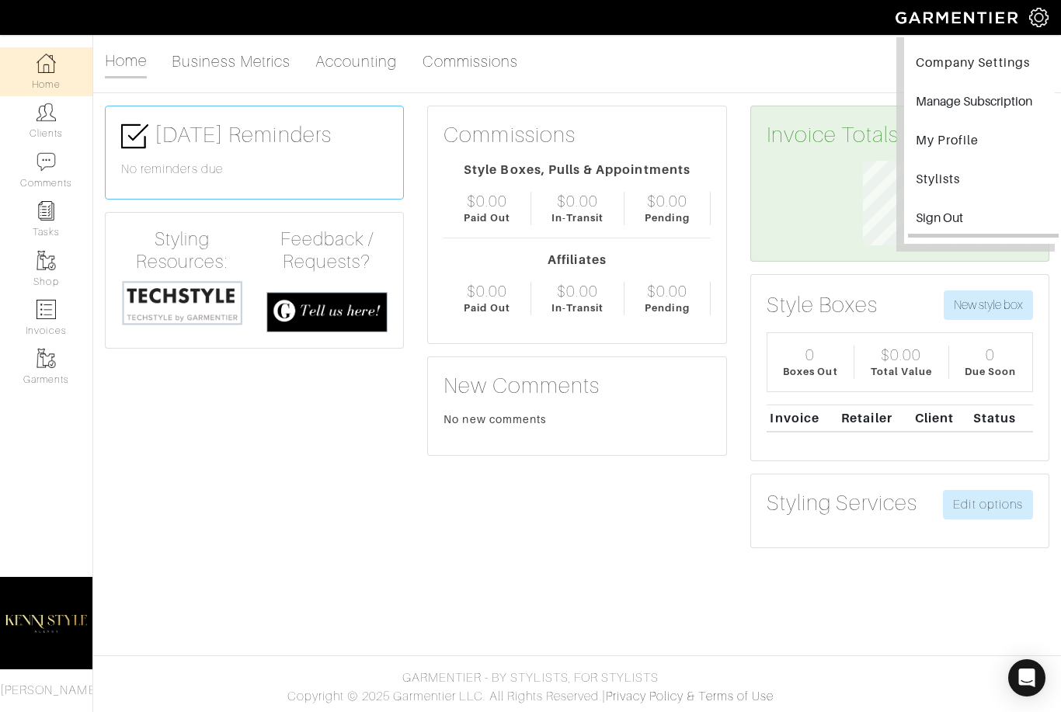
click at [937, 213] on input "Sign Out" at bounding box center [983, 220] width 151 height 35
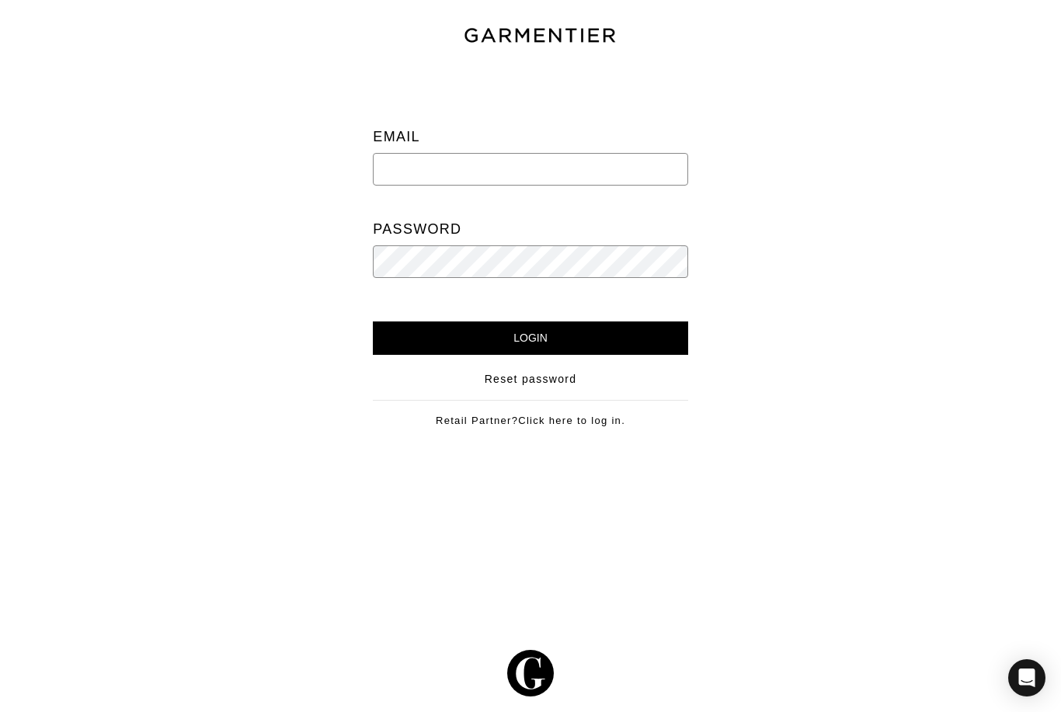
type input "[EMAIL_ADDRESS][DOMAIN_NAME]"
click at [530, 338] on input "Login" at bounding box center [530, 337] width 314 height 33
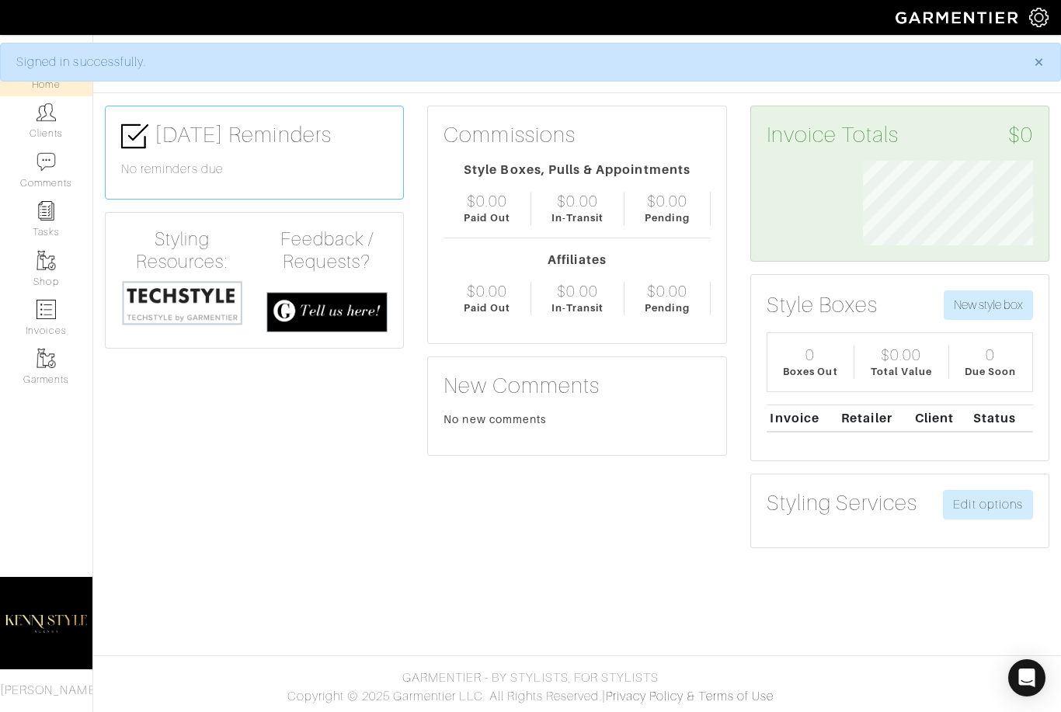
scroll to position [85, 193]
click at [69, 125] on link "Clients" at bounding box center [46, 120] width 92 height 49
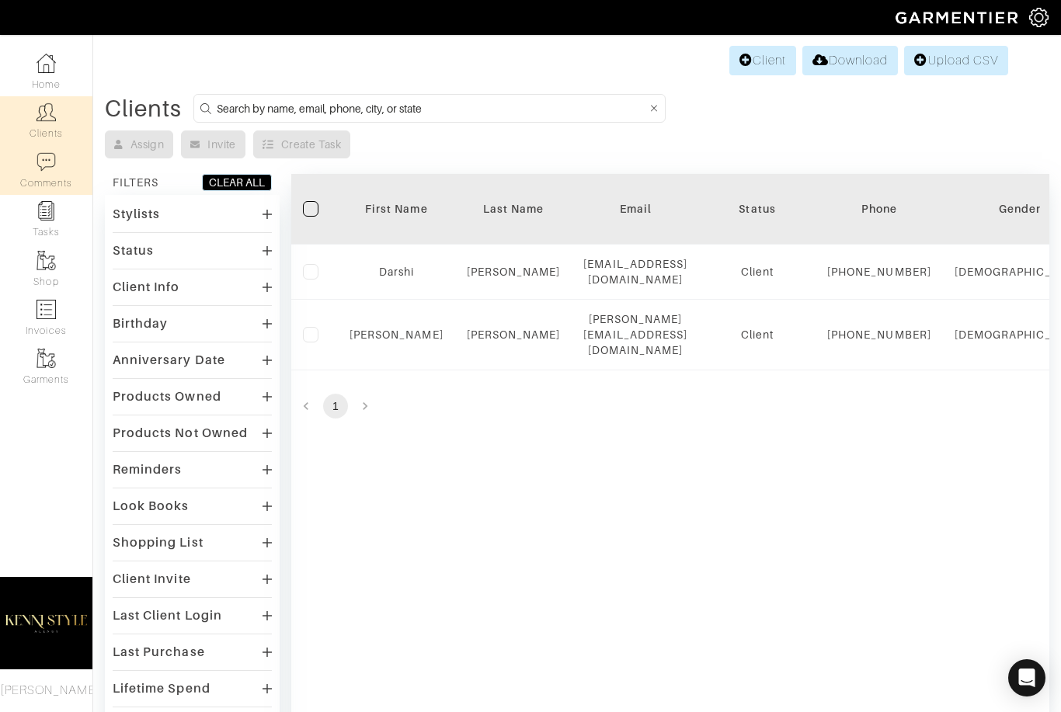
click at [51, 163] on img at bounding box center [45, 161] width 19 height 19
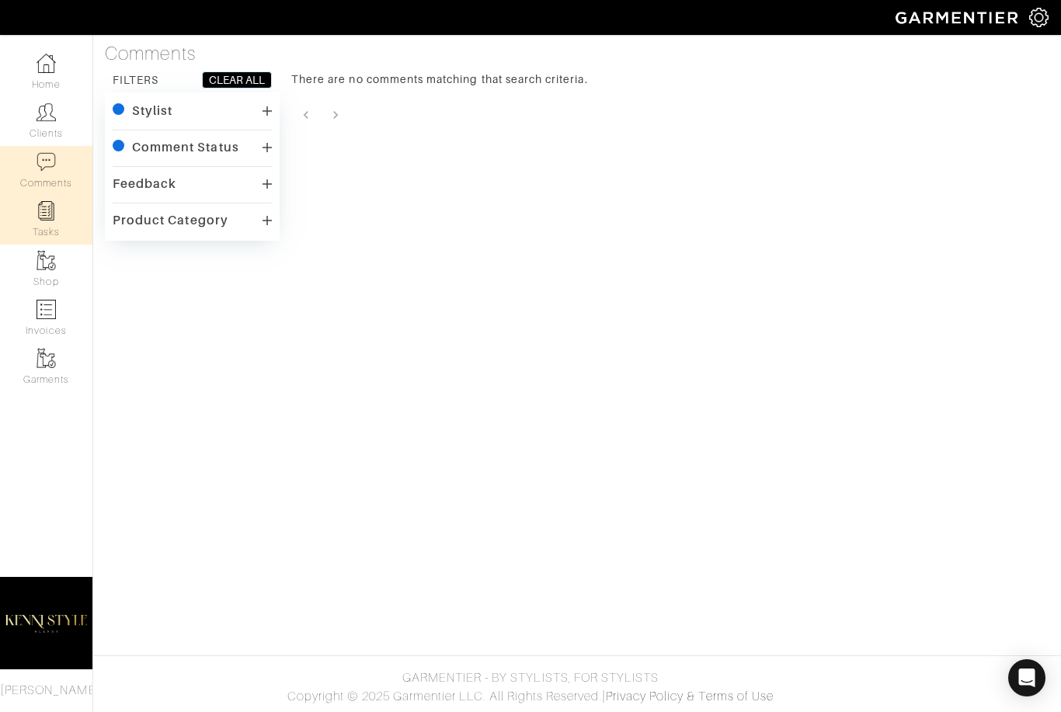
click at [45, 217] on img at bounding box center [45, 210] width 19 height 19
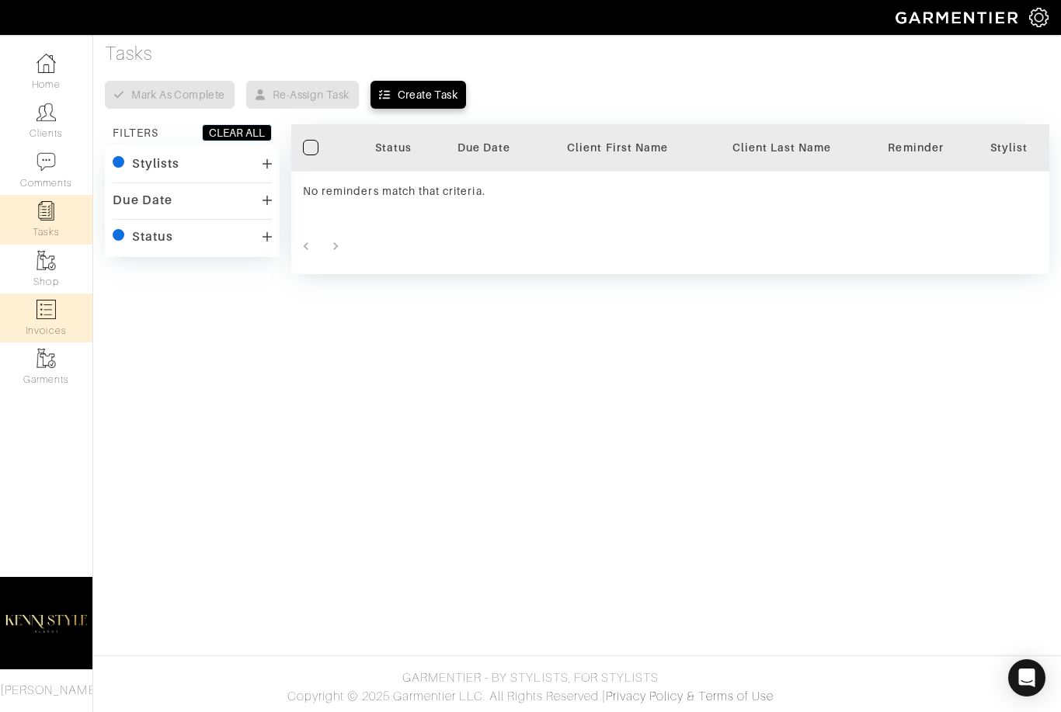
click at [43, 301] on img at bounding box center [45, 309] width 19 height 19
select select
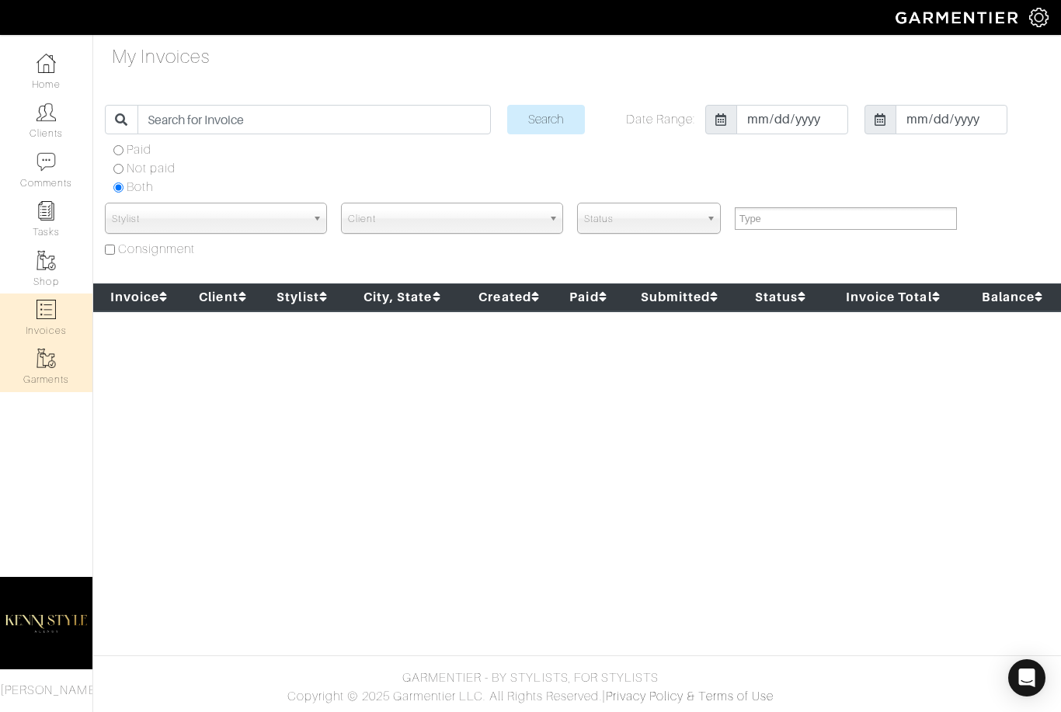
click at [30, 377] on link "Garments" at bounding box center [46, 366] width 92 height 49
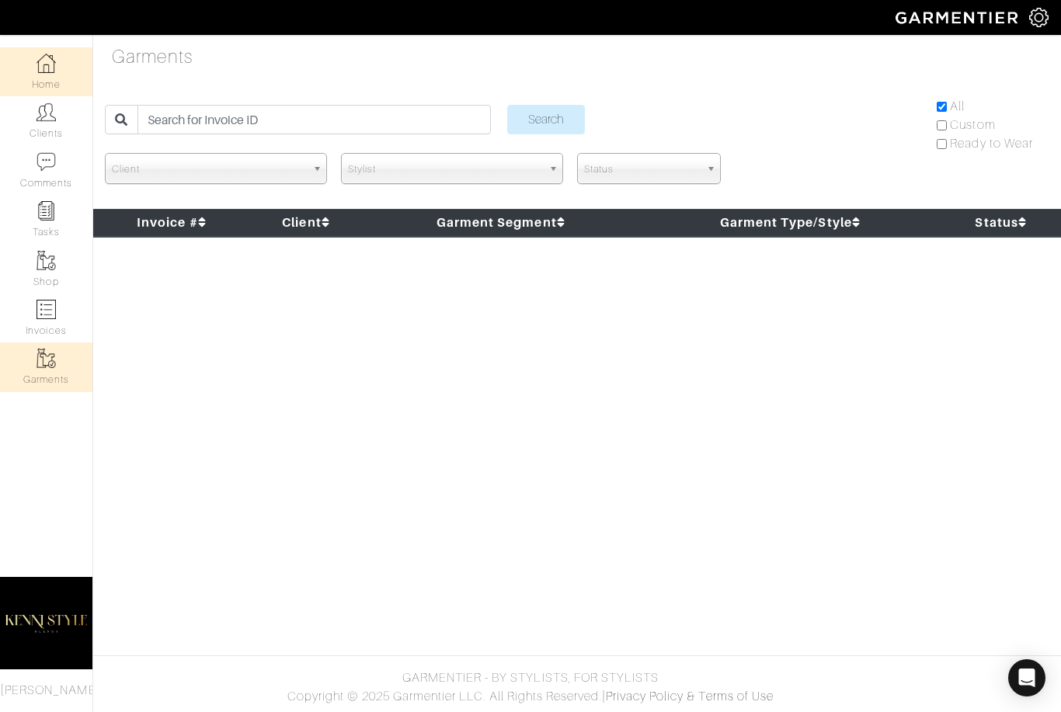
click at [39, 70] on img at bounding box center [45, 63] width 19 height 19
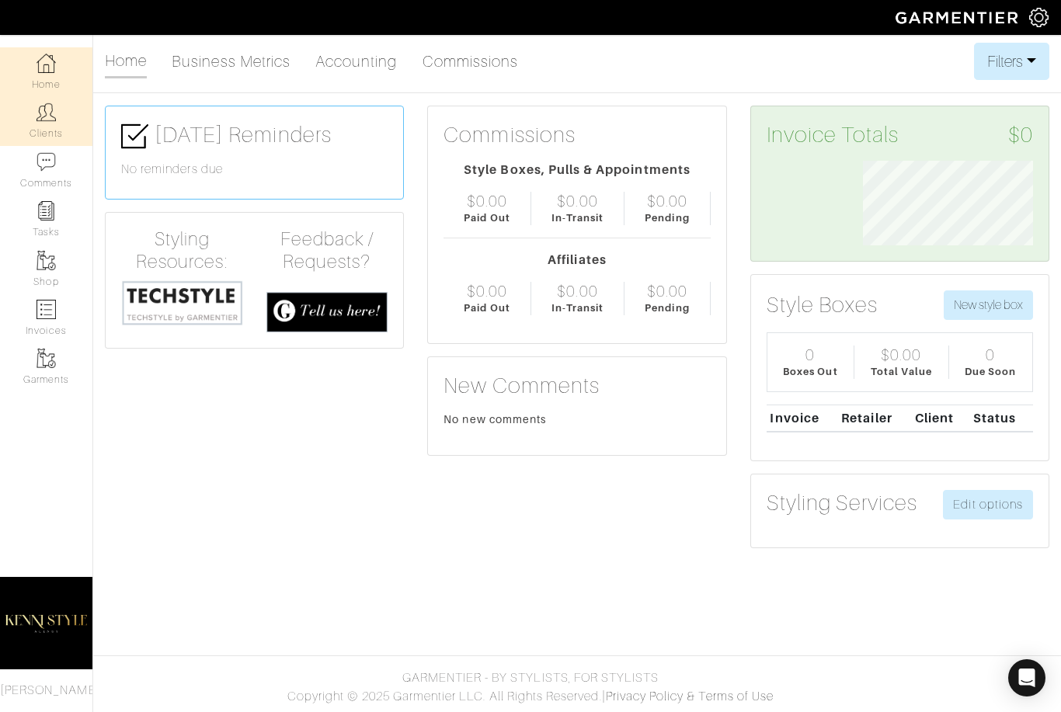
scroll to position [85, 193]
click at [985, 304] on button "New style box" at bounding box center [987, 305] width 89 height 30
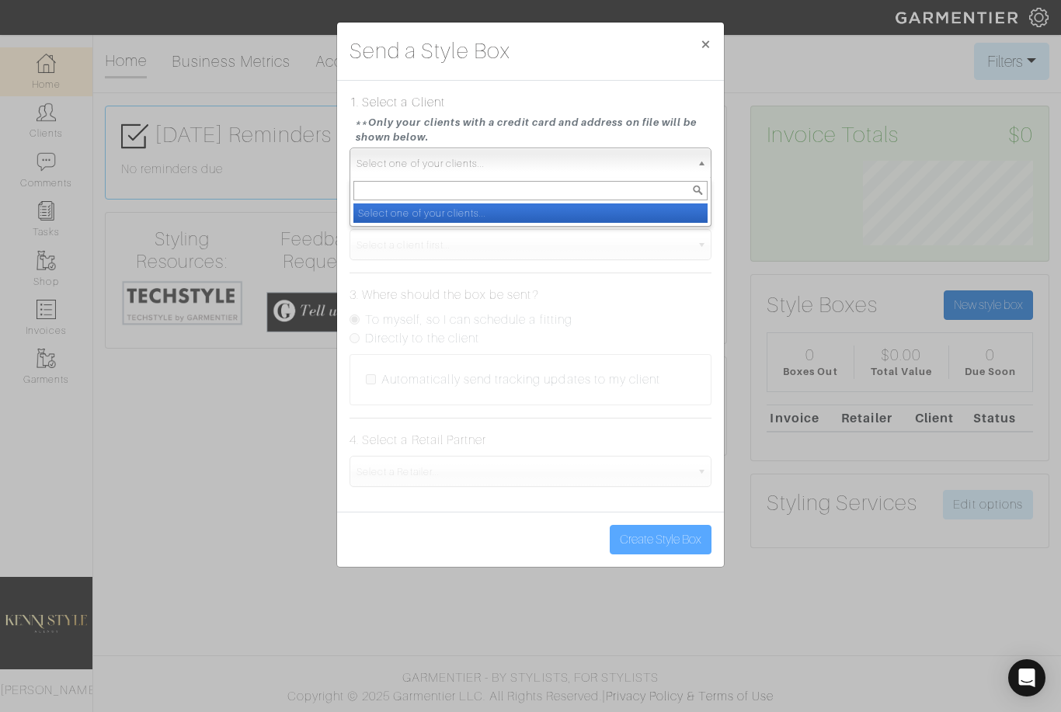
click at [526, 155] on span "Select one of your clients..." at bounding box center [523, 163] width 334 height 31
click at [503, 214] on li "Select one of your clients..." at bounding box center [530, 212] width 354 height 19
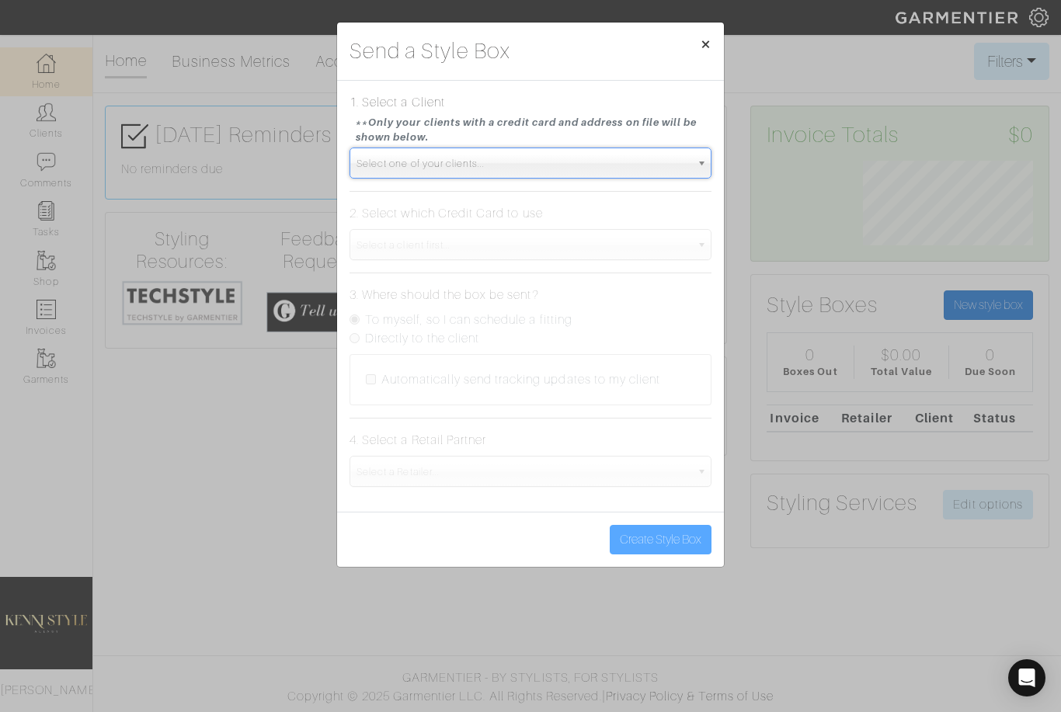
click at [691, 44] on button "×" at bounding box center [705, 44] width 36 height 43
